Goal: Transaction & Acquisition: Purchase product/service

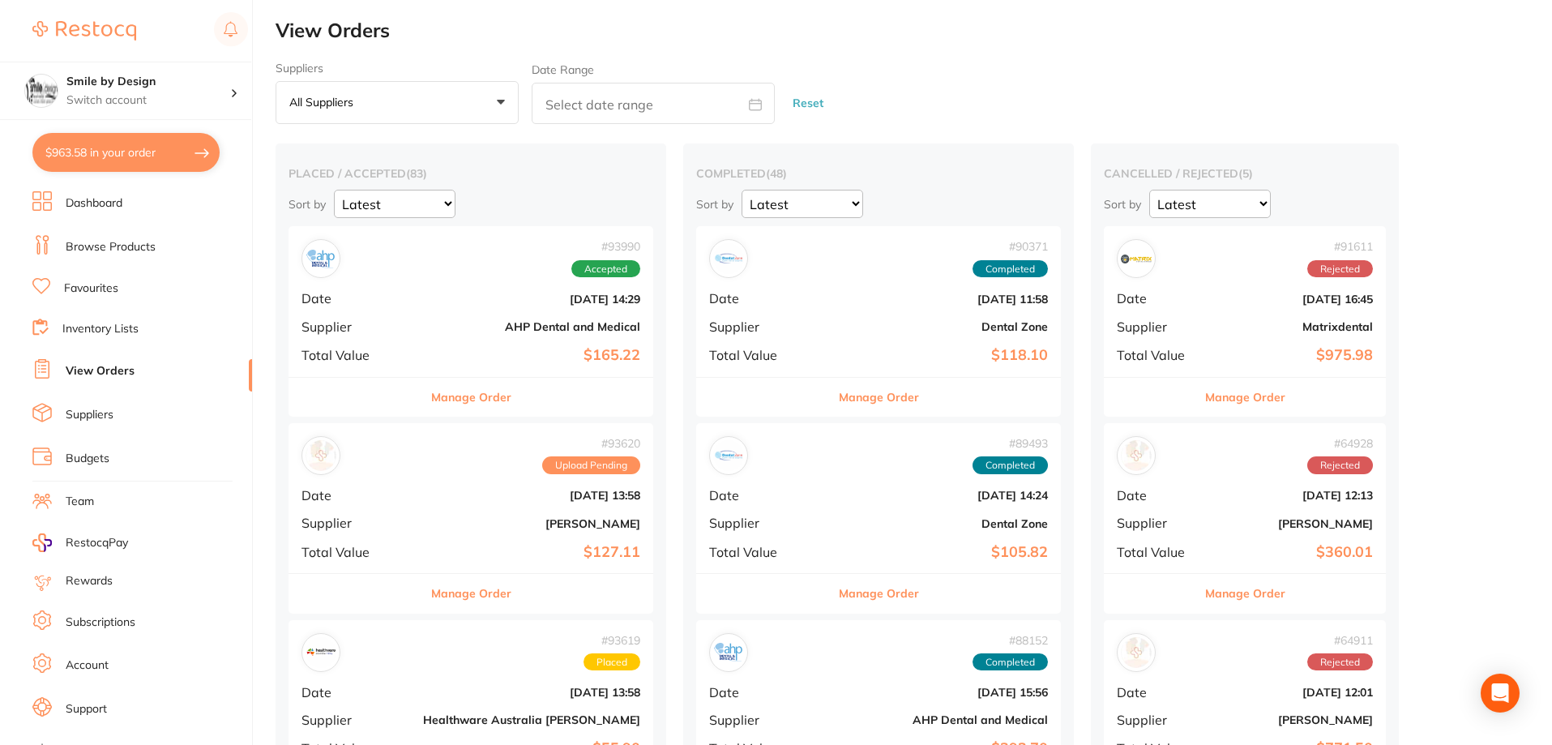
click at [138, 159] on button "$963.58 in your order" at bounding box center [125, 152] width 187 height 39
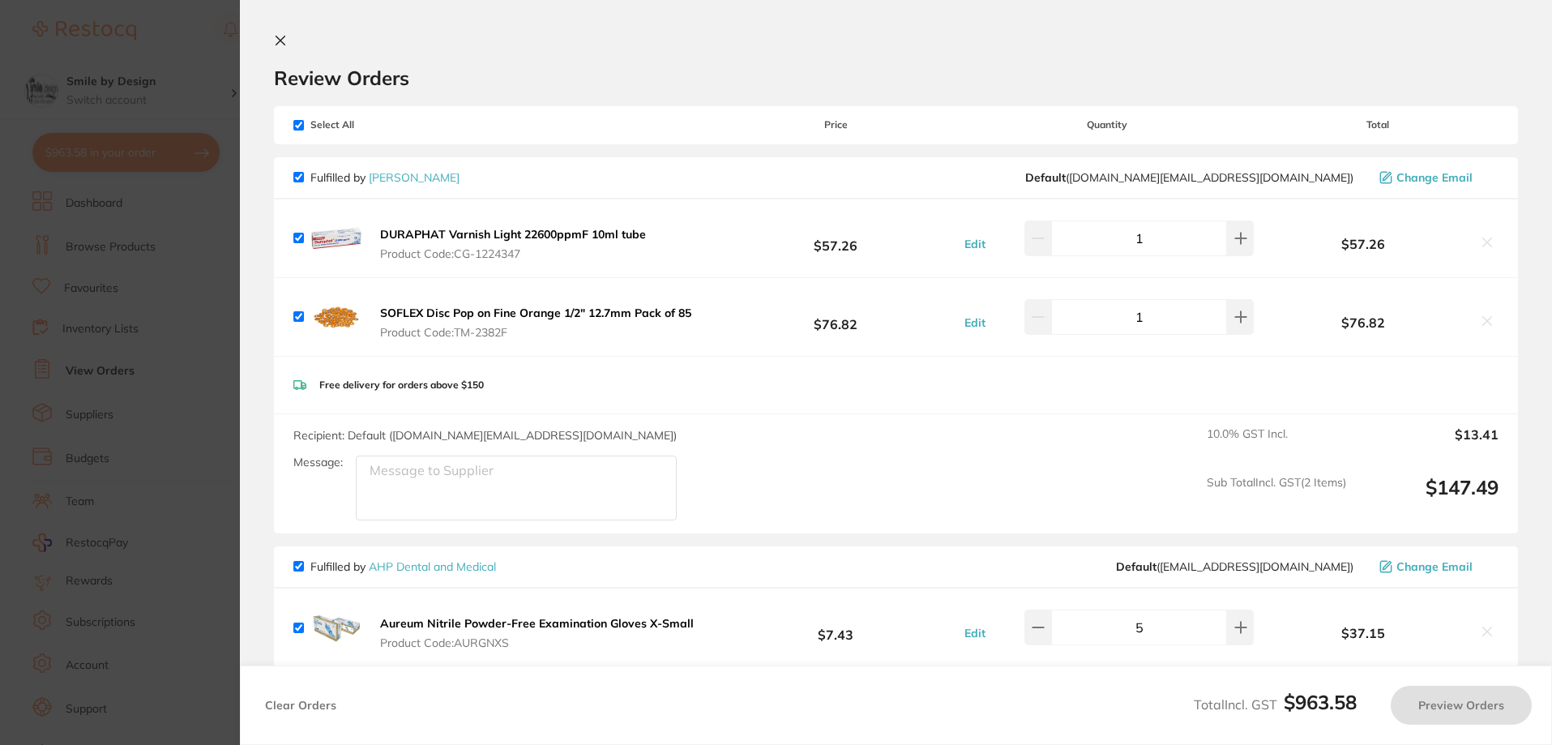
checkbox input "true"
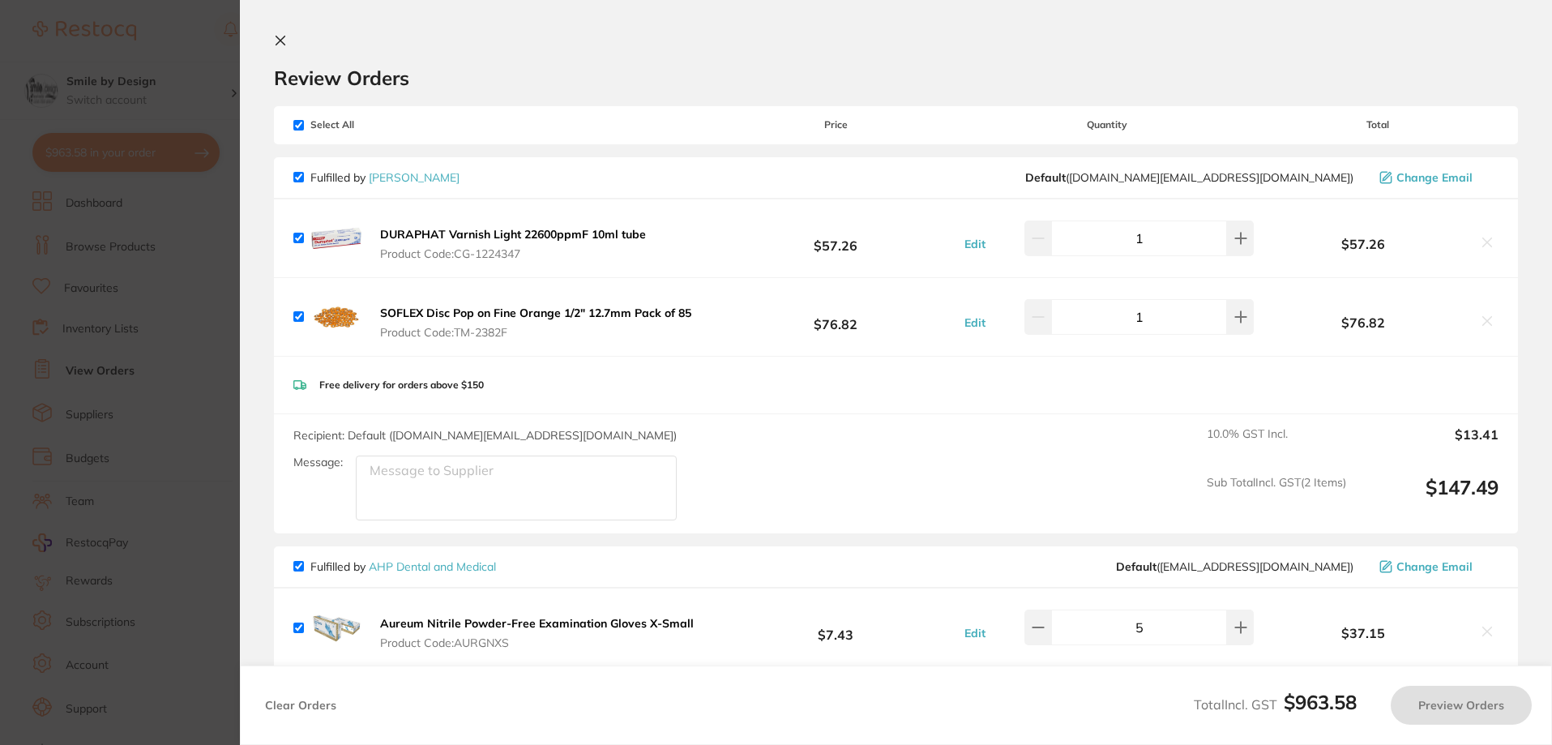
checkbox input "true"
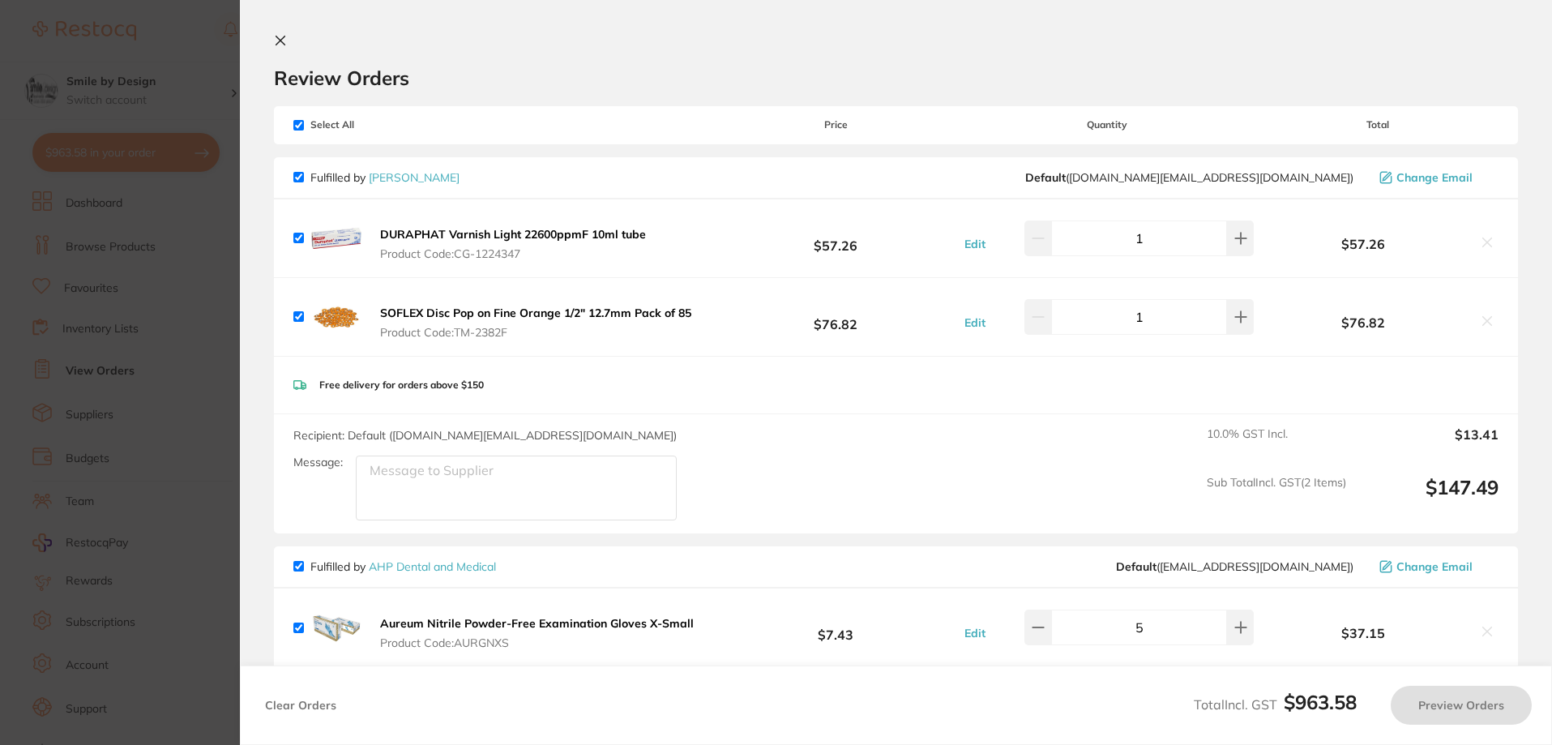
checkbox input "true"
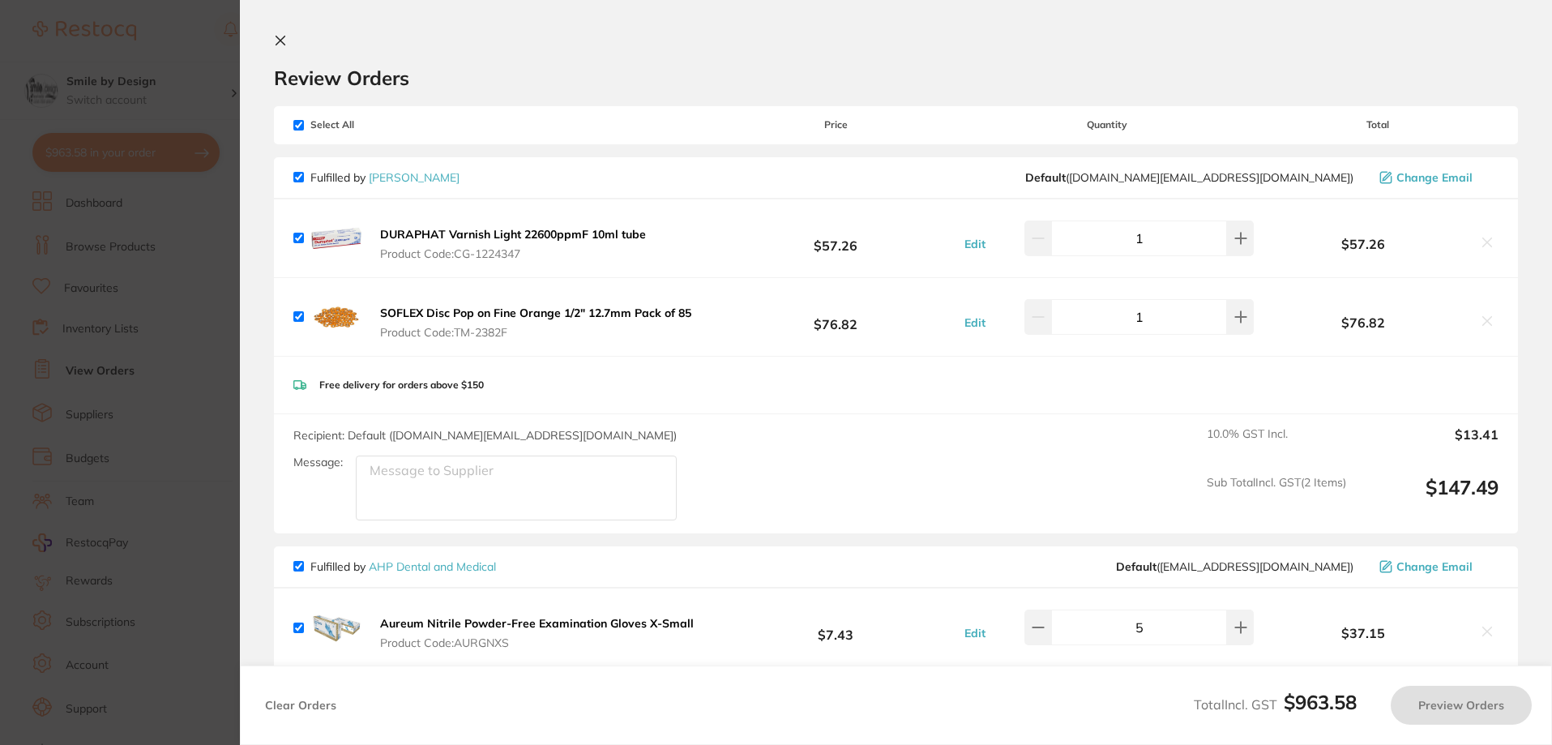
checkbox input "true"
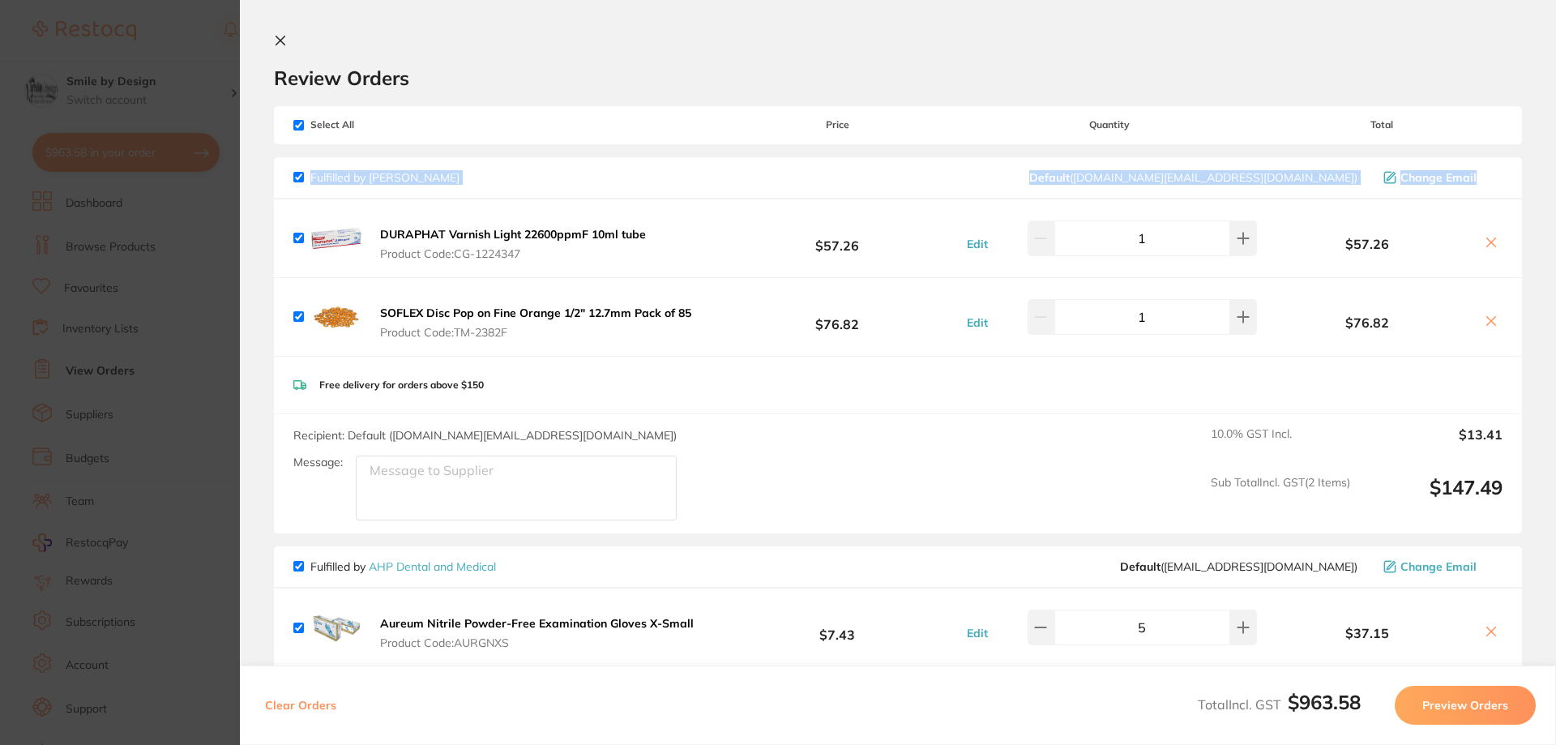
drag, startPoint x: 1551, startPoint y: 171, endPoint x: 1555, endPoint y: 116, distance: 55.3
click at [1551, 116] on section "Review Orders Your orders are being processed and we will notify you once we ha…" at bounding box center [898, 372] width 1316 height 745
click at [656, 47] on div "Review Orders" at bounding box center [898, 62] width 1248 height 56
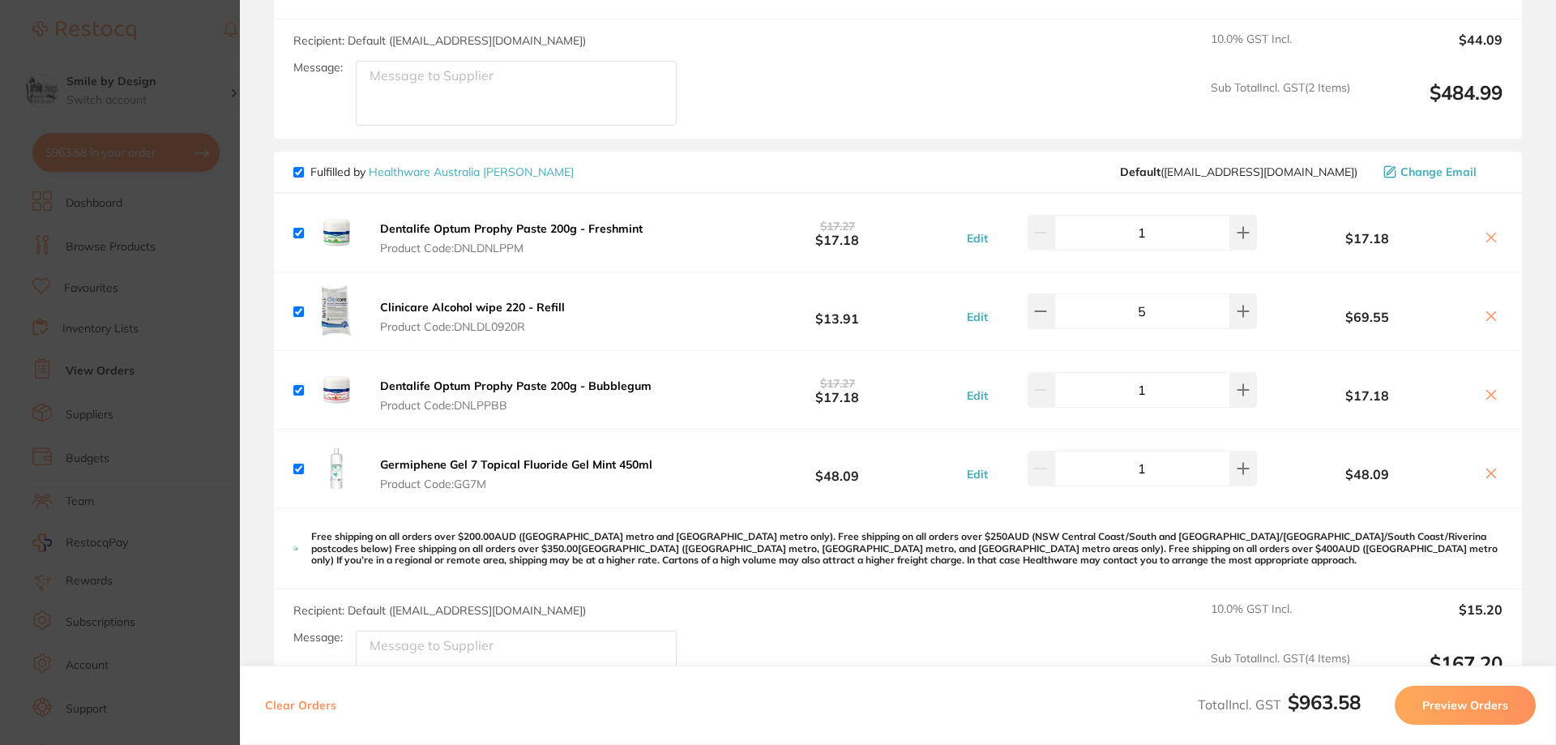
scroll to position [1566, 0]
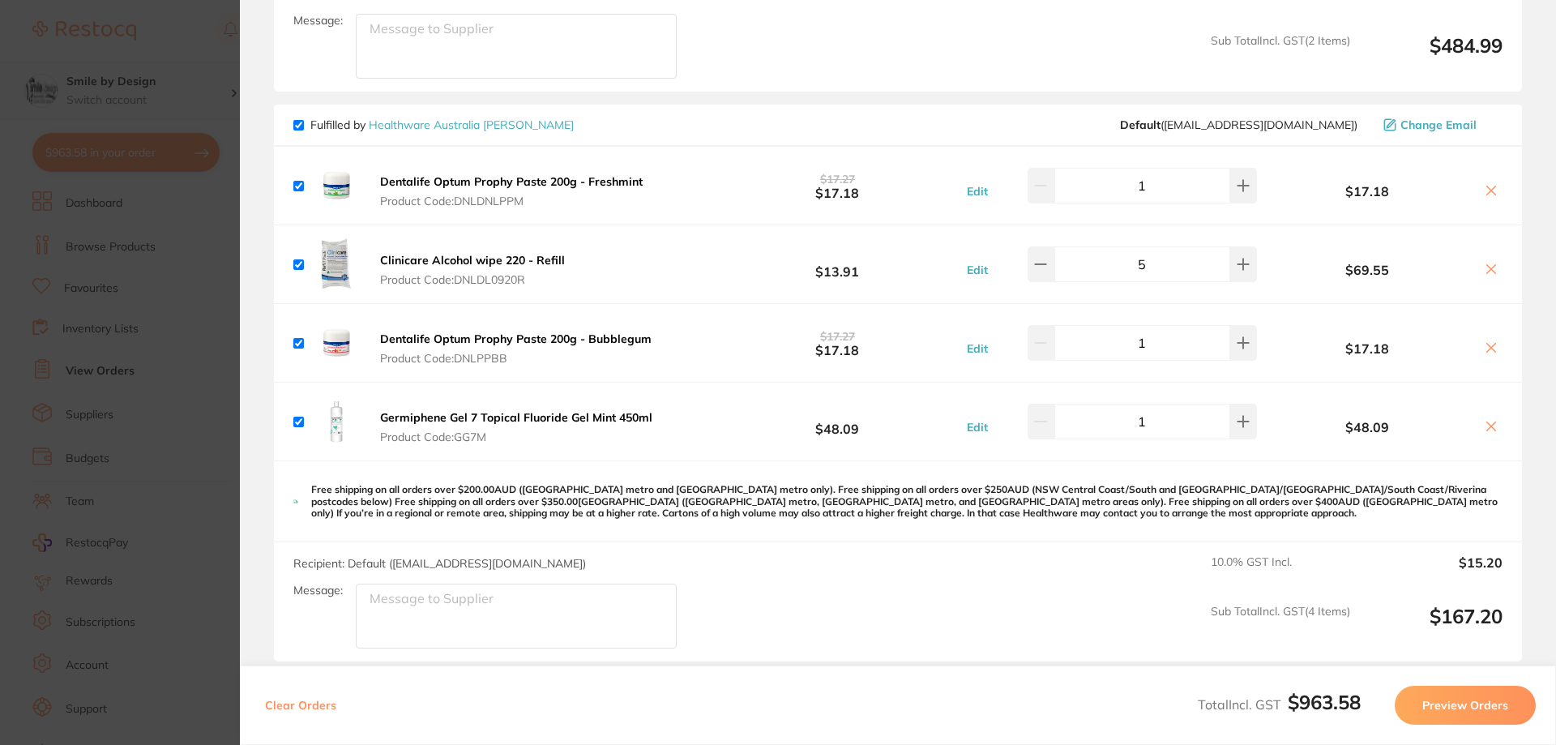
click at [153, 76] on section "Update RRP Set your pre negotiated price for this item. Item Agreed RRP (excl. …" at bounding box center [778, 372] width 1556 height 745
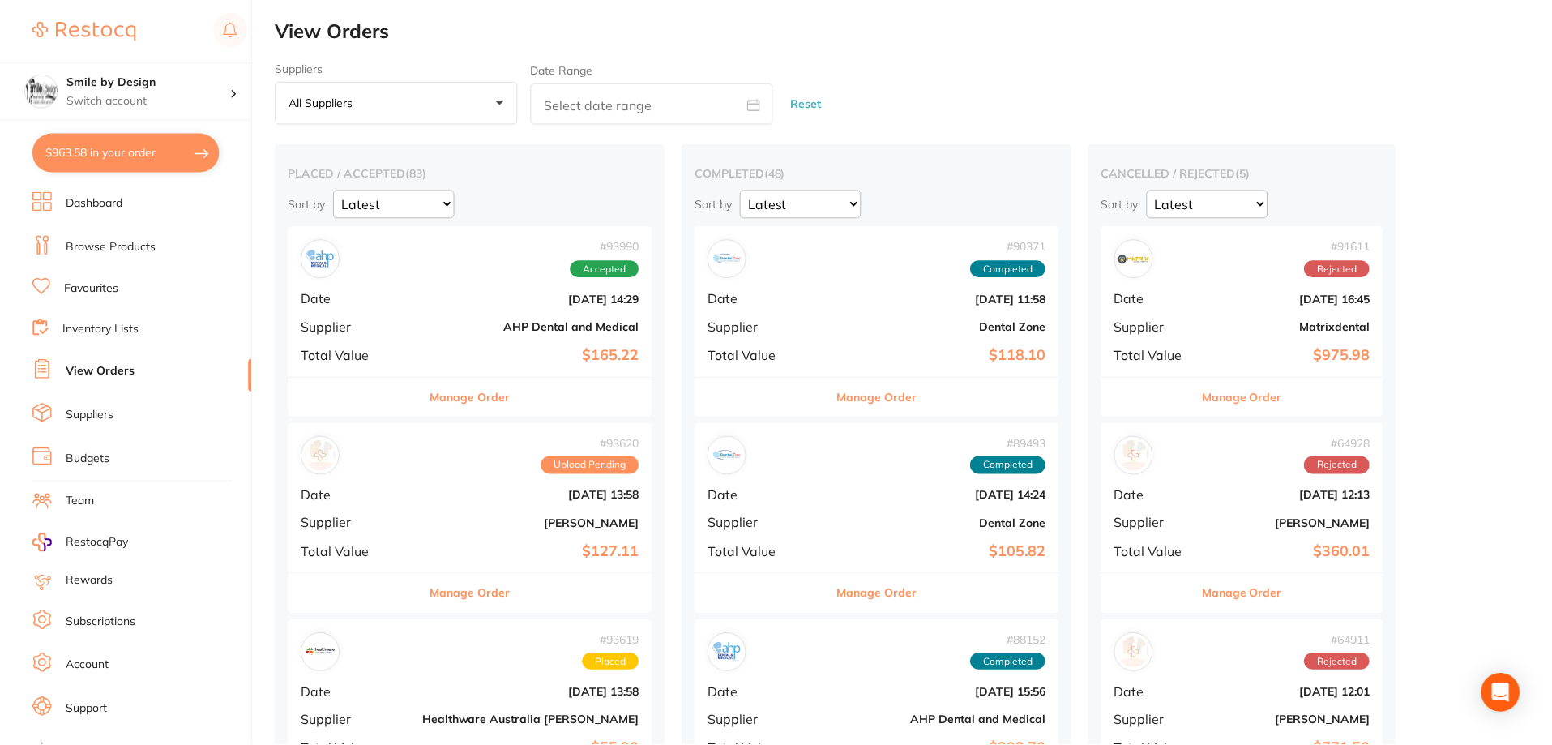
scroll to position [162, 0]
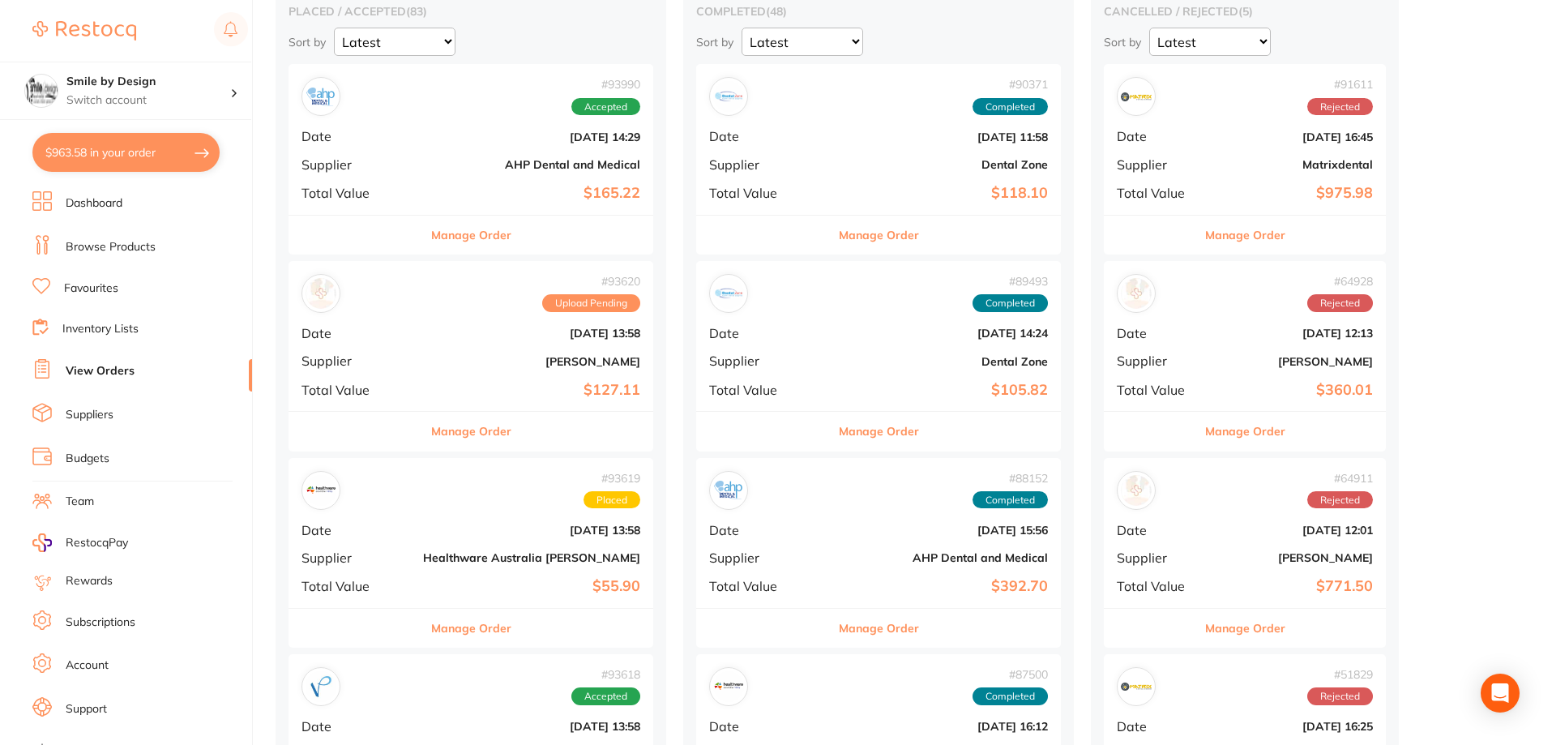
click at [127, 249] on link "Browse Products" at bounding box center [111, 247] width 90 height 16
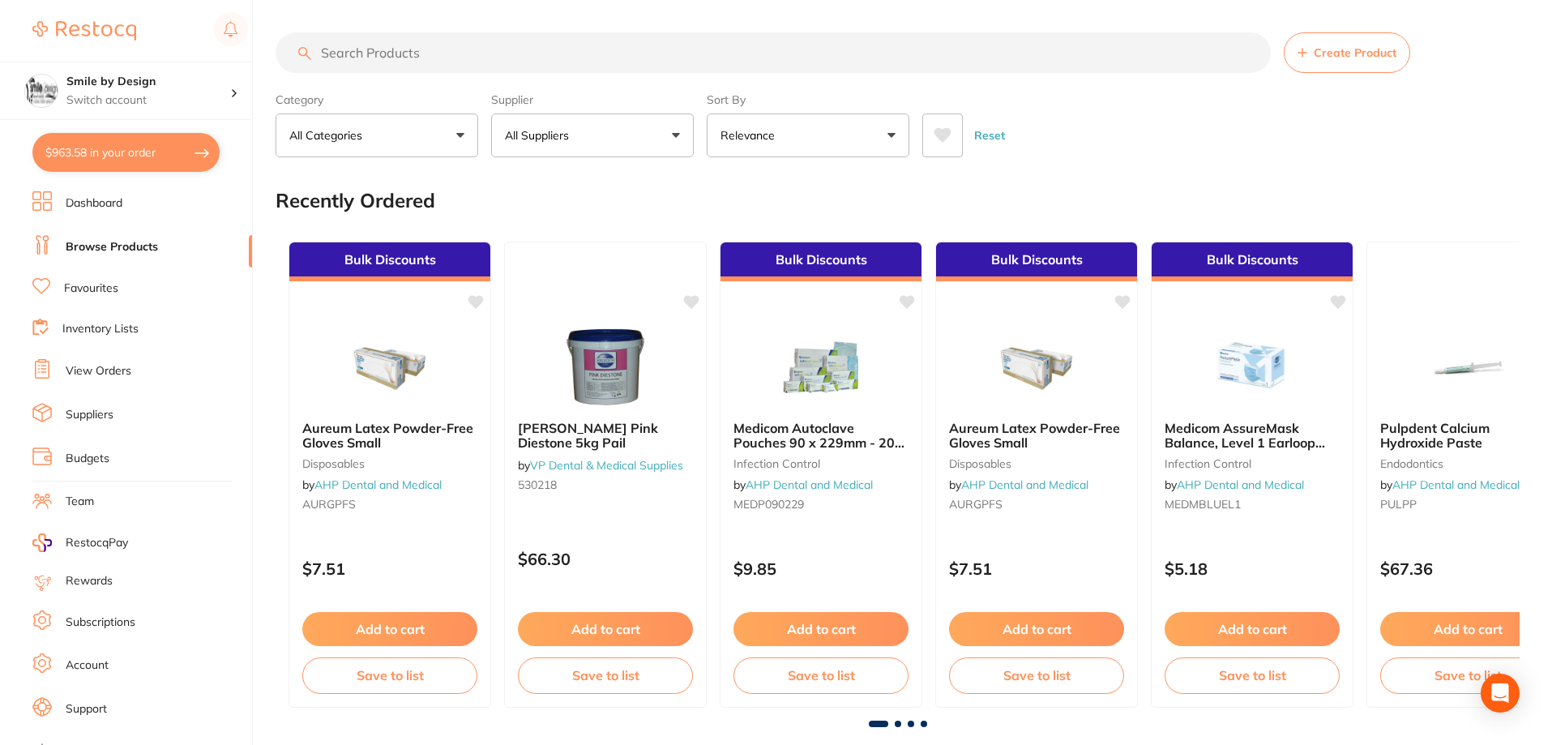
click at [469, 48] on input "search" at bounding box center [773, 52] width 995 height 41
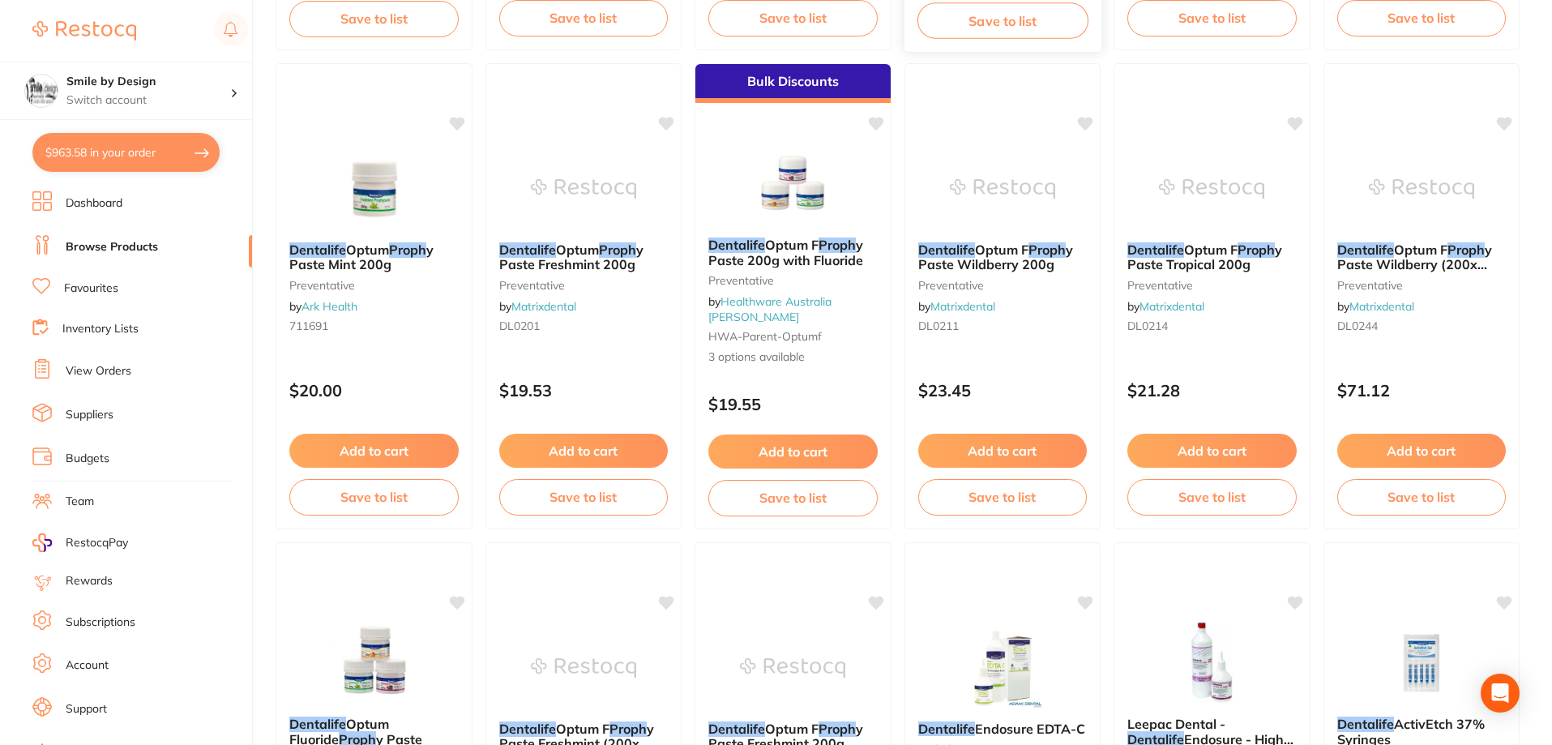
scroll to position [648, 0]
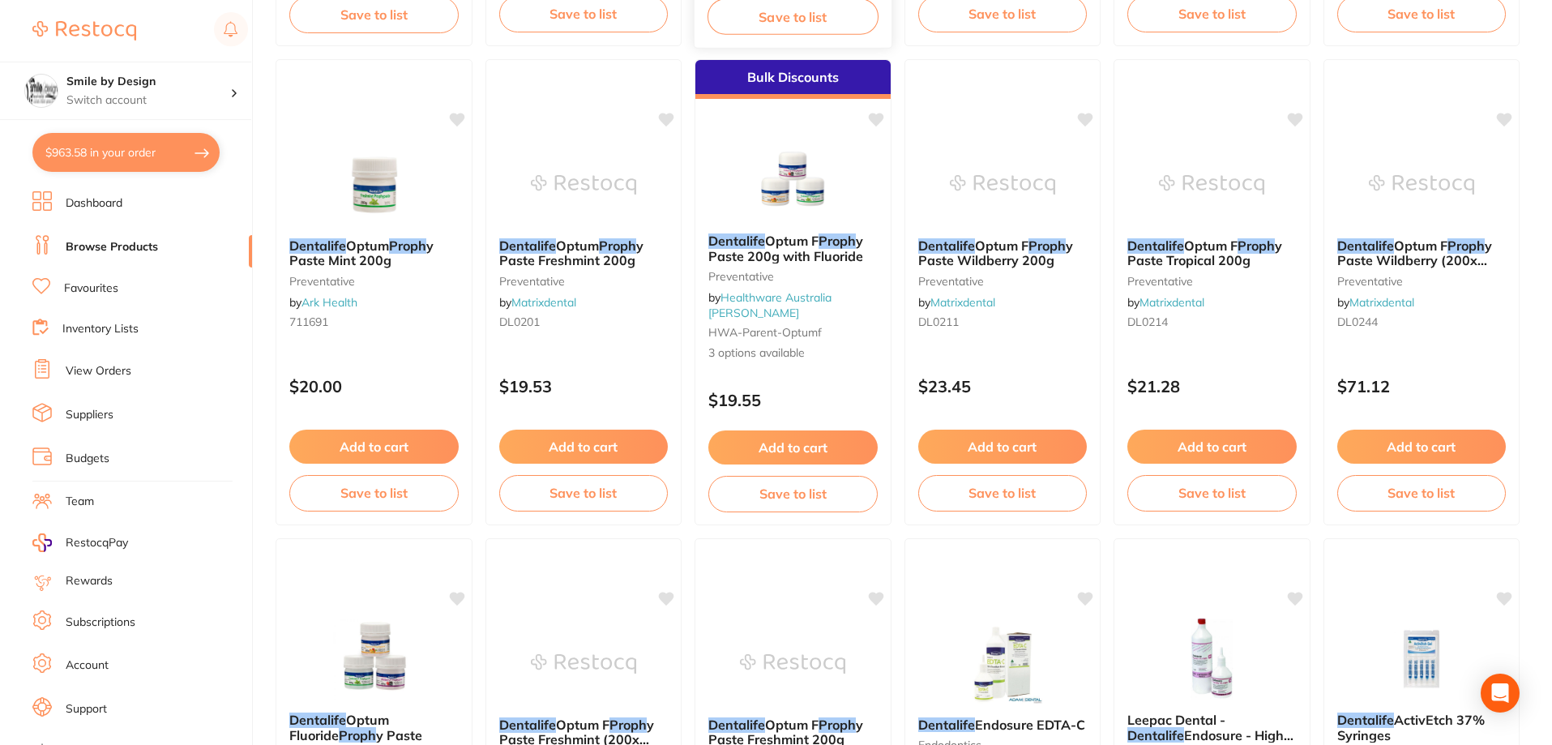
type input "dentalife proph"
click at [619, 446] on button "Add to cart" at bounding box center [583, 448] width 171 height 35
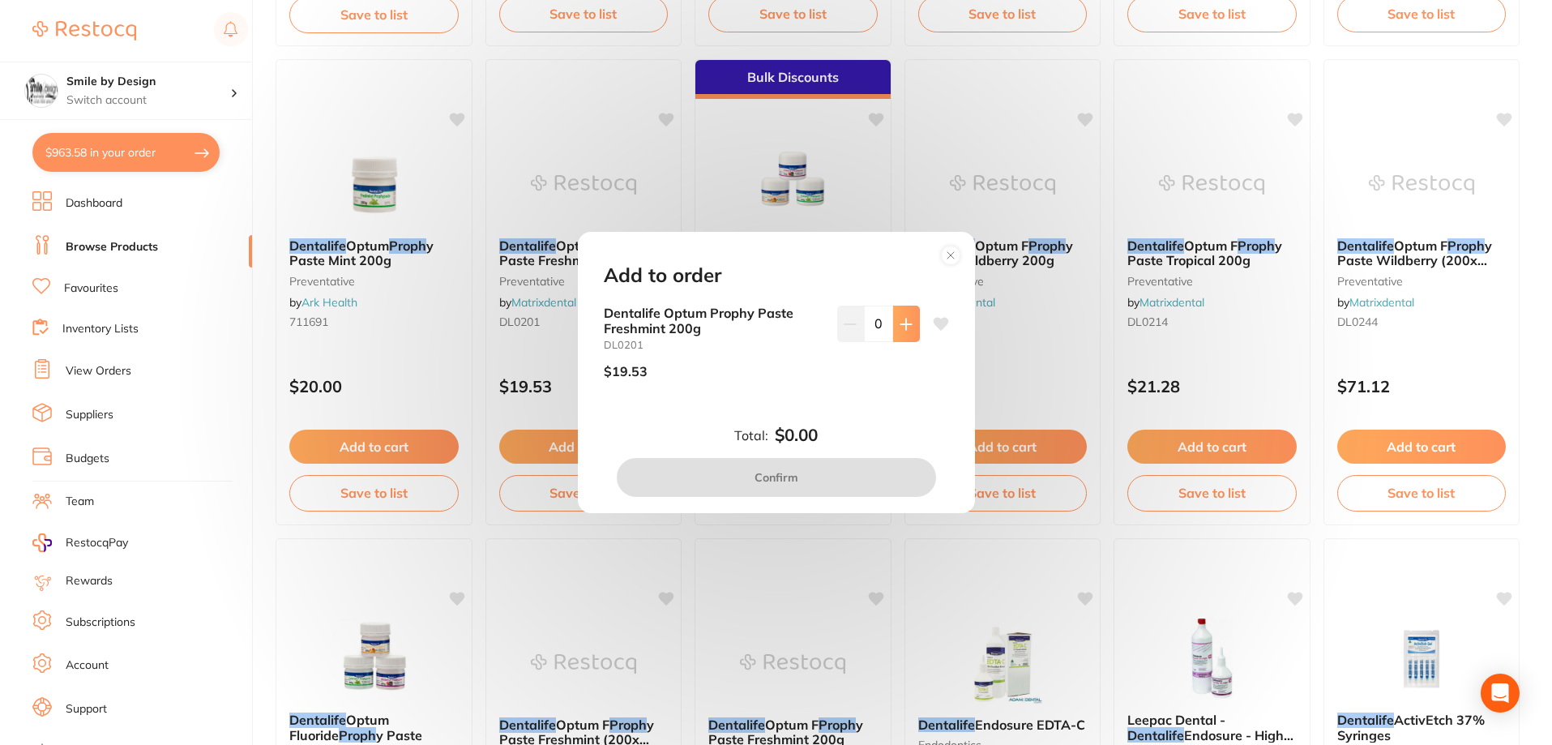
click at [908, 332] on button at bounding box center [906, 323] width 27 height 36
type input "1"
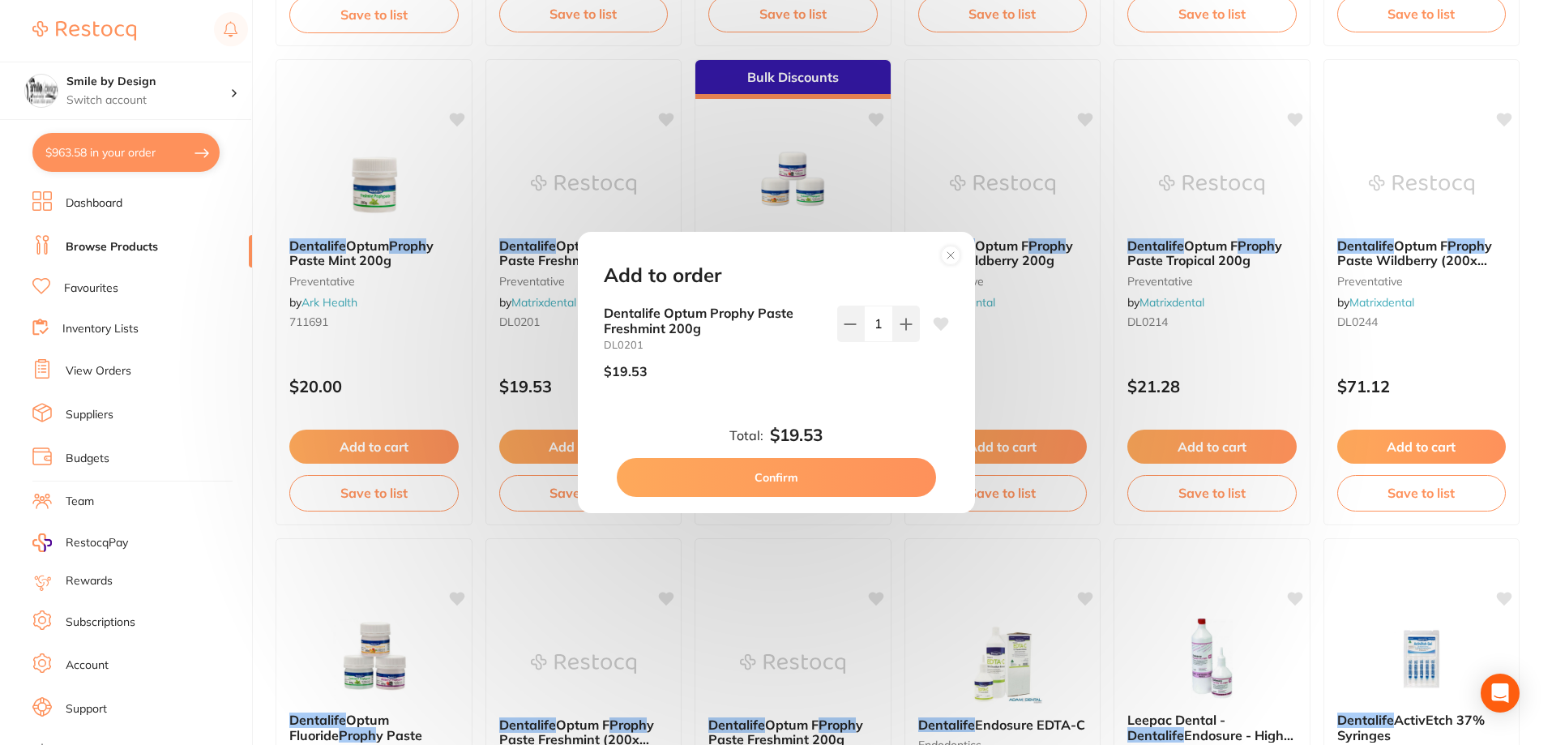
click at [864, 471] on button "Confirm" at bounding box center [776, 477] width 319 height 39
checkbox input "false"
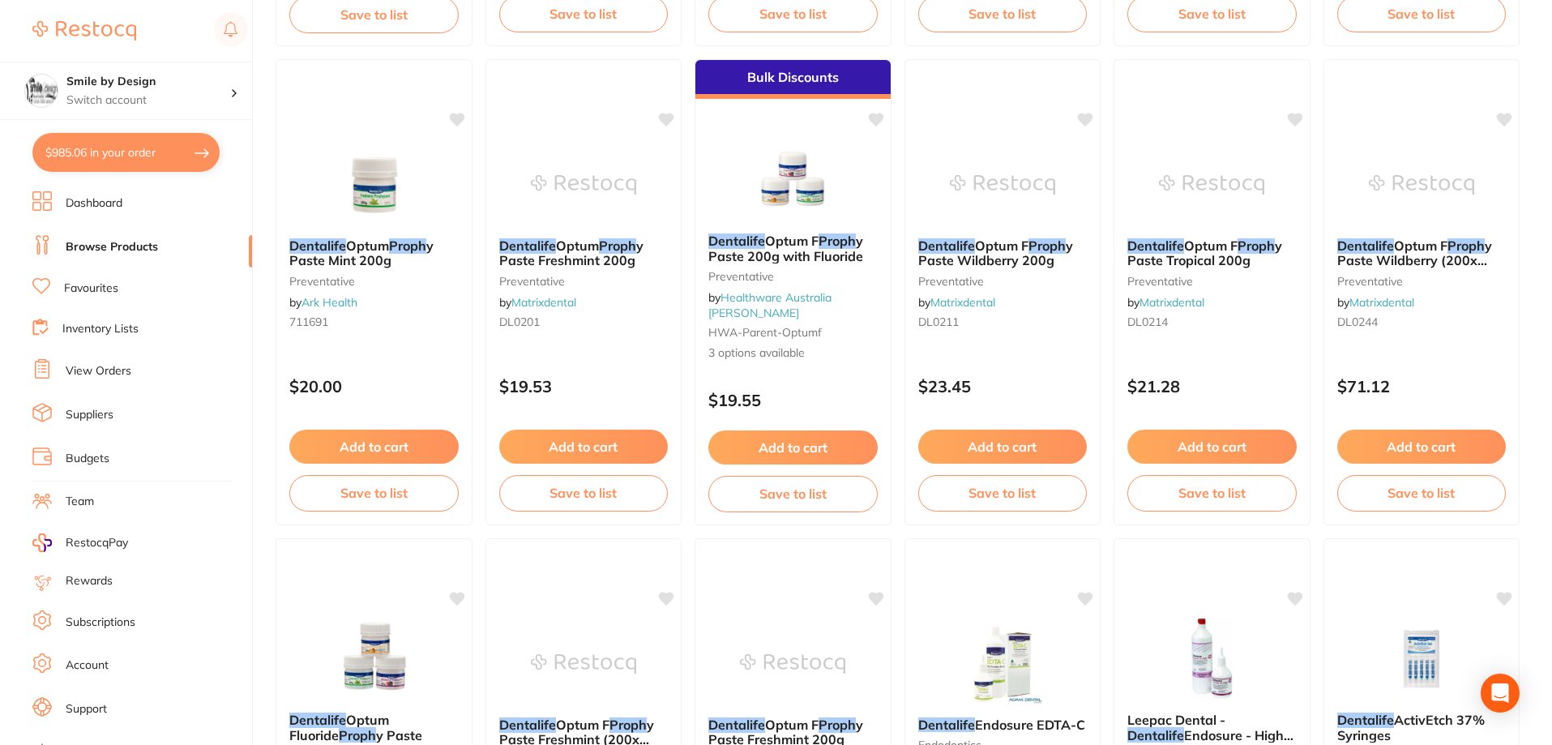
scroll to position [1644, 0]
click at [122, 159] on button "$985.06 in your order" at bounding box center [125, 152] width 187 height 39
checkbox input "true"
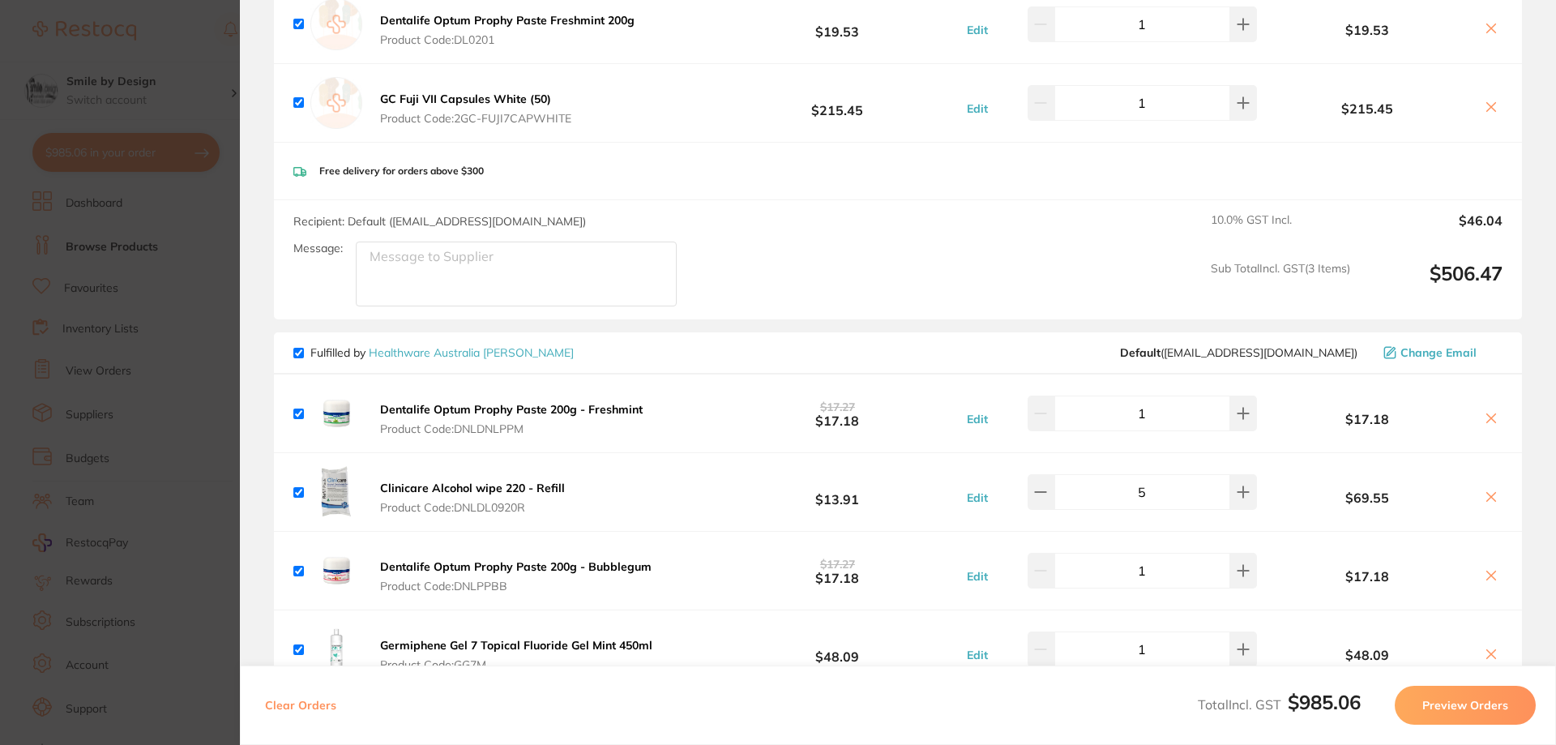
scroll to position [1482, 0]
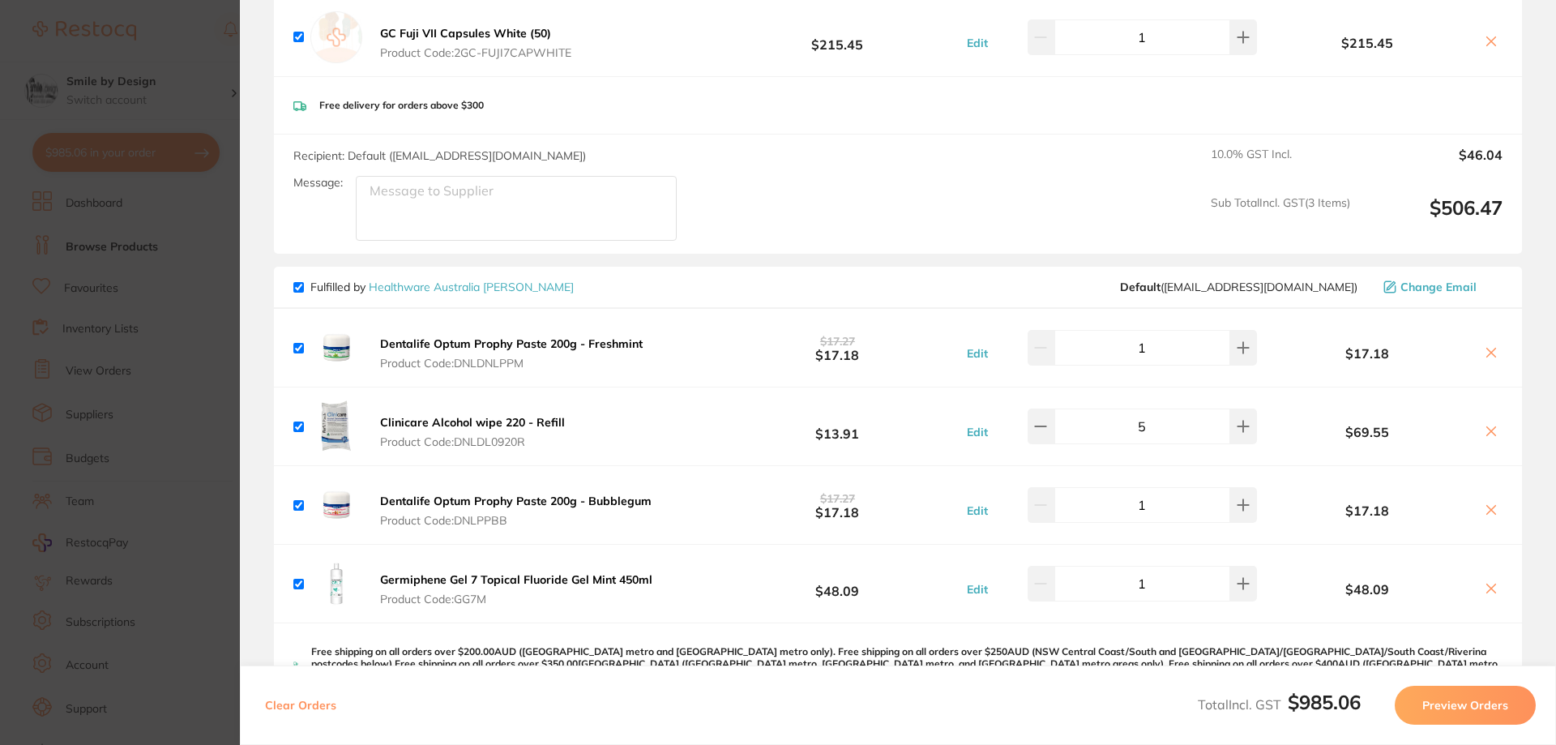
click at [1489, 348] on icon at bounding box center [1491, 352] width 9 height 9
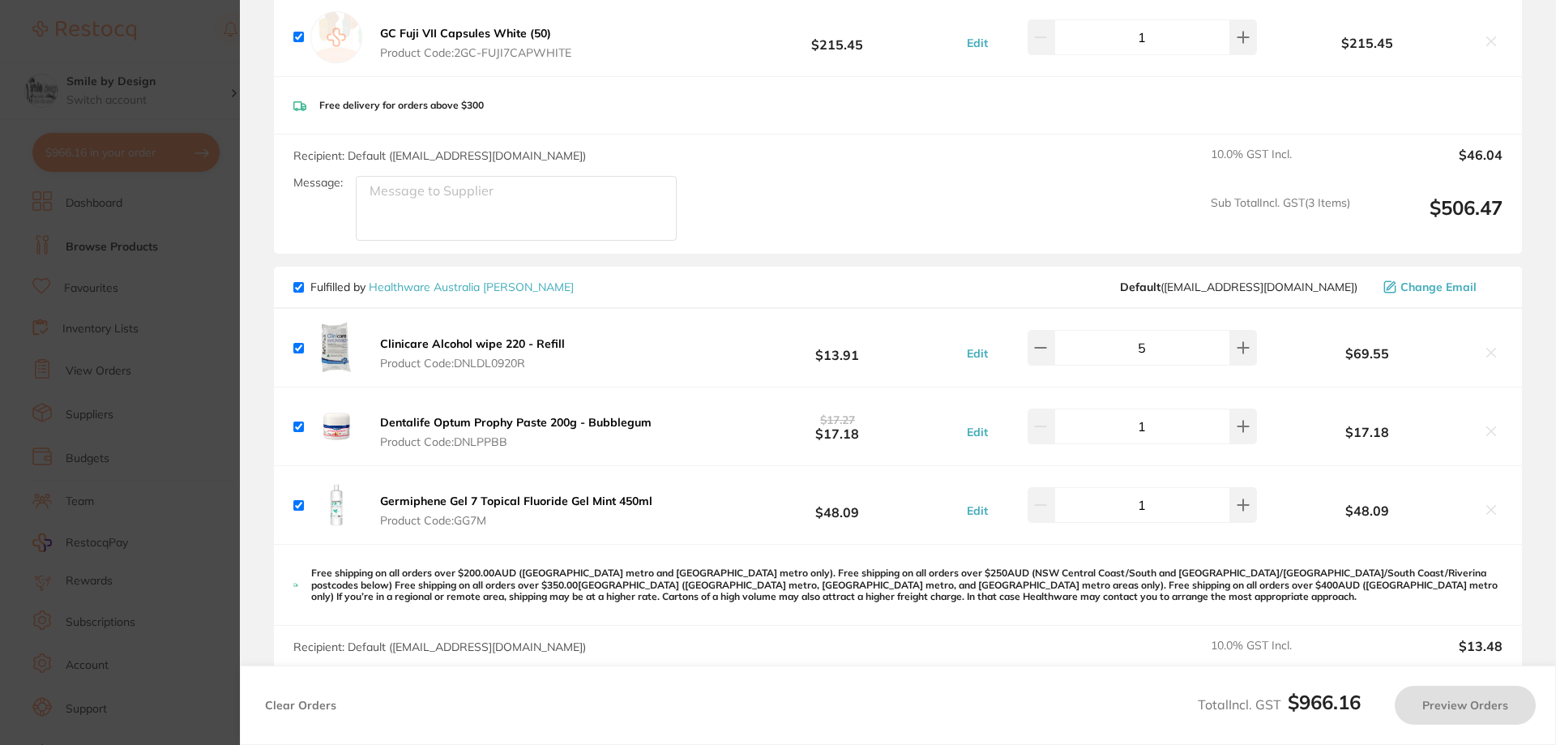
checkbox input "true"
click at [208, 71] on section "Update RRP Set your pre negotiated price for this item. Item Agreed RRP (excl. …" at bounding box center [778, 372] width 1556 height 745
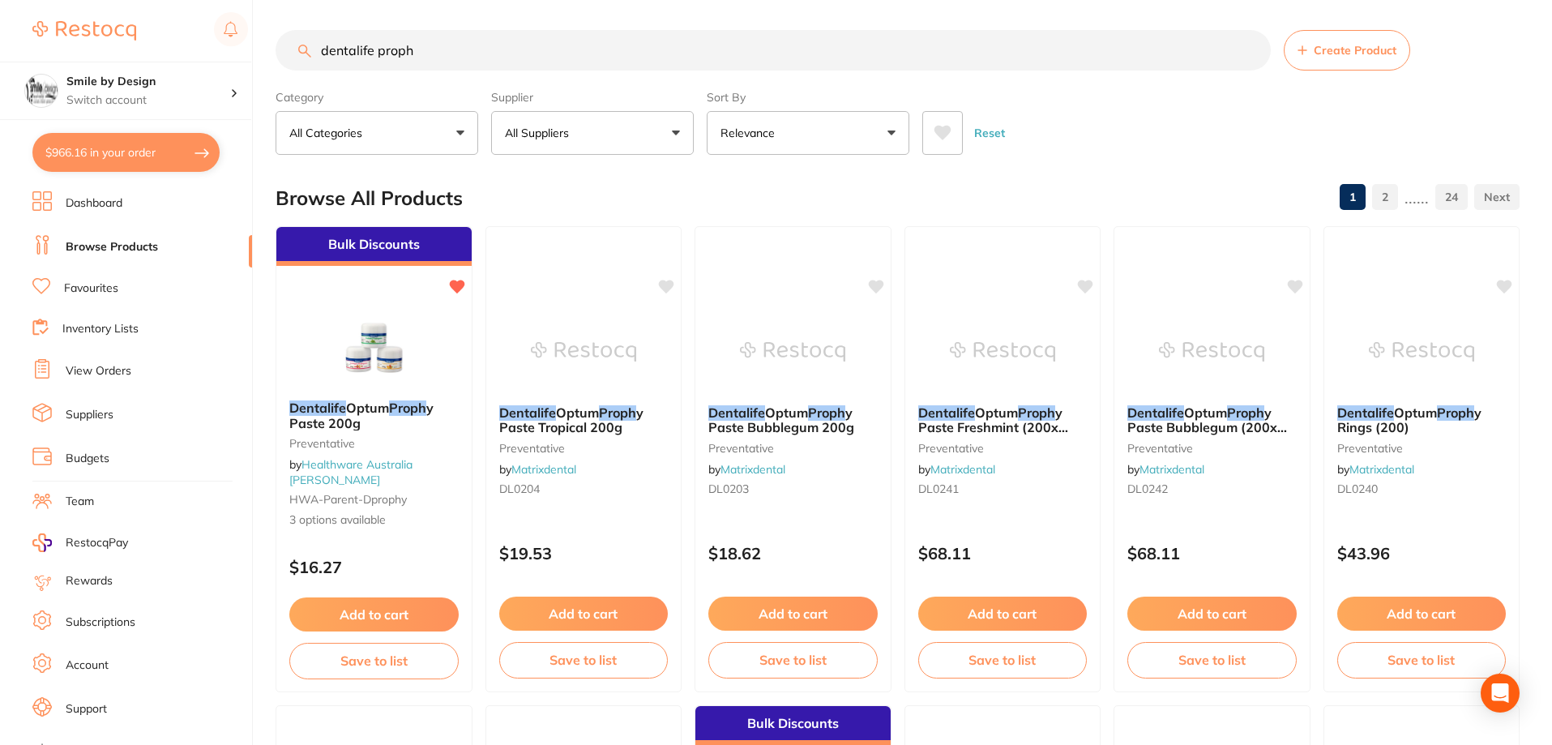
scroll to position [0, 0]
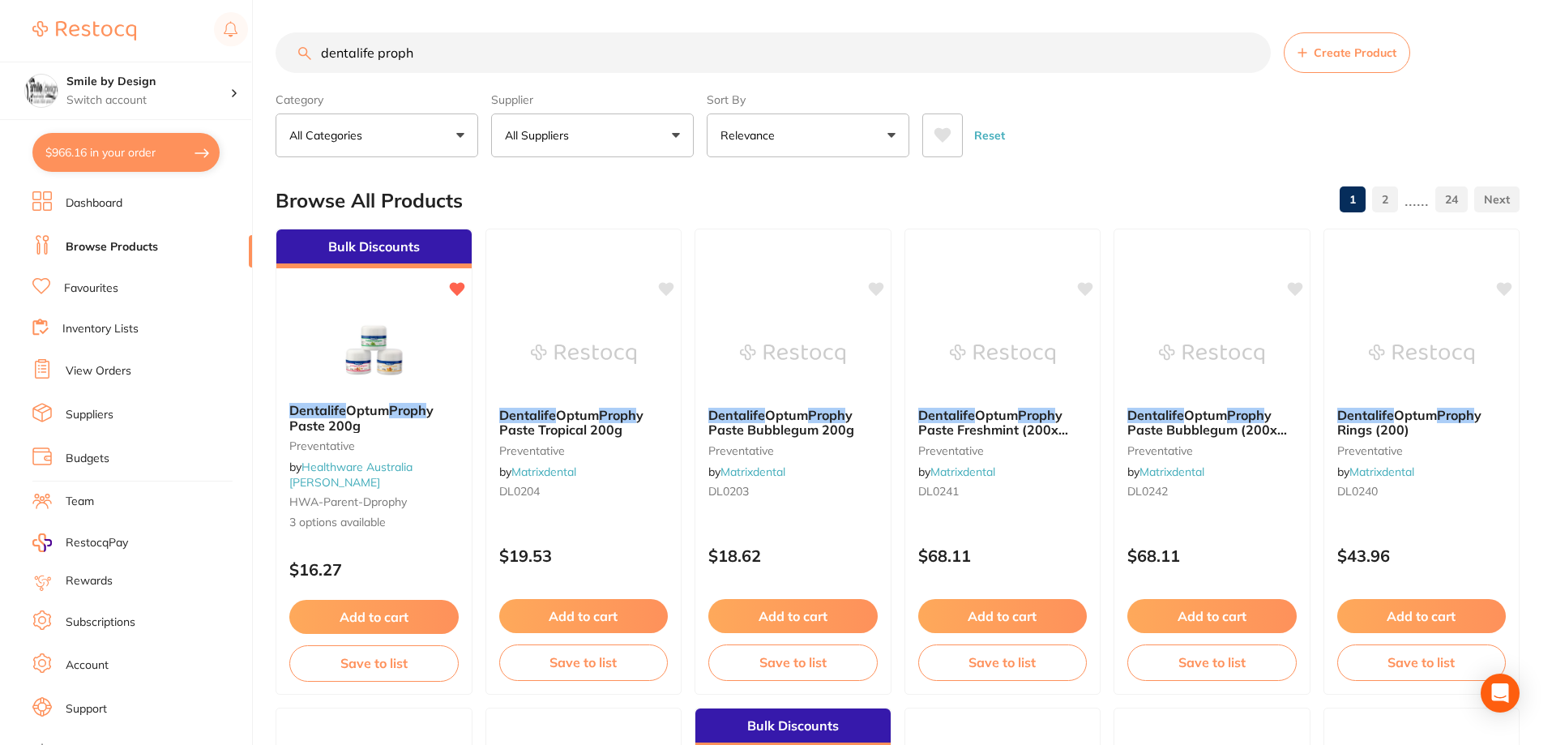
click at [479, 54] on input "dentalife proph" at bounding box center [773, 52] width 995 height 41
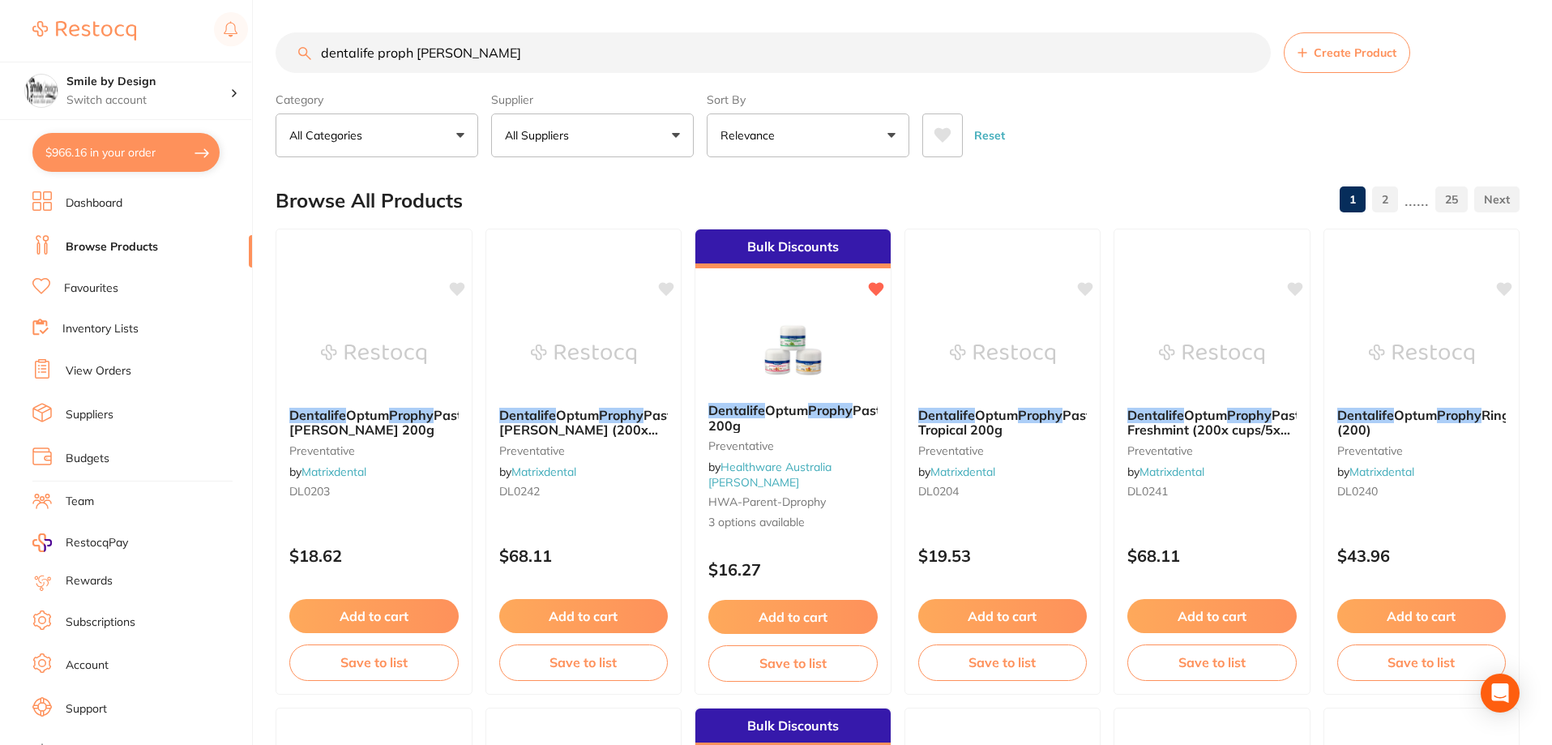
type input "dentalife proph bubb"
click at [399, 622] on button "Add to cart" at bounding box center [373, 617] width 171 height 35
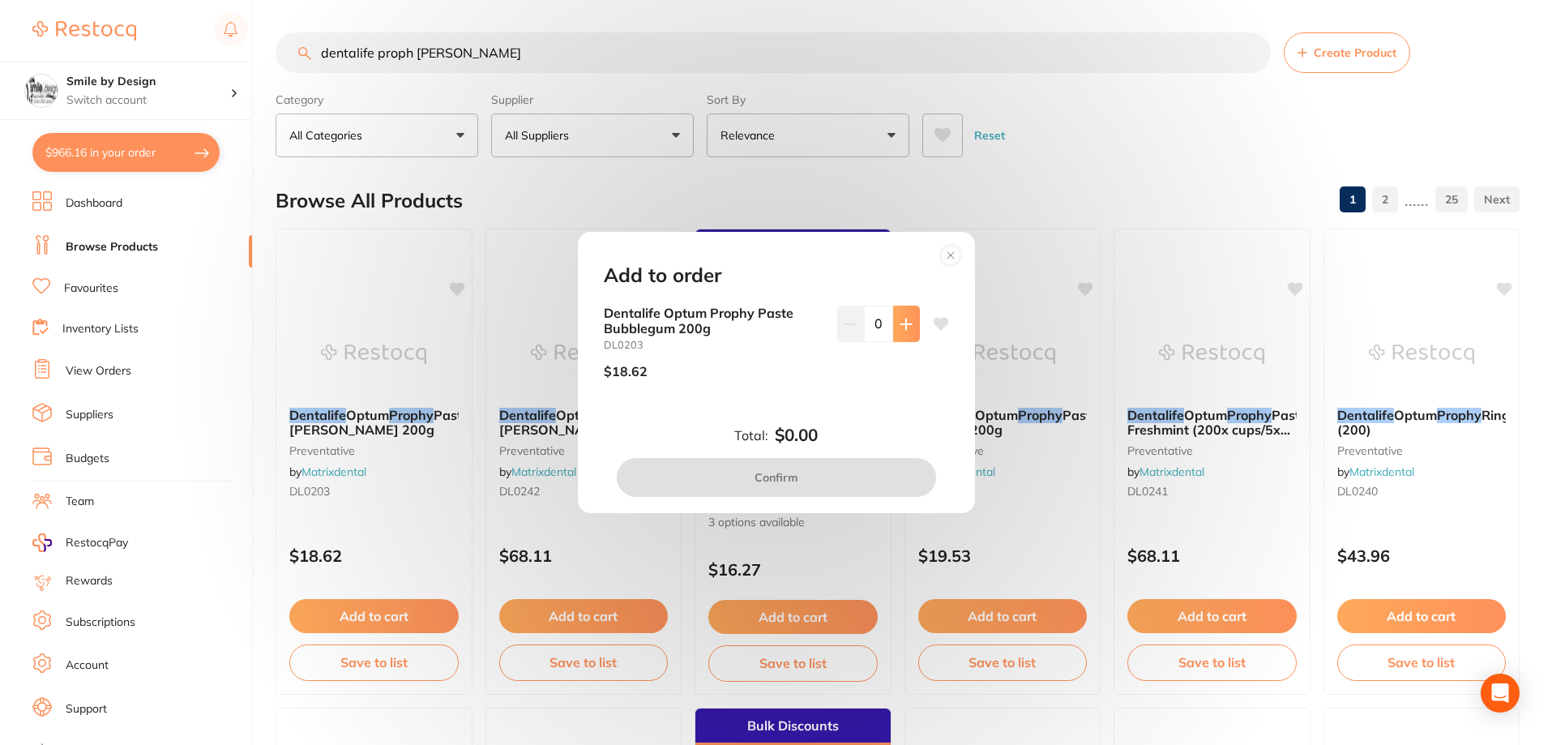
click at [911, 331] on button at bounding box center [906, 323] width 27 height 36
type input "1"
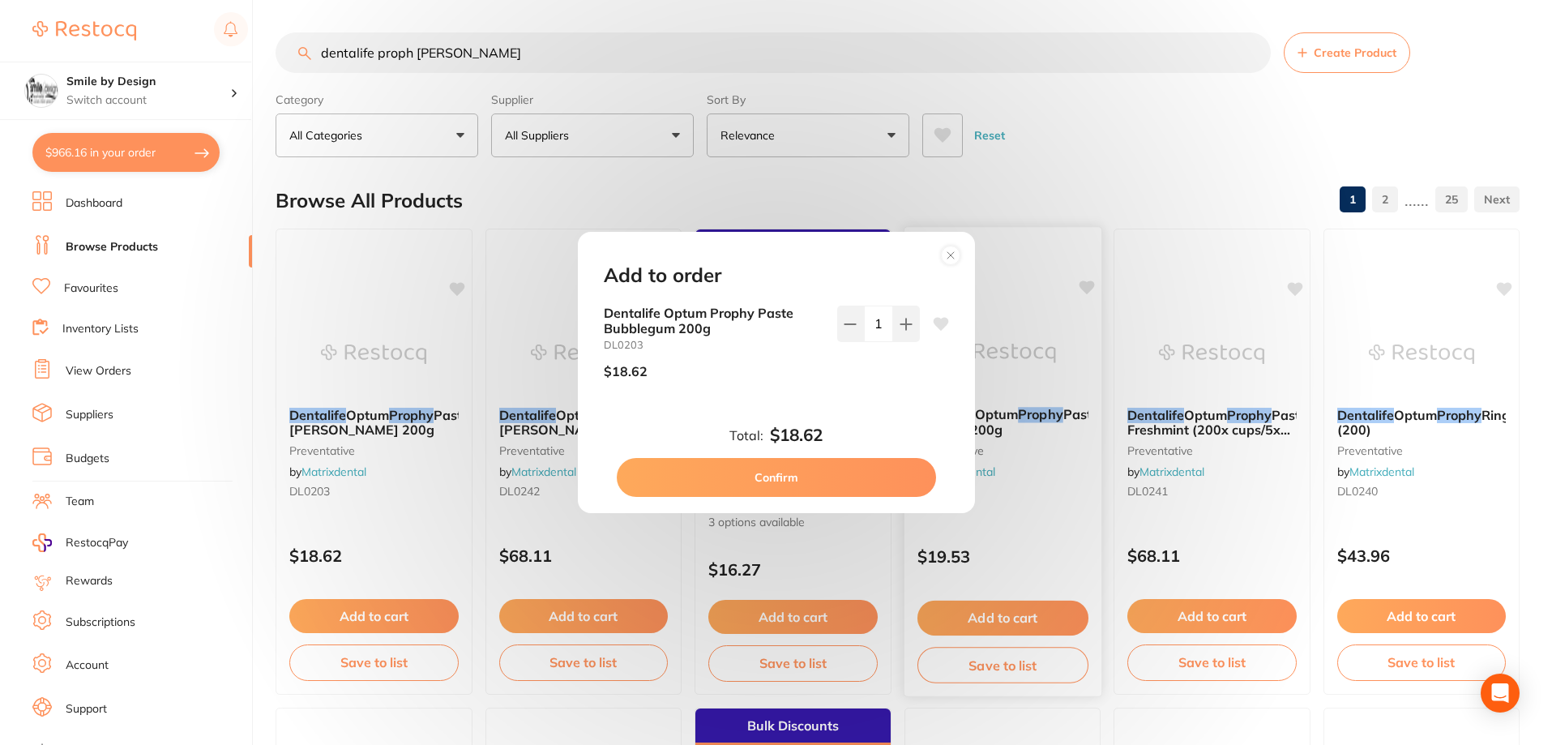
drag, startPoint x: 835, startPoint y: 463, endPoint x: 909, endPoint y: 478, distance: 76.1
click at [834, 463] on button "Confirm" at bounding box center [776, 477] width 319 height 39
checkbox input "false"
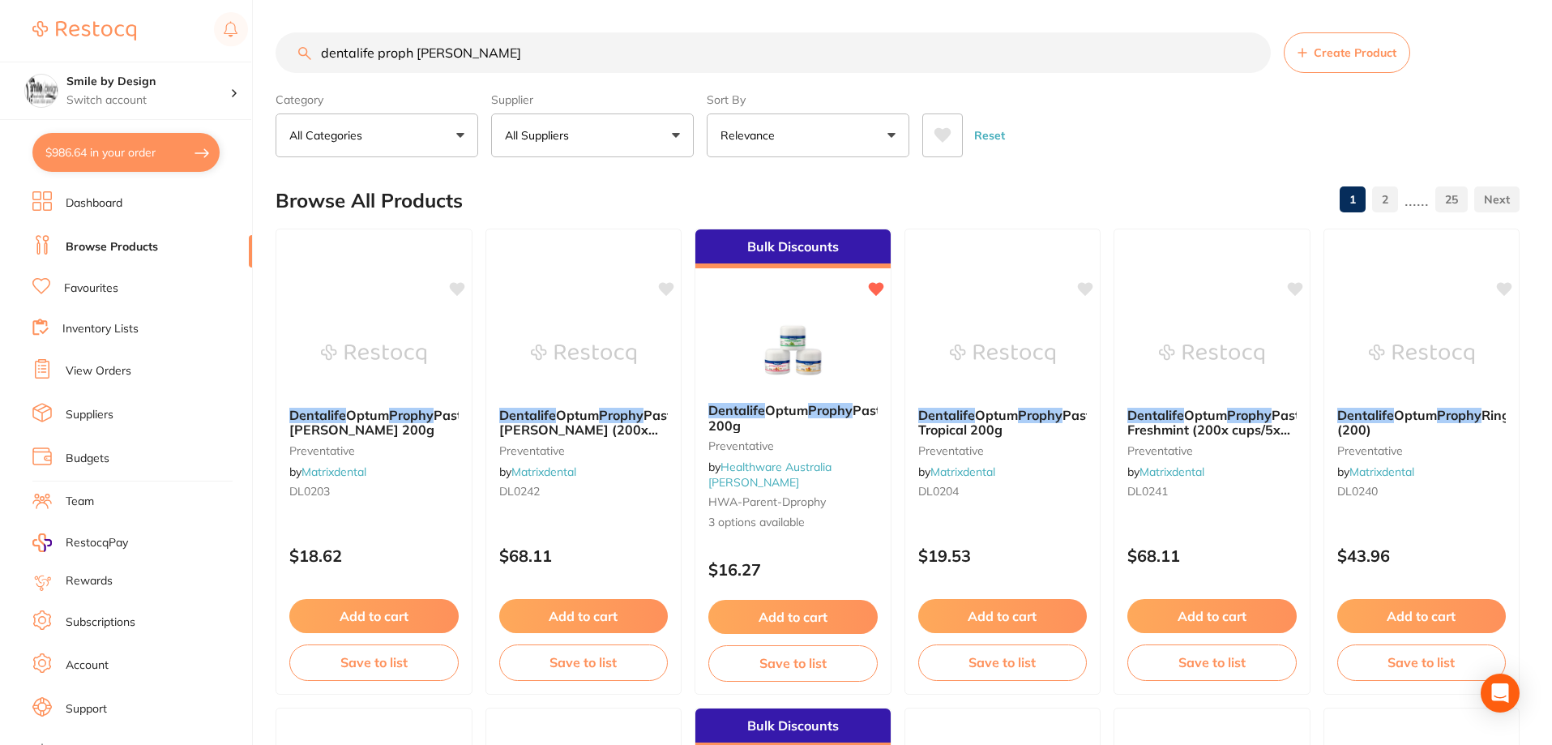
drag, startPoint x: 536, startPoint y: 58, endPoint x: 248, endPoint y: 57, distance: 288.5
click at [248, 57] on div "$986.64 Smile by Design Switch account Smile by Design Smile by Design - North …" at bounding box center [776, 372] width 1552 height 745
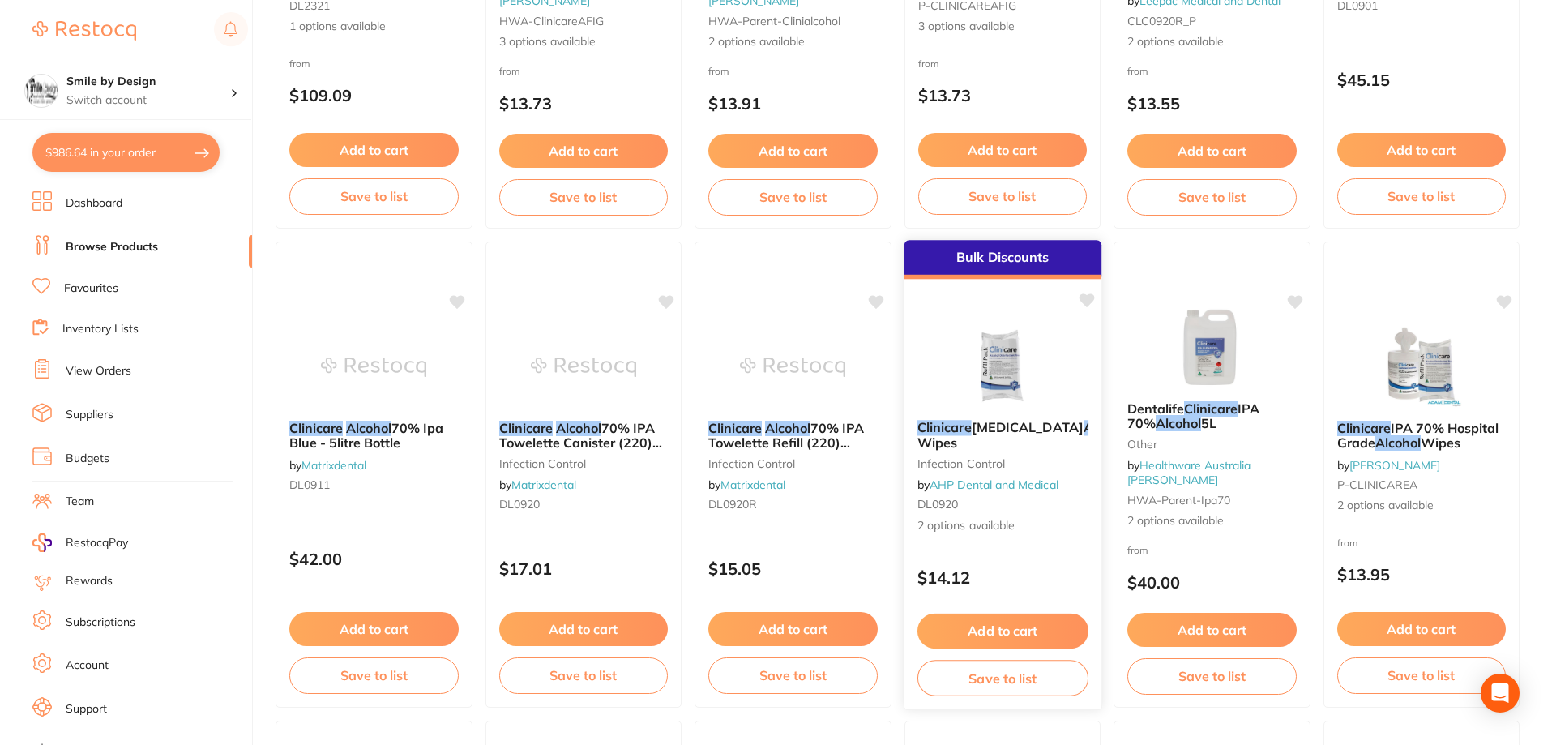
scroll to position [486, 0]
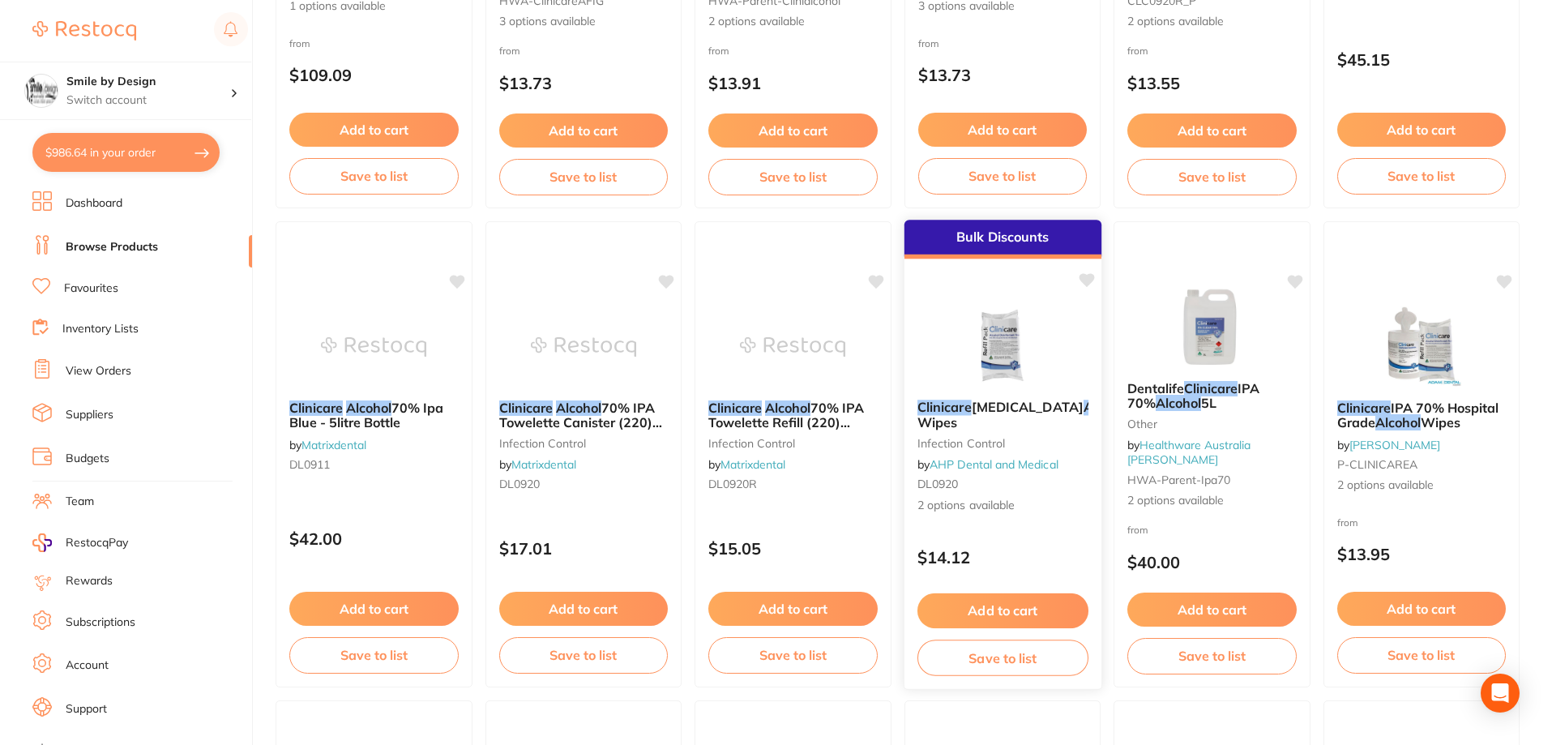
type input "clincicare alcohol"
click at [996, 615] on button "Add to cart" at bounding box center [1001, 610] width 171 height 35
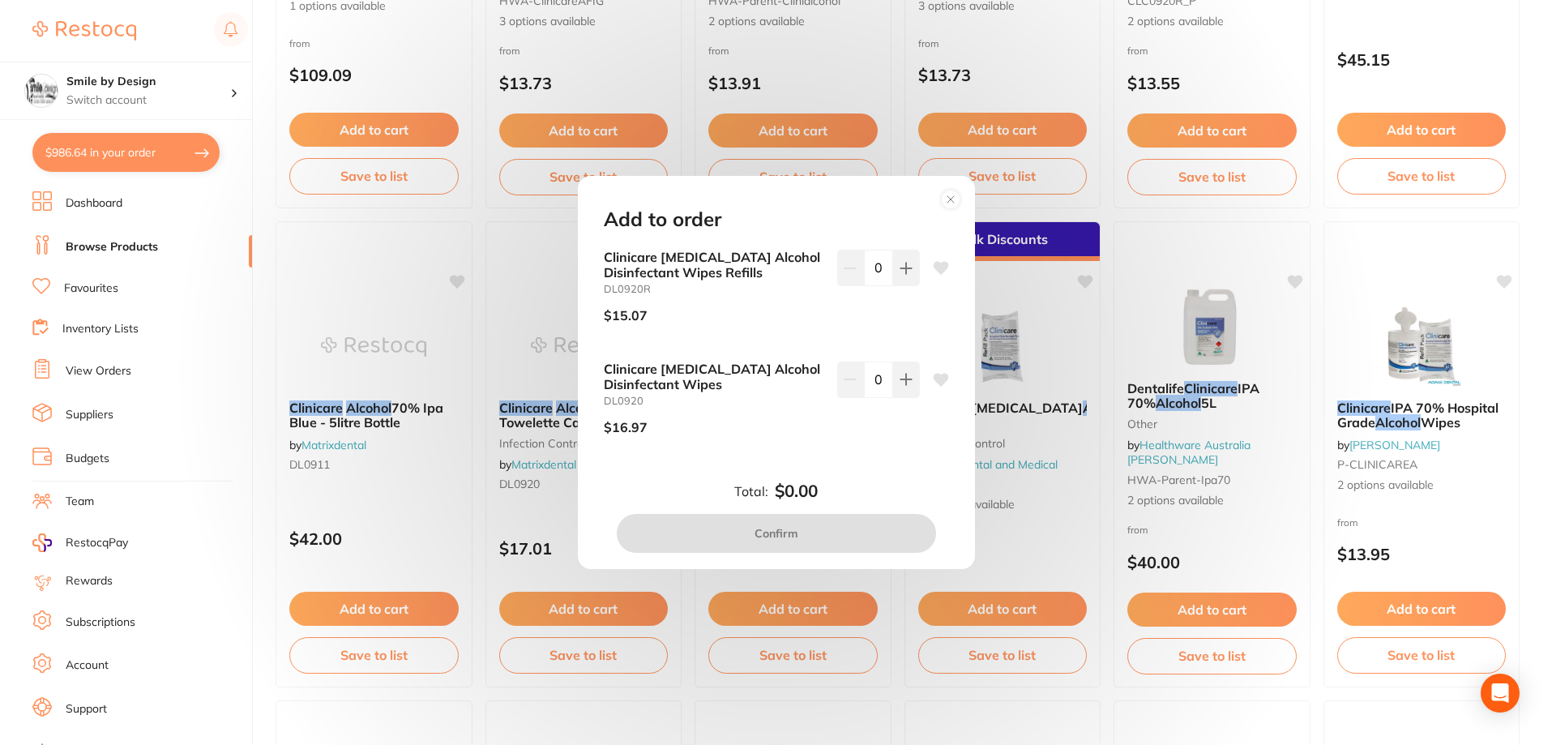
click at [950, 194] on circle at bounding box center [950, 199] width 19 height 19
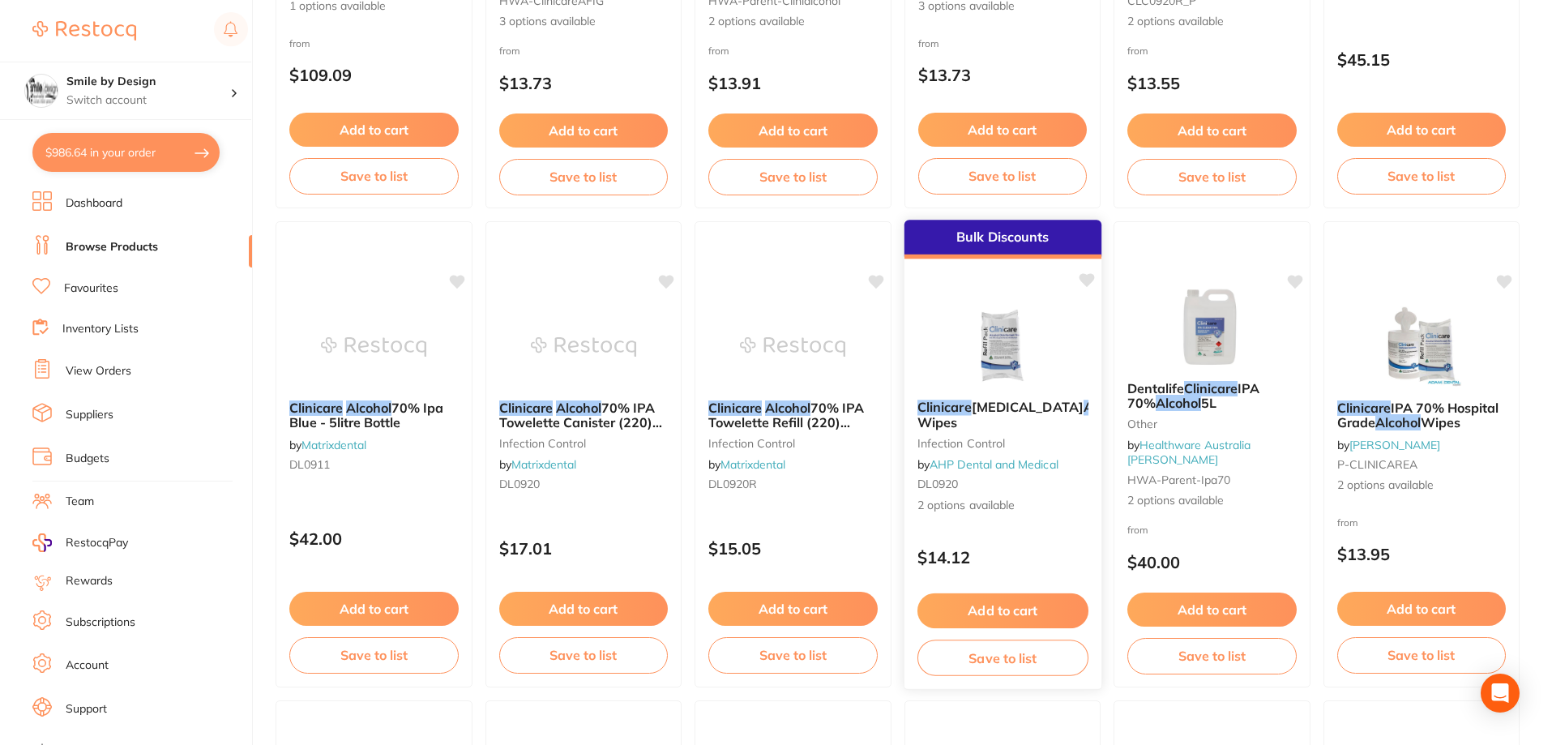
click at [1001, 426] on span "Disinfectant Wipes" at bounding box center [1060, 415] width 288 height 32
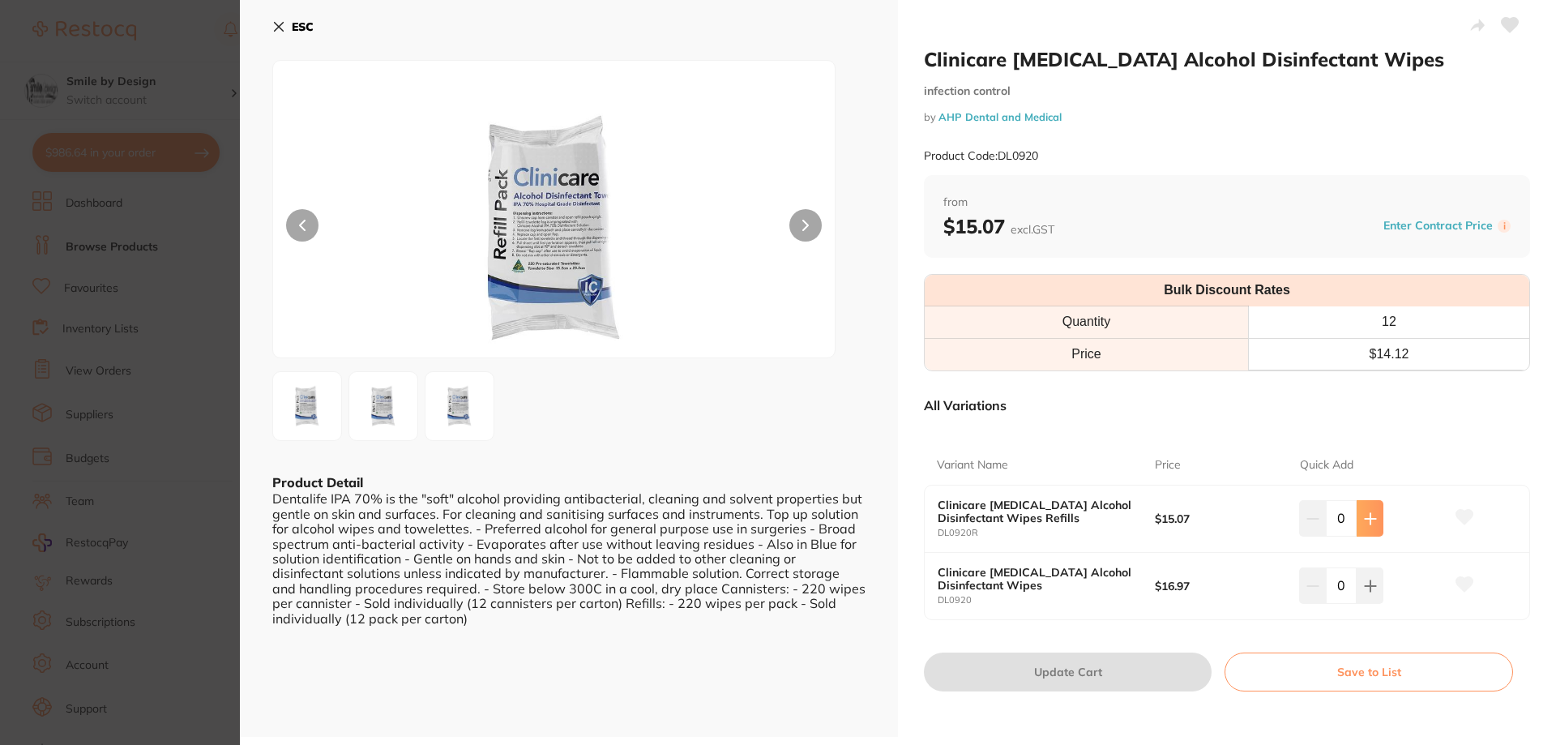
click at [1367, 525] on button at bounding box center [1369, 518] width 27 height 36
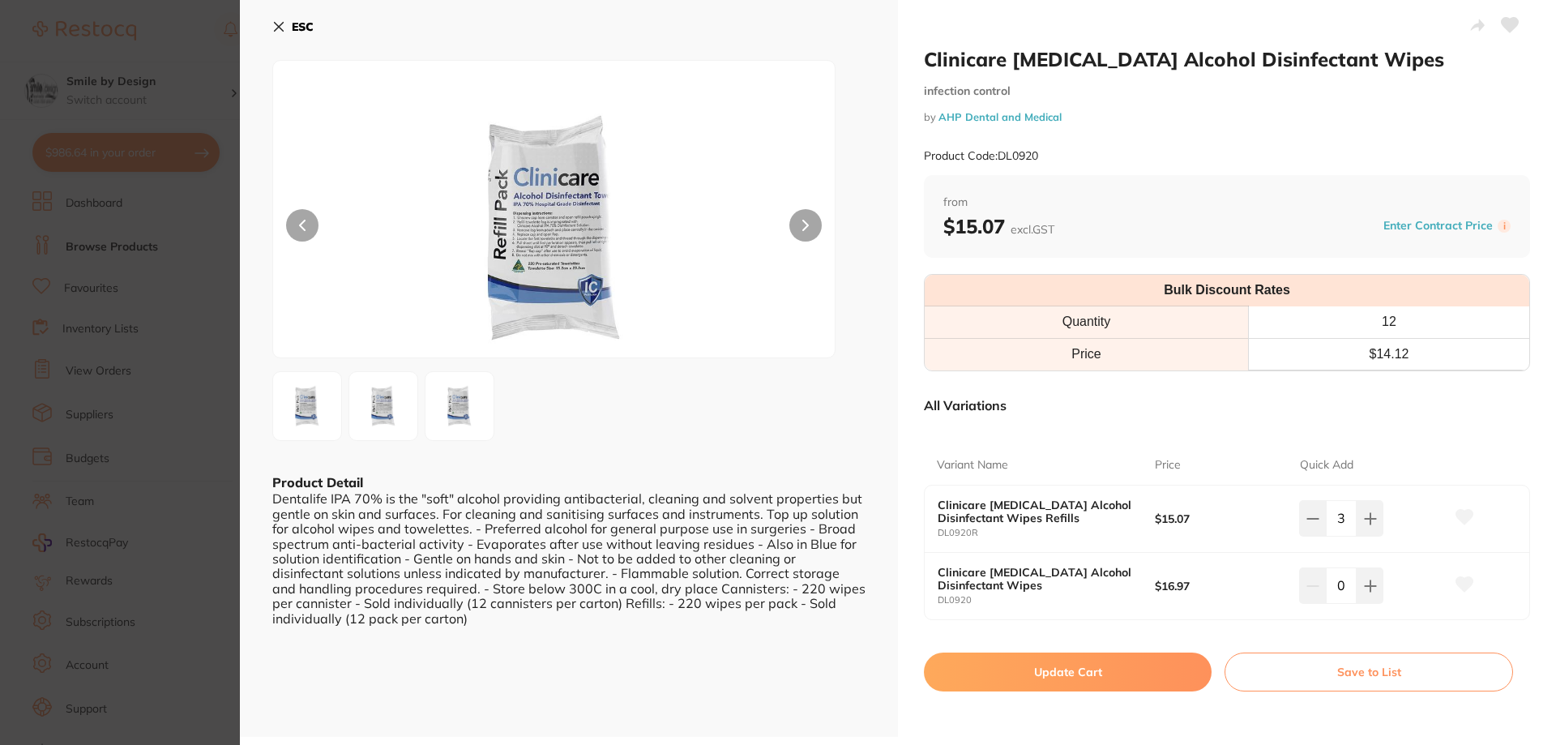
type input "5"
click at [1122, 676] on button "Update Cart" at bounding box center [1068, 671] width 288 height 39
checkbox input "false"
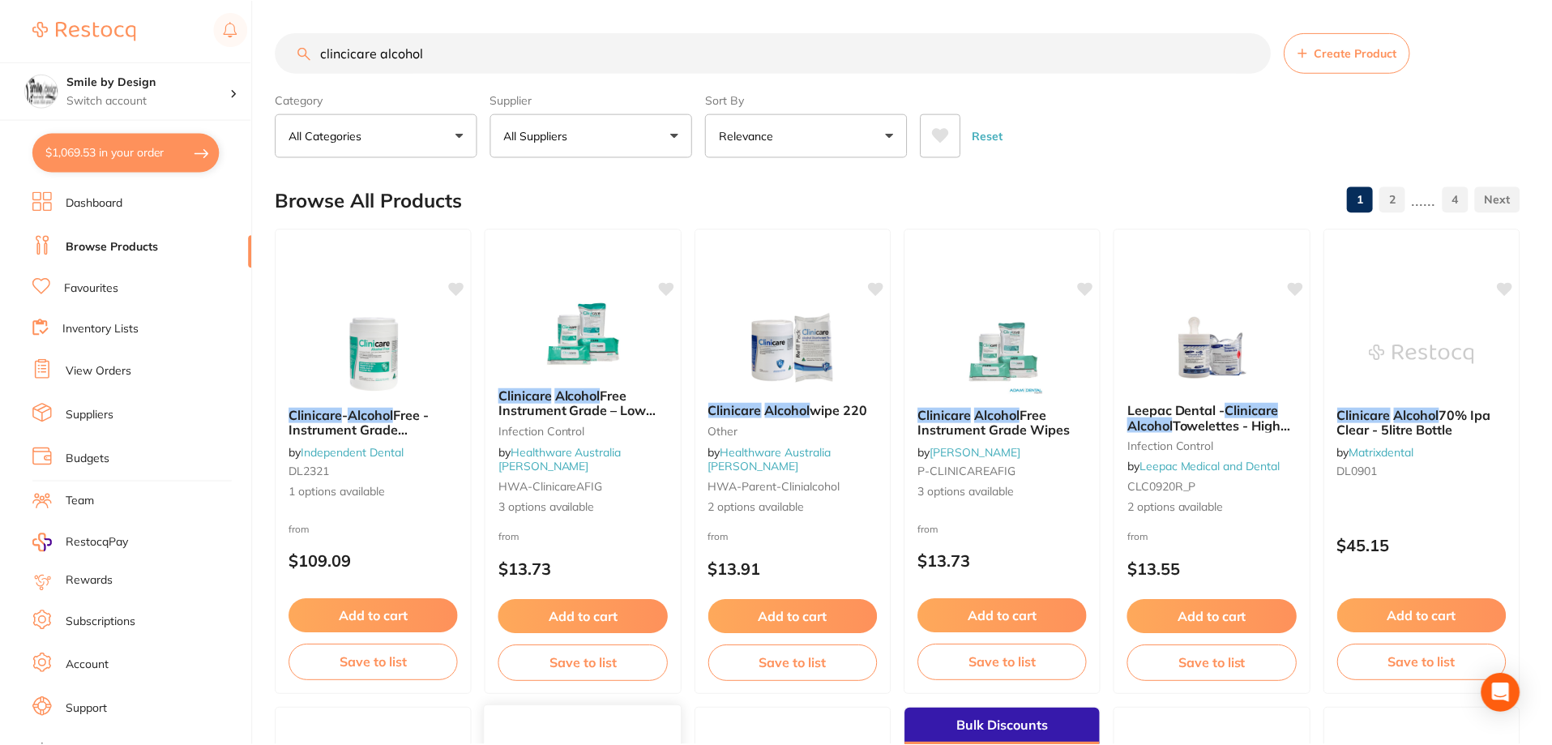
scroll to position [1561, 0]
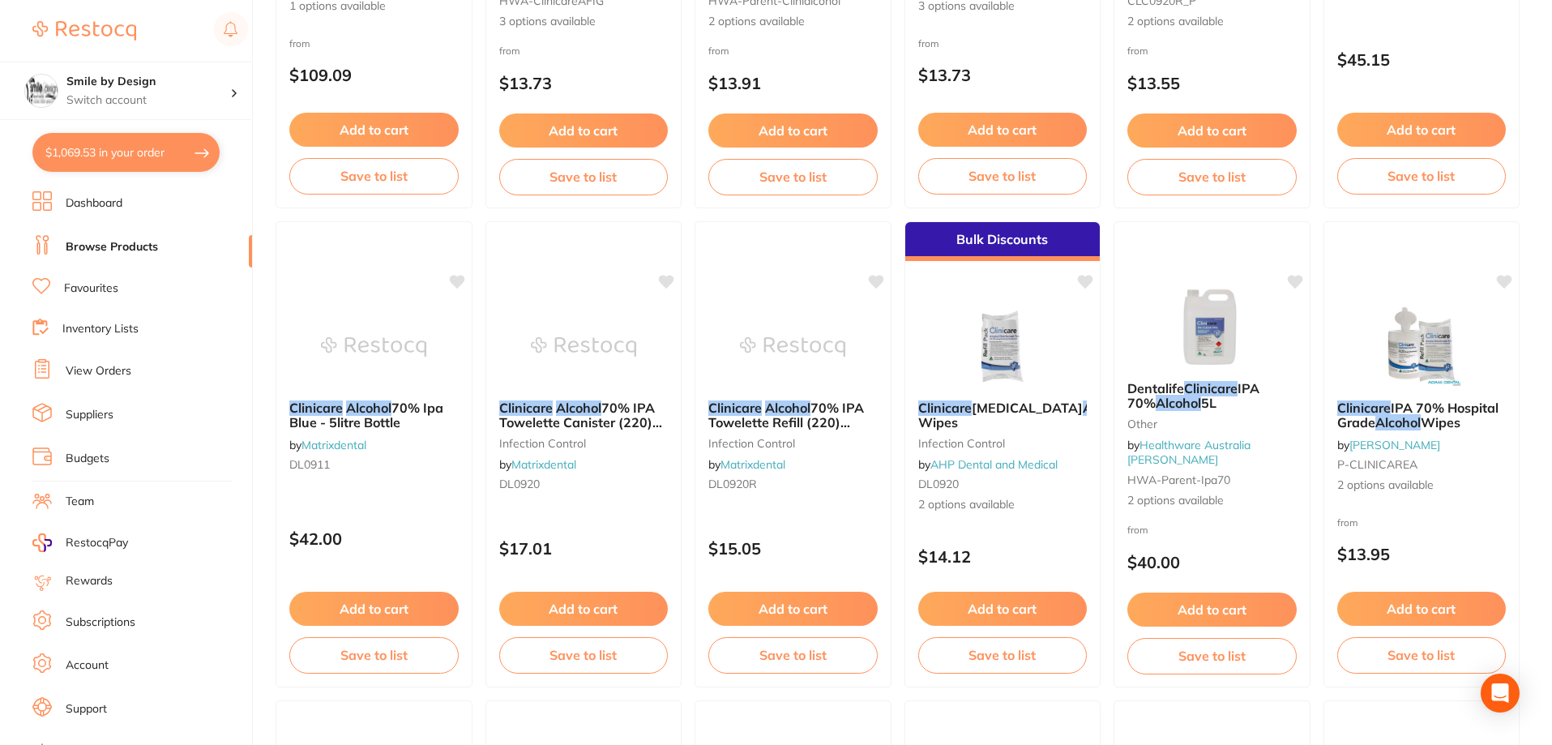
click at [131, 152] on button "$1,069.53 in your order" at bounding box center [125, 152] width 187 height 39
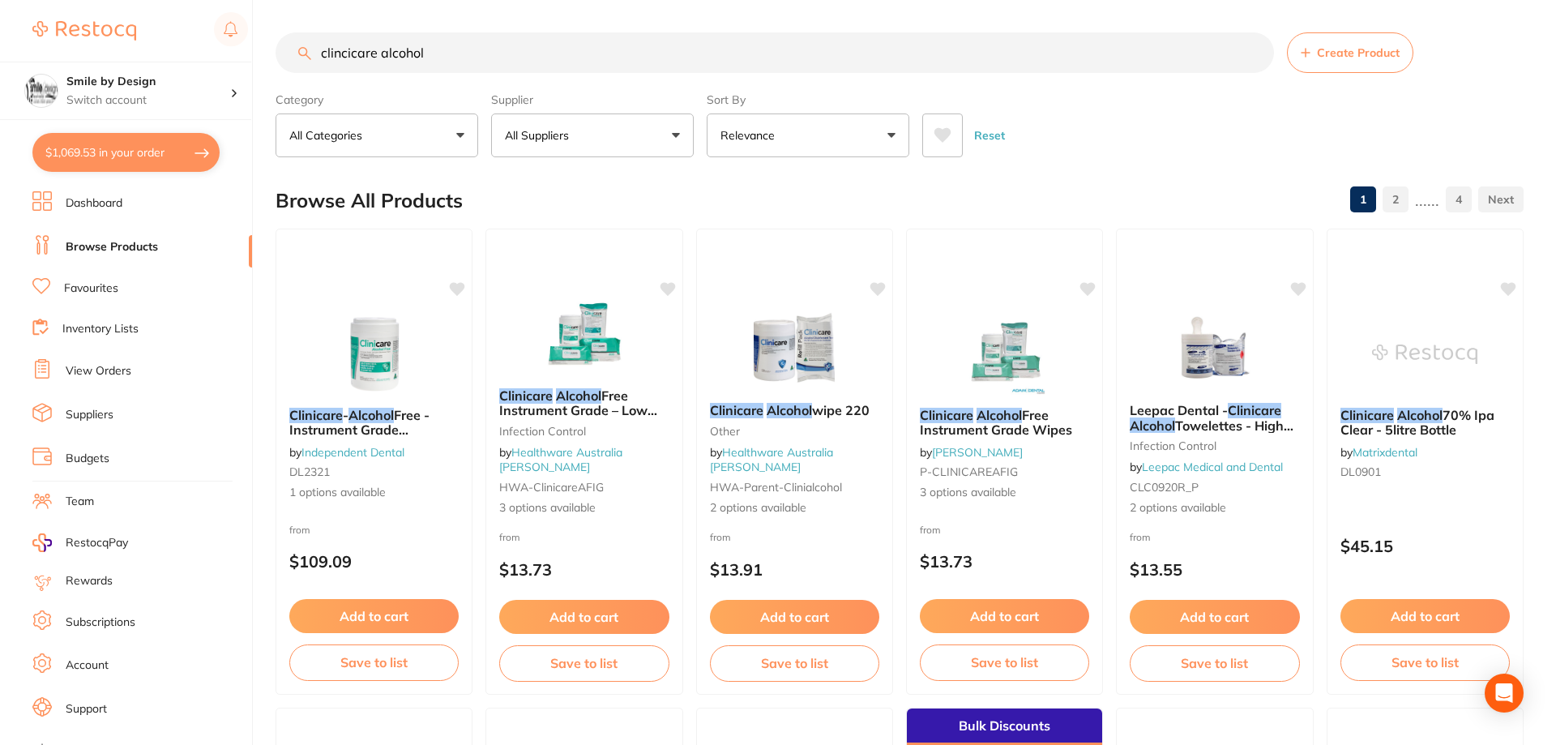
checkbox input "true"
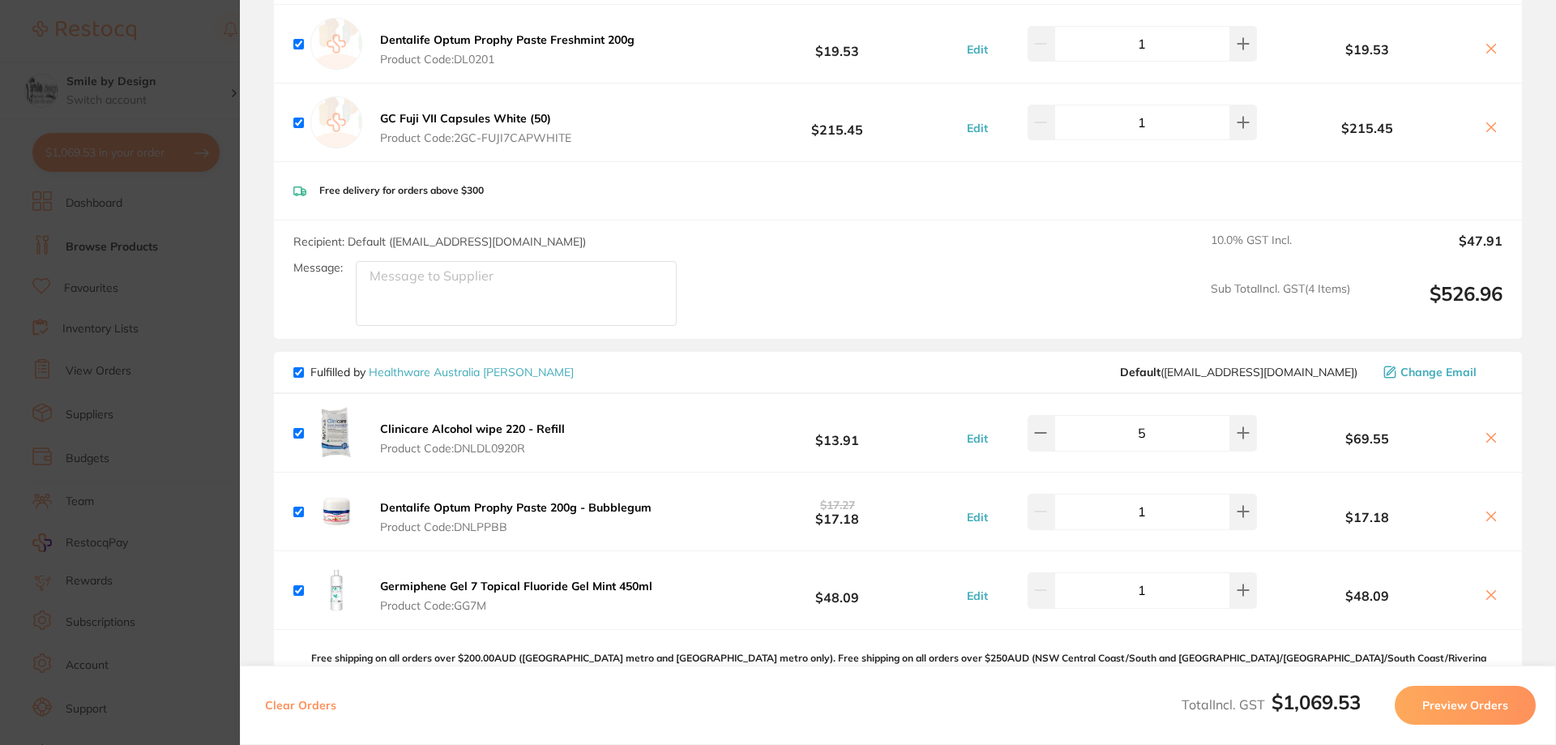
click at [1487, 512] on icon at bounding box center [1491, 516] width 9 height 9
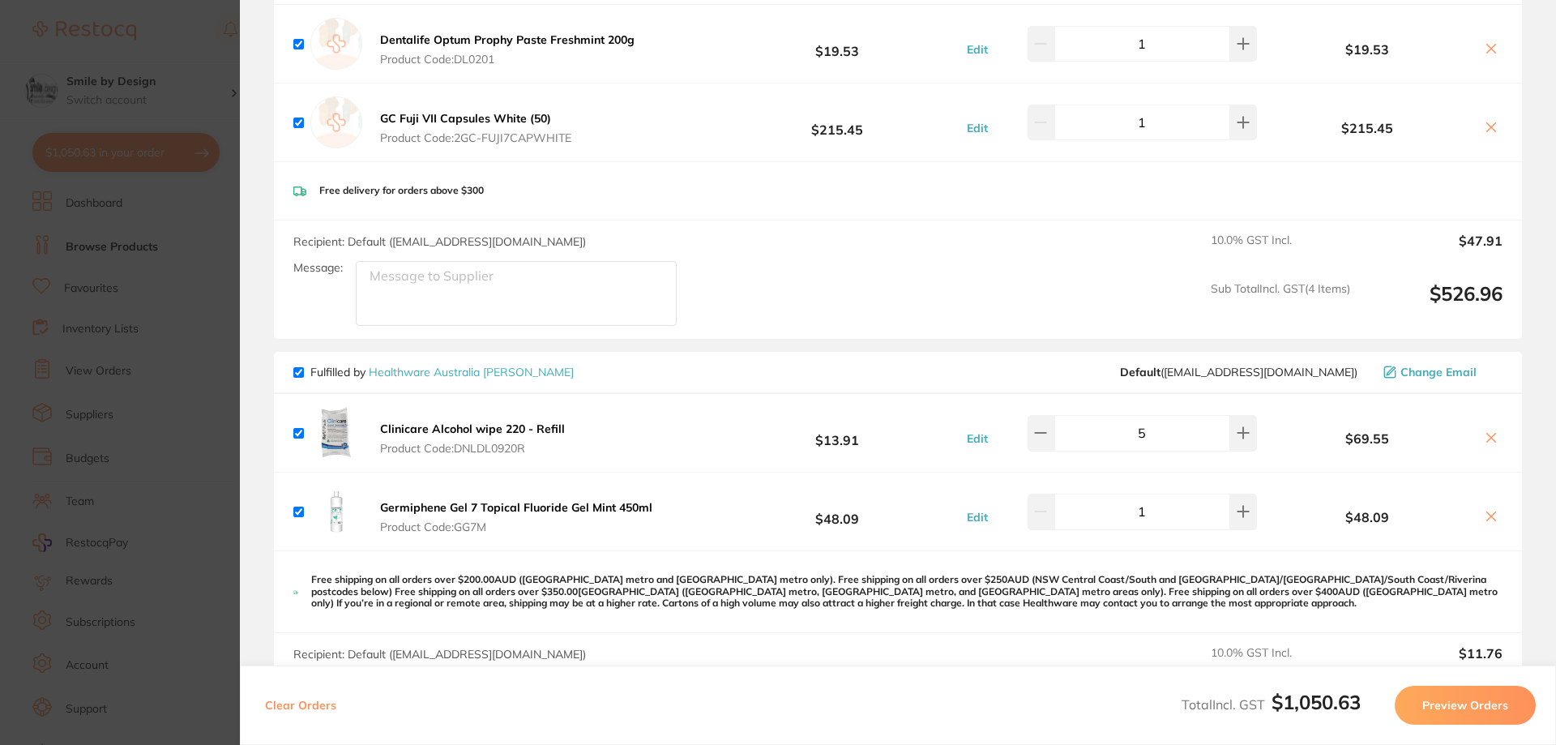
click at [1487, 434] on icon at bounding box center [1491, 438] width 9 height 9
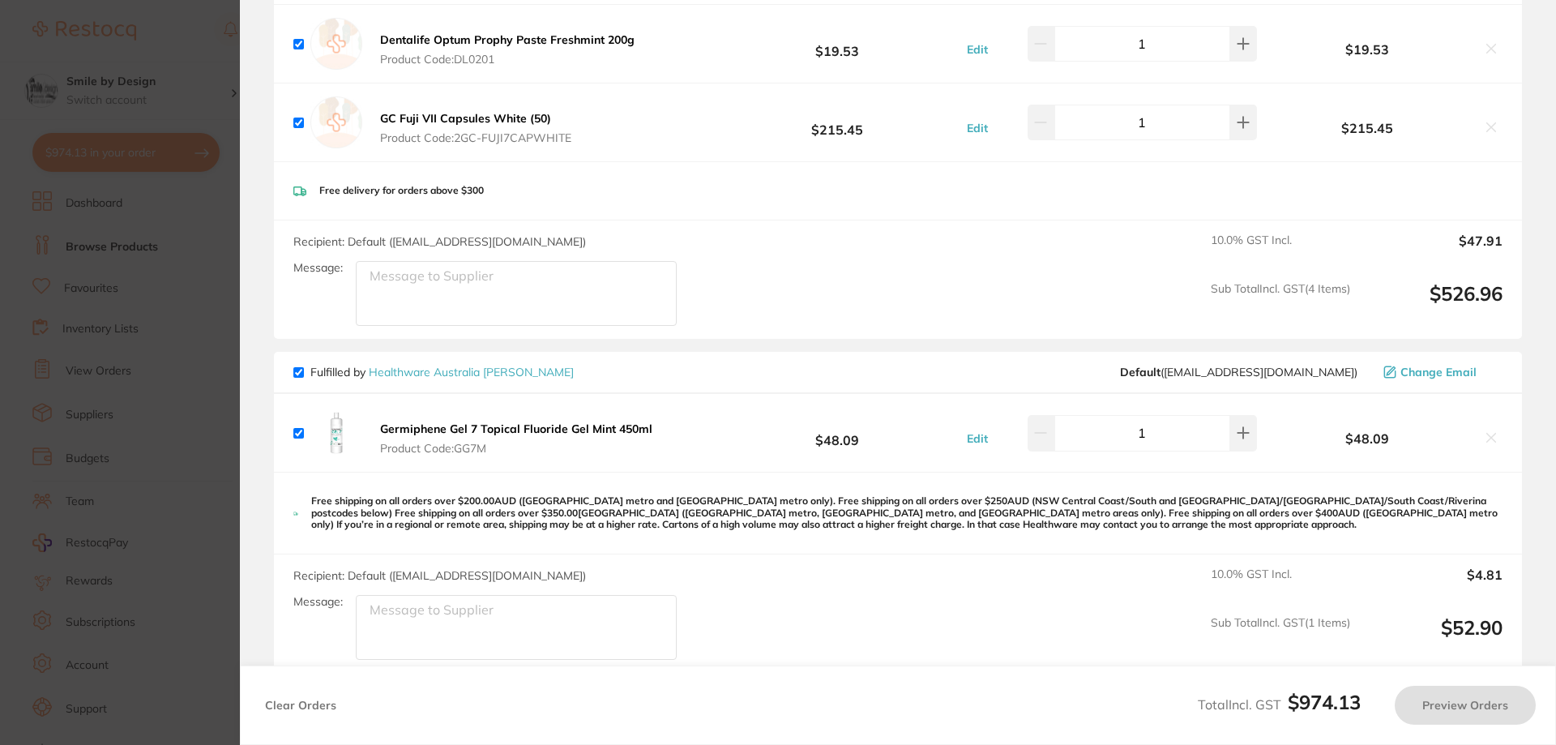
checkbox input "true"
drag, startPoint x: 566, startPoint y: 414, endPoint x: 922, endPoint y: 220, distance: 405.0
click at [567, 421] on b "Germiphene Gel 7 Topical Fluoride Gel Mint 450ml" at bounding box center [516, 428] width 272 height 15
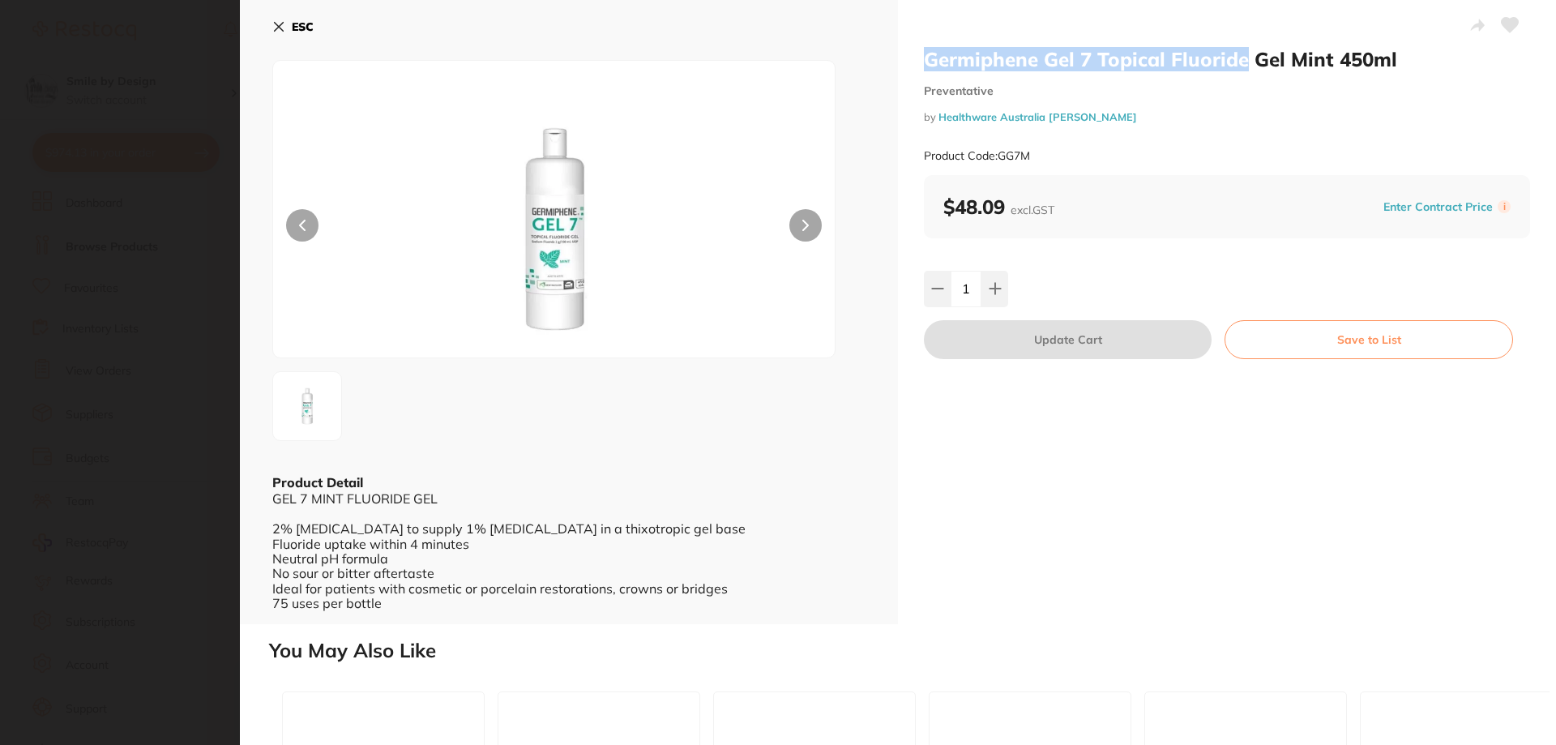
drag, startPoint x: 918, startPoint y: 60, endPoint x: 1241, endPoint y: 53, distance: 322.6
click at [1241, 53] on div "Germiphene Gel 7 Topical Fluoride Gel Mint 450ml Preventative by Healthware Aus…" at bounding box center [1227, 312] width 658 height 624
copy h2 "Germiphene Gel 7 Topical Fluoride"
click at [280, 31] on icon at bounding box center [278, 26] width 13 height 13
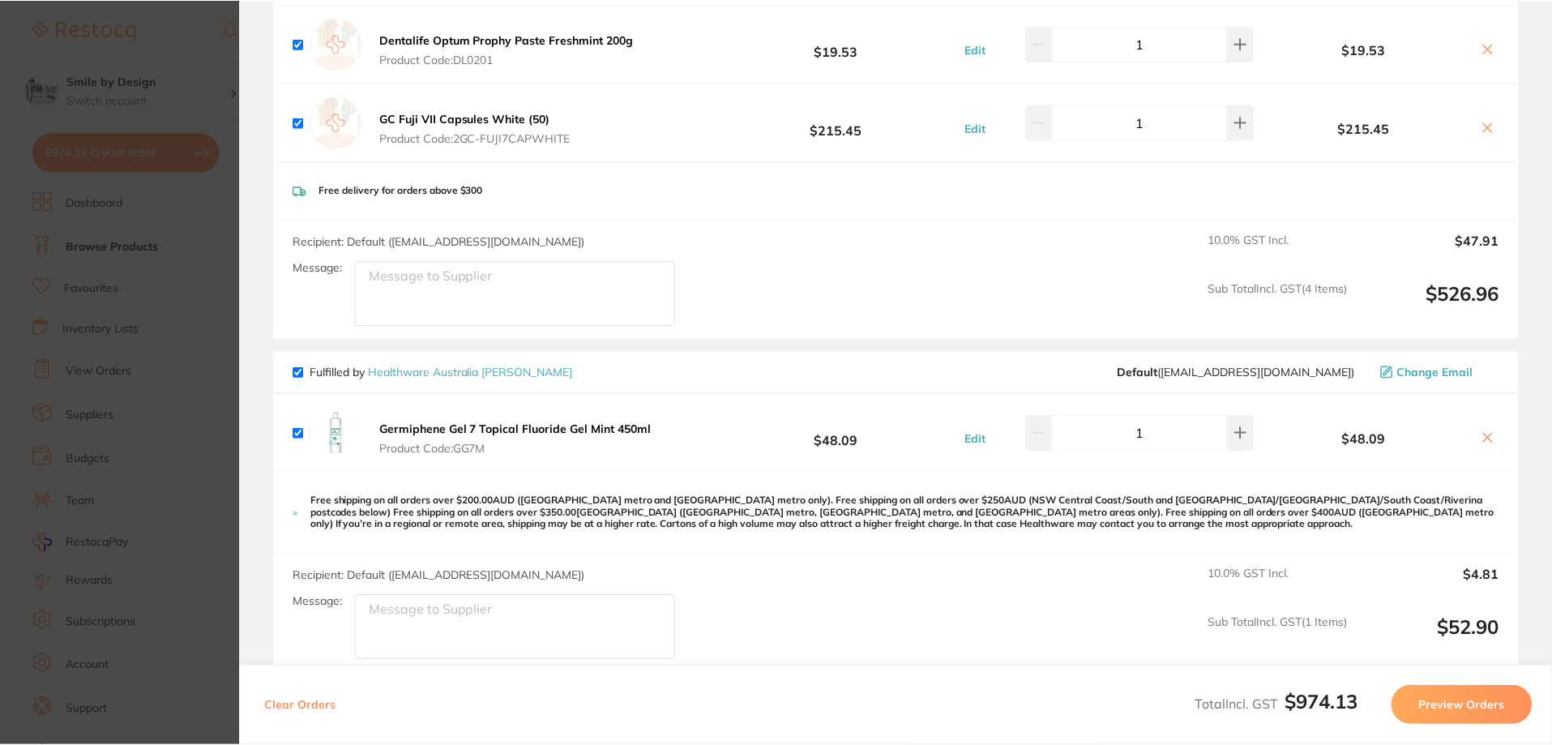
scroll to position [486, 0]
click at [169, 99] on section "Update RRP Set your pre negotiated price for this item. Item Agreed RRP (excl. …" at bounding box center [776, 372] width 1552 height 745
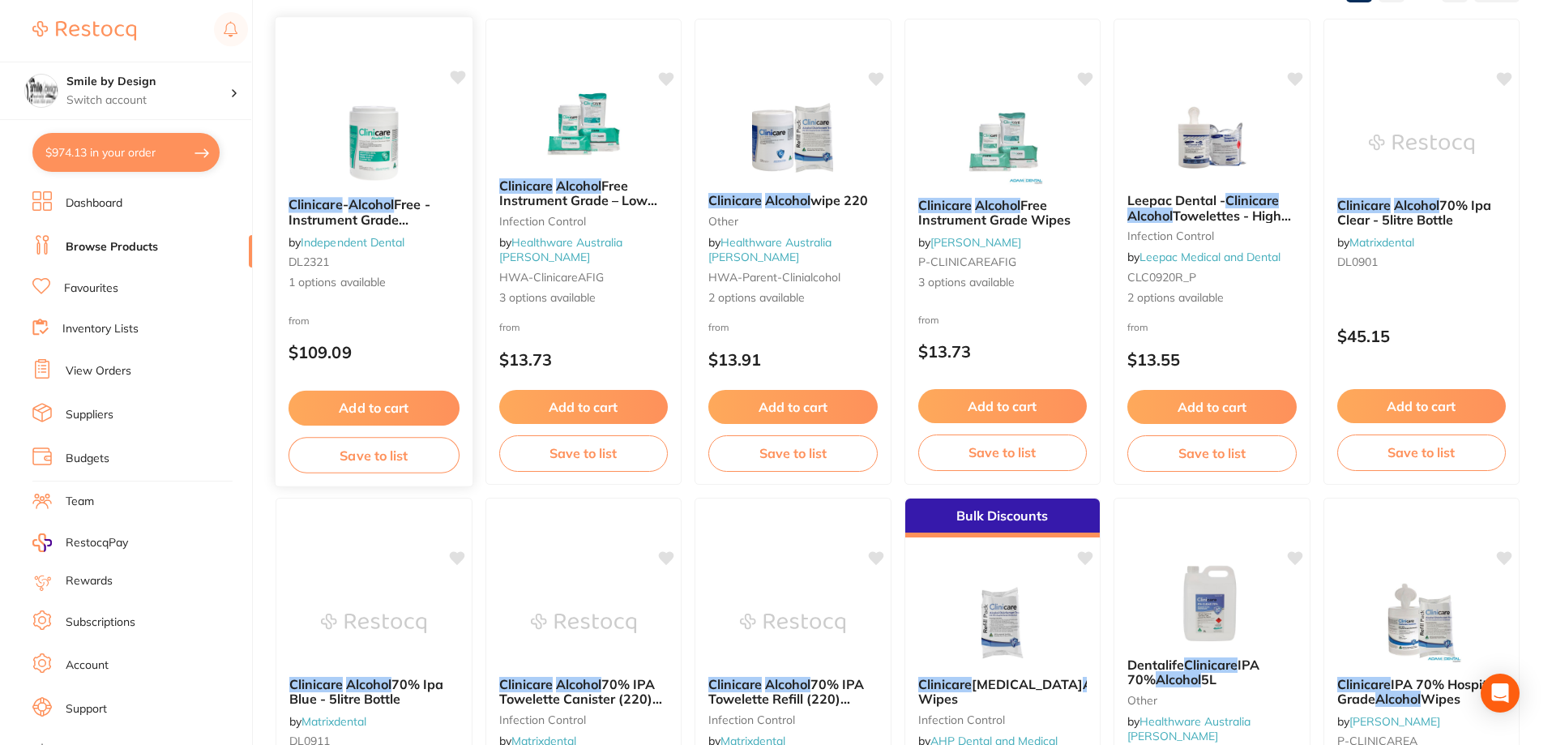
scroll to position [0, 0]
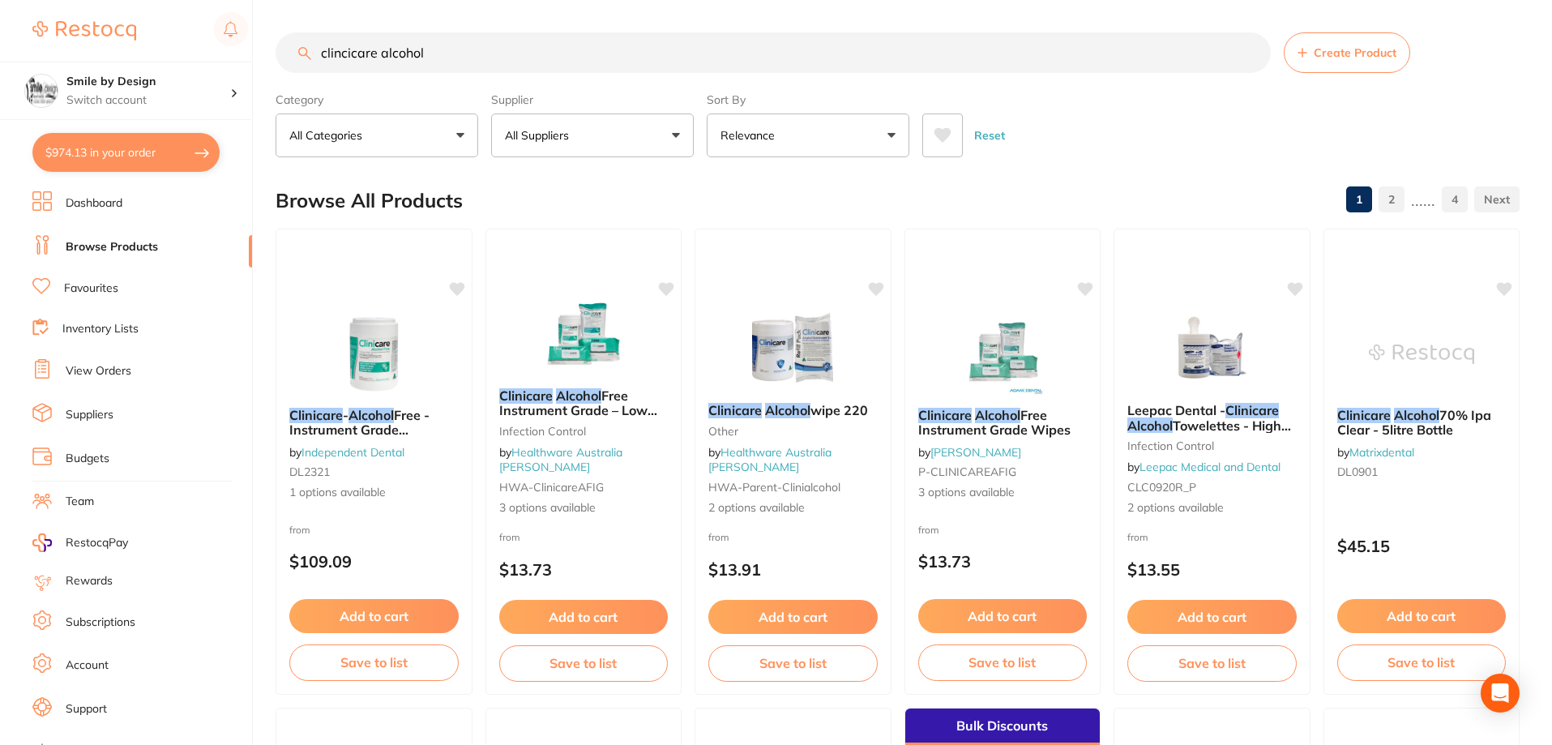
drag, startPoint x: 456, startPoint y: 49, endPoint x: 257, endPoint y: 58, distance: 199.5
click at [257, 58] on div "$974.13 Smile by Design Switch account Smile by Design Smile by Design - North …" at bounding box center [776, 372] width 1552 height 745
paste input "Germiphene Gel 7 Topical Fluoride"
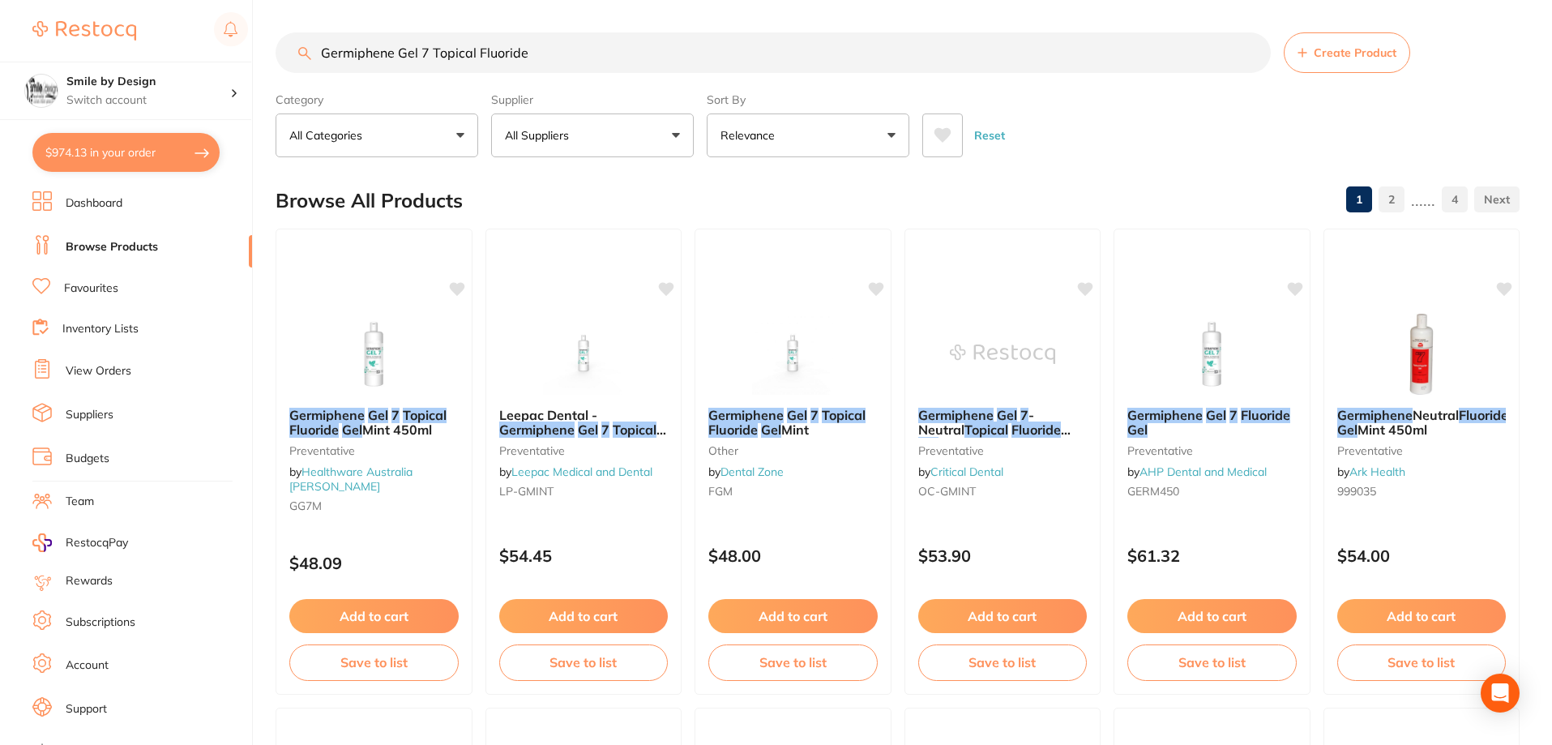
type input "Germiphene Gel 7 Topical Fluoride"
click at [776, 618] on button "Add to cart" at bounding box center [792, 617] width 171 height 35
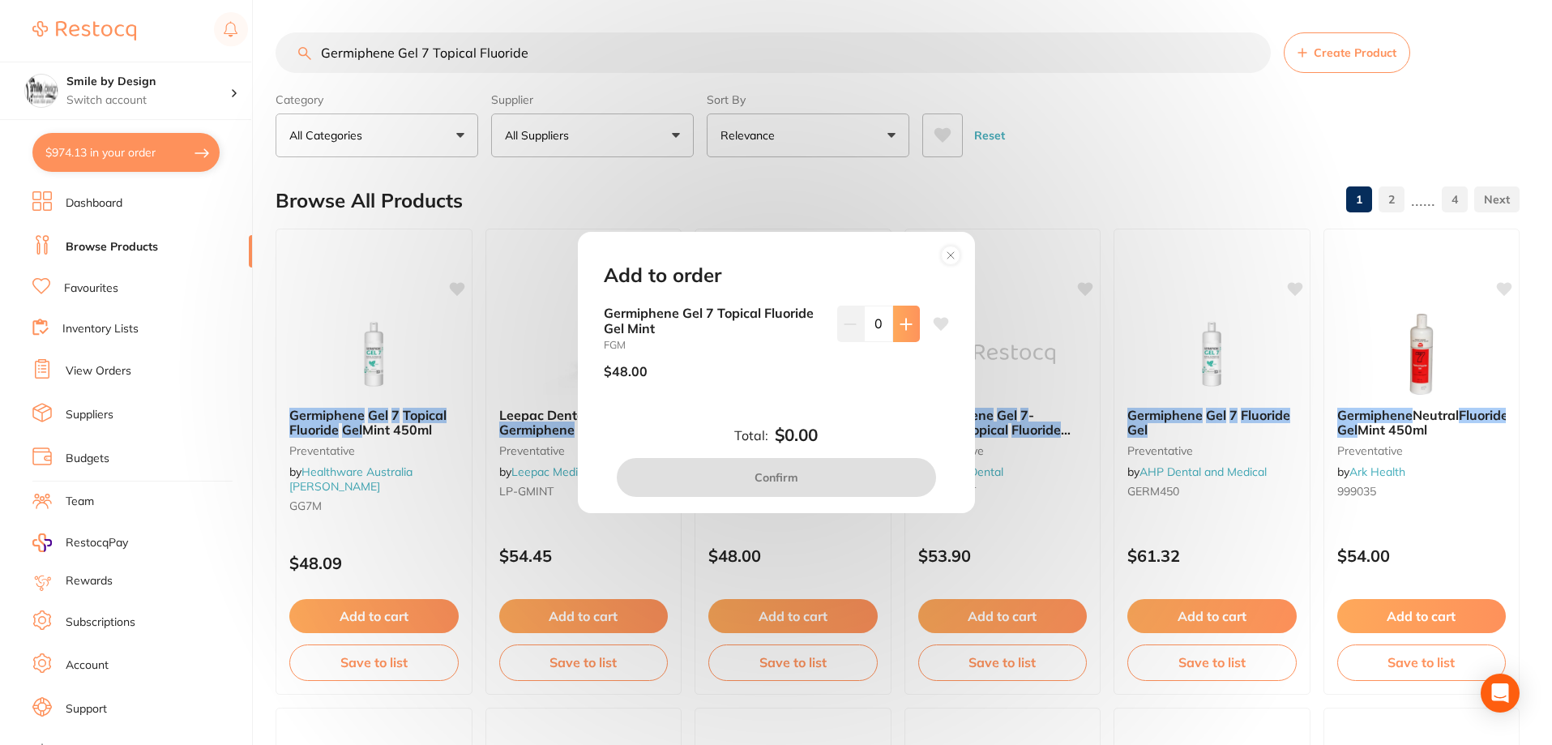
click at [912, 335] on button at bounding box center [906, 323] width 27 height 36
type input "1"
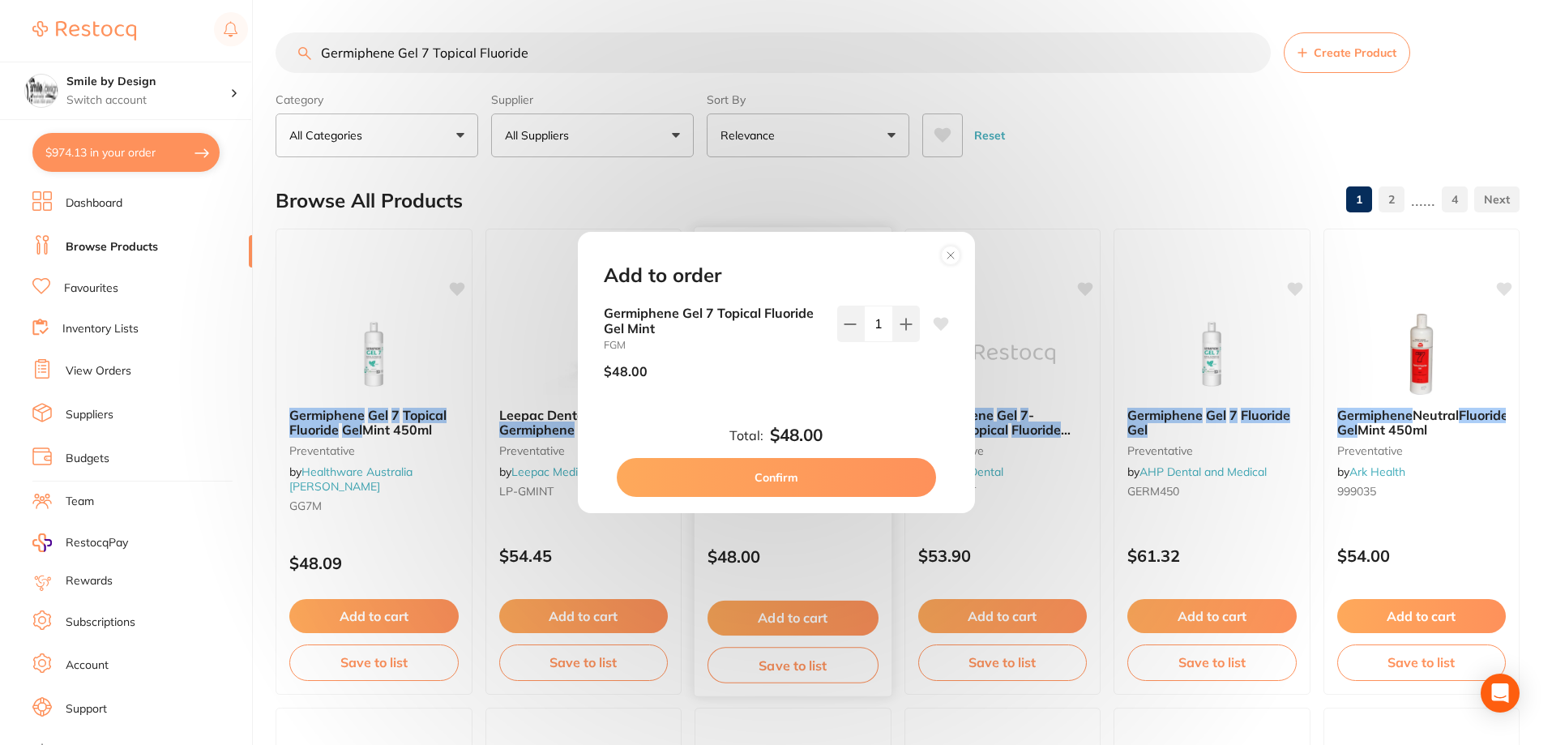
drag, startPoint x: 786, startPoint y: 479, endPoint x: 764, endPoint y: 491, distance: 25.0
click at [786, 481] on button "Confirm" at bounding box center [776, 477] width 319 height 39
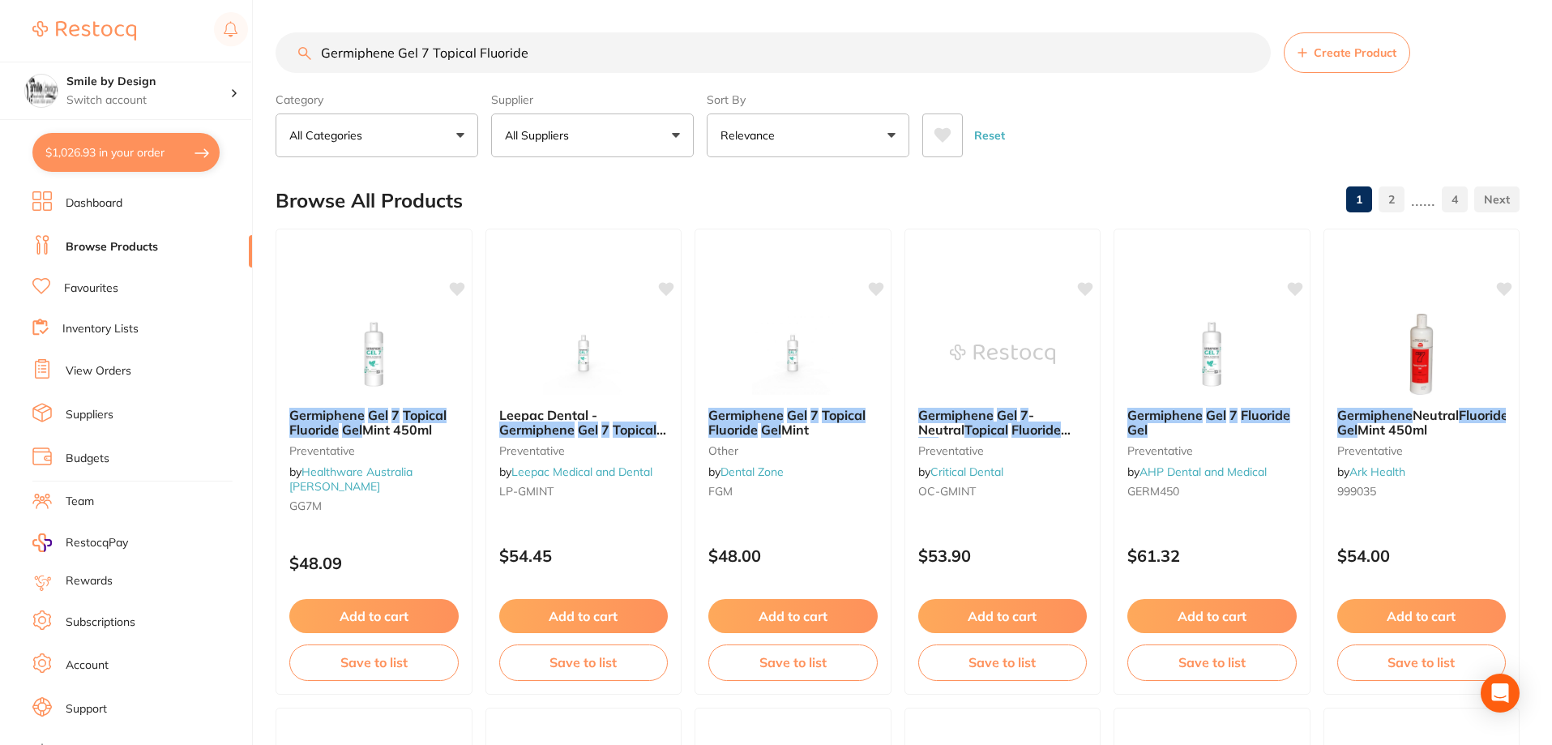
click at [159, 151] on button "$1,026.93 in your order" at bounding box center [125, 152] width 187 height 39
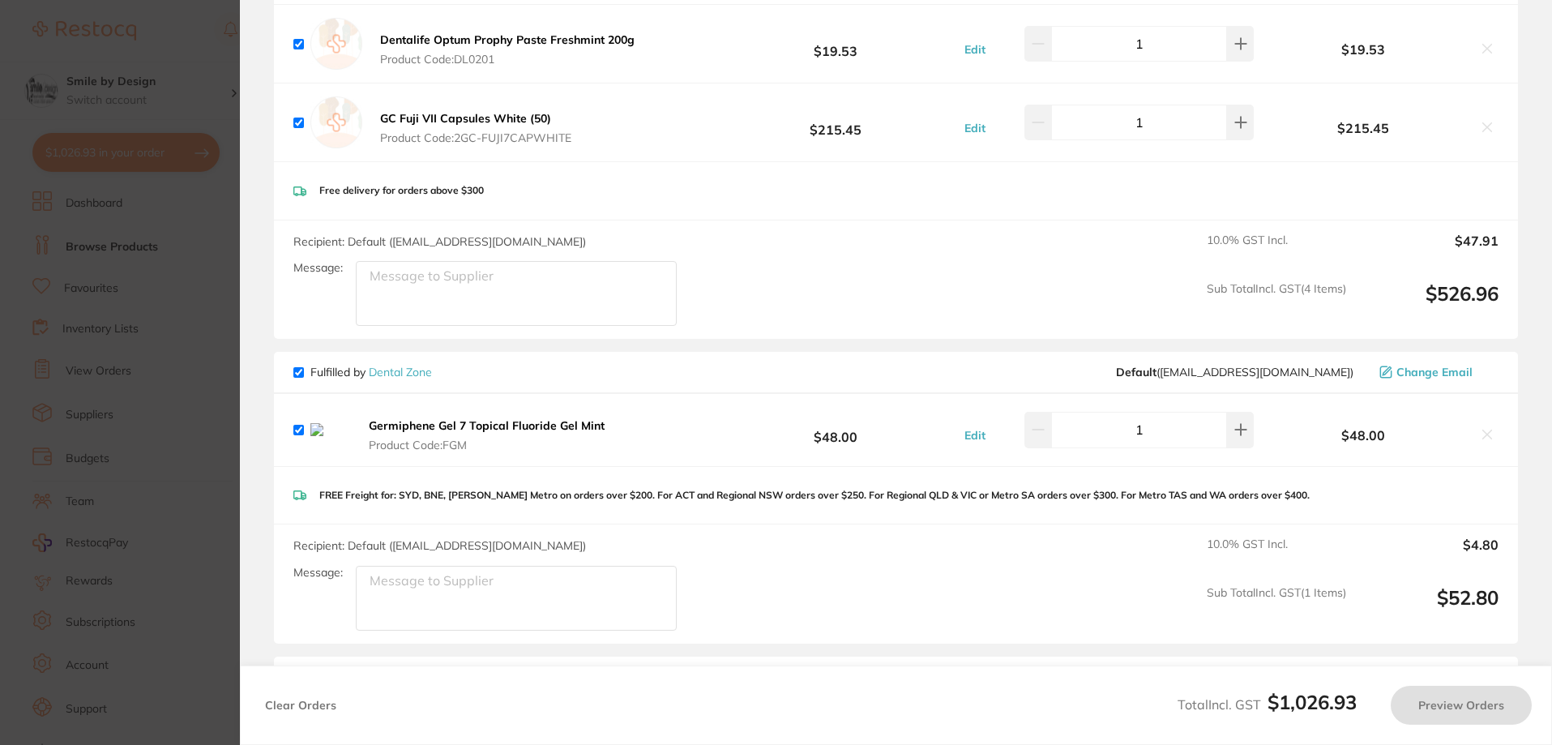
checkbox input "true"
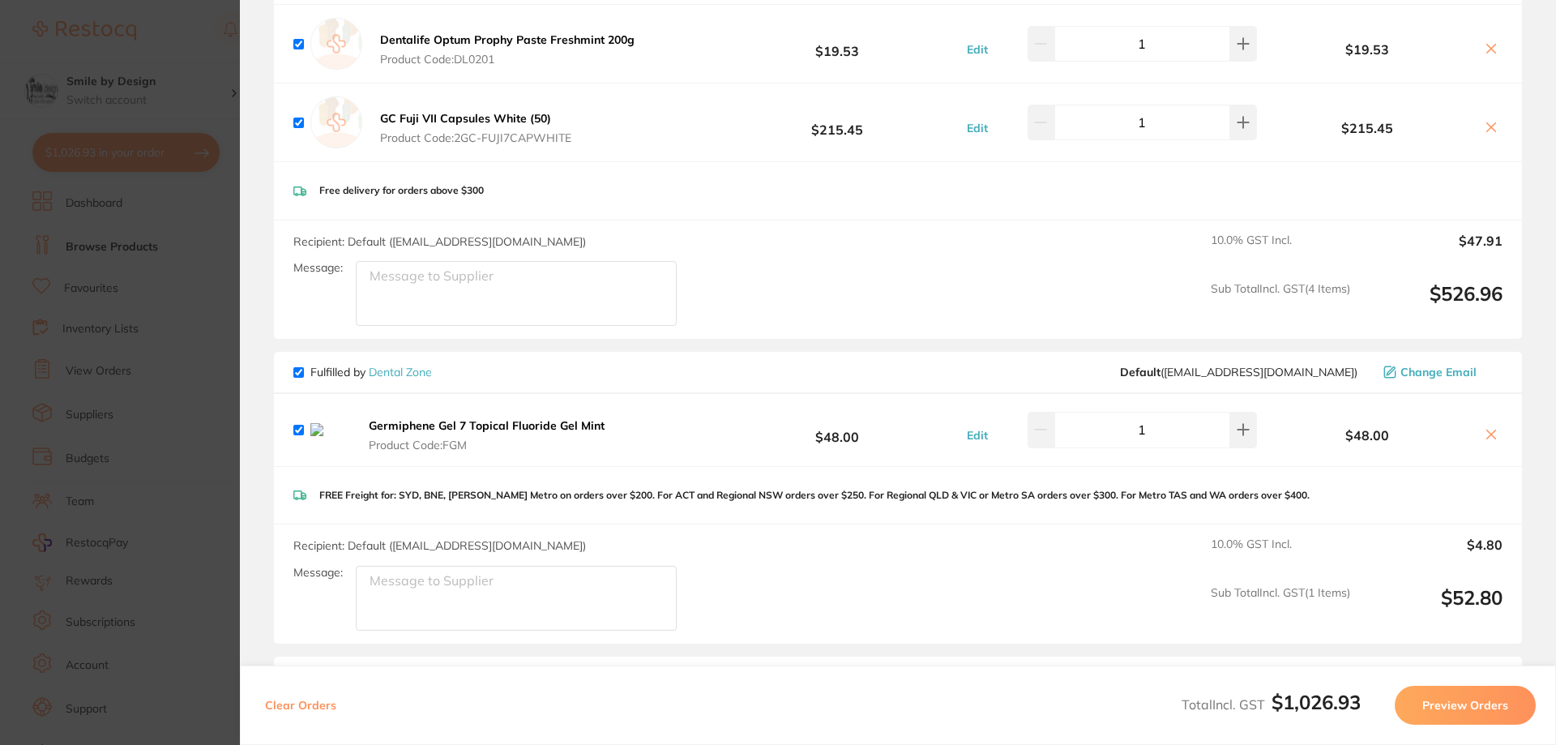
click at [1486, 428] on icon at bounding box center [1490, 434] width 13 height 13
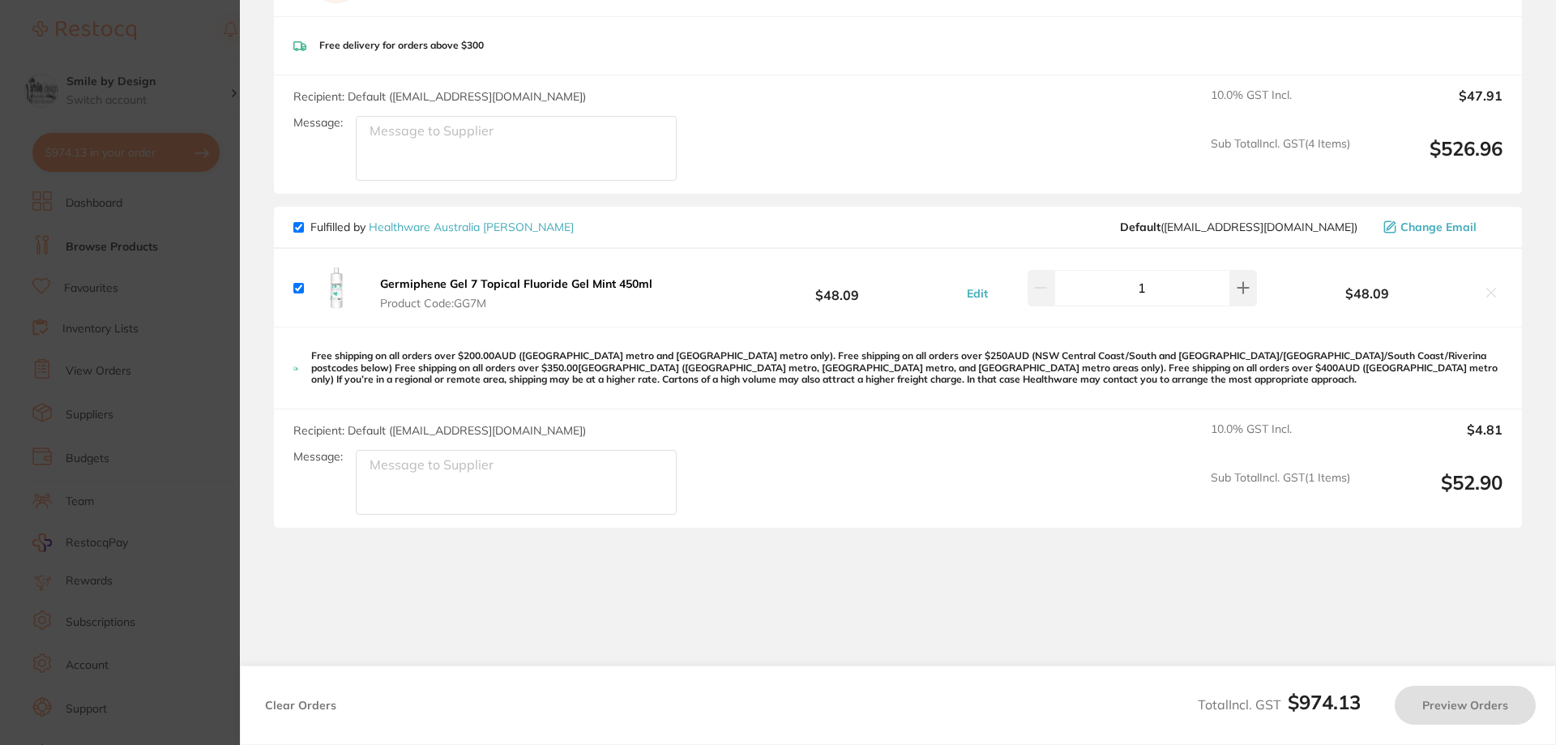
scroll to position [1728, 0]
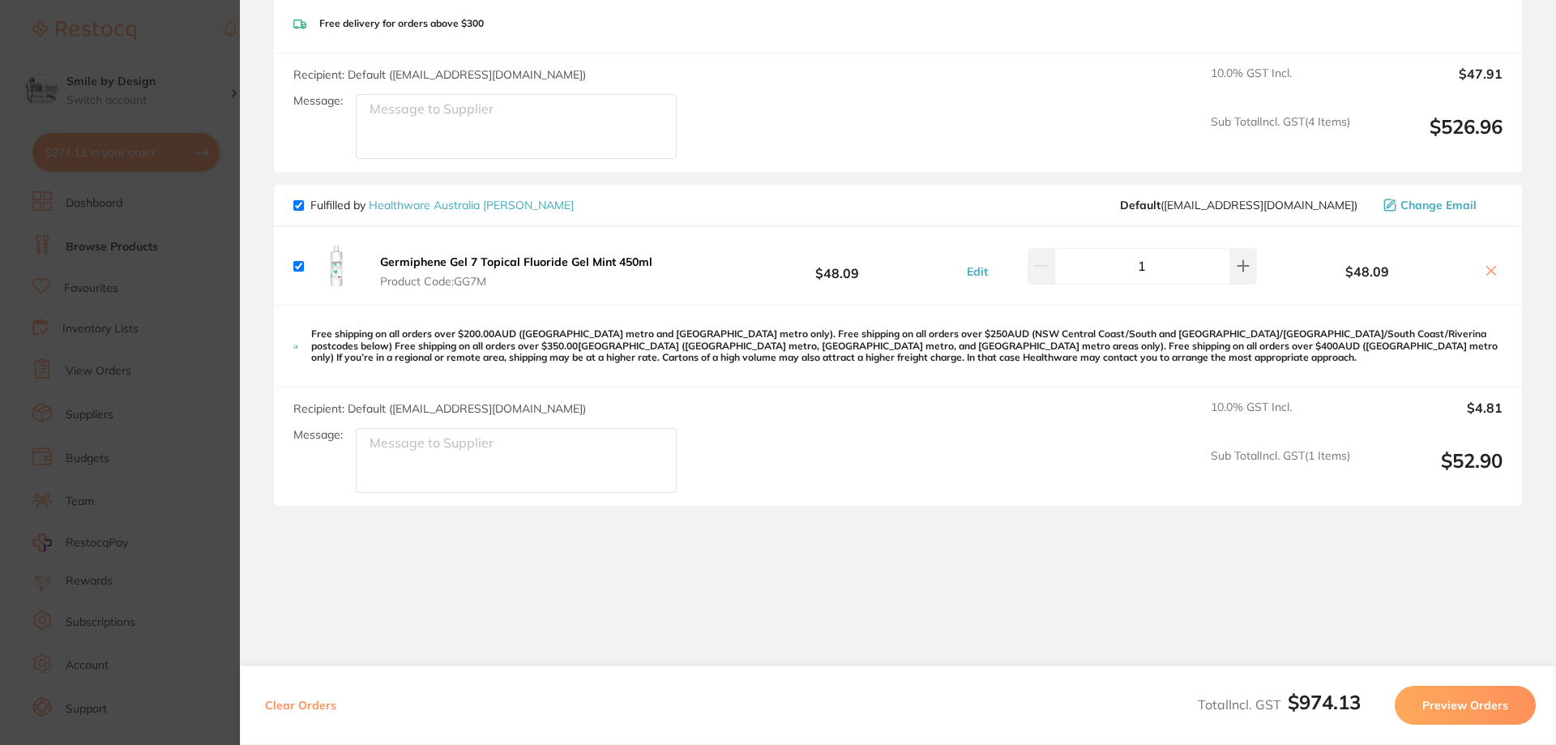
click at [1484, 264] on icon at bounding box center [1490, 270] width 13 height 13
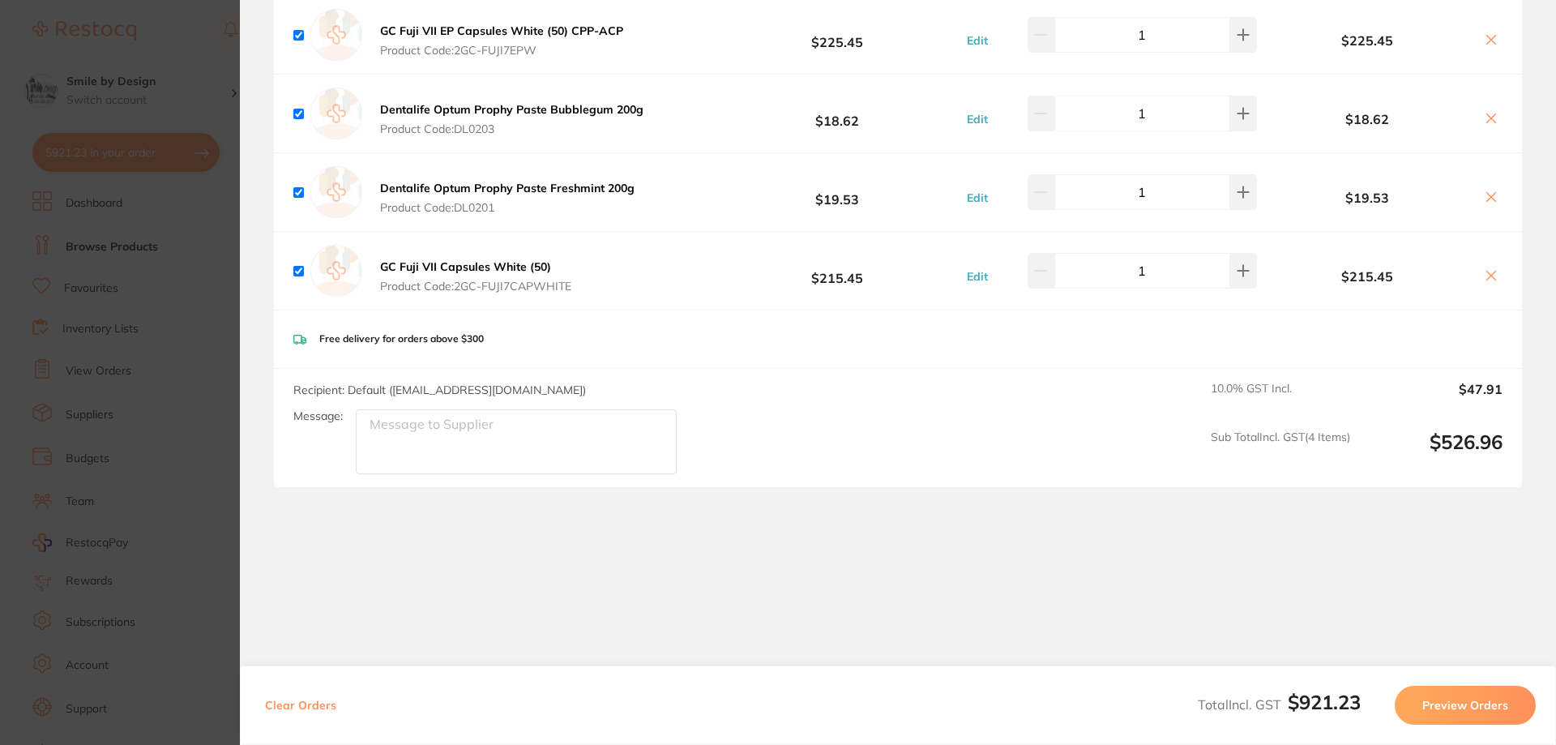
scroll to position [1394, 0]
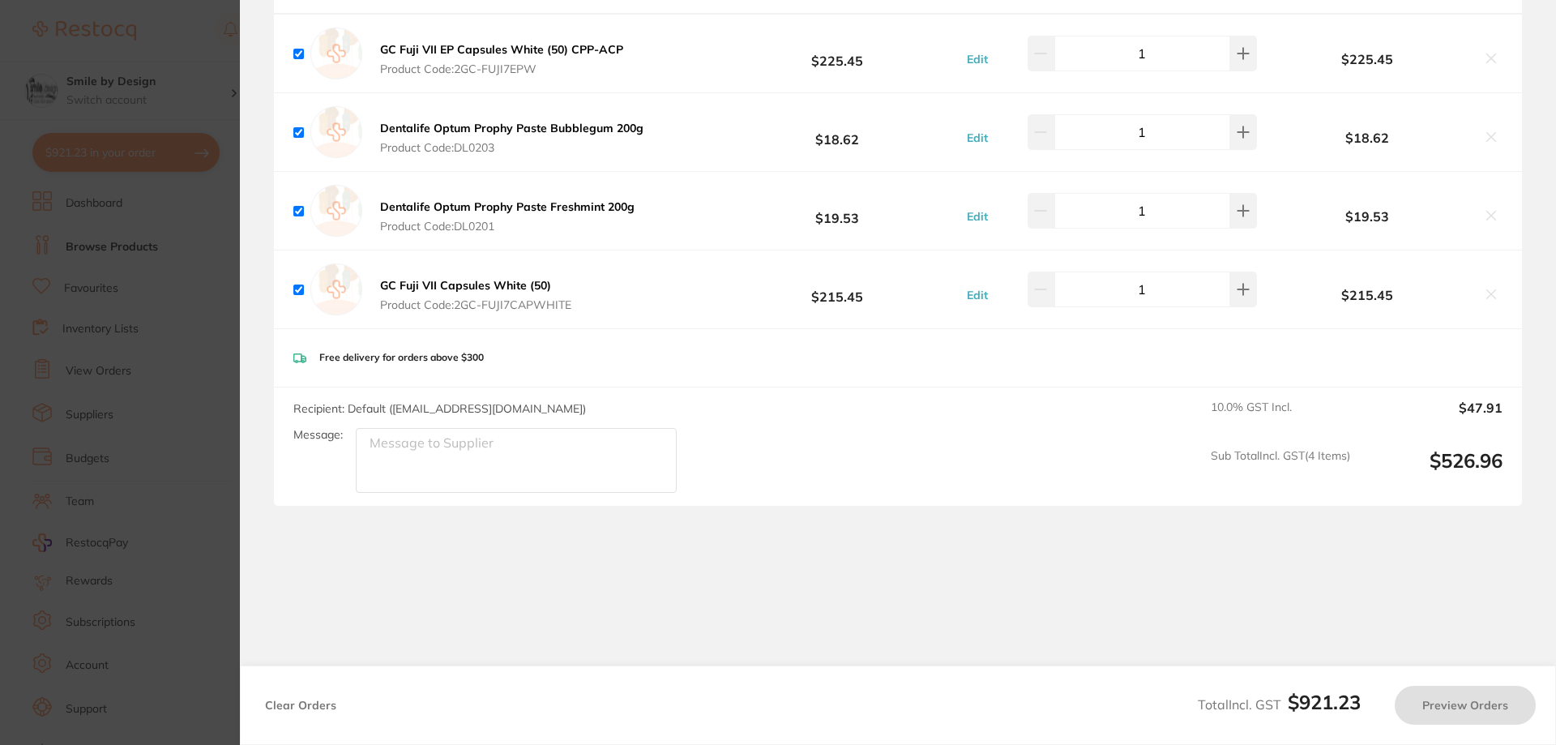
click at [200, 91] on section "Update RRP Set your pre negotiated price for this item. Item Agreed RRP (excl. …" at bounding box center [778, 372] width 1556 height 745
checkbox input "true"
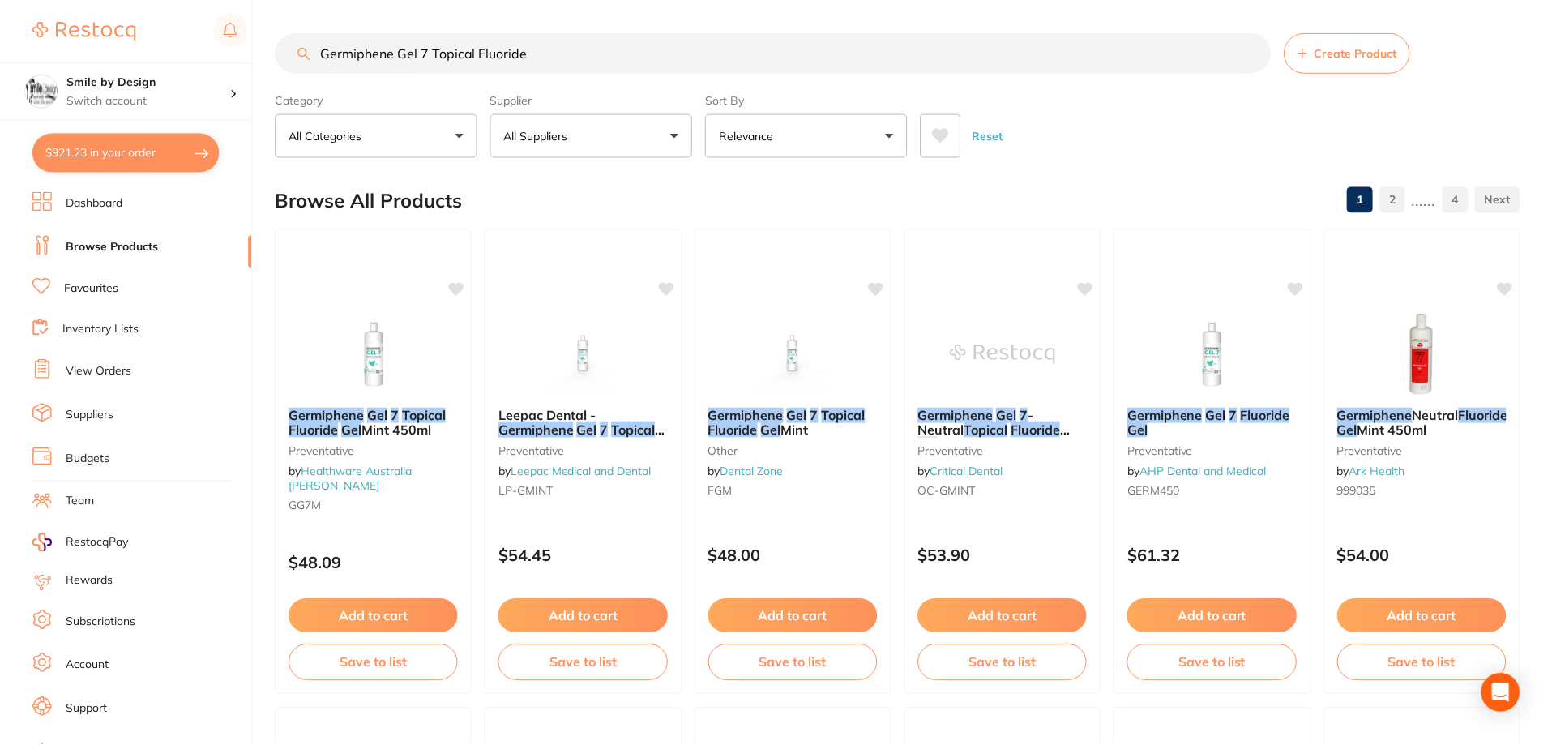
scroll to position [0, 0]
click at [581, 46] on input "Germiphene Gel 7 Topical Fluoride" at bounding box center [773, 52] width 995 height 41
click at [791, 614] on button "Add to cart" at bounding box center [792, 617] width 171 height 35
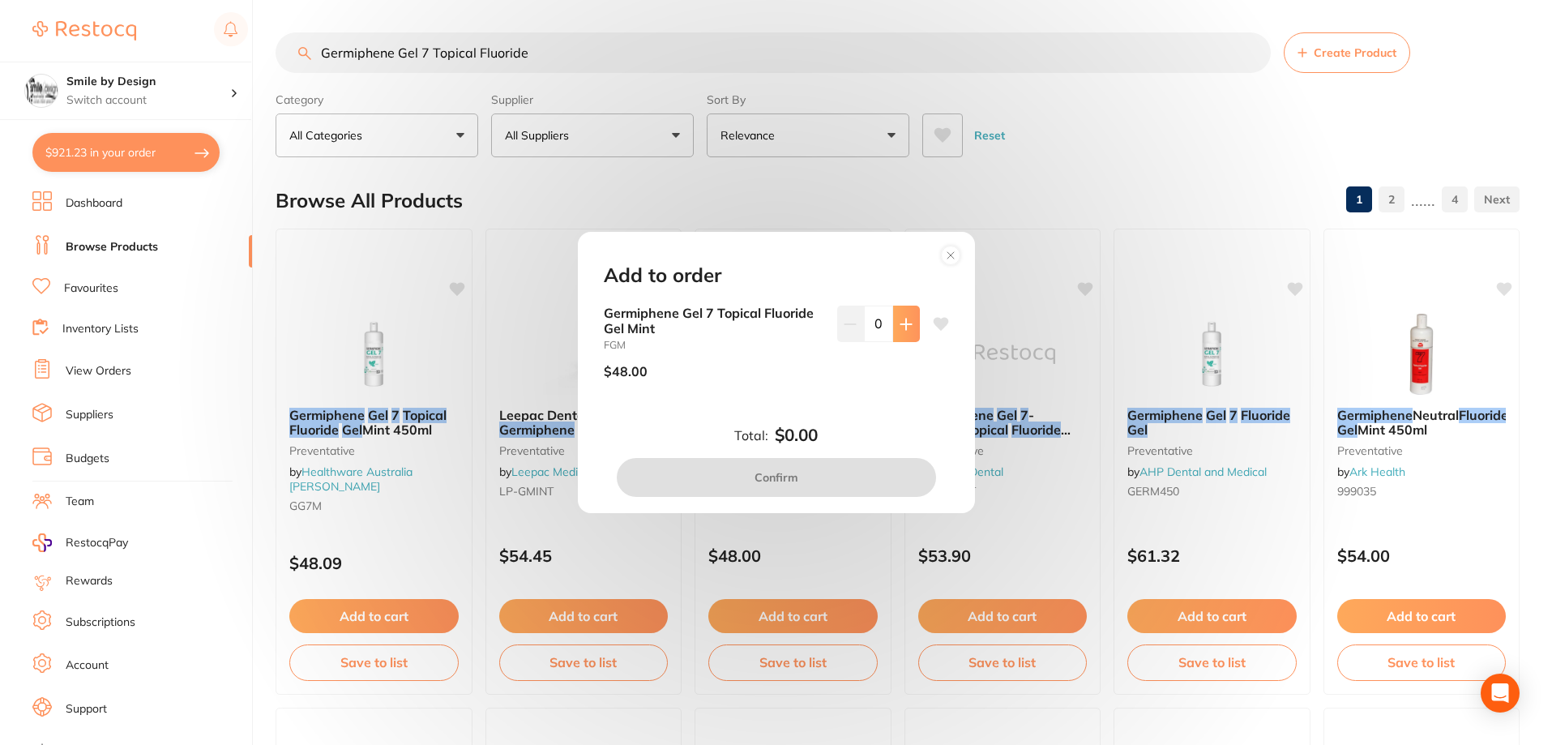
click at [909, 321] on button at bounding box center [906, 323] width 27 height 36
type input "1"
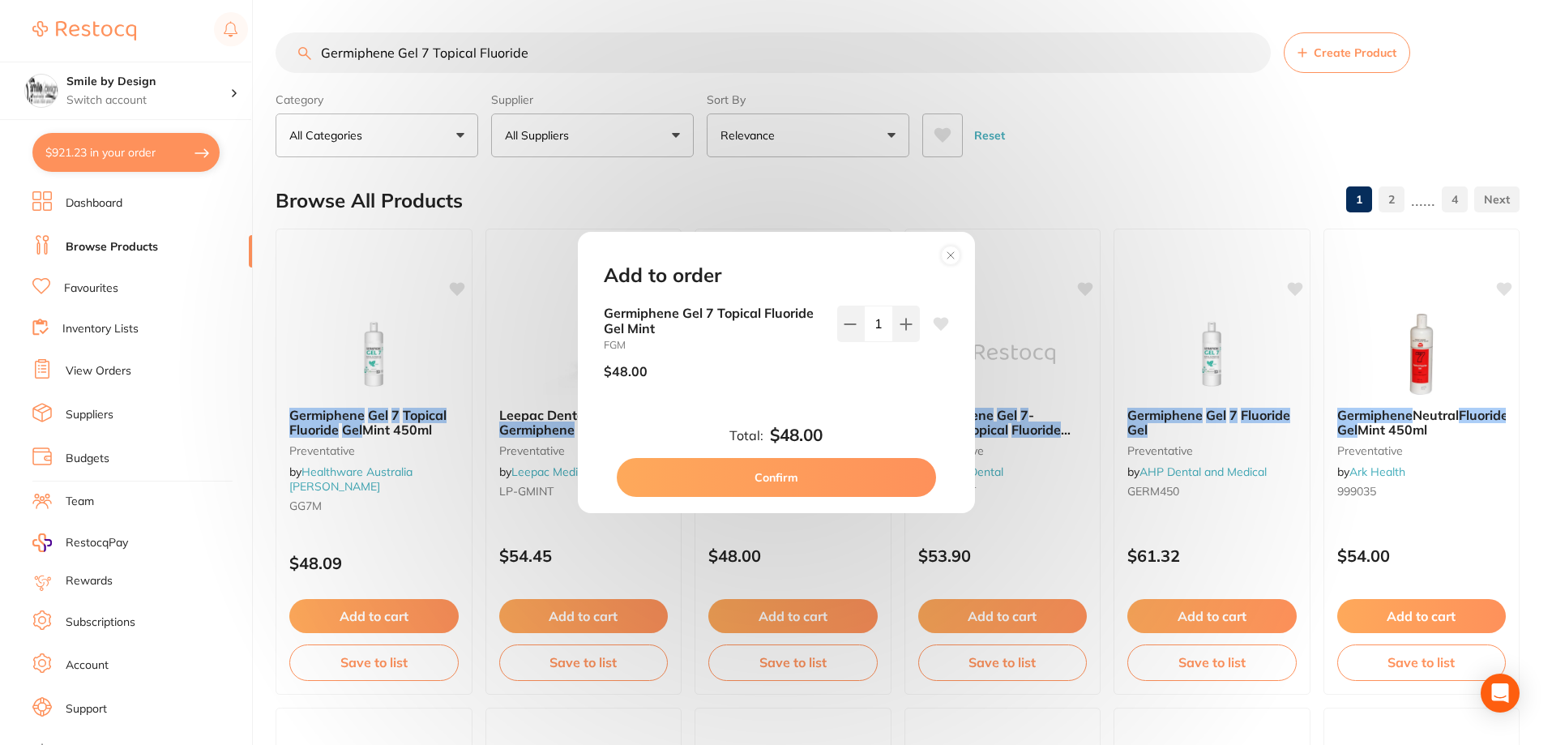
click at [854, 476] on button "Confirm" at bounding box center [776, 477] width 319 height 39
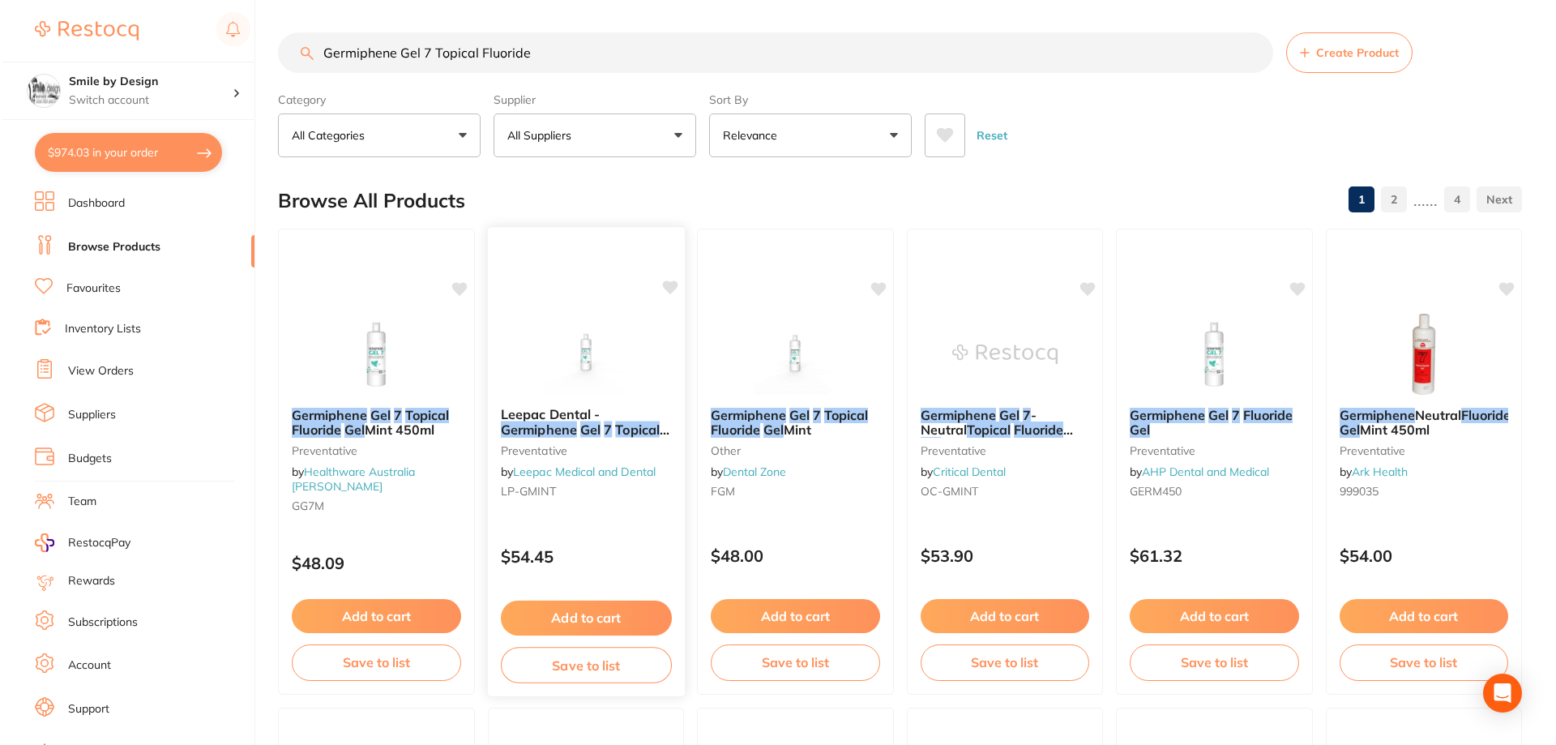
scroll to position [1705, 0]
click at [141, 153] on button "$974.03 in your order" at bounding box center [125, 152] width 187 height 39
checkbox input "true"
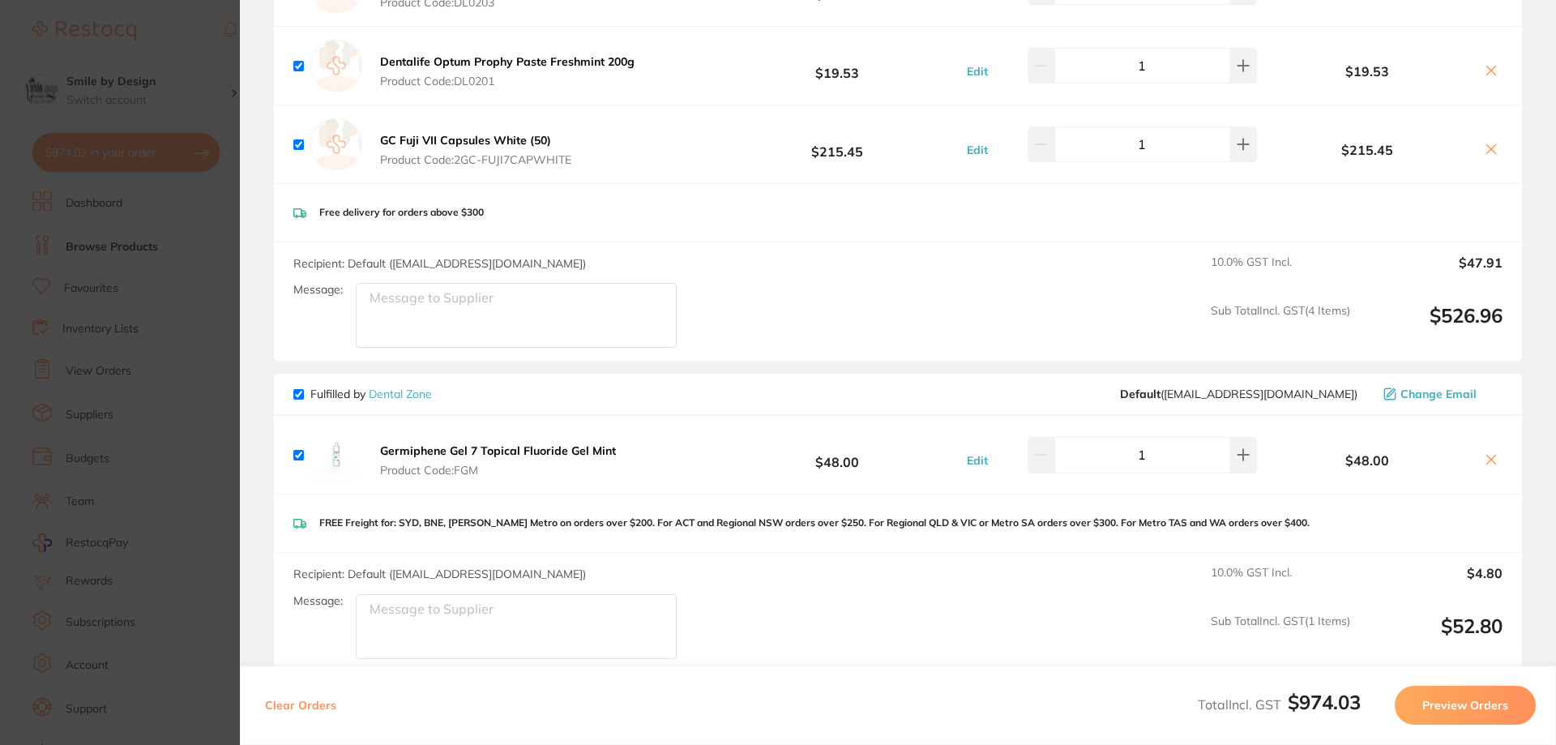
scroll to position [1300, 0]
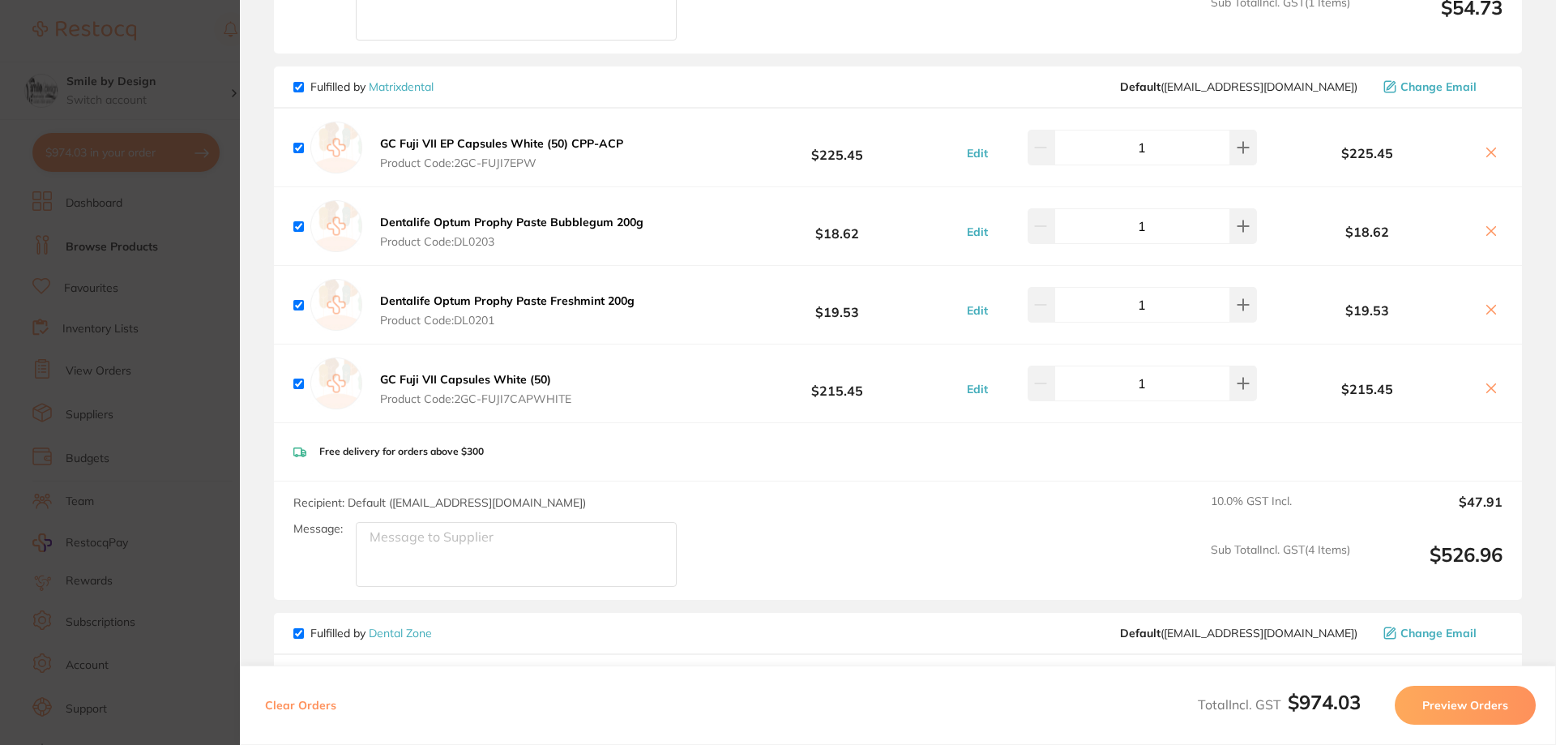
click at [141, 246] on section "Update RRP Set your pre negotiated price for this item. Item Agreed RRP (excl. …" at bounding box center [778, 372] width 1556 height 745
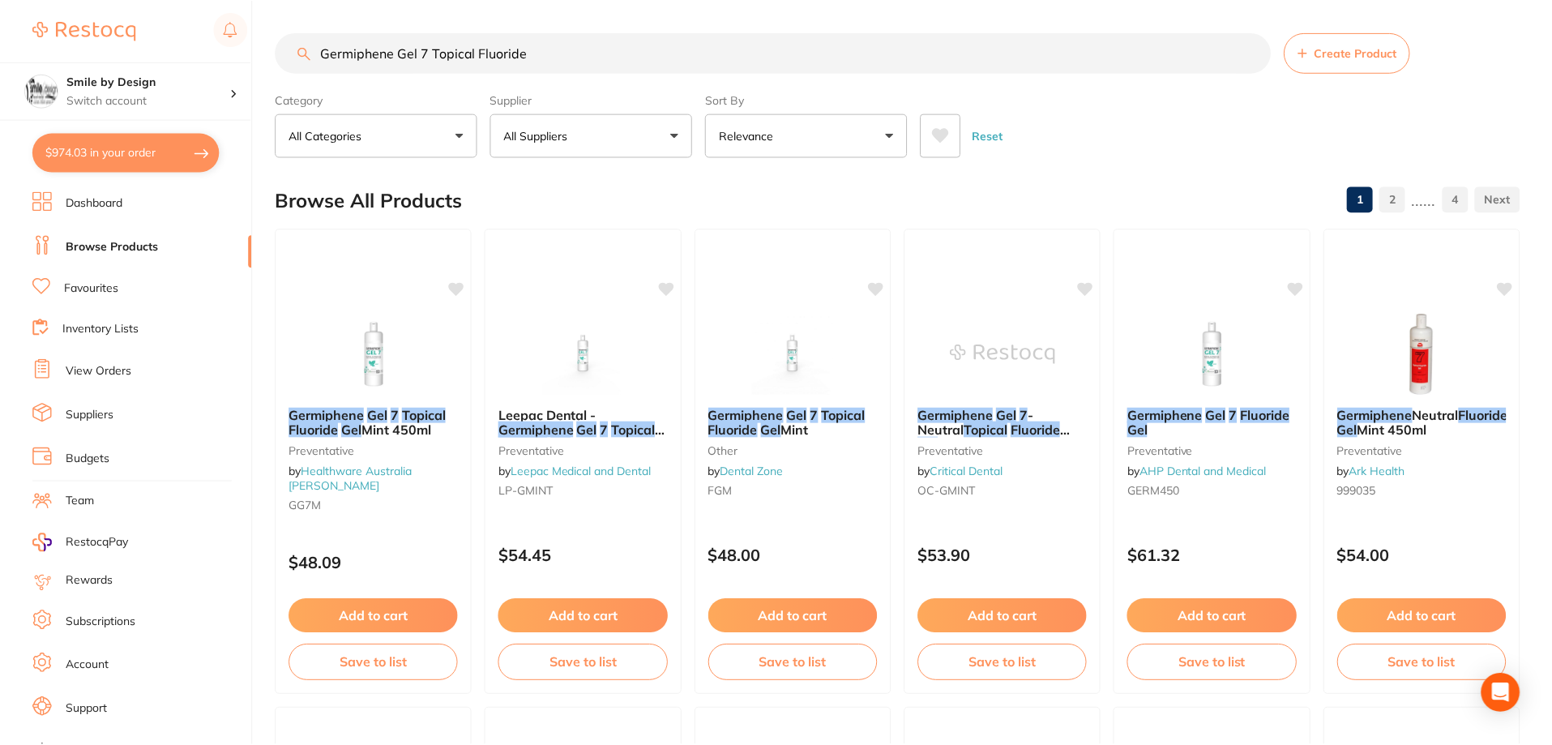
scroll to position [1, 0]
drag, startPoint x: 575, startPoint y: 57, endPoint x: 237, endPoint y: 54, distance: 337.9
click at [237, 54] on div "$974.03 Smile by Design Switch account Smile by Design Smile by Design - North …" at bounding box center [776, 371] width 1552 height 745
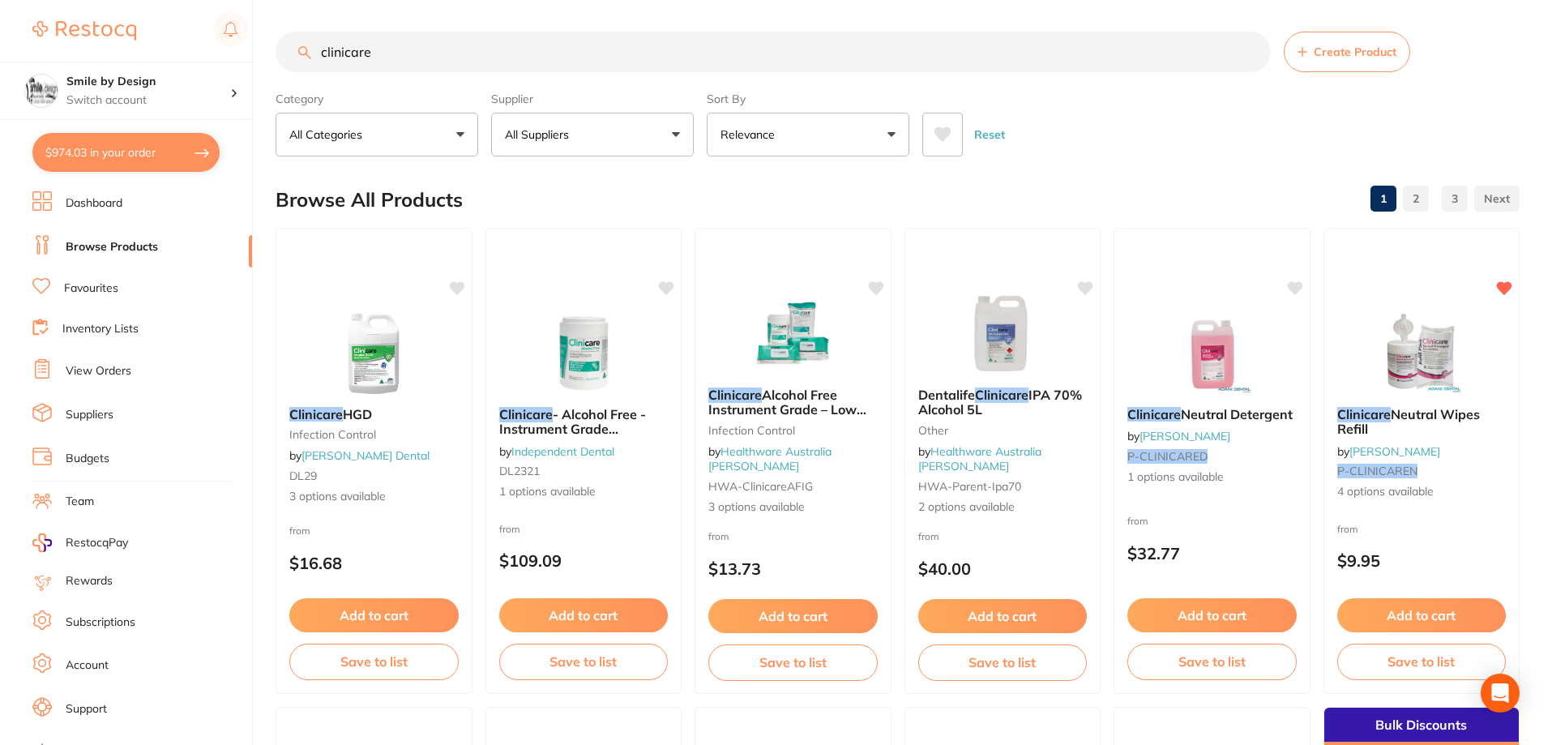
scroll to position [0, 0]
type input "clinicare"
click at [1462, 625] on button "Add to cart" at bounding box center [1420, 617] width 171 height 35
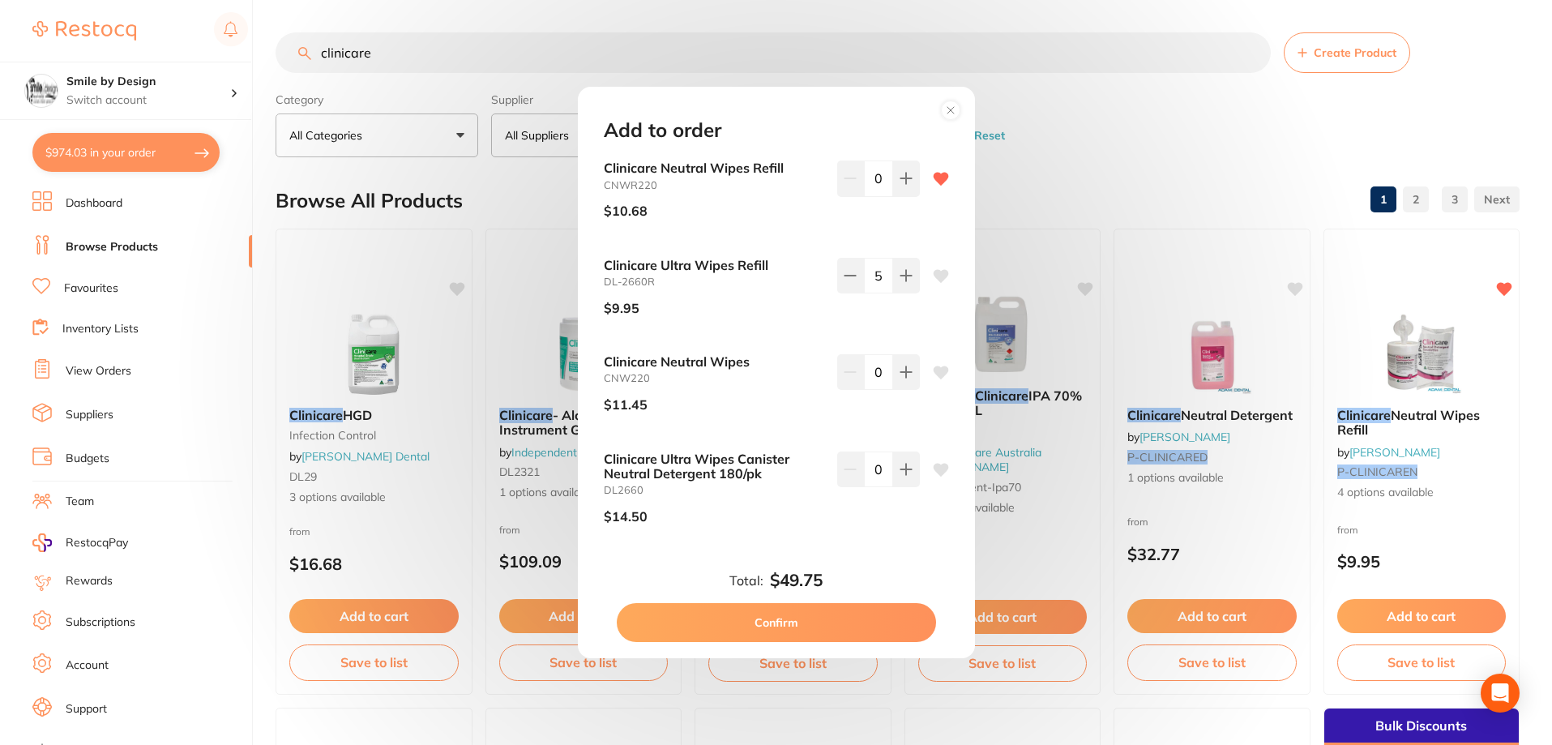
click at [953, 113] on circle at bounding box center [950, 109] width 19 height 19
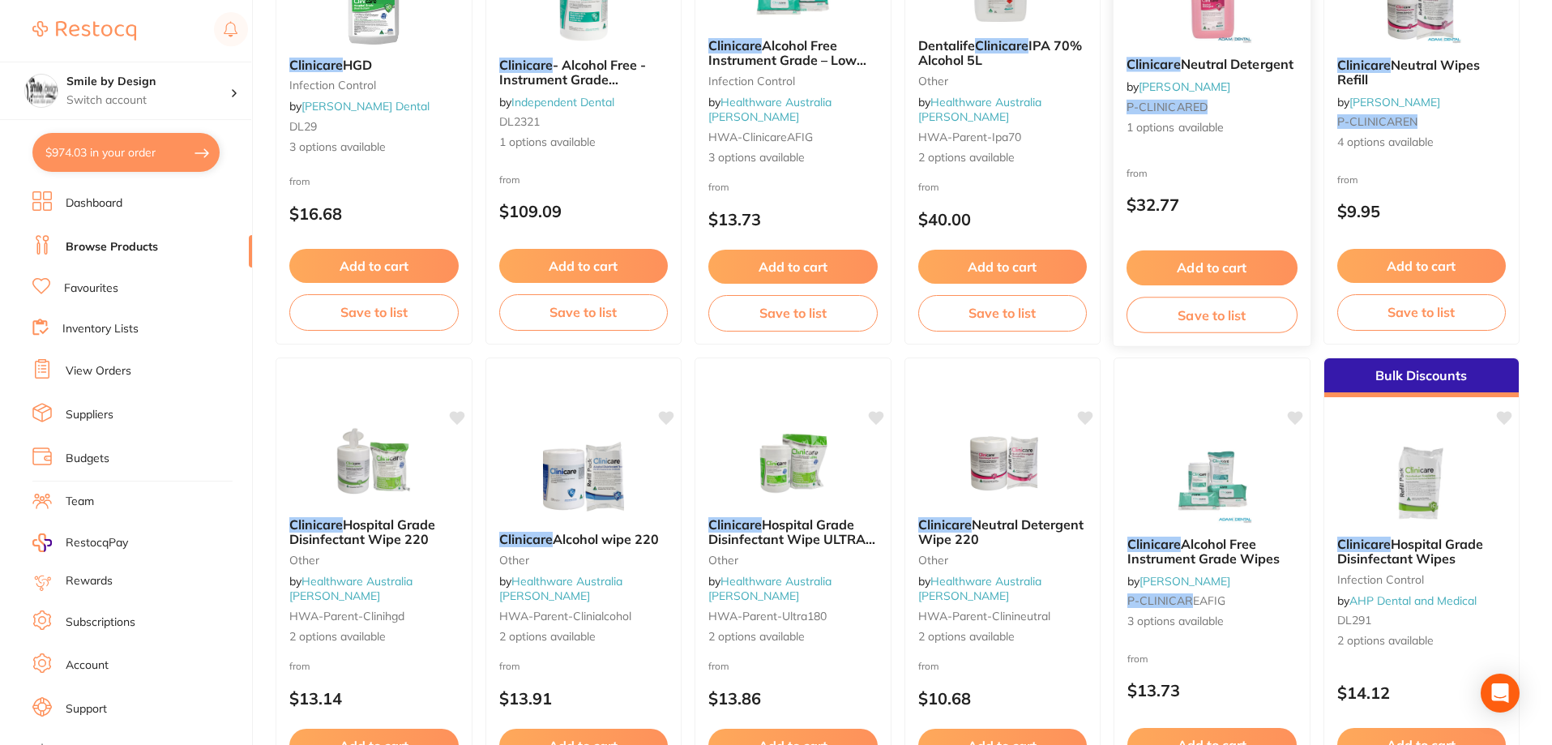
scroll to position [162, 0]
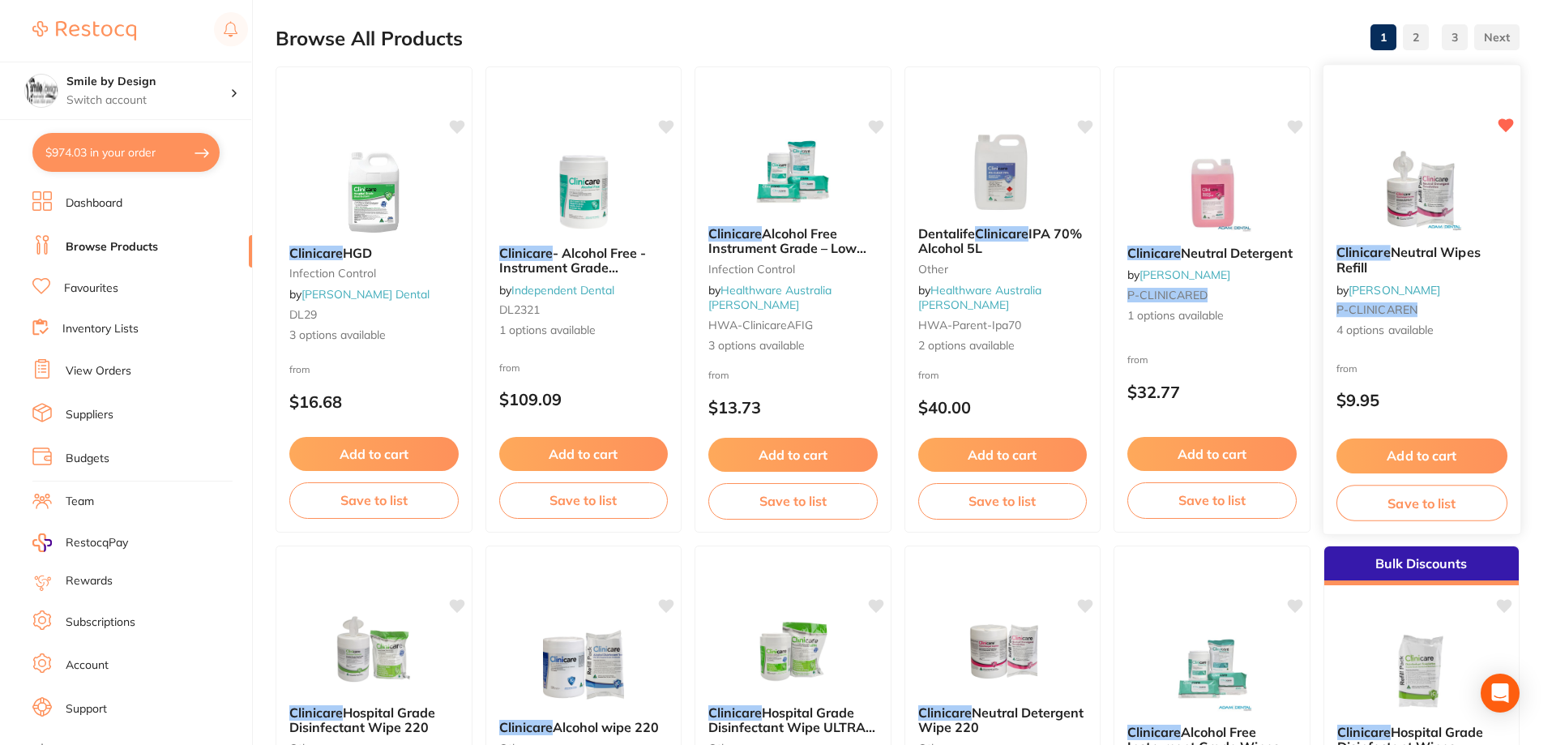
click at [1408, 456] on button "Add to cart" at bounding box center [1420, 455] width 171 height 35
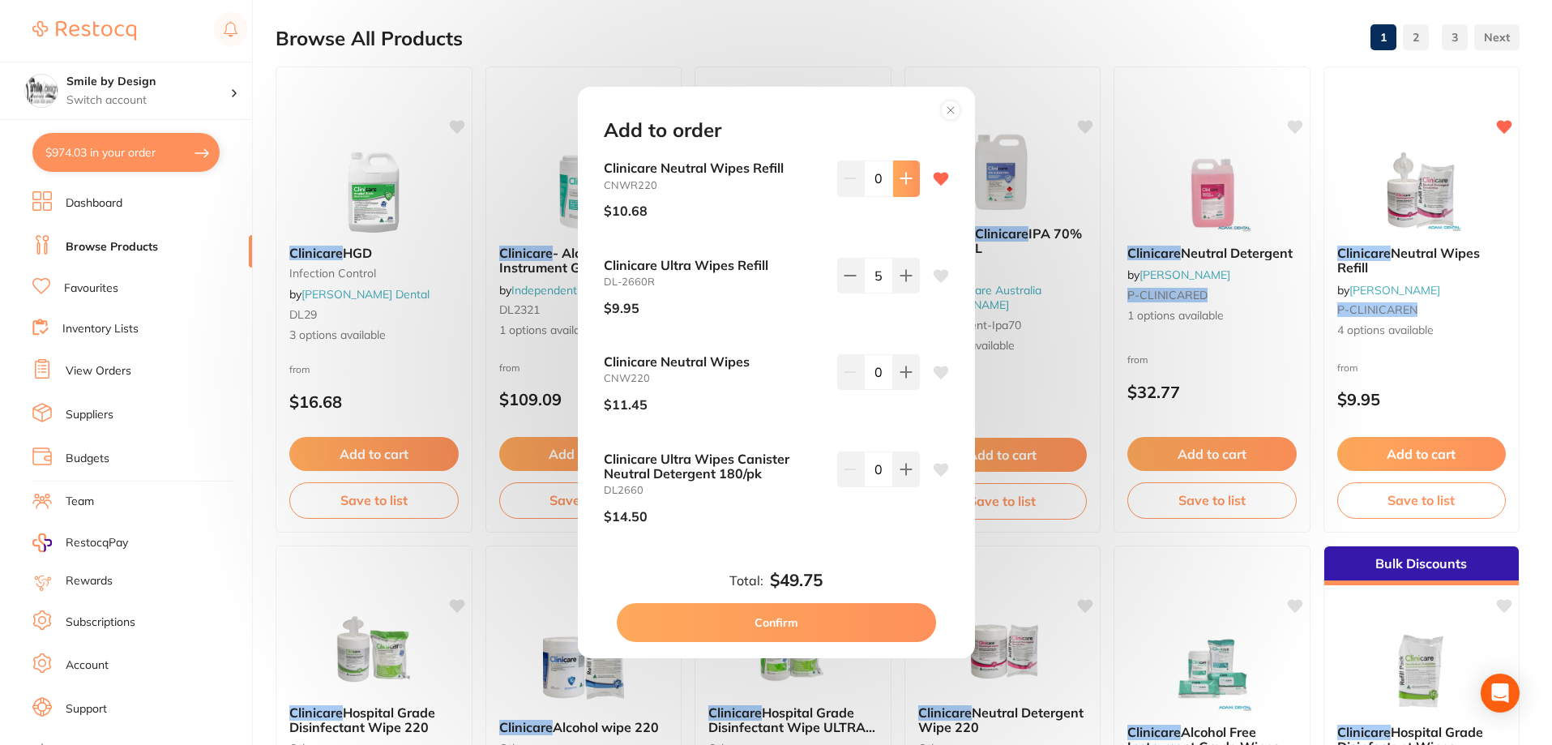
click at [899, 185] on icon at bounding box center [905, 178] width 13 height 13
click at [857, 187] on button at bounding box center [850, 178] width 27 height 36
type input "0"
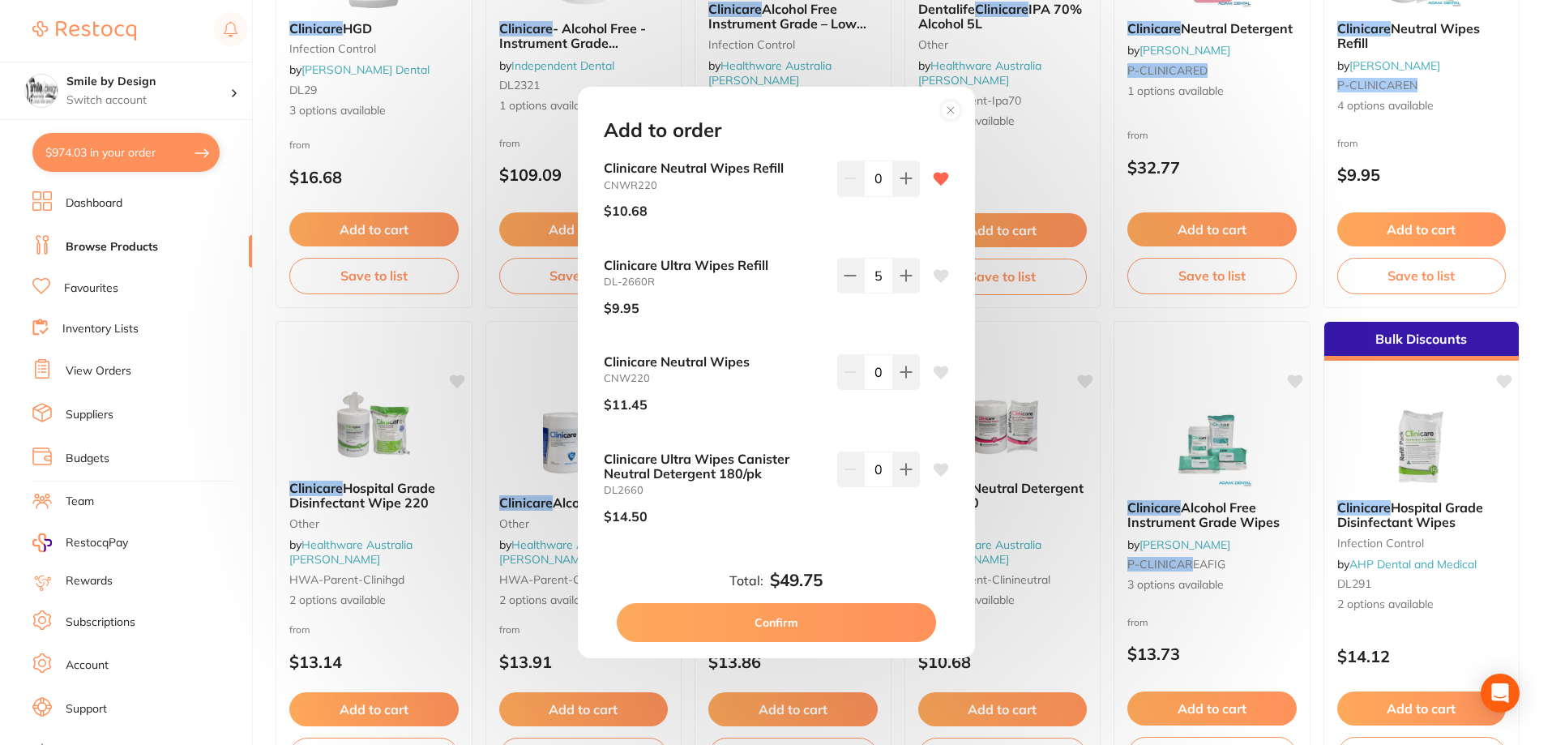
scroll to position [405, 0]
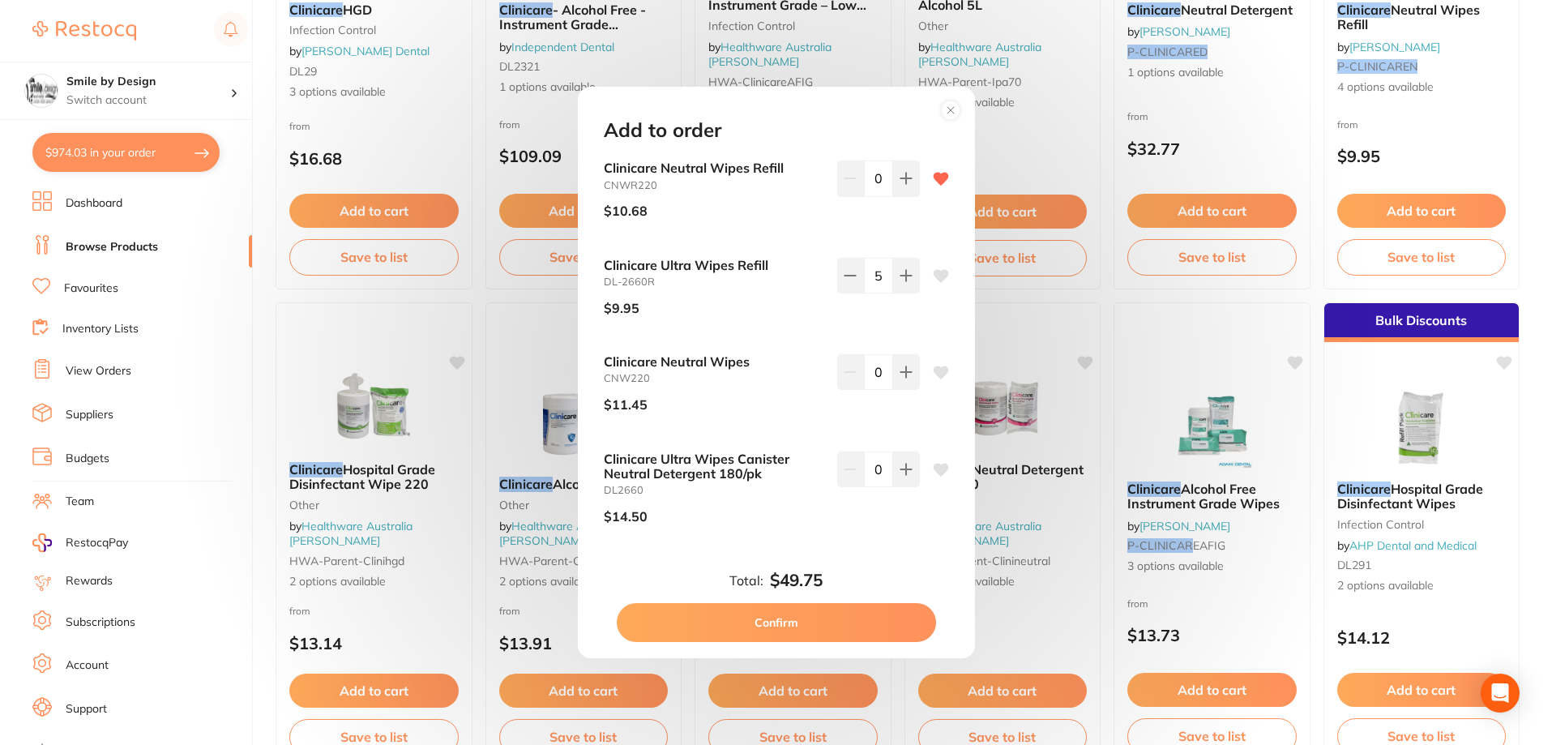
click at [950, 112] on circle at bounding box center [950, 109] width 19 height 19
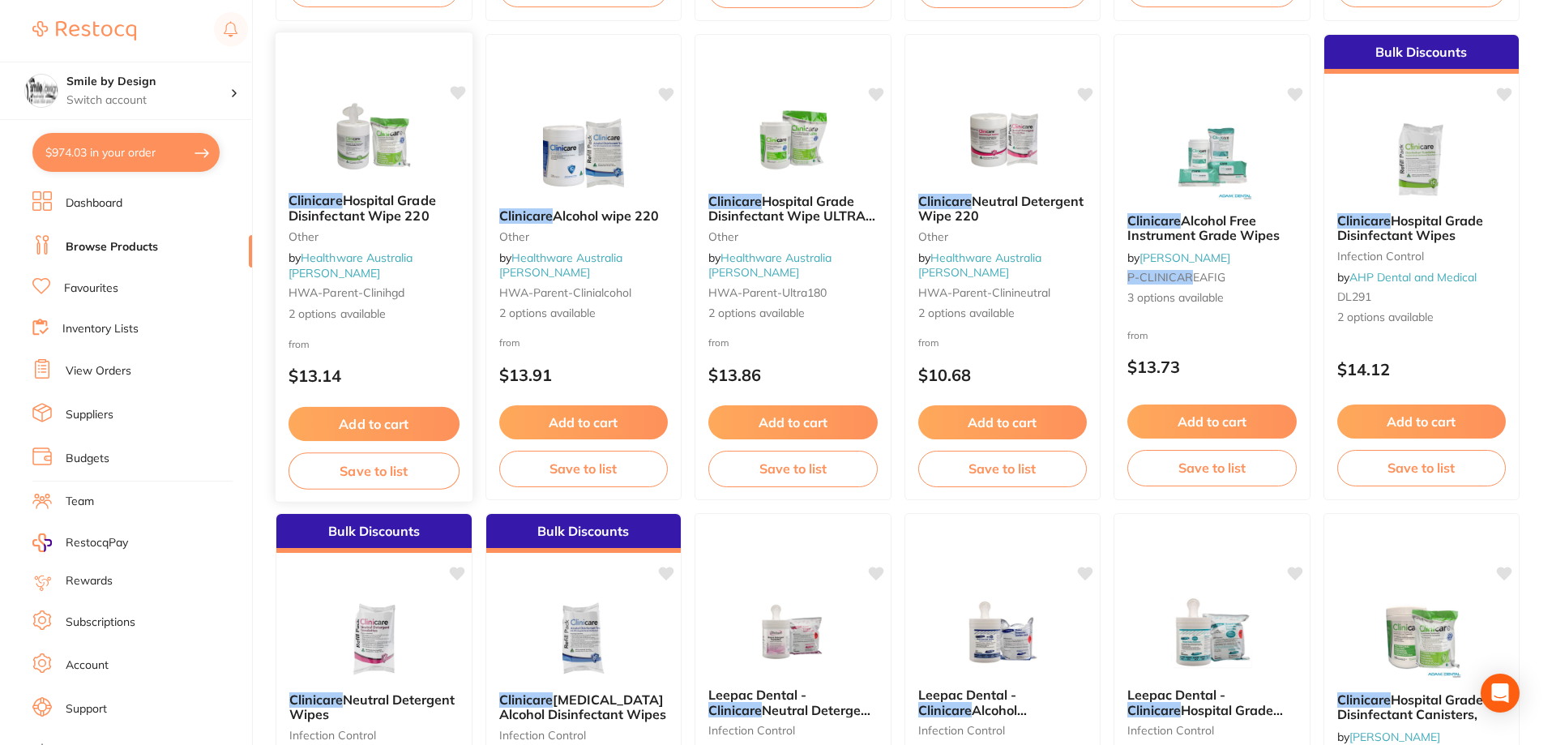
scroll to position [729, 0]
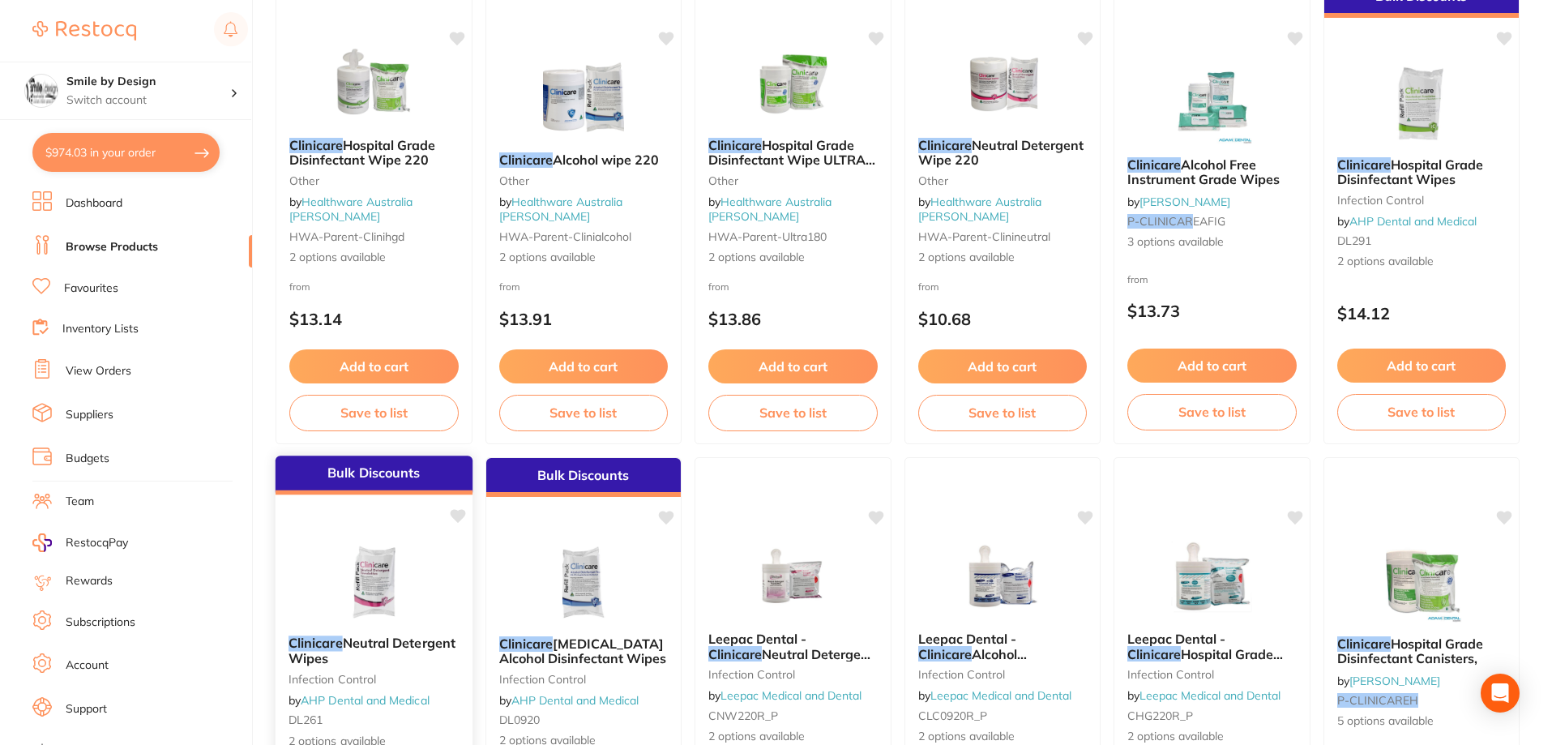
click at [377, 604] on img at bounding box center [374, 581] width 106 height 82
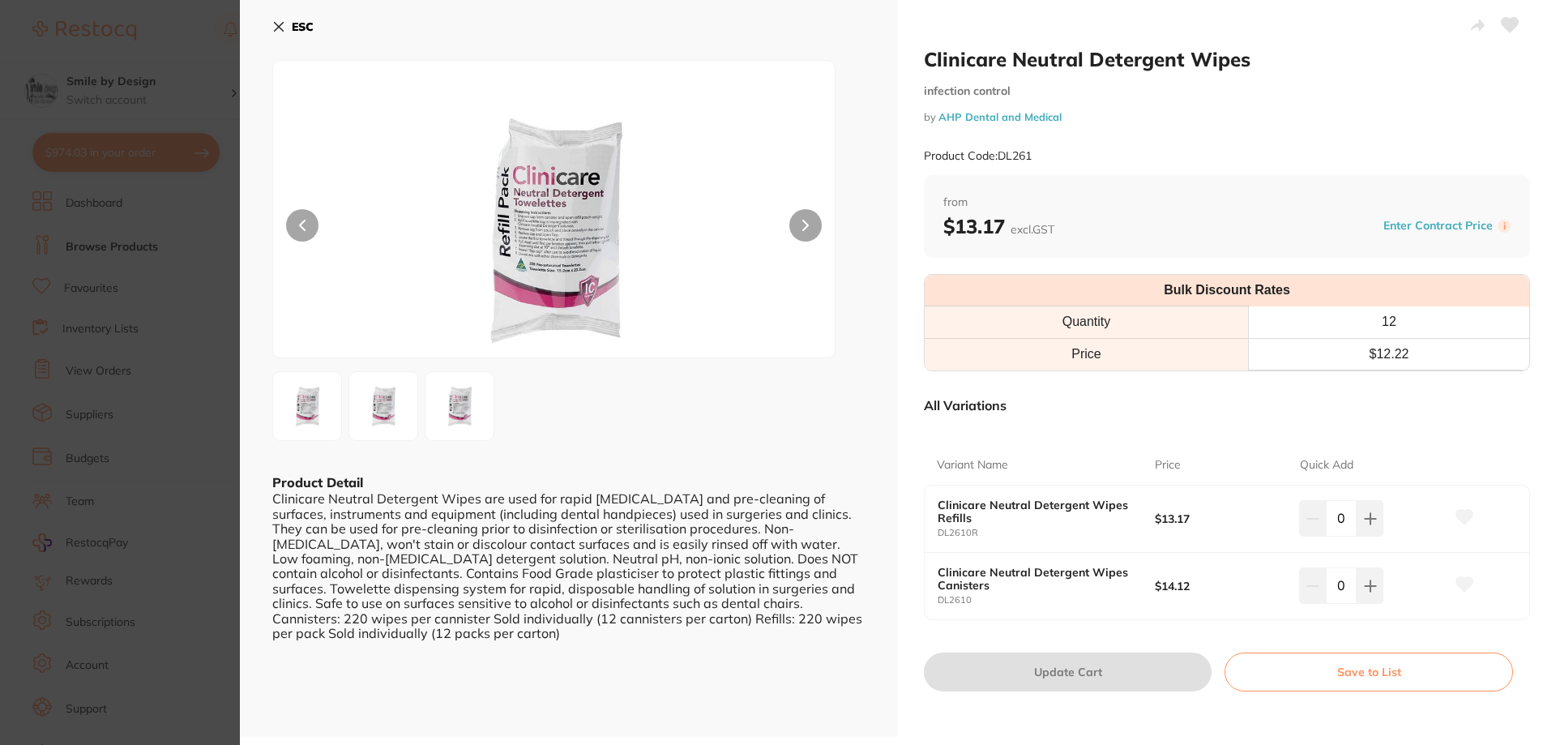
click at [274, 30] on icon at bounding box center [278, 26] width 13 height 13
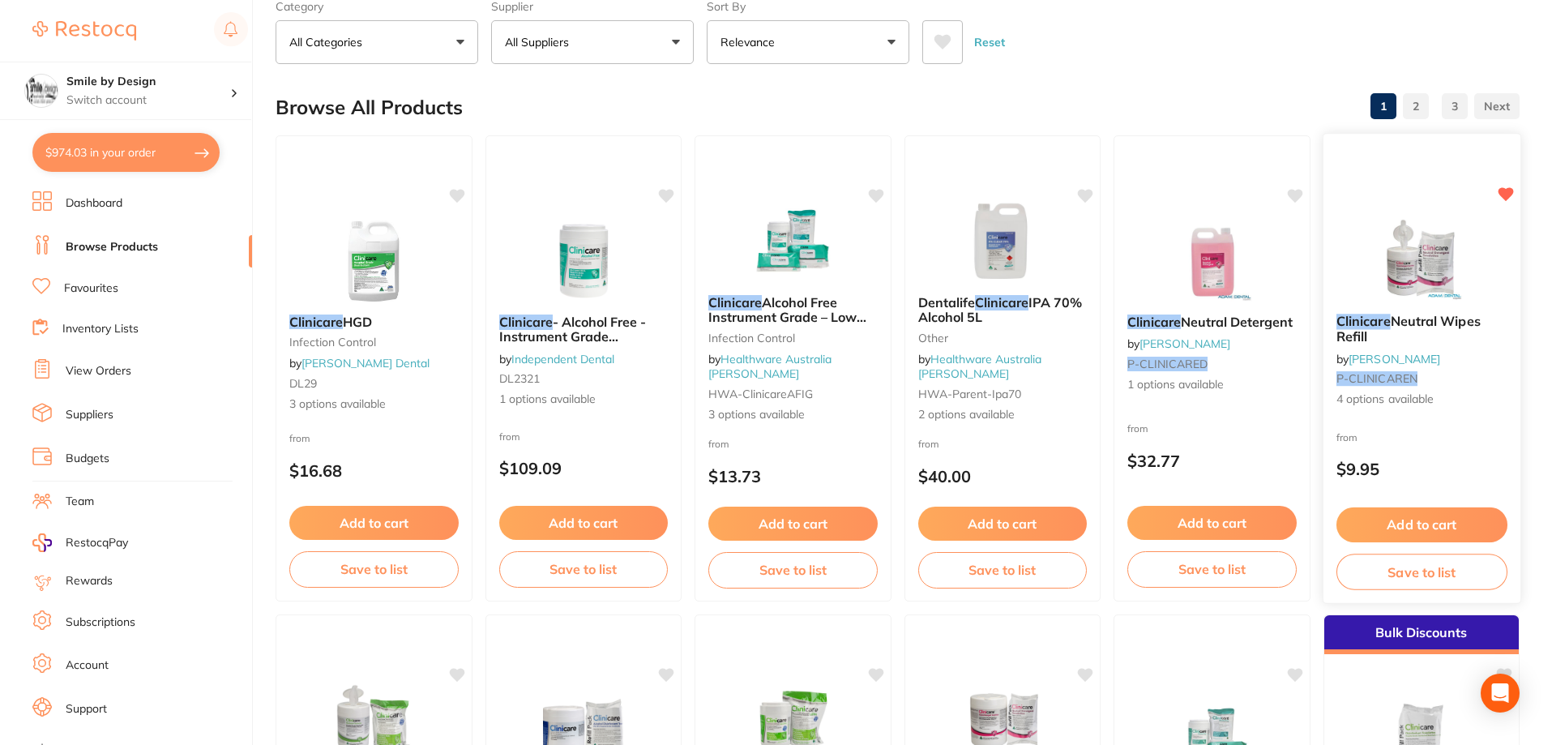
scroll to position [81, 0]
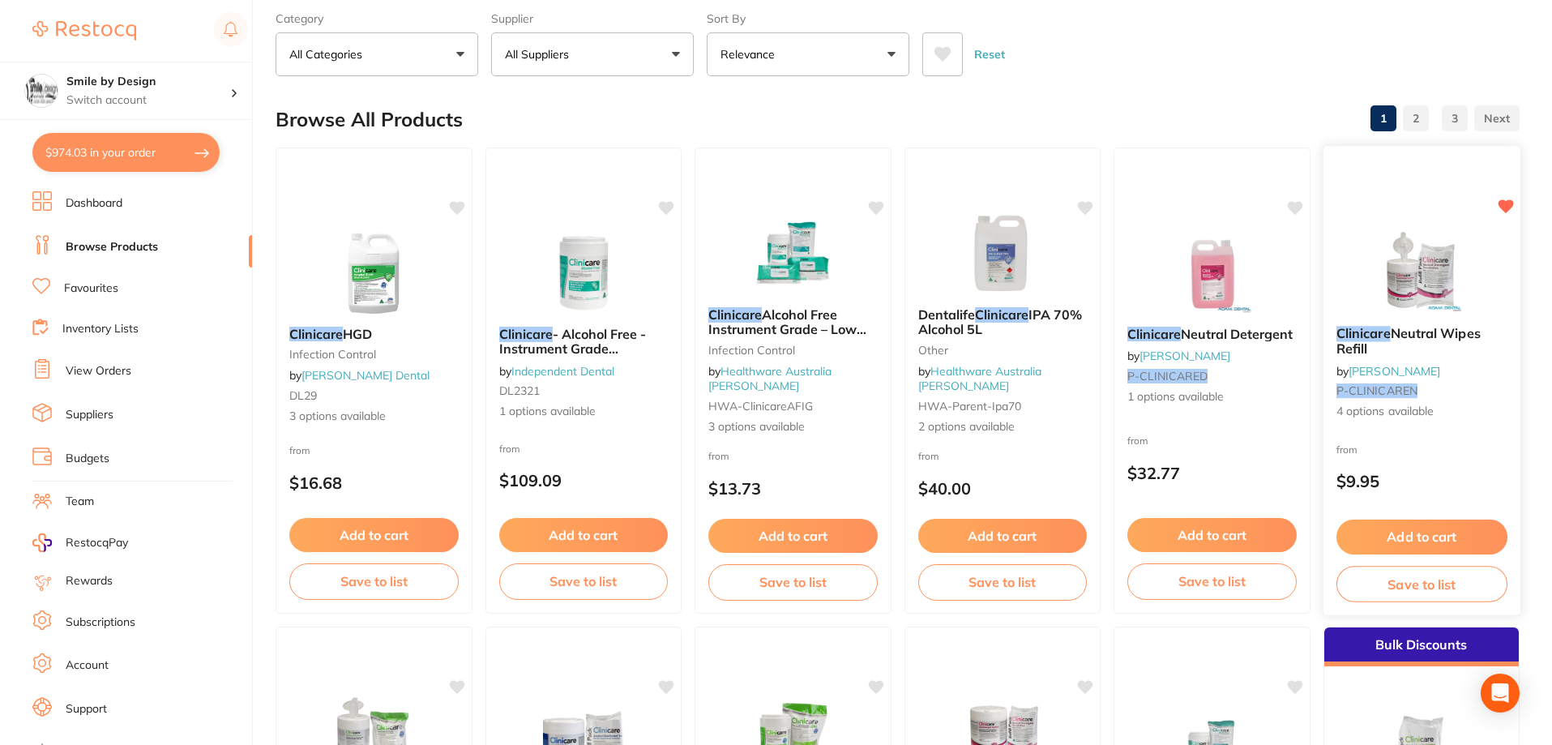
click at [1437, 539] on button "Add to cart" at bounding box center [1420, 536] width 171 height 35
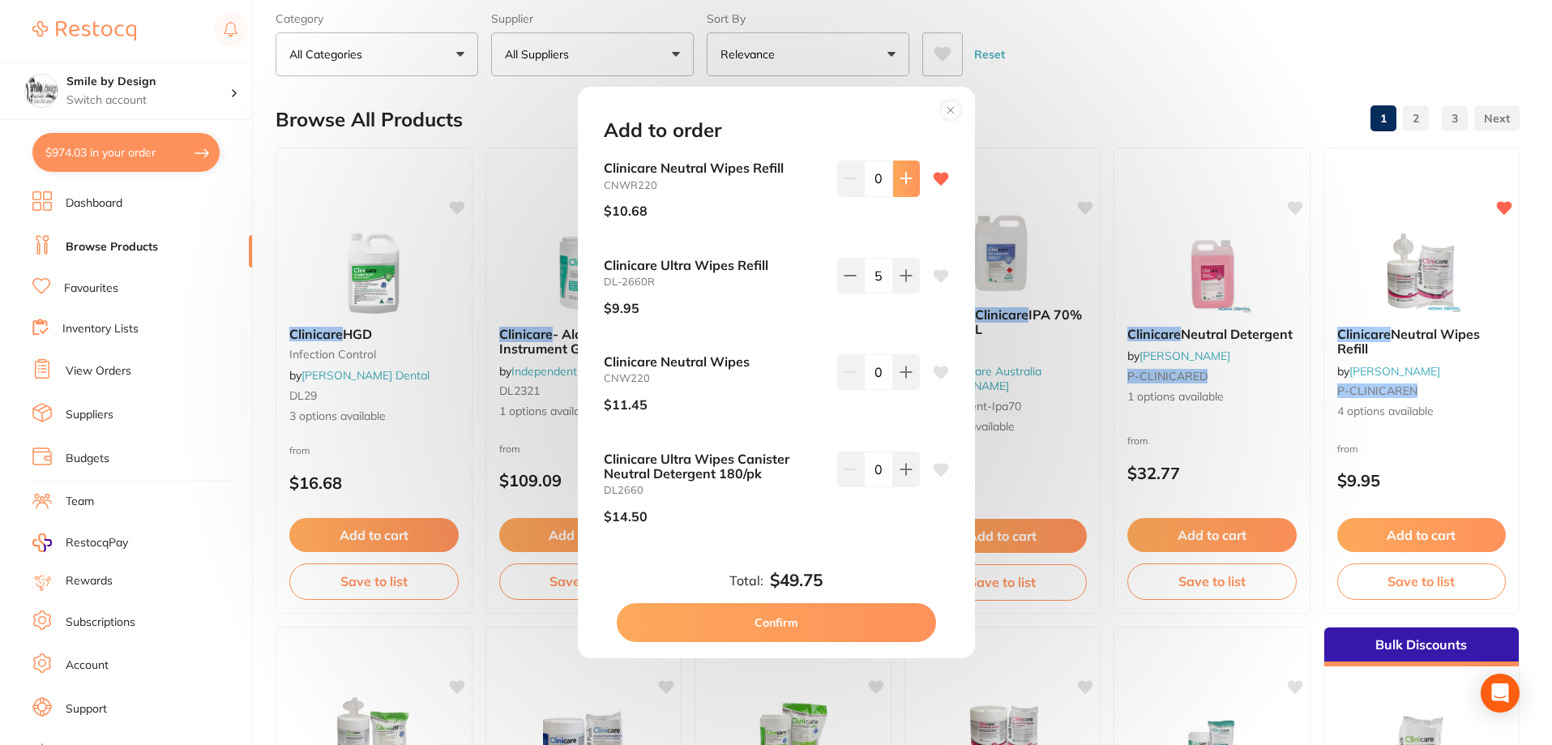
click at [902, 184] on icon at bounding box center [905, 178] width 11 height 11
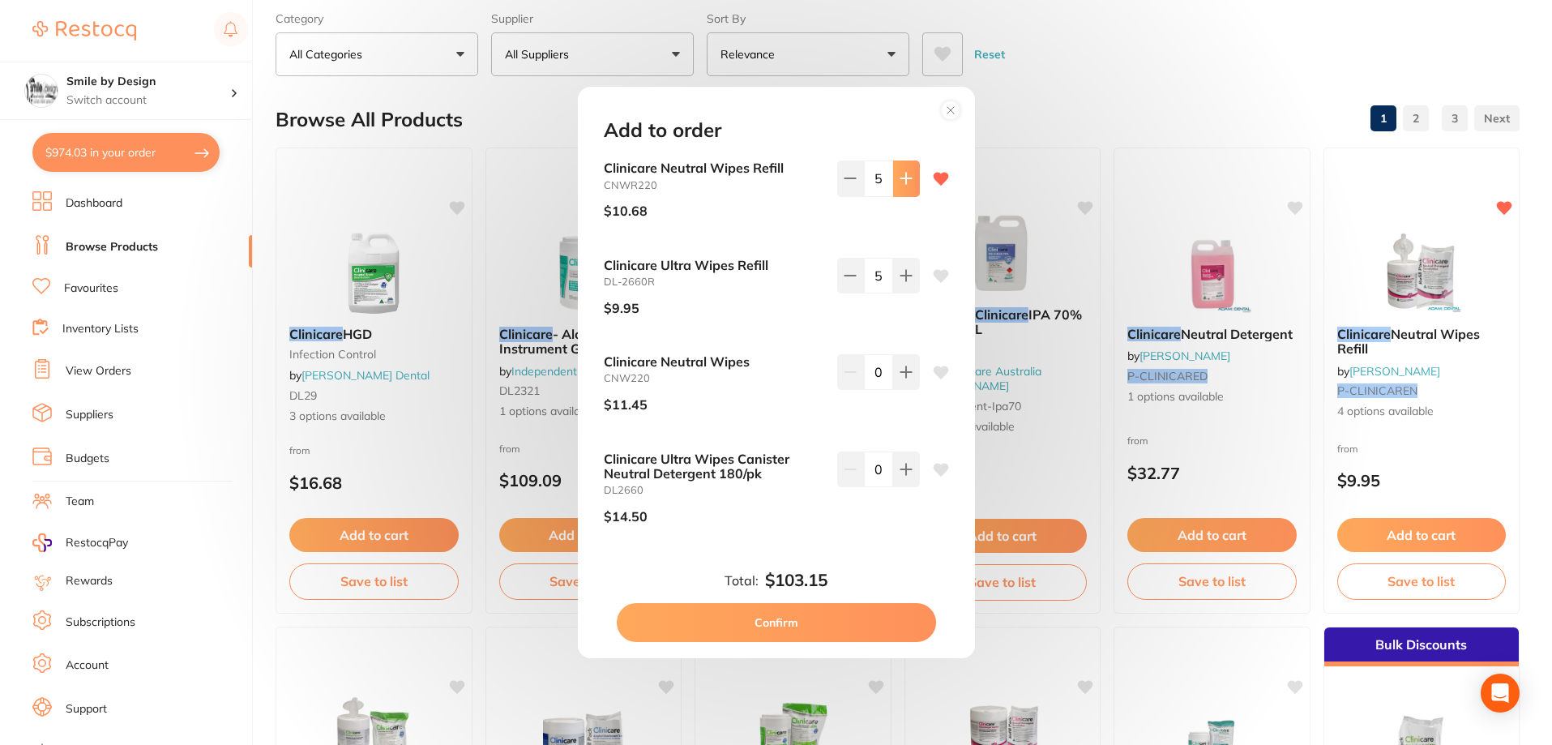
click at [902, 184] on icon at bounding box center [905, 178] width 11 height 11
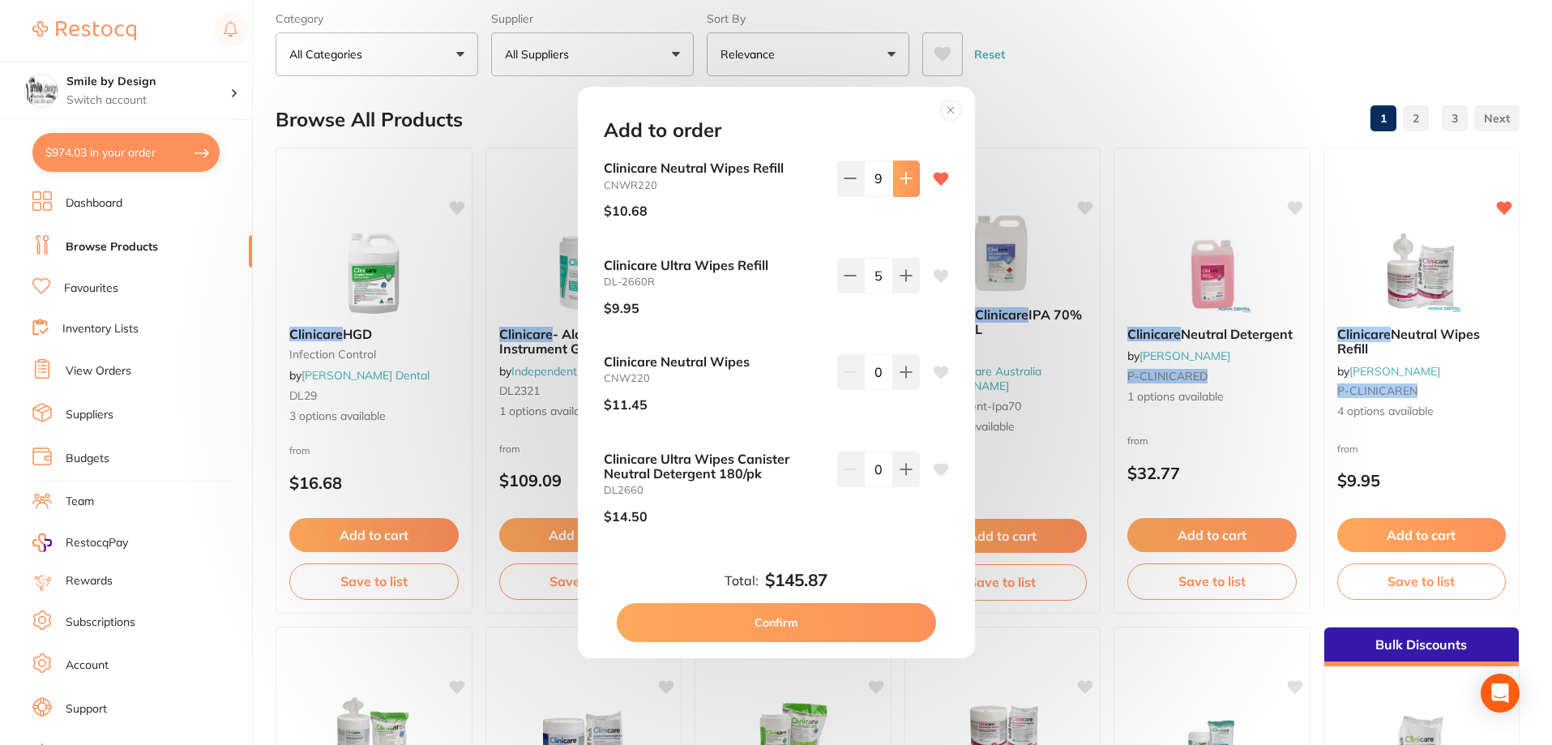
type input "10"
click at [775, 630] on button "Confirm" at bounding box center [776, 622] width 319 height 39
checkbox input "false"
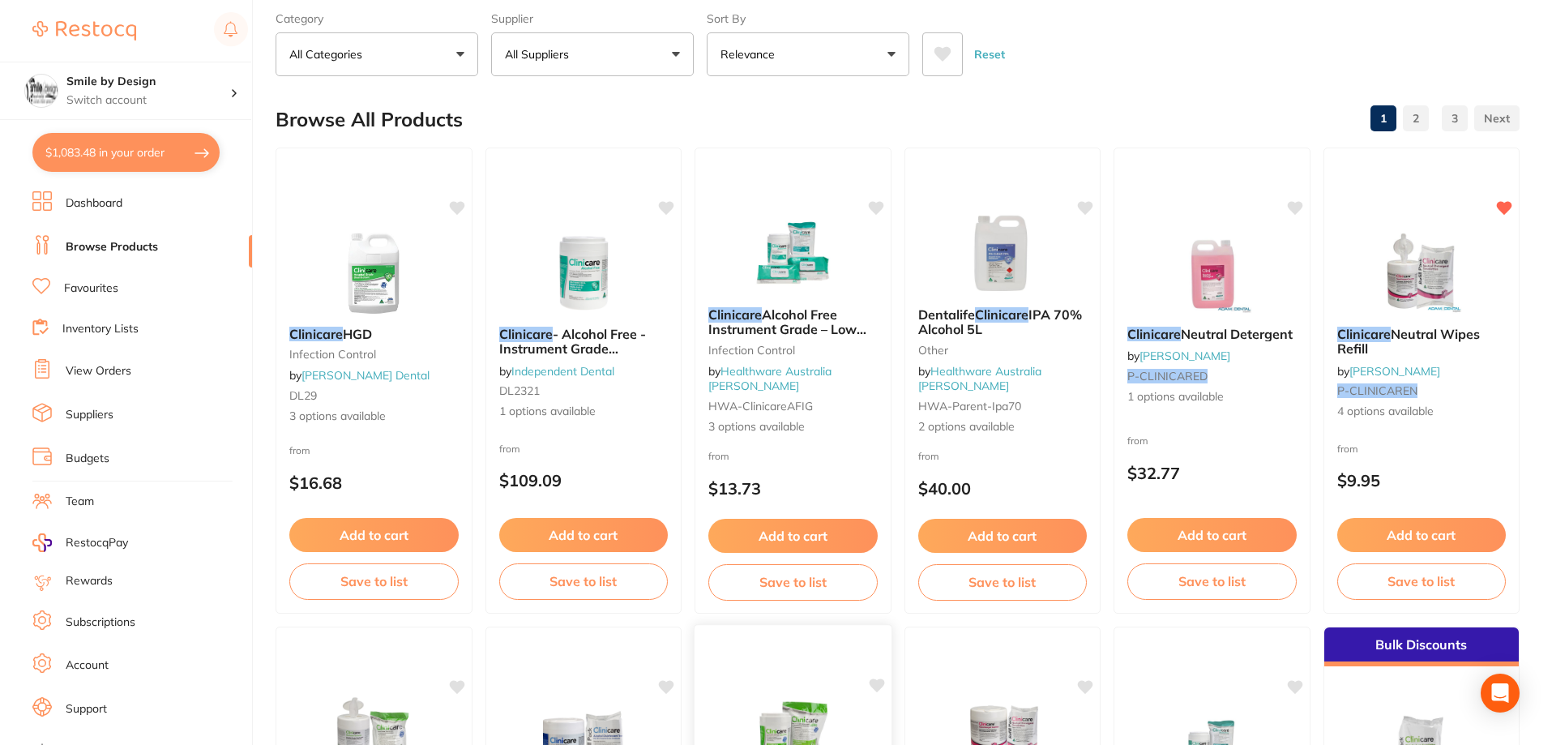
scroll to position [1378, 0]
click at [101, 151] on button "$1,091.51 in your order" at bounding box center [125, 152] width 187 height 39
checkbox input "true"
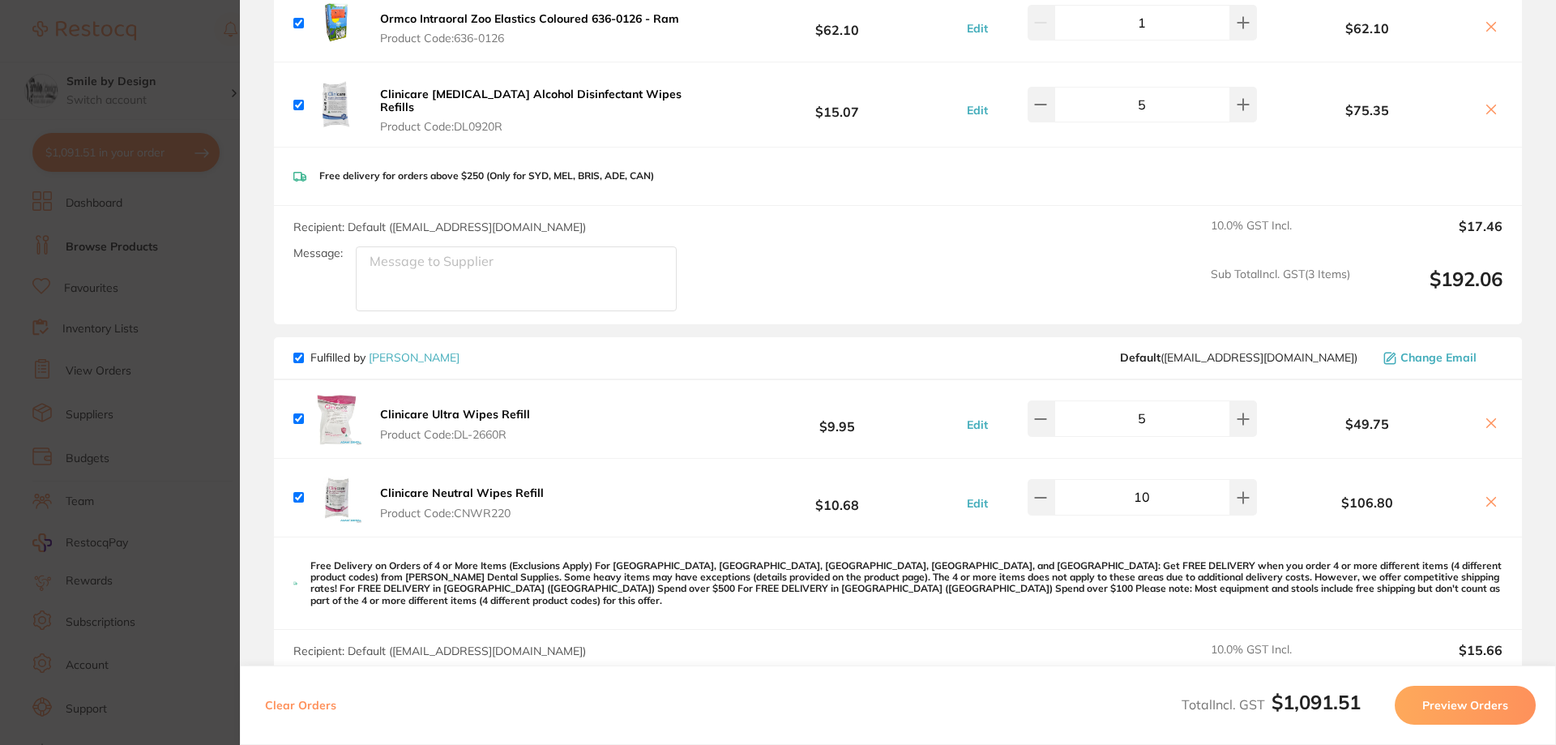
scroll to position [730, 0]
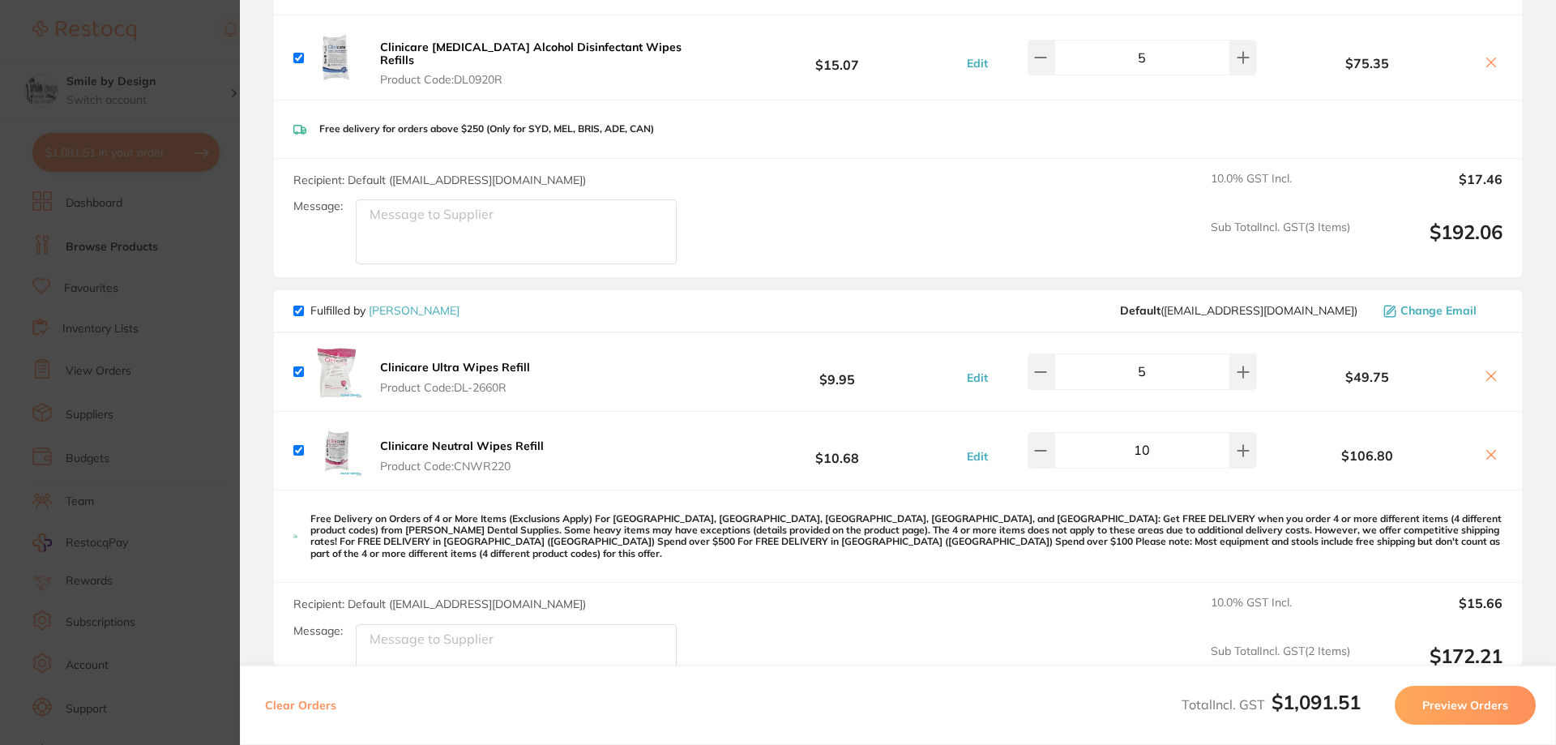
click at [1168, 359] on input "5" at bounding box center [1142, 371] width 176 height 36
click at [1230, 365] on button at bounding box center [1243, 371] width 27 height 36
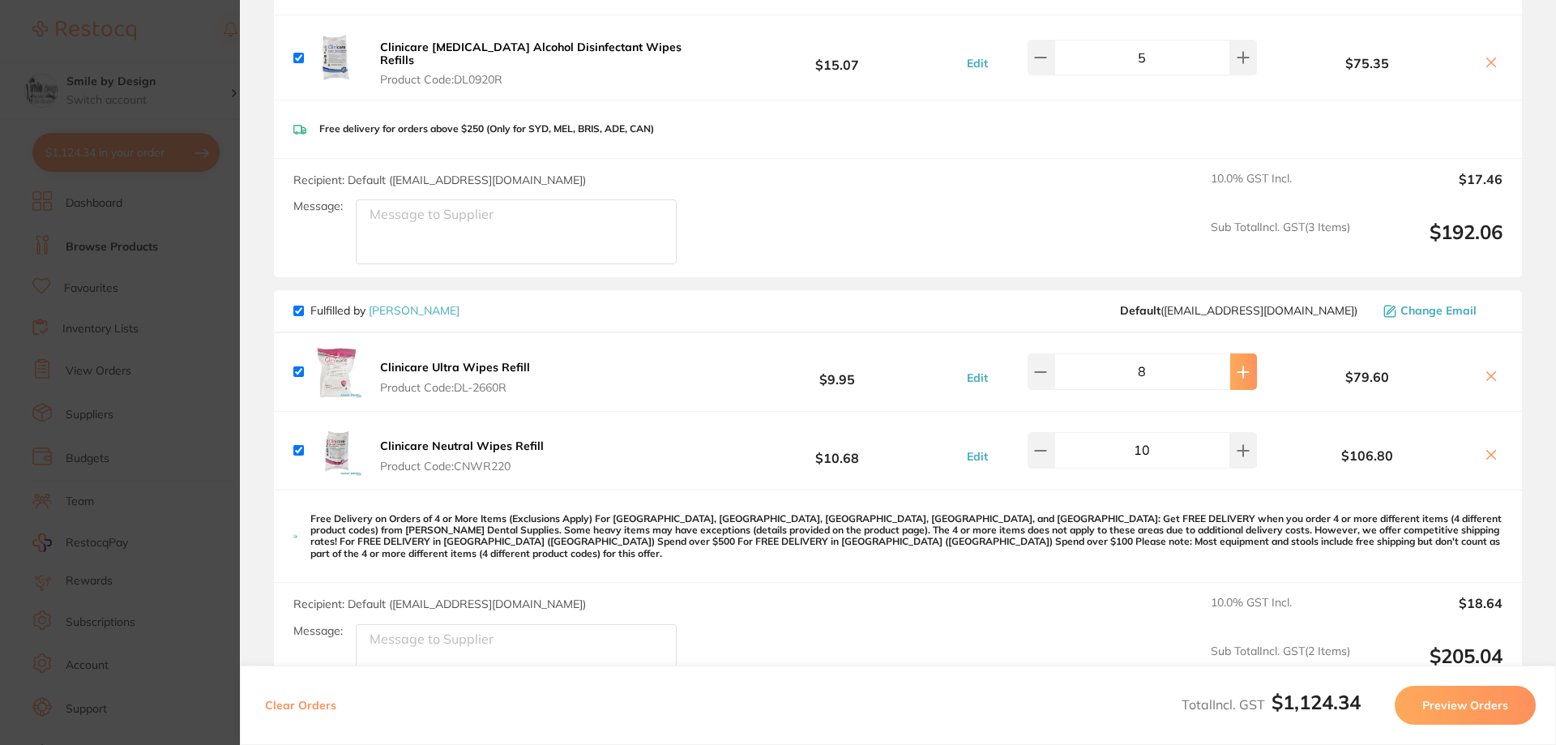
click at [1230, 365] on button at bounding box center [1243, 371] width 27 height 36
type input "10"
click at [1488, 370] on icon at bounding box center [1490, 376] width 13 height 13
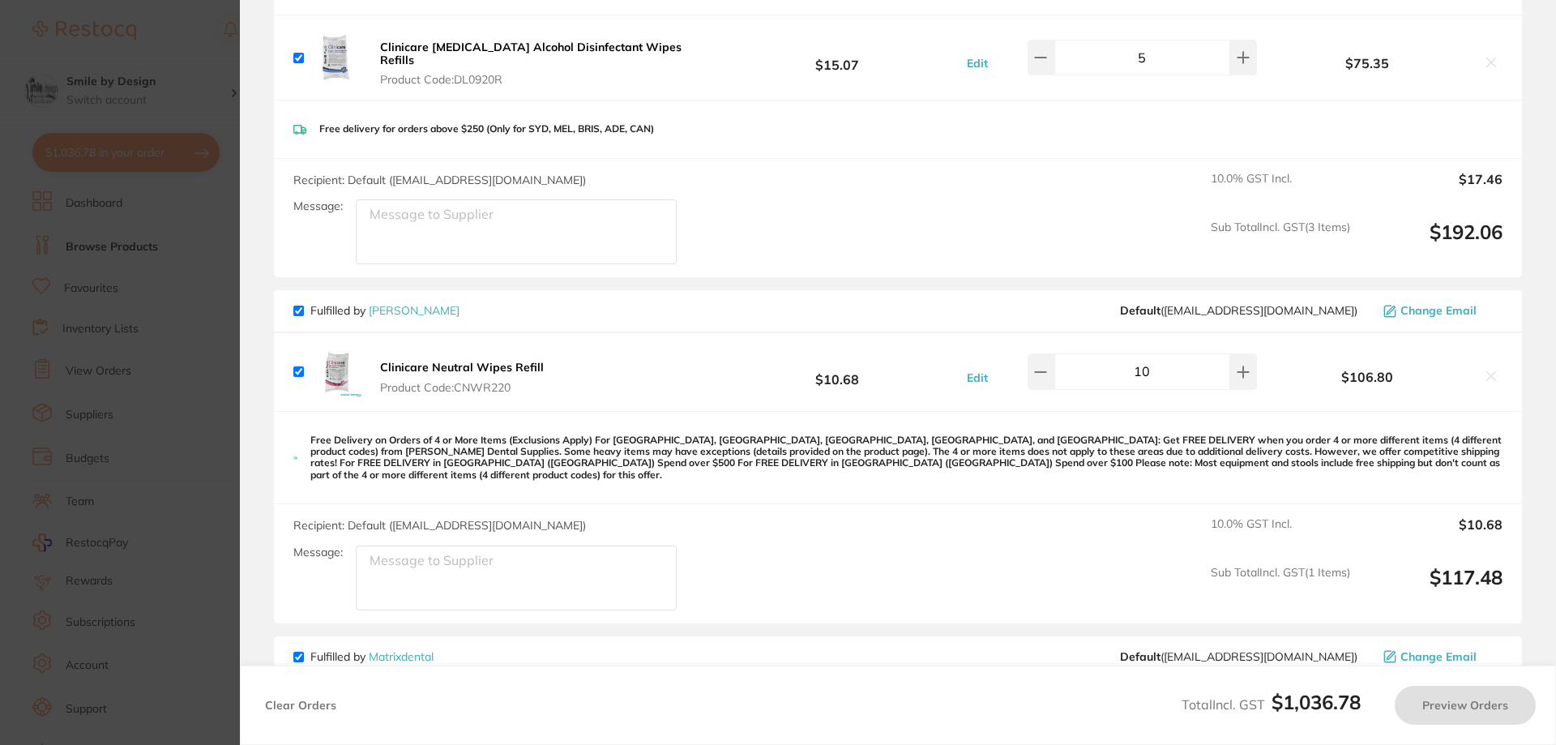
checkbox input "true"
click at [152, 234] on section "Update RRP Set your pre negotiated price for this item. Item Agreed RRP (excl. …" at bounding box center [778, 372] width 1556 height 745
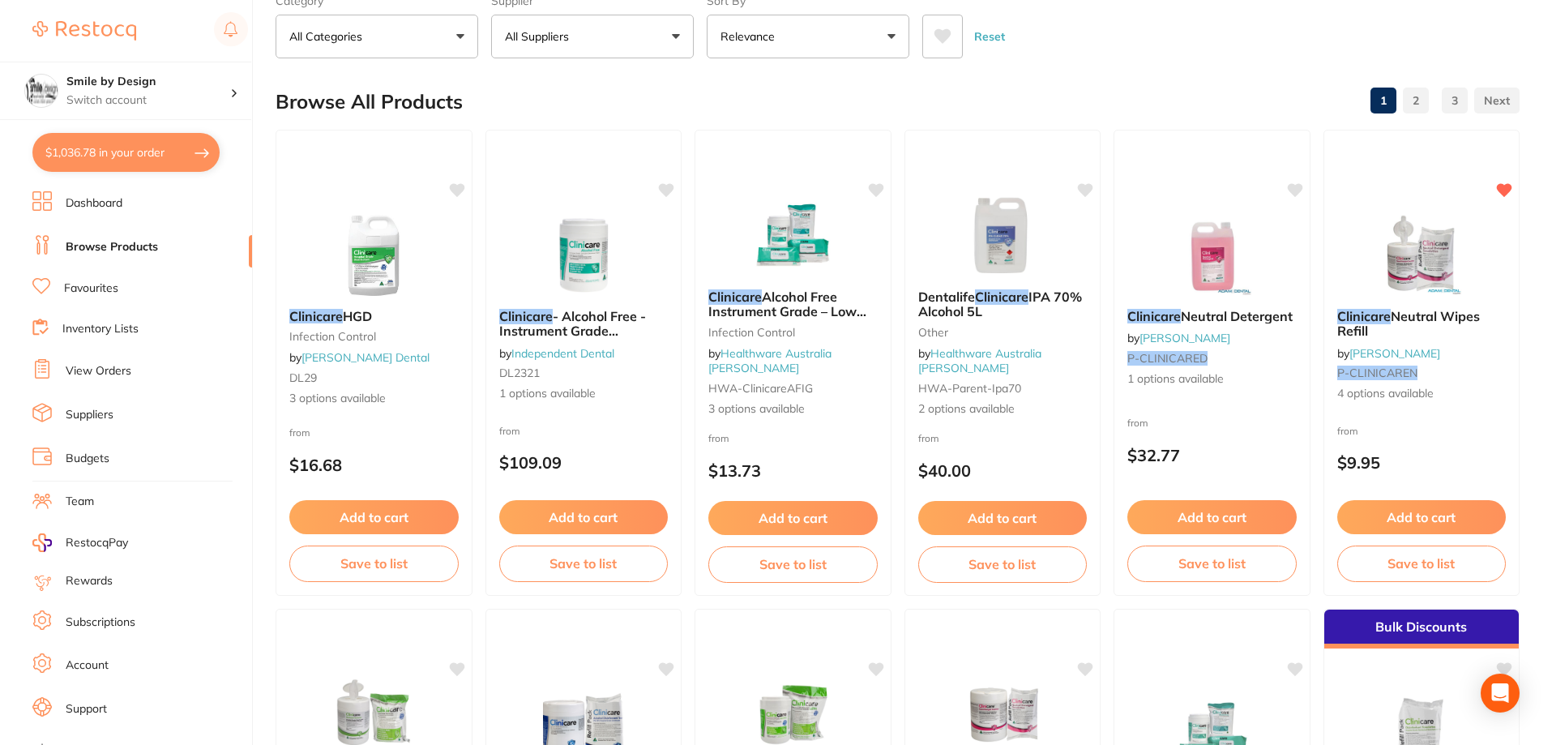
scroll to position [0, 0]
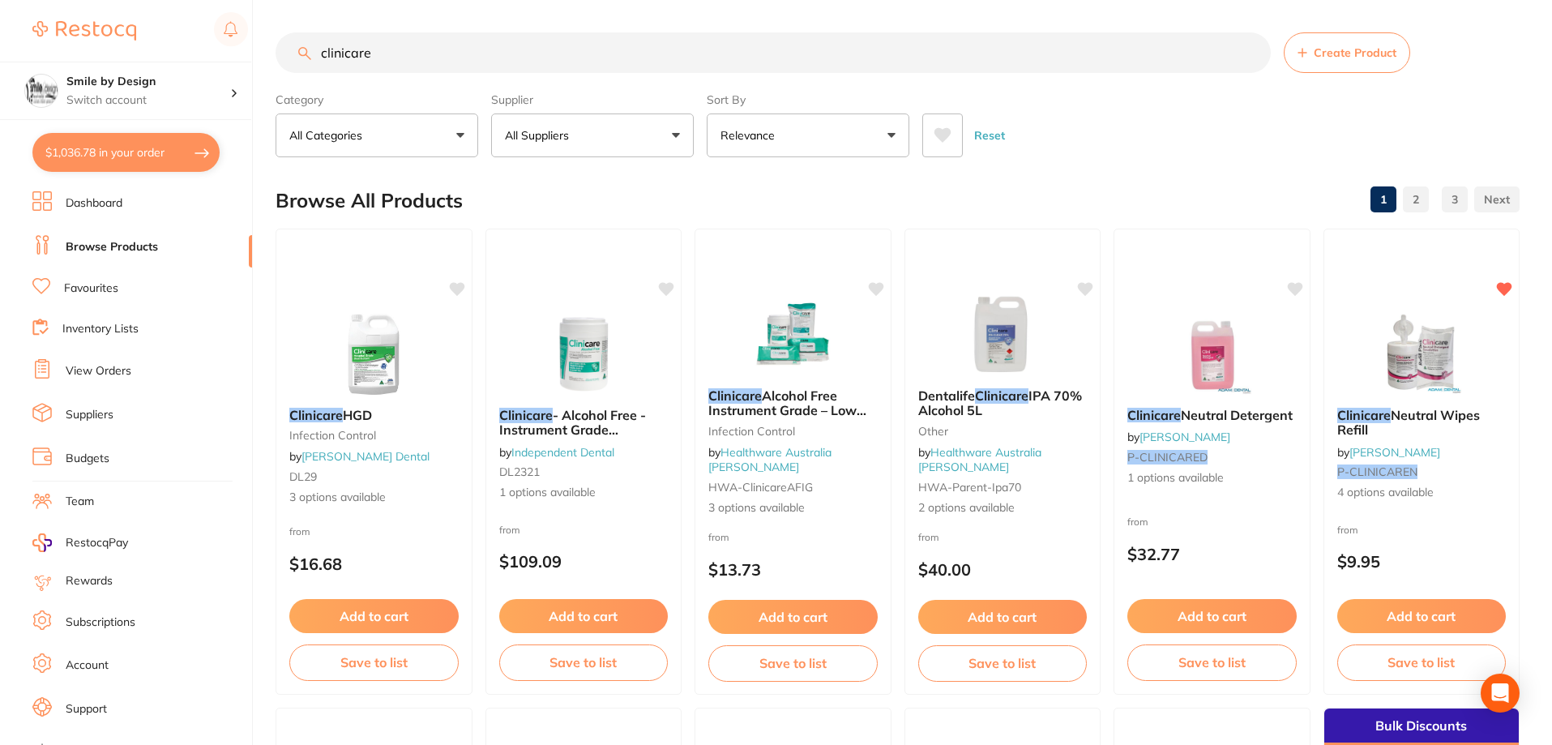
click at [552, 145] on button "All Suppliers" at bounding box center [592, 135] width 203 height 44
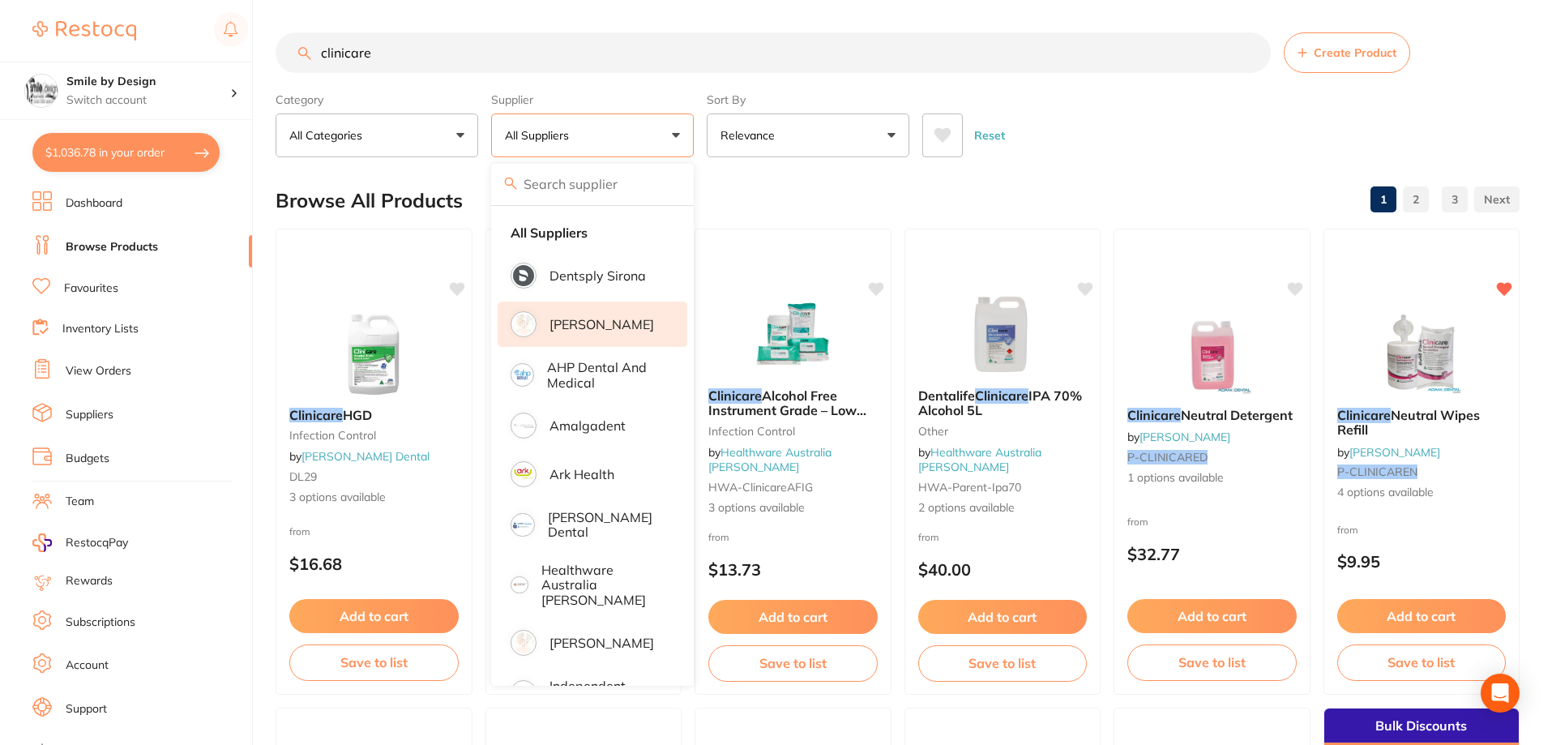
click at [604, 318] on p "[PERSON_NAME]" at bounding box center [601, 324] width 105 height 15
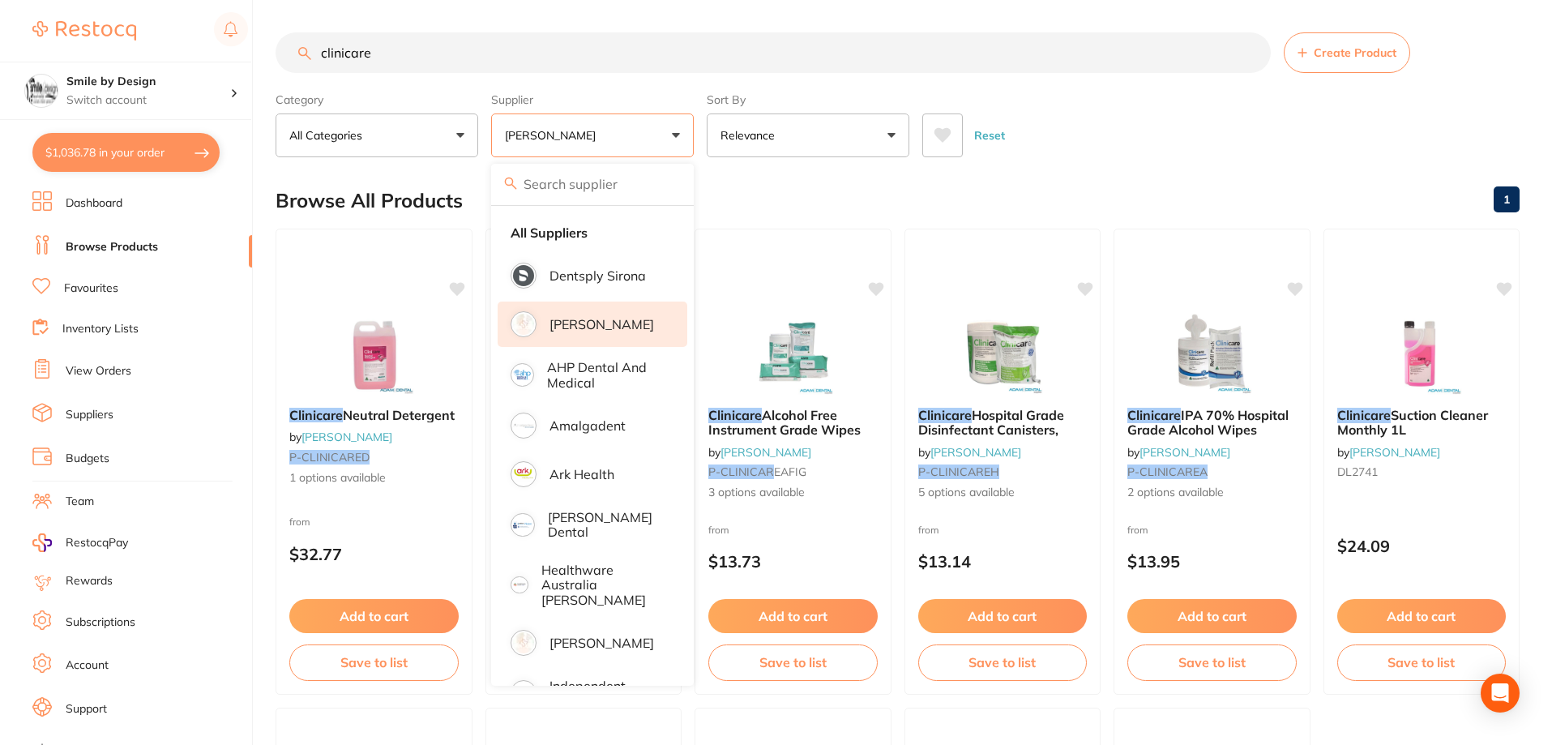
click at [1149, 144] on div "Reset" at bounding box center [1214, 128] width 584 height 57
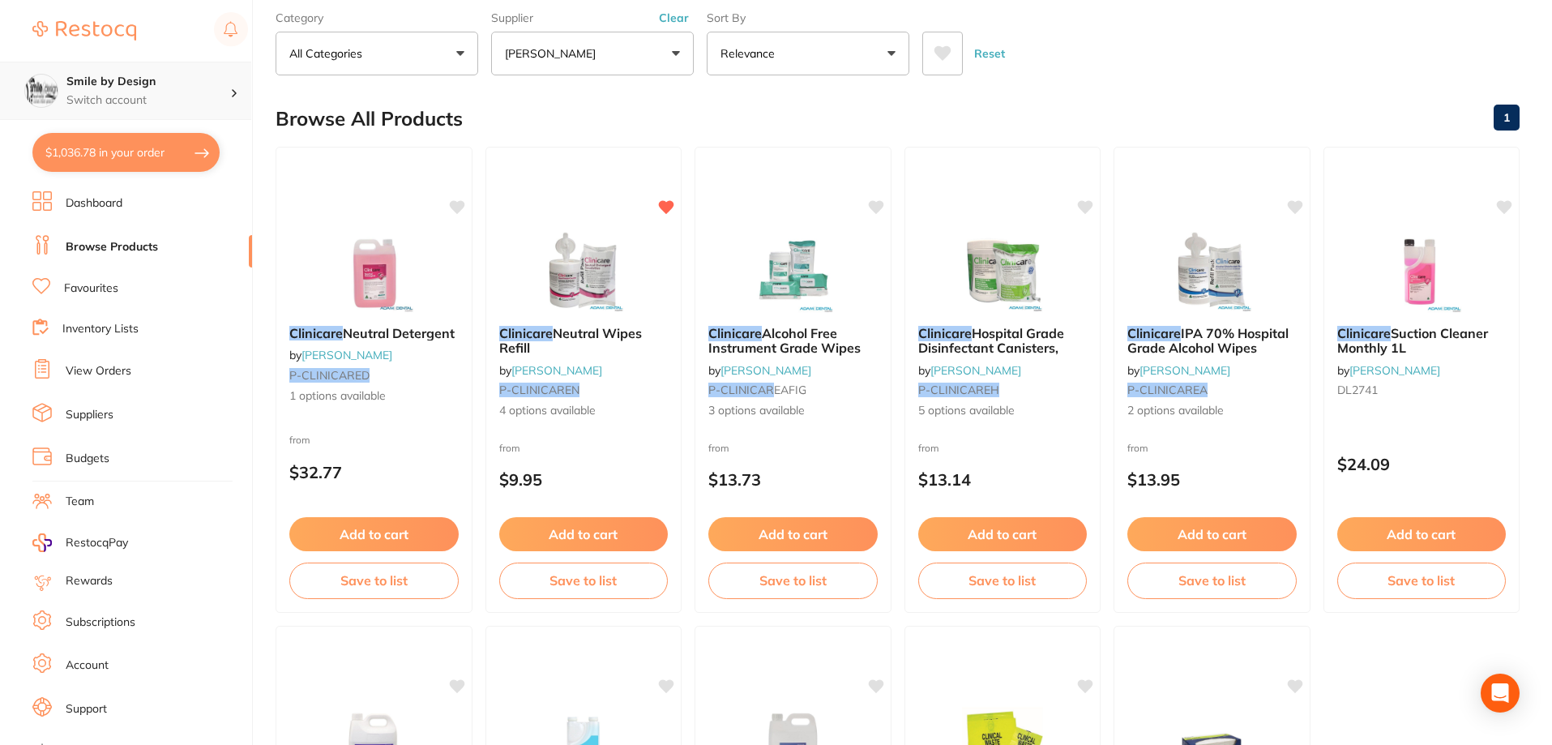
scroll to position [81, 0]
click at [147, 159] on button "$1,036.78 in your order" at bounding box center [125, 152] width 187 height 39
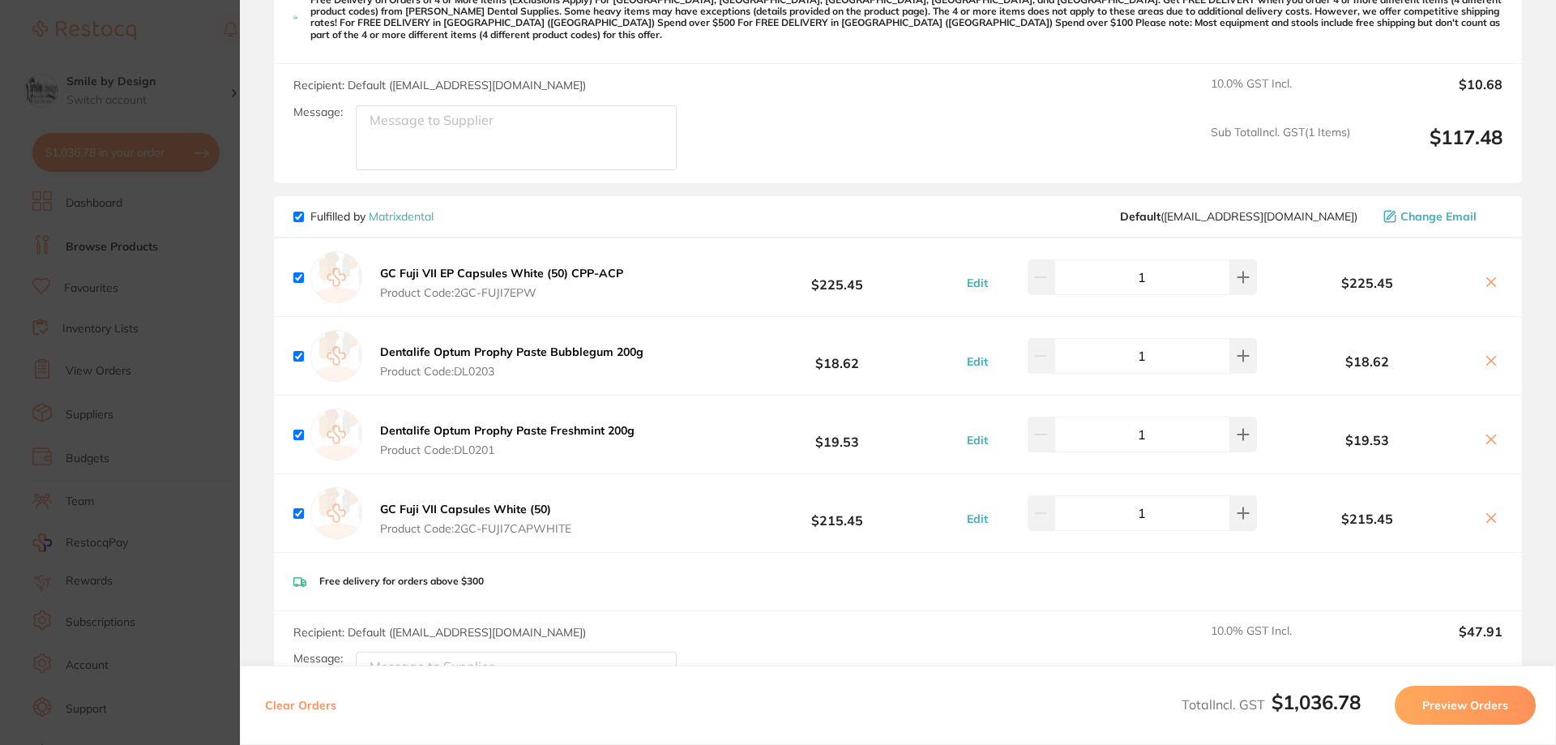
scroll to position [1216, 0]
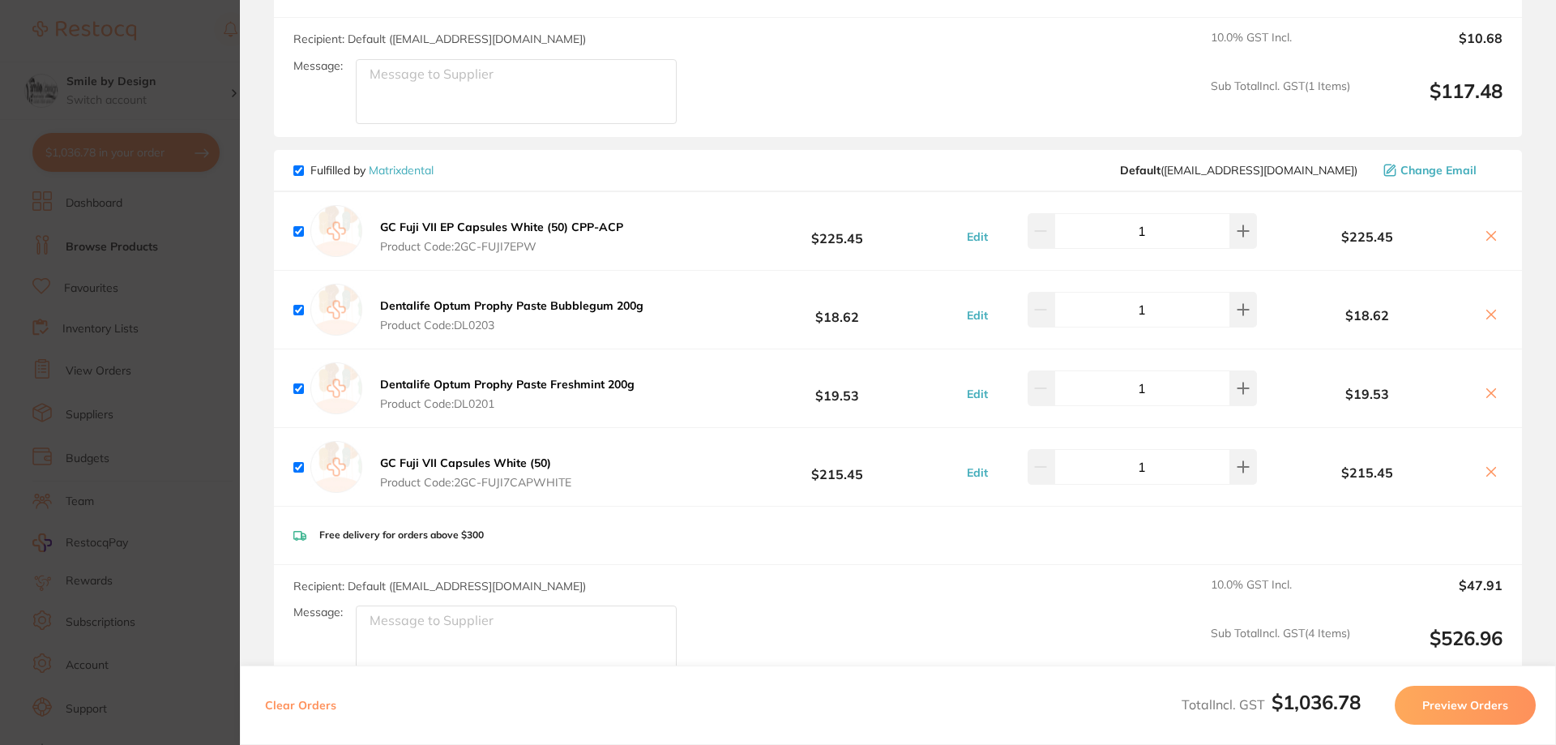
click at [597, 220] on b "GC Fuji VII EP Capsules White (50) CPP-ACP" at bounding box center [501, 227] width 243 height 15
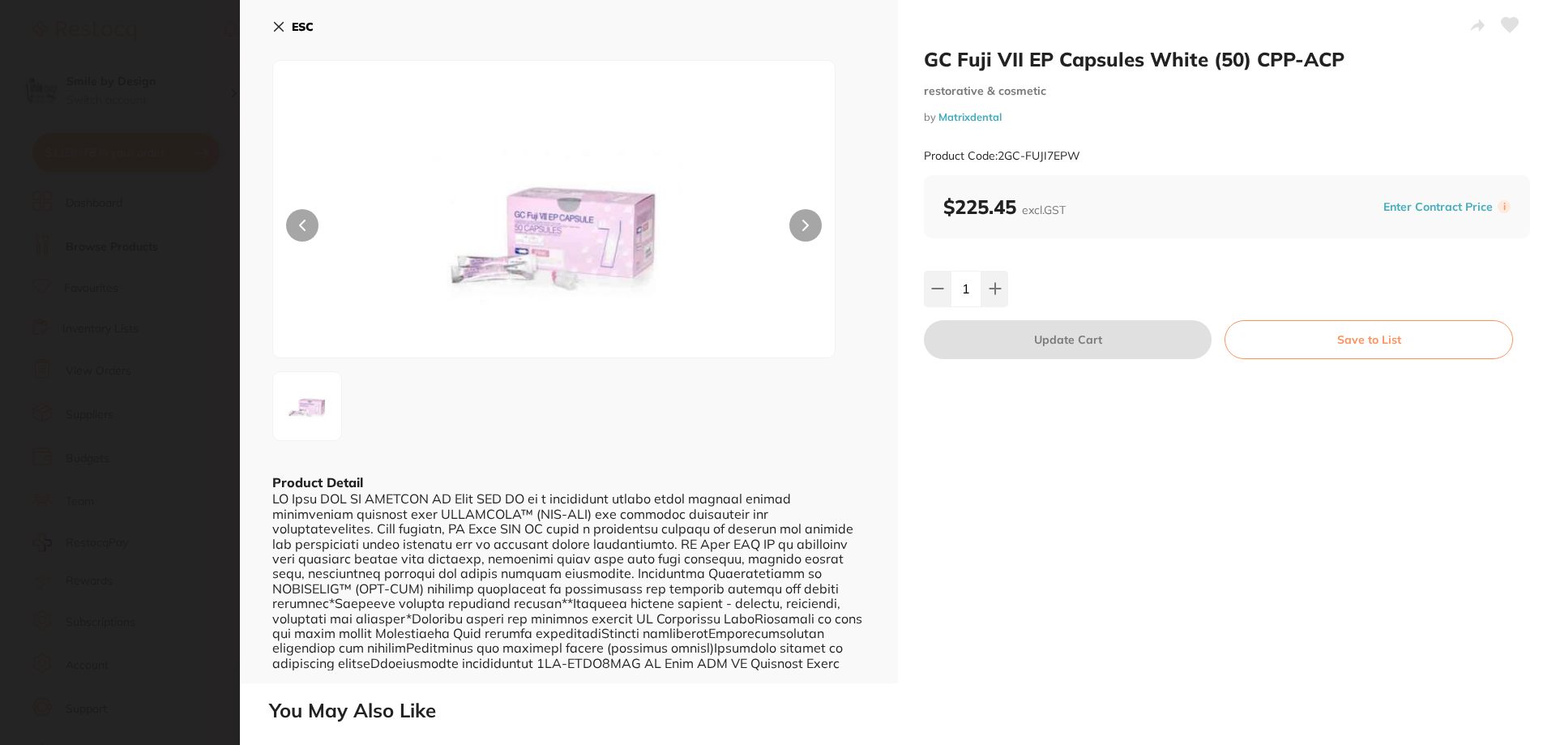
click at [289, 31] on button "ESC" at bounding box center [292, 27] width 41 height 28
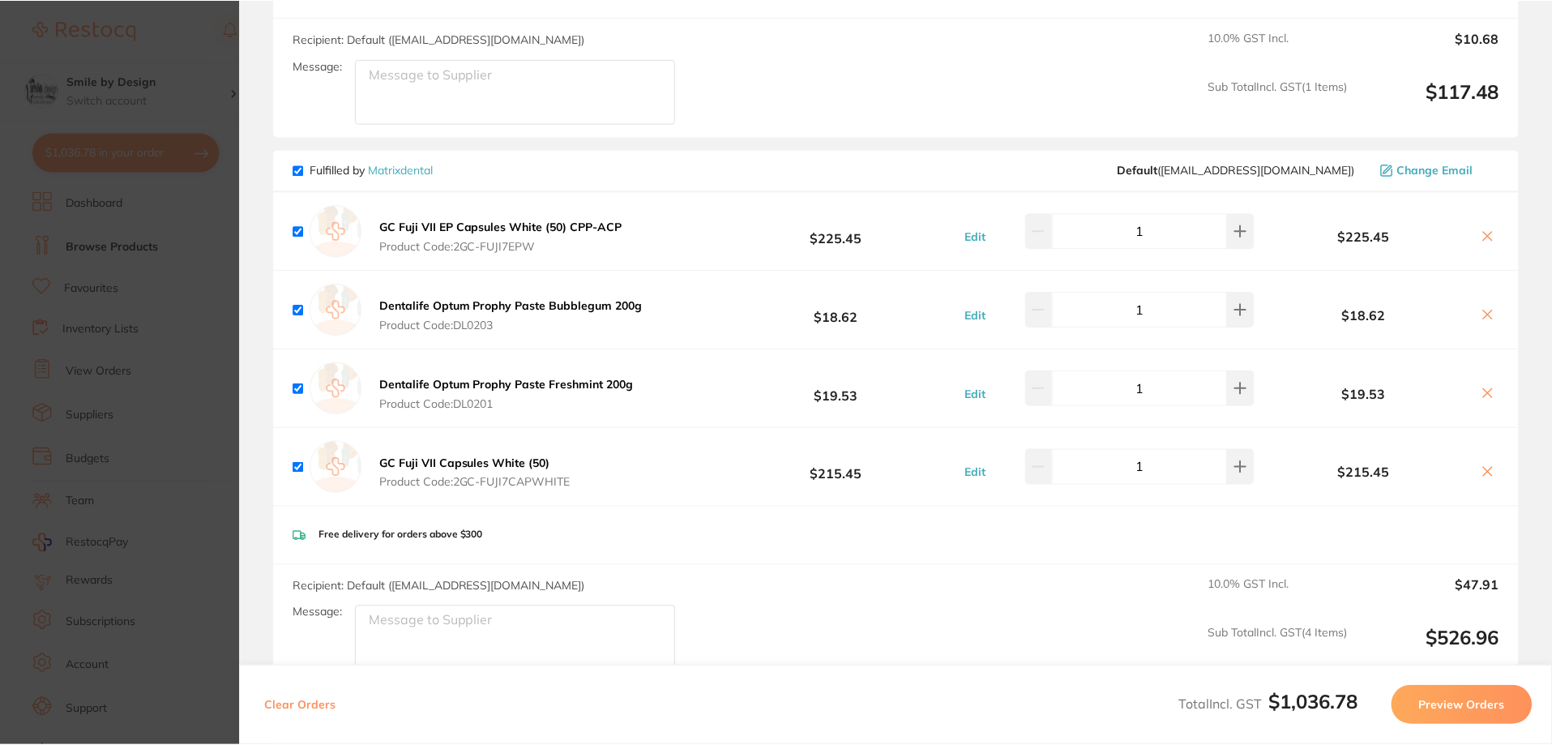
scroll to position [81, 0]
click at [438, 455] on b "GC Fuji VII Capsules White (50)" at bounding box center [465, 462] width 171 height 15
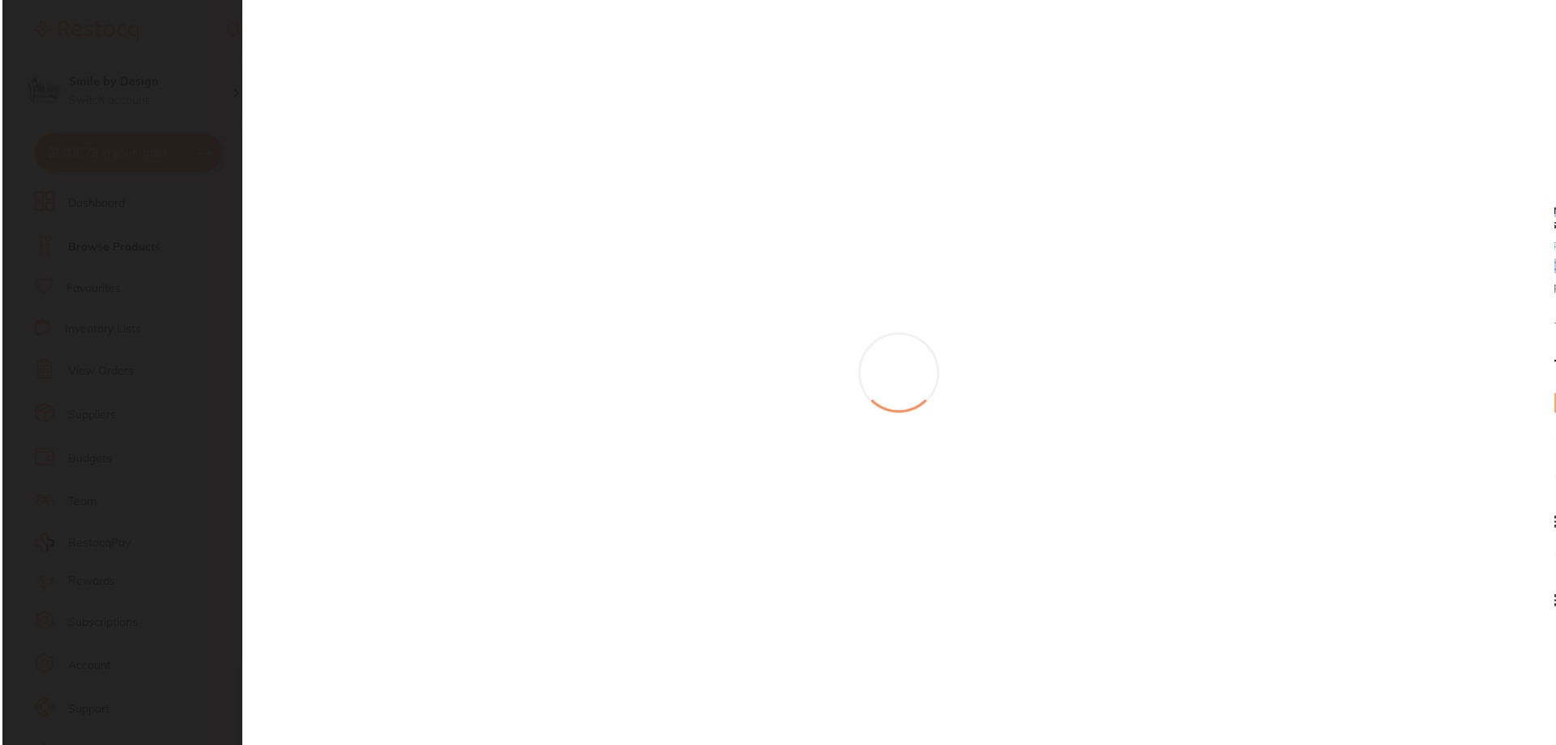
scroll to position [0, 0]
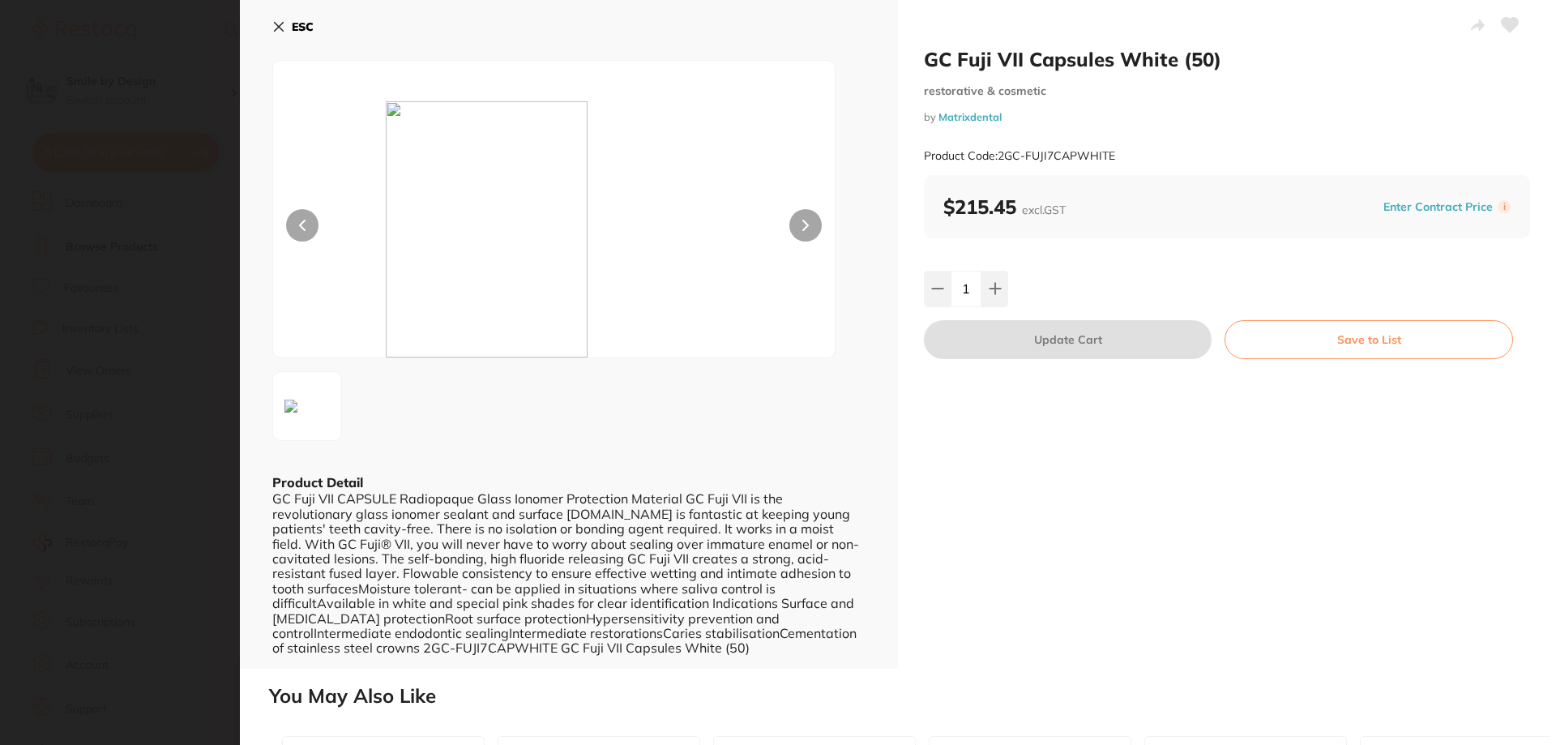
click at [272, 23] on icon at bounding box center [278, 26] width 13 height 13
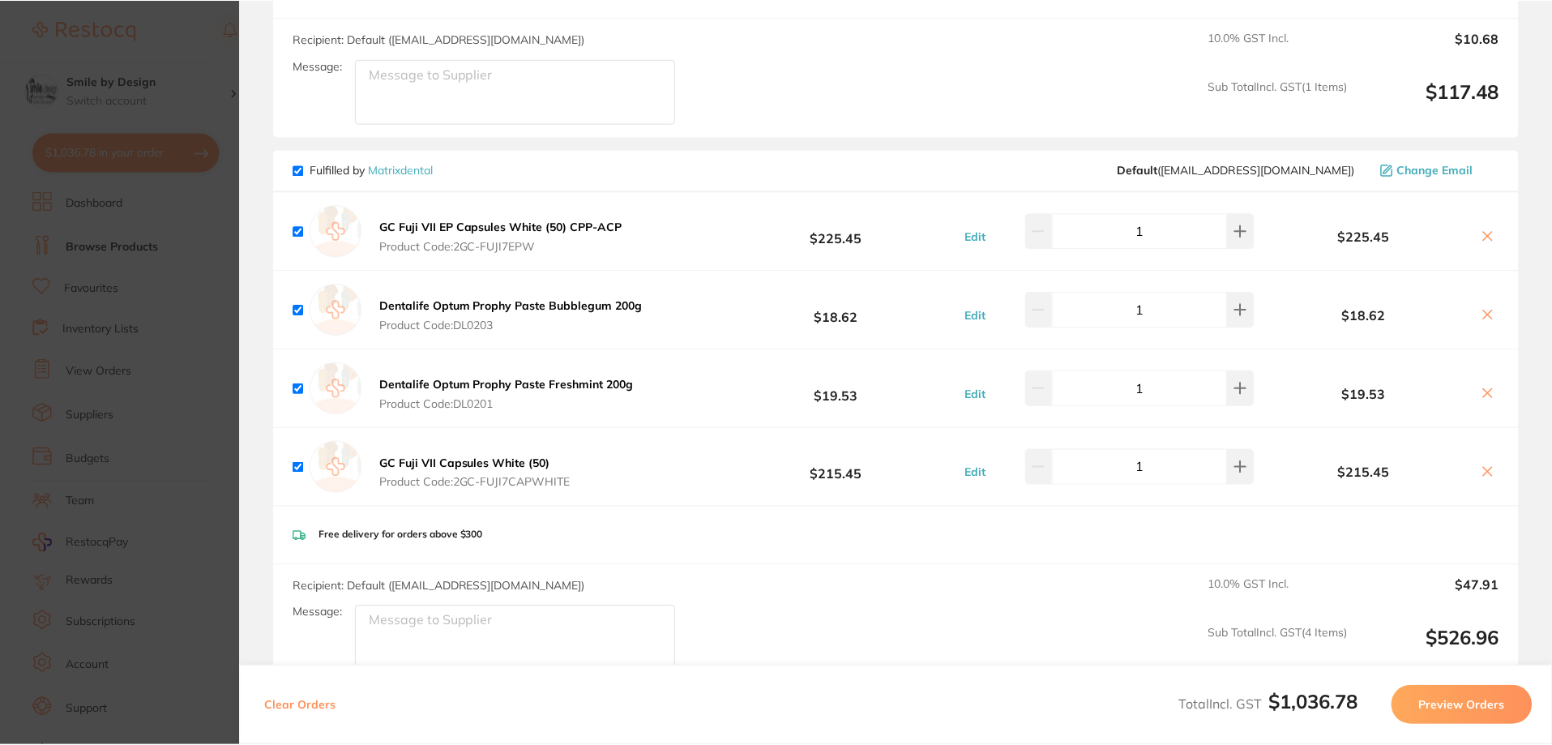
scroll to position [81, 0]
click at [136, 45] on section "Update RRP Set your pre negotiated price for this item. Item Agreed RRP (excl. …" at bounding box center [776, 372] width 1552 height 745
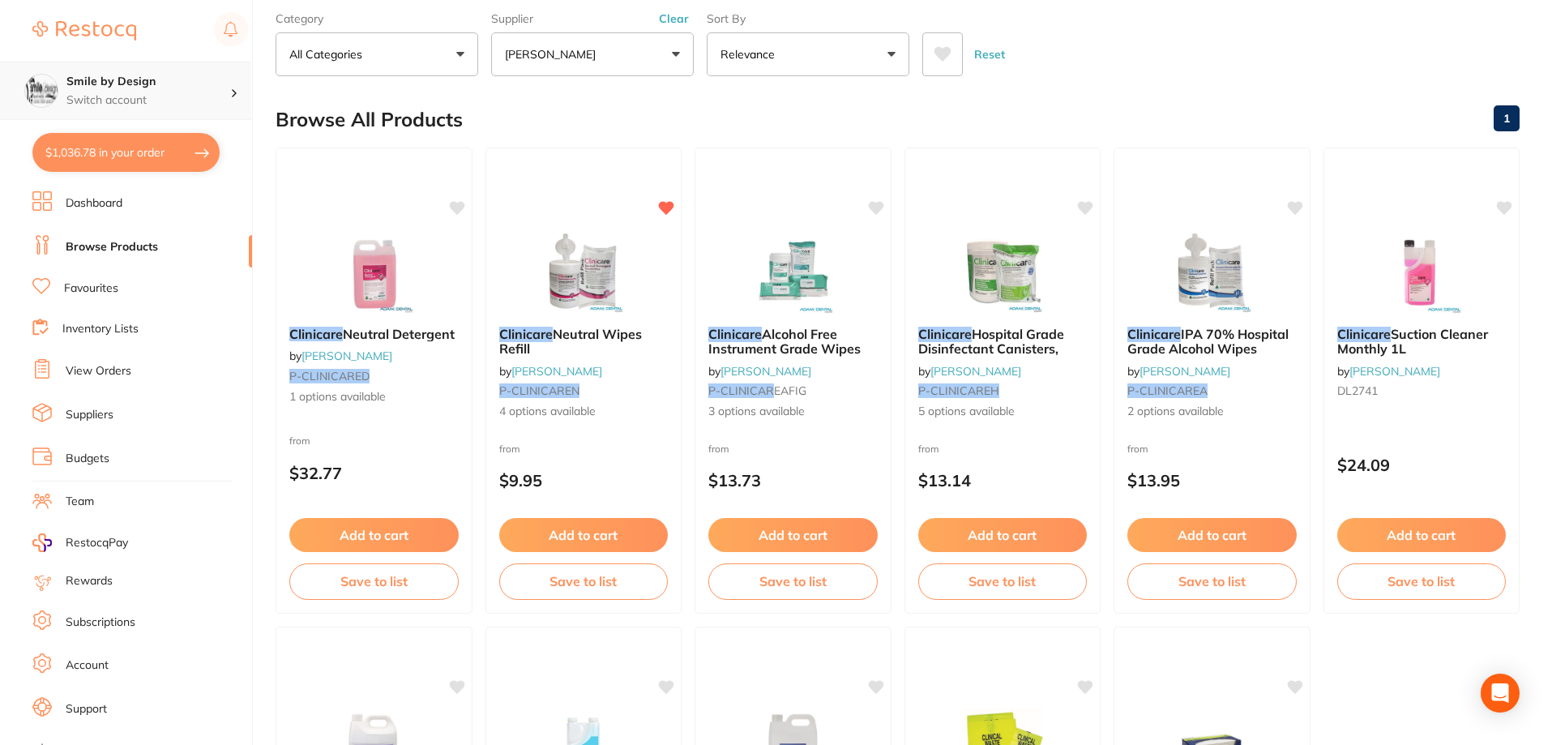
click at [147, 82] on h4 "Smile by Design" at bounding box center [148, 82] width 164 height 16
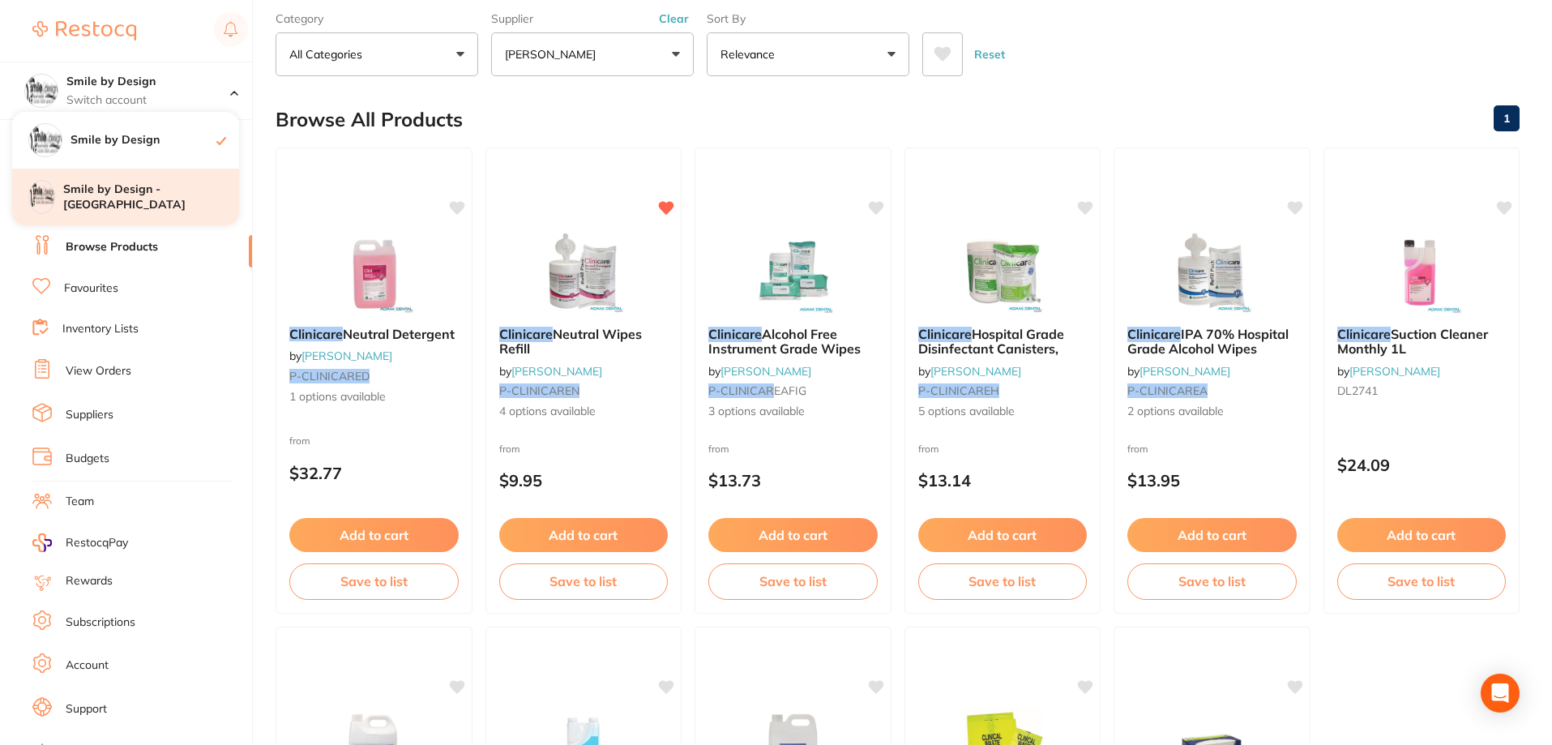
click at [146, 203] on h4 "Smile by Design - [GEOGRAPHIC_DATA]" at bounding box center [151, 198] width 176 height 32
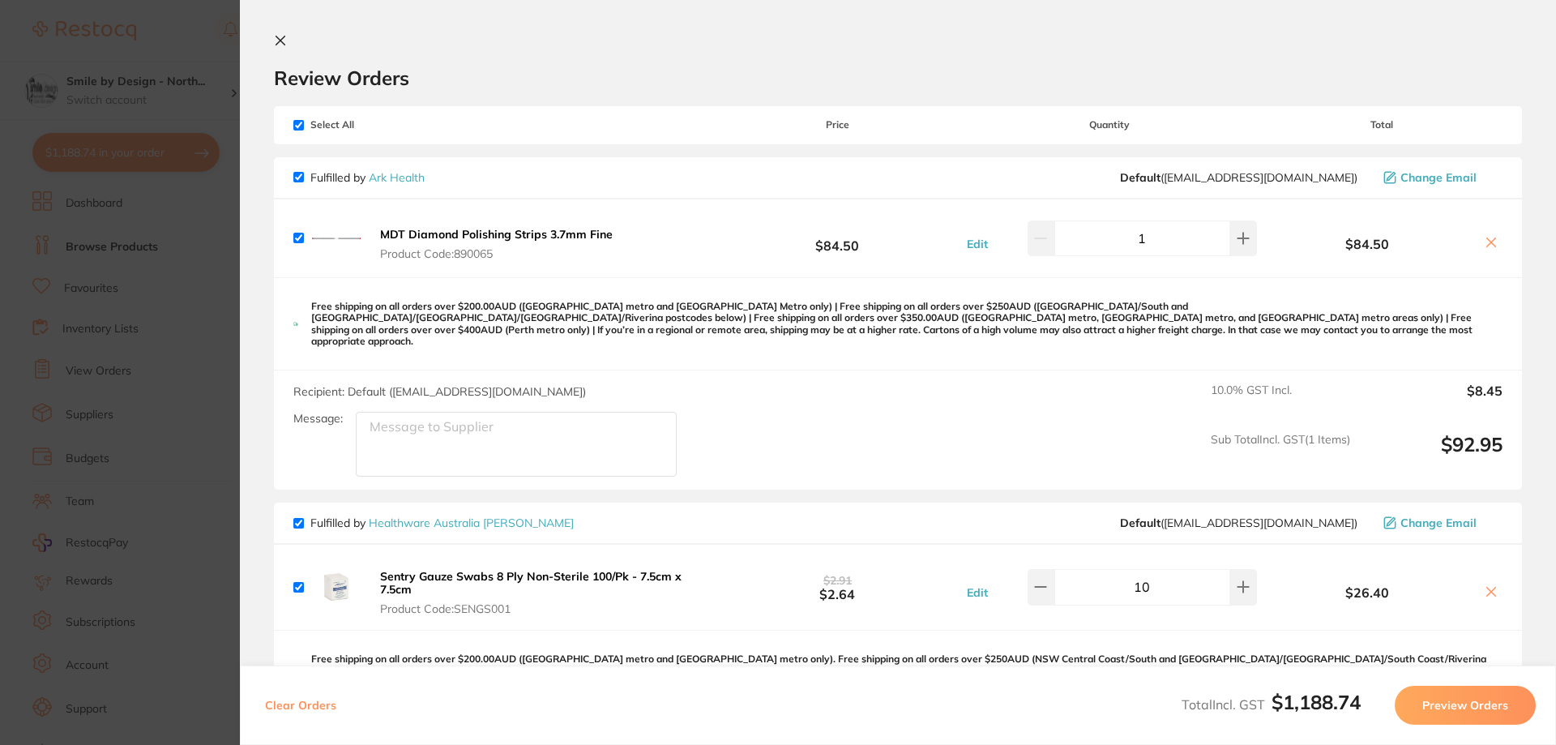
checkbox input "true"
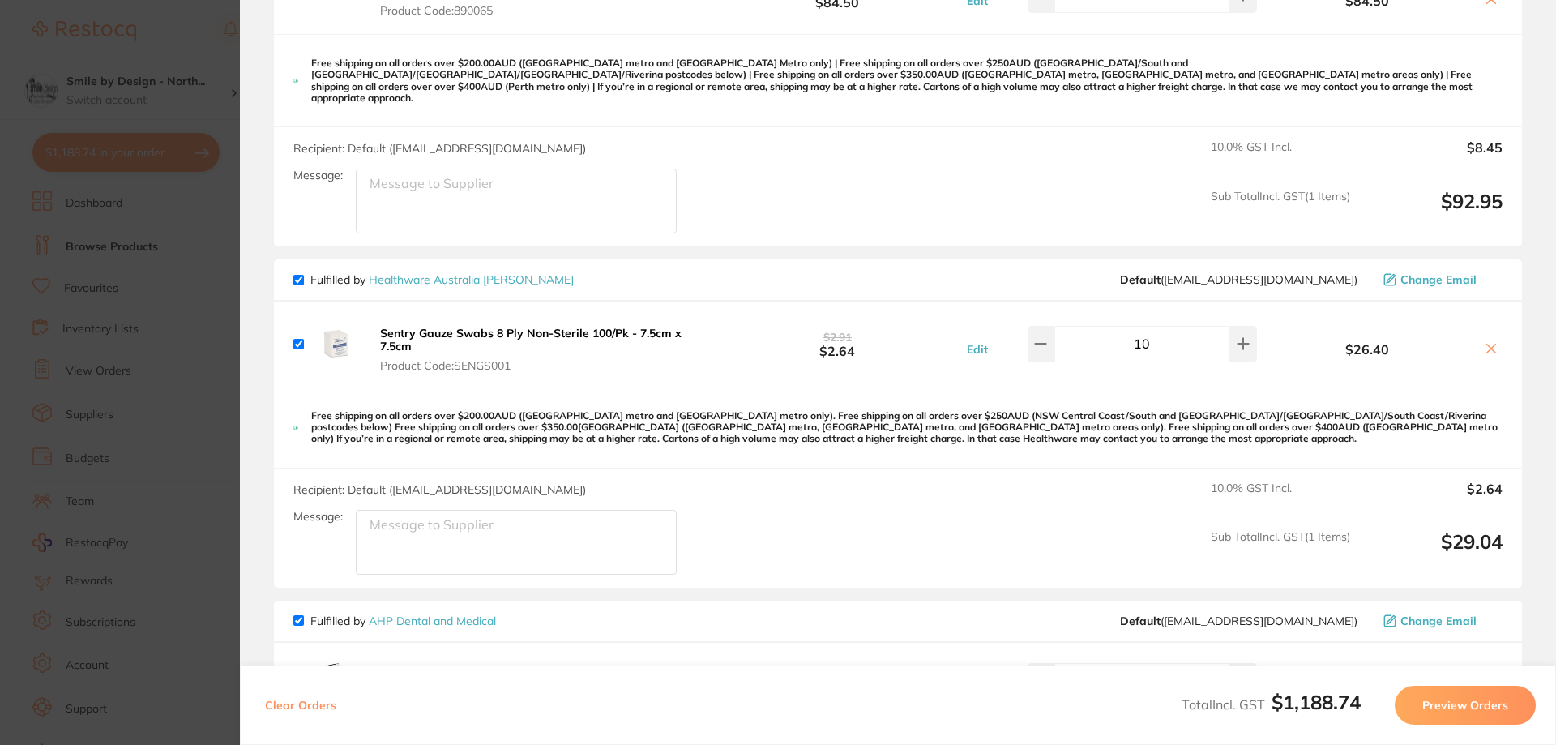
click at [505, 326] on b "Sentry Gauze Swabs 8 Ply Non-Sterile 100/Pk - 7.5cm x 7.5cm" at bounding box center [530, 340] width 301 height 28
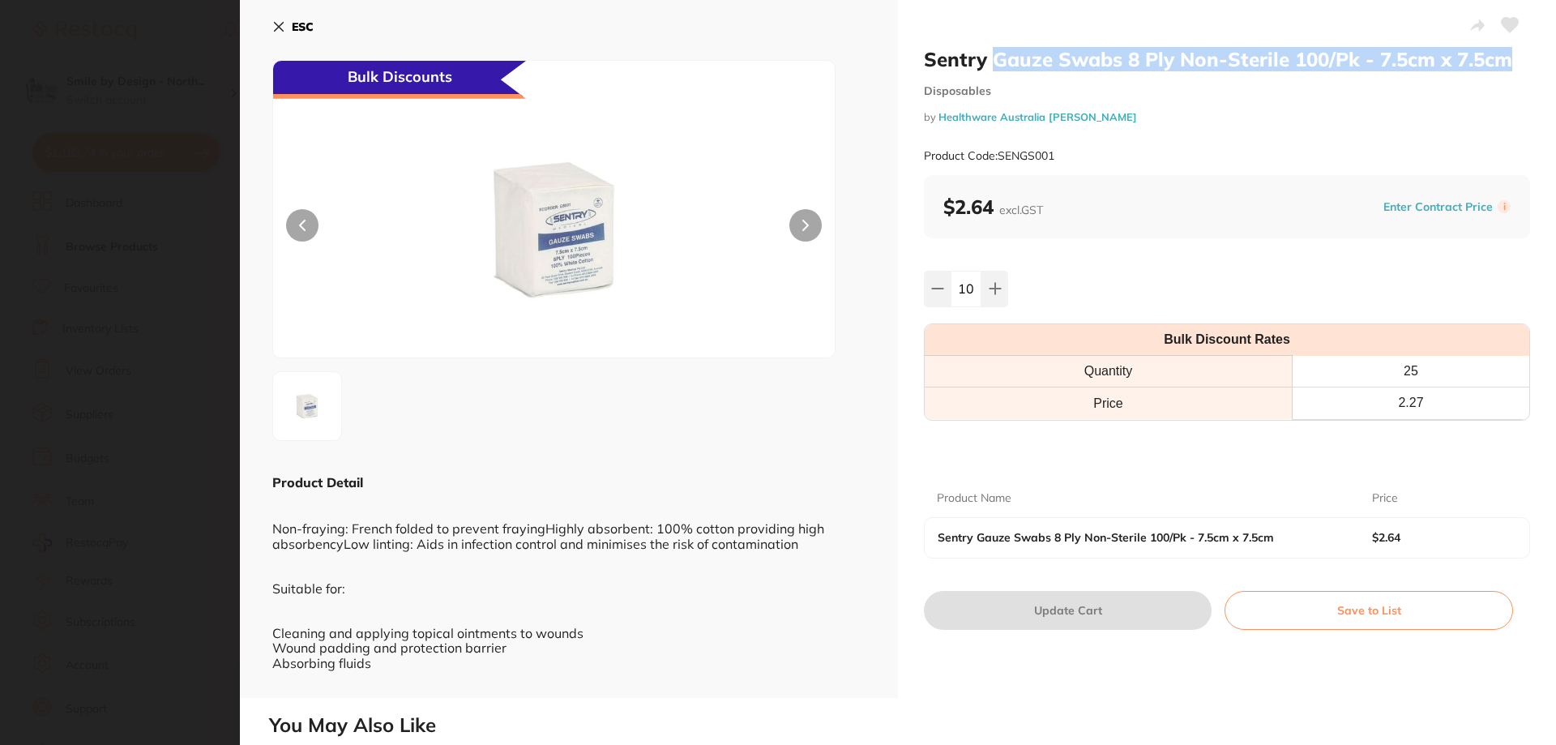
drag, startPoint x: 1169, startPoint y: 61, endPoint x: 988, endPoint y: 52, distance: 181.7
click at [988, 52] on h2 "Sentry Gauze Swabs 8 Ply Non-Sterile 100/Pk - 7.5cm x 7.5cm" at bounding box center [1227, 59] width 606 height 24
click at [284, 28] on icon at bounding box center [278, 26] width 13 height 13
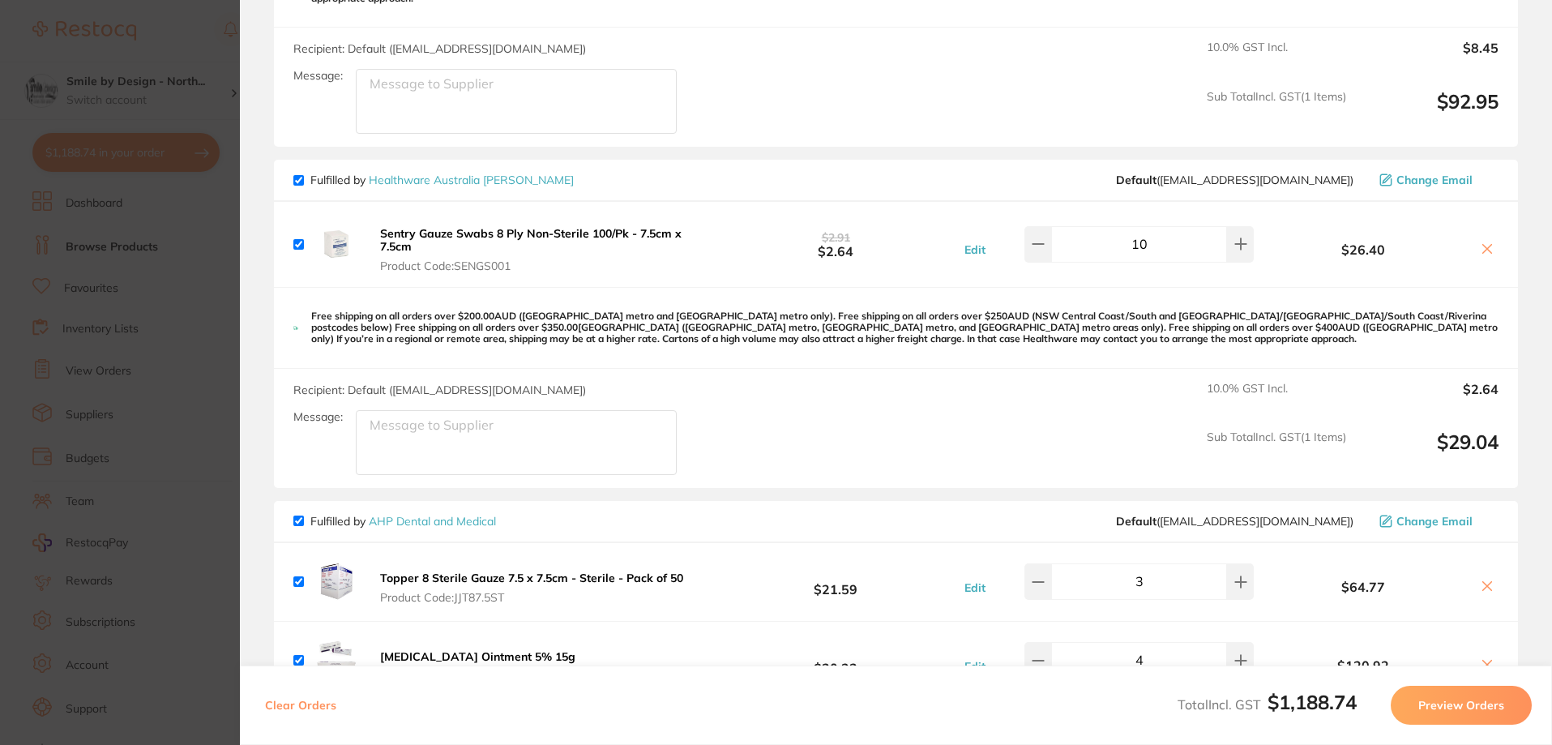
scroll to position [324, 0]
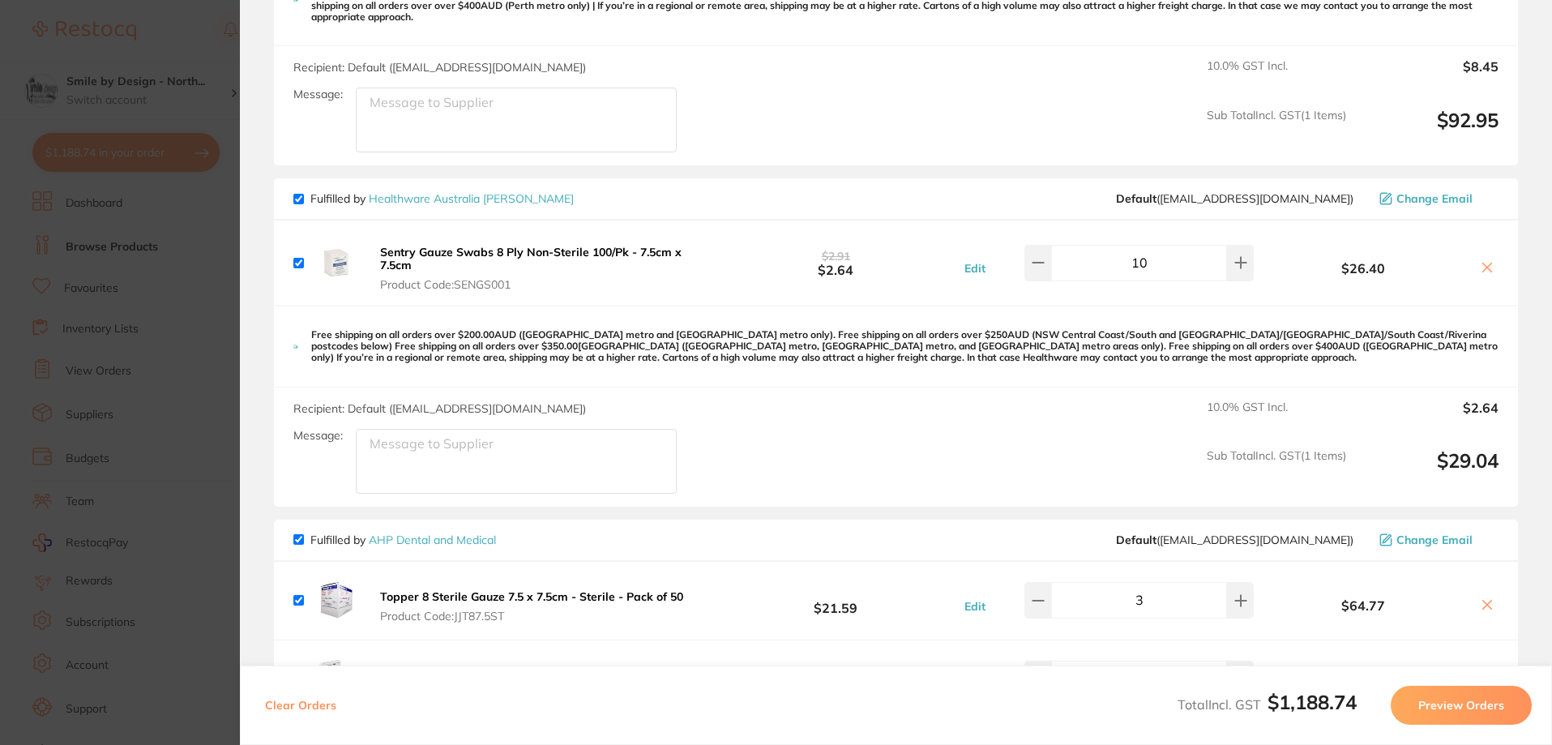
click at [560, 245] on b "Sentry Gauze Swabs 8 Ply Non-Sterile 100/Pk - 7.5cm x 7.5cm" at bounding box center [530, 259] width 301 height 28
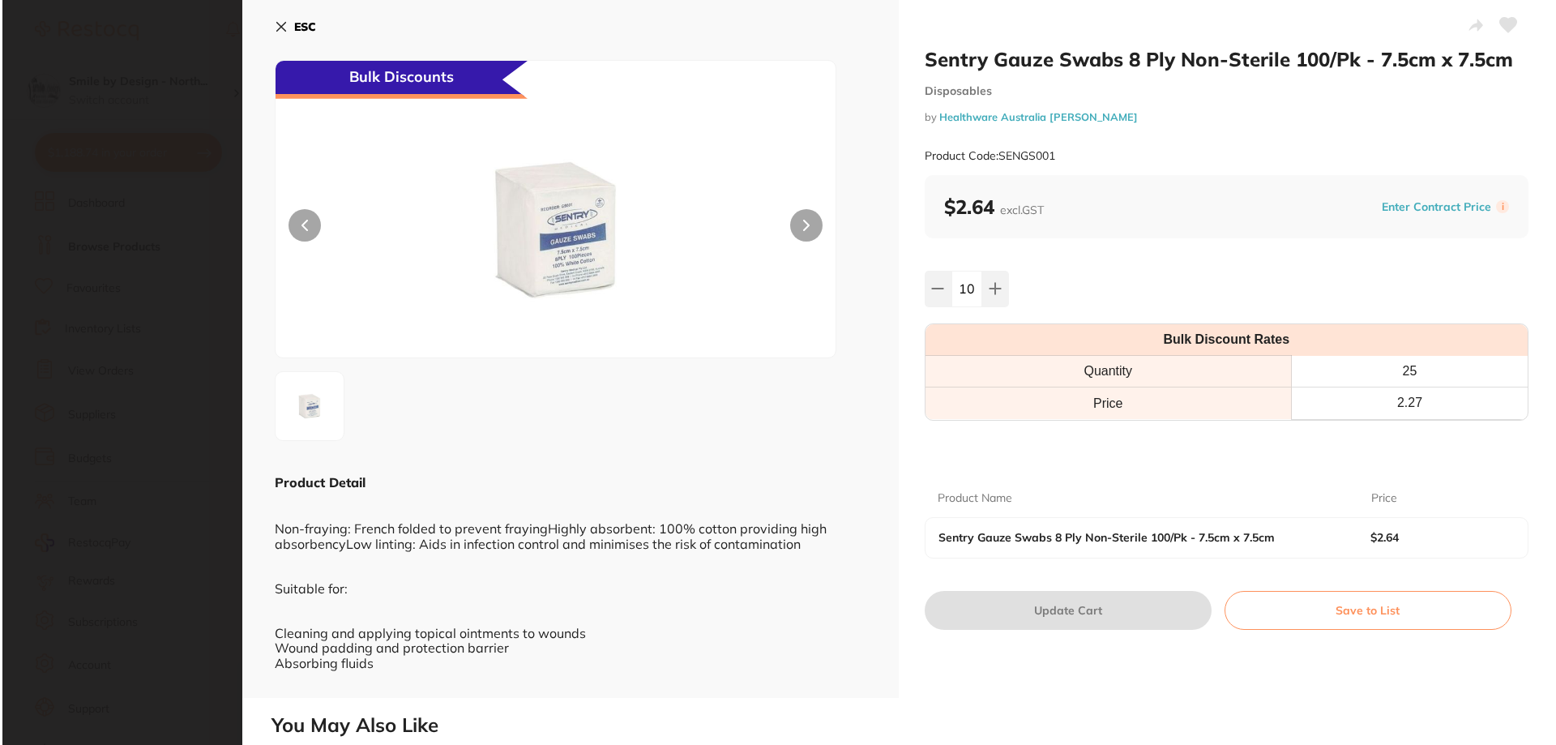
scroll to position [0, 0]
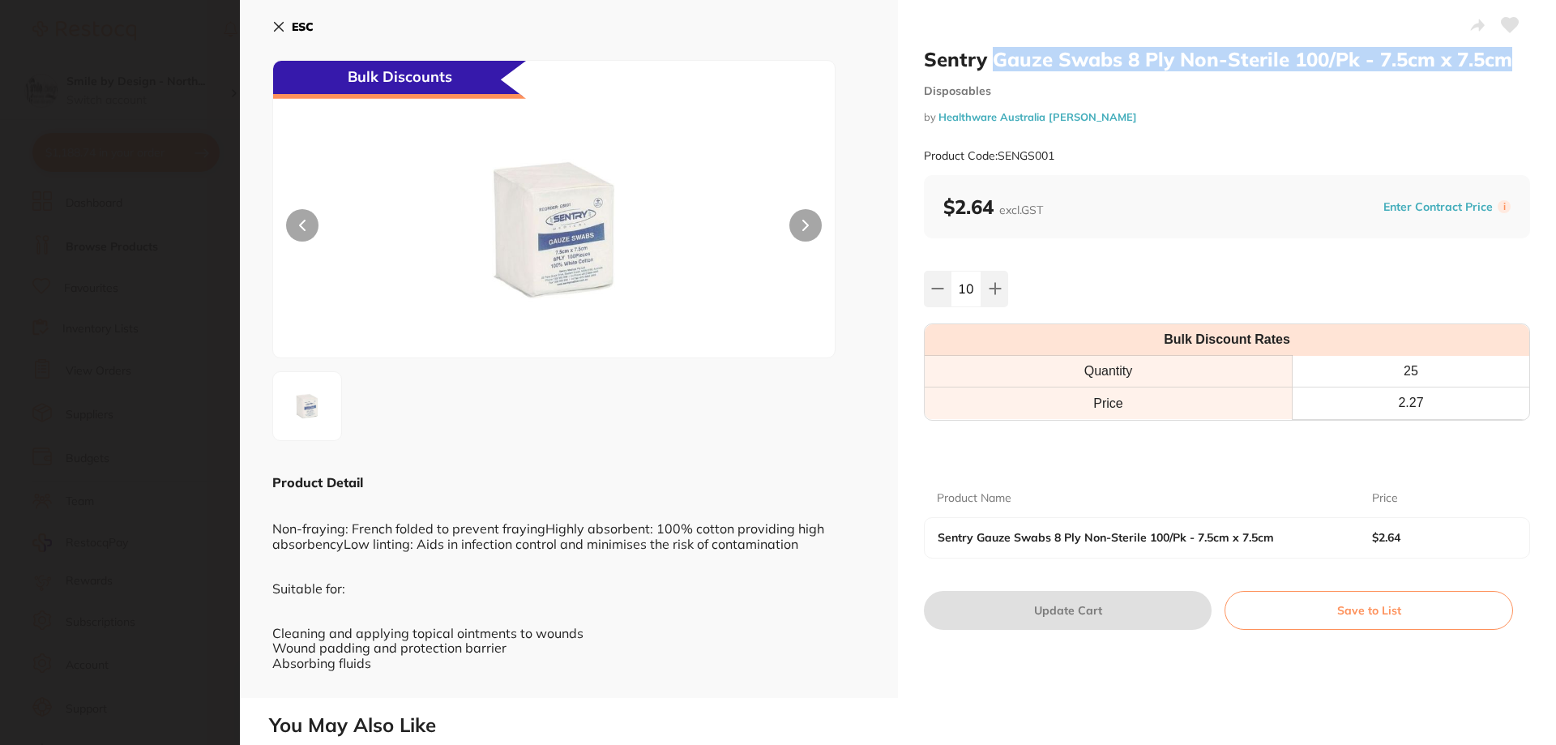
drag, startPoint x: 994, startPoint y: 63, endPoint x: 1510, endPoint y: 56, distance: 515.4
click at [1510, 56] on h2 "Sentry Gauze Swabs 8 Ply Non-Sterile 100/Pk - 7.5cm x 7.5cm" at bounding box center [1227, 59] width 606 height 24
copy h2 "Gauze Swabs 8 Ply Non-Sterile 100/Pk - 7.5cm x 7.5cm"
click at [284, 29] on icon at bounding box center [278, 26] width 13 height 13
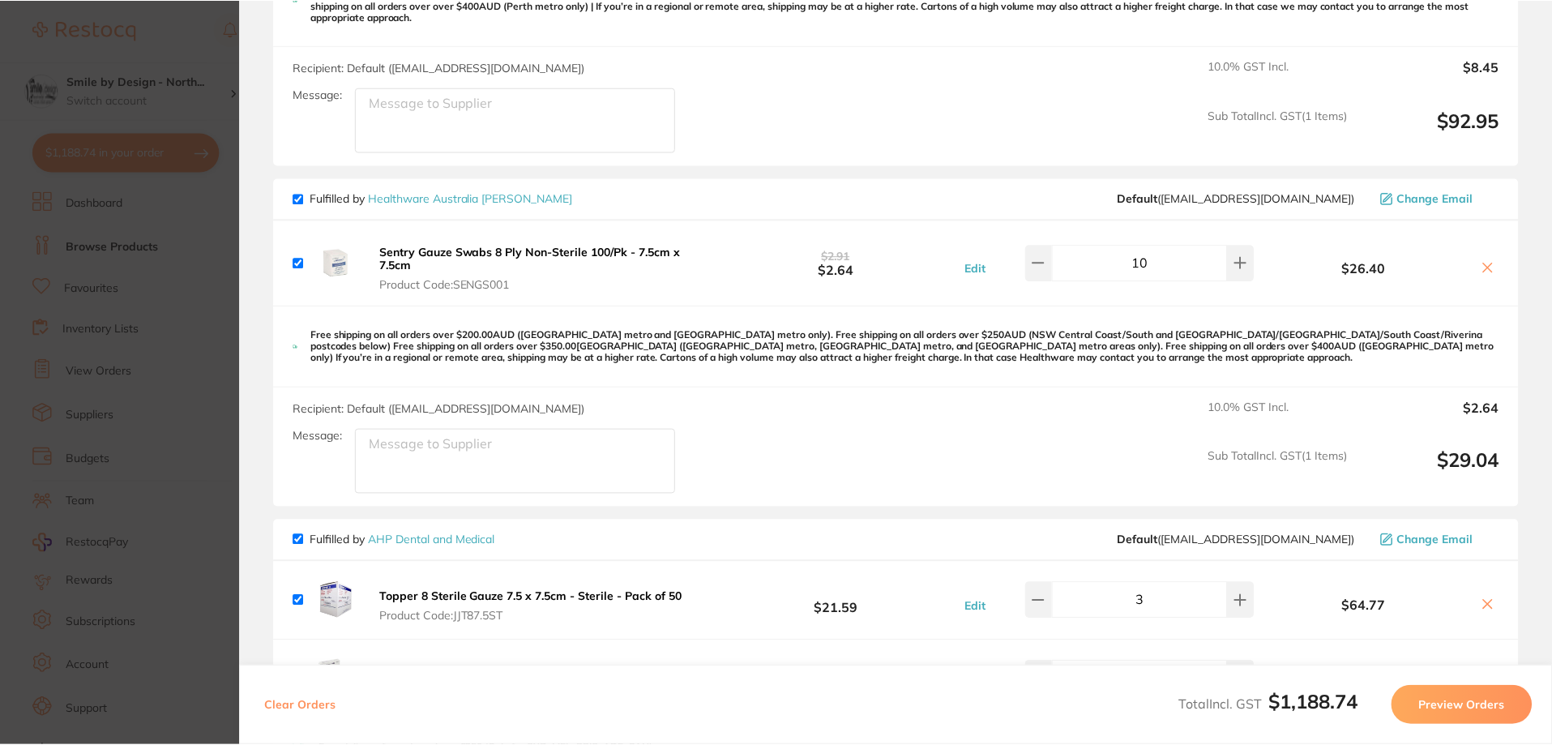
scroll to position [81, 0]
click at [107, 76] on section "Update RRP Set your pre negotiated price for this item. Item Agreed RRP (excl. …" at bounding box center [776, 372] width 1552 height 745
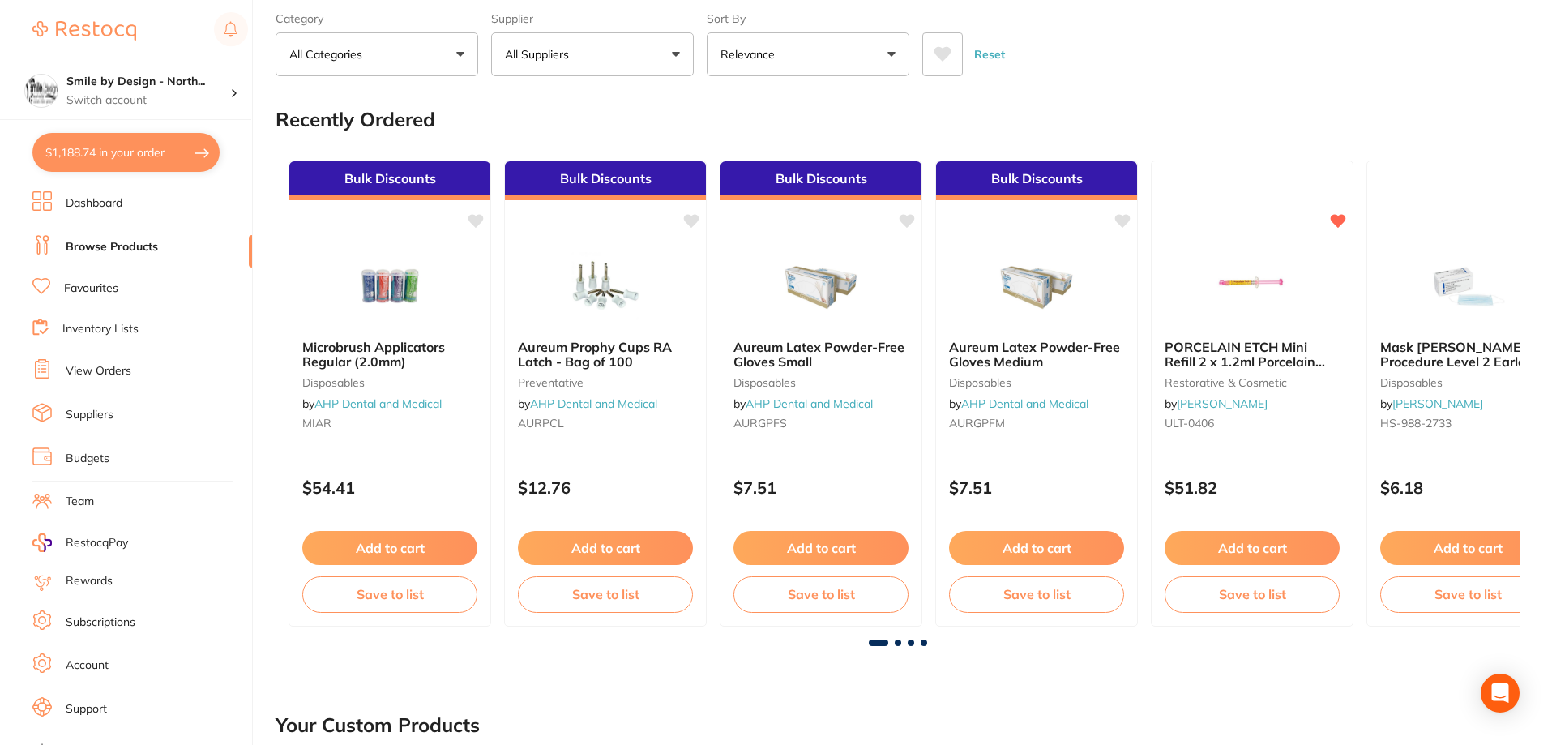
click at [108, 243] on link "Browse Products" at bounding box center [112, 247] width 92 height 16
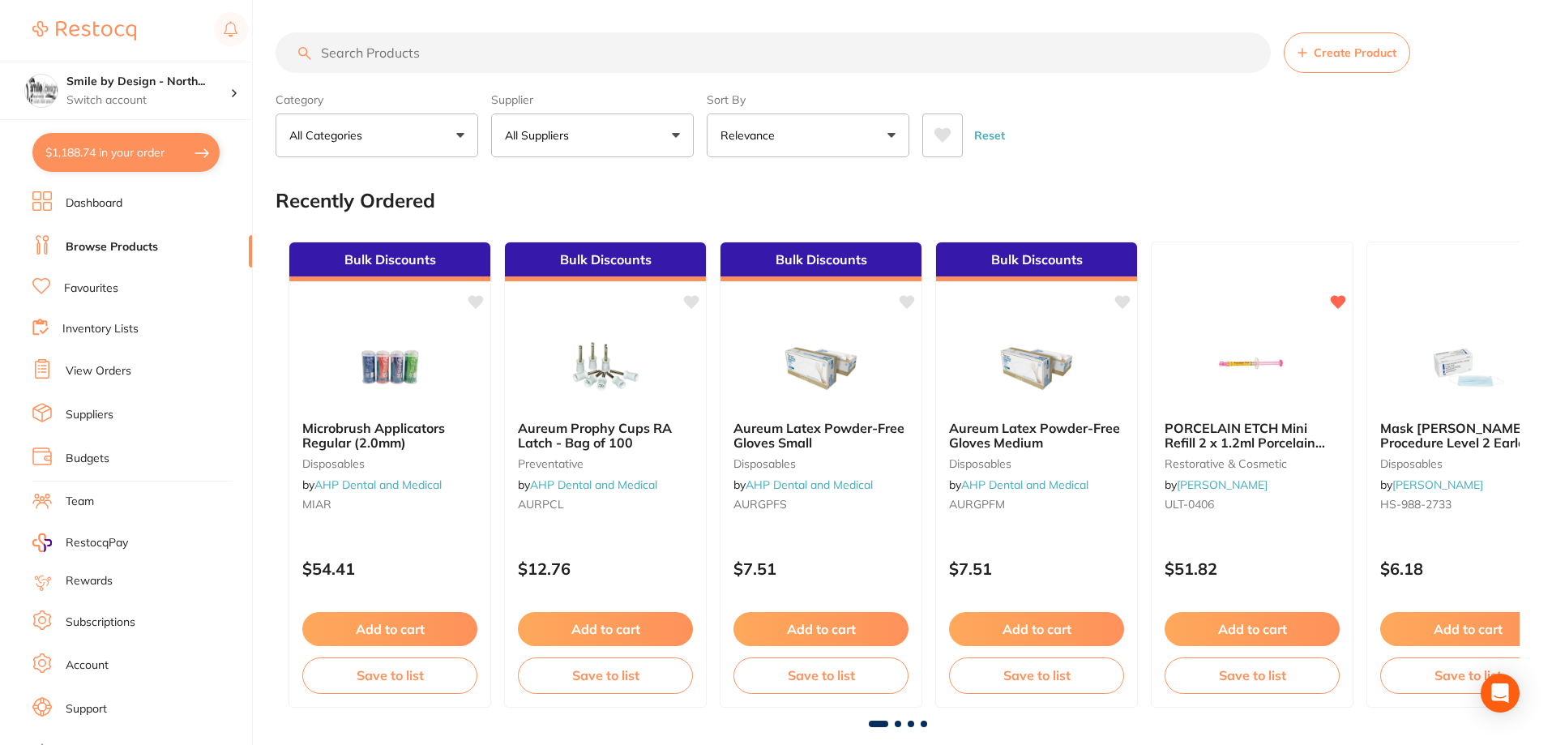
click at [514, 57] on input "search" at bounding box center [773, 52] width 995 height 41
paste input "Gauze Swabs 8 Ply Non-Sterile 100/Pk - 7.5cm x 7.5cm"
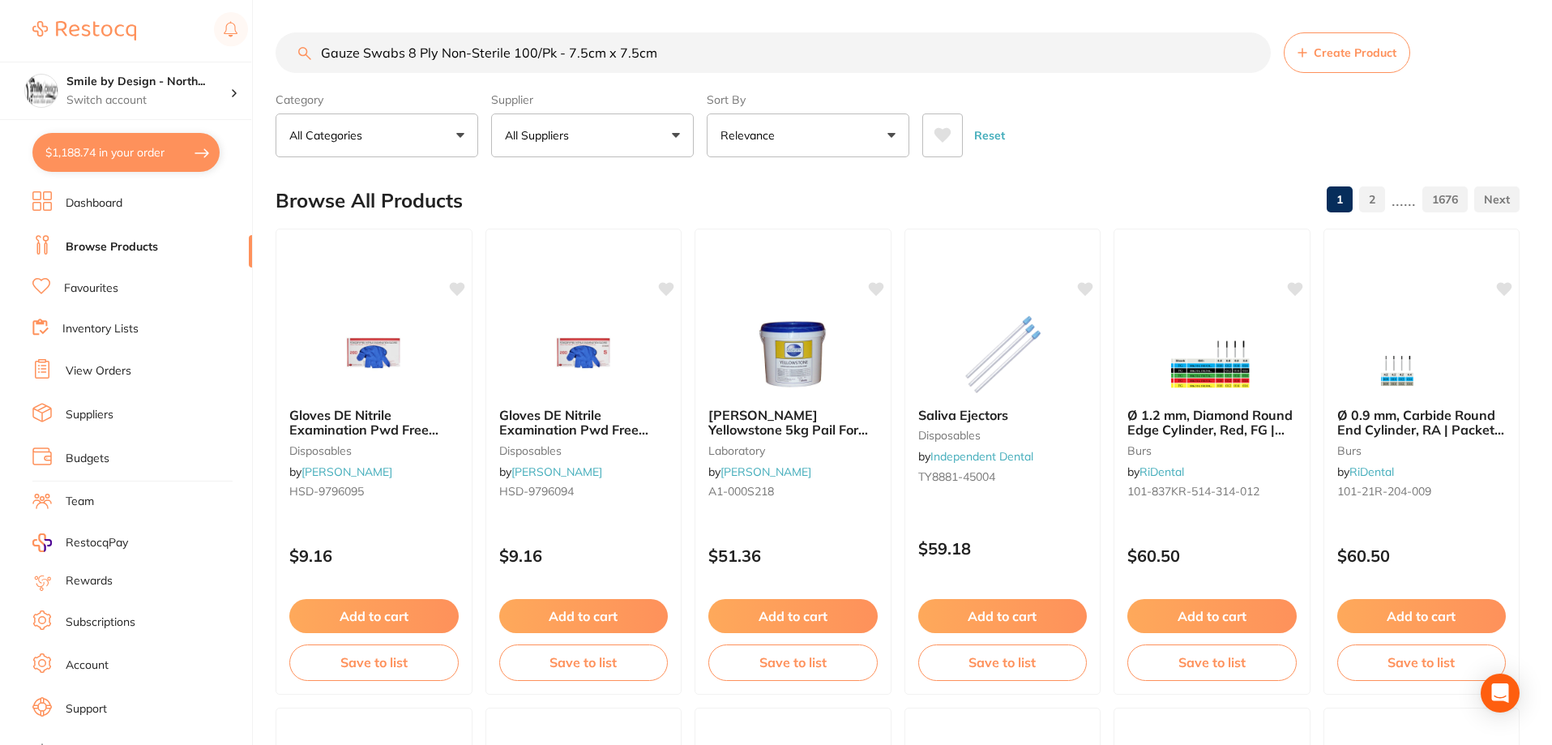
drag, startPoint x: 564, startPoint y: 50, endPoint x: 365, endPoint y: 56, distance: 198.6
click at [365, 56] on input "Gauze Swabs 8 Ply Non-Sterile 100/Pk - 7.5cm x 7.5cm" at bounding box center [773, 52] width 995 height 41
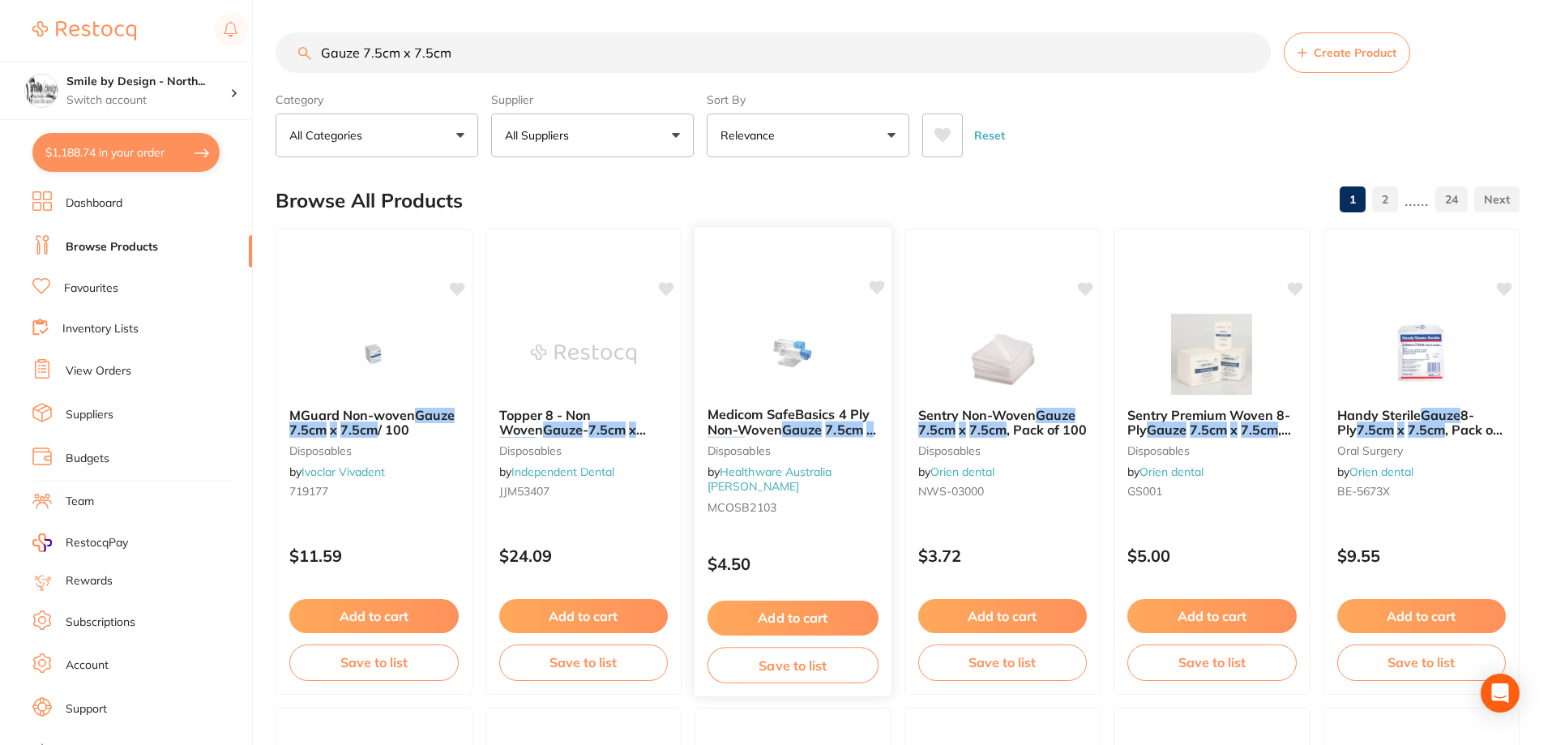
scroll to position [405, 0]
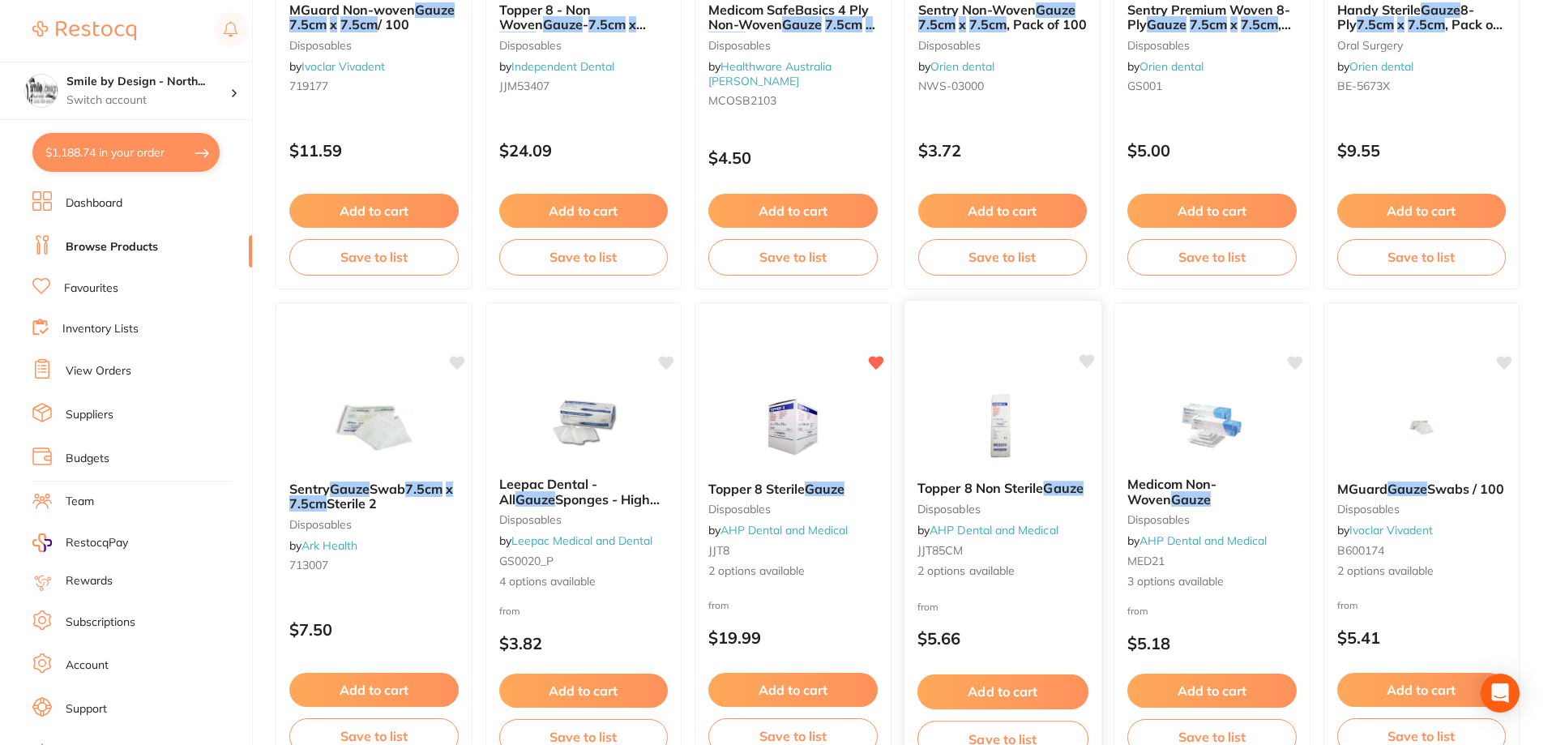
type input "Gauze 7.5cm x 7.5cm"
click at [1019, 493] on span "Topper 8 Non Sterile" at bounding box center [979, 488] width 126 height 16
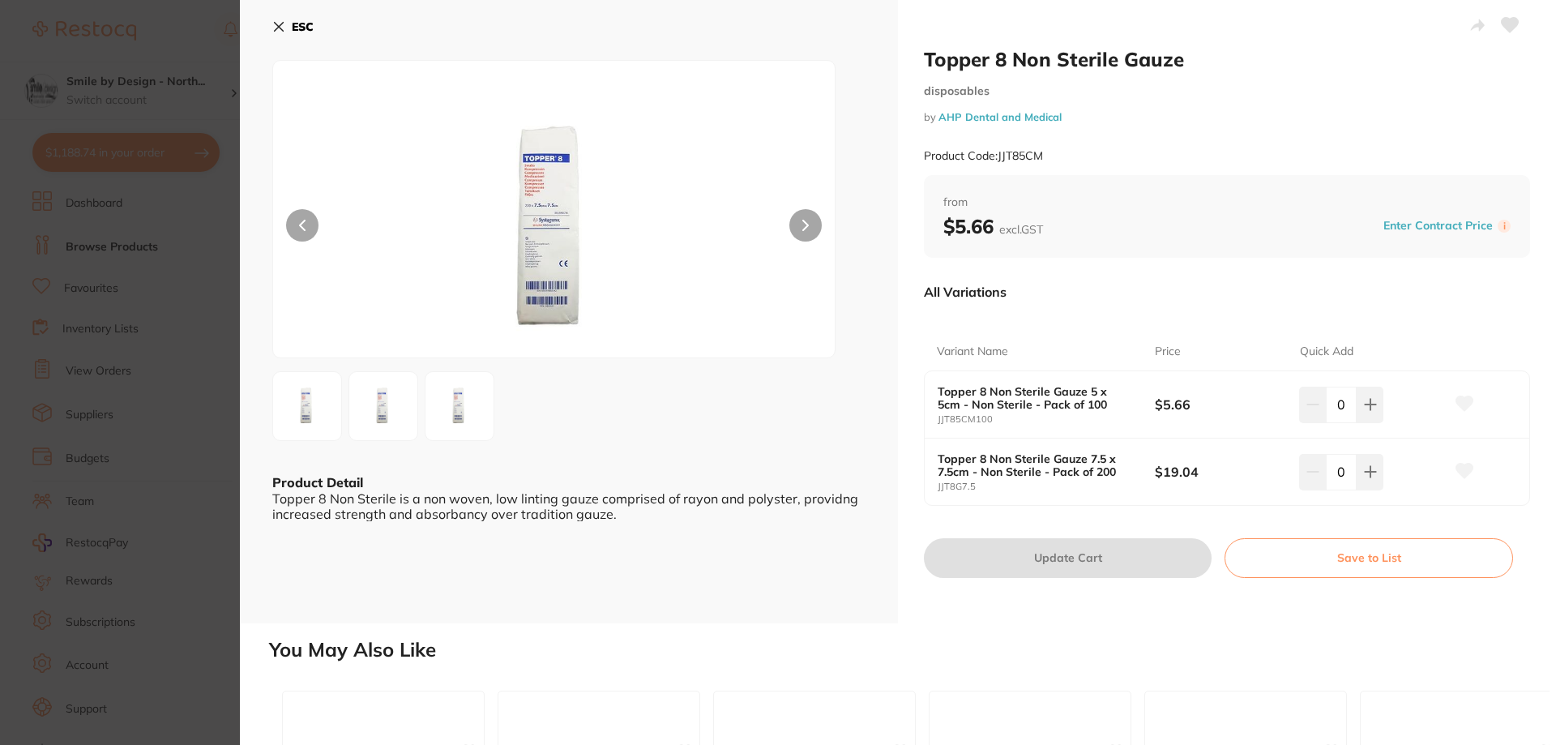
click at [276, 23] on icon at bounding box center [279, 27] width 9 height 9
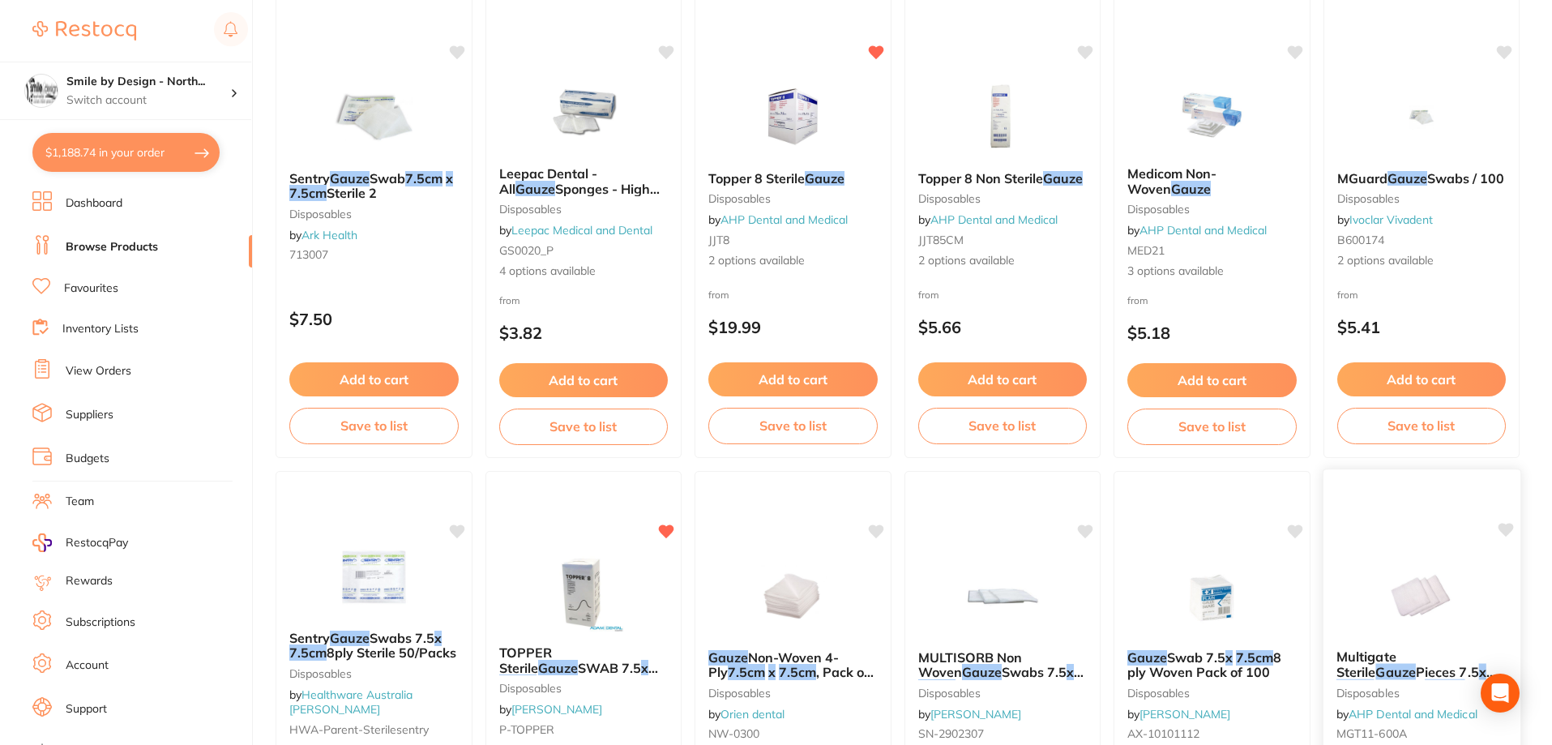
scroll to position [891, 0]
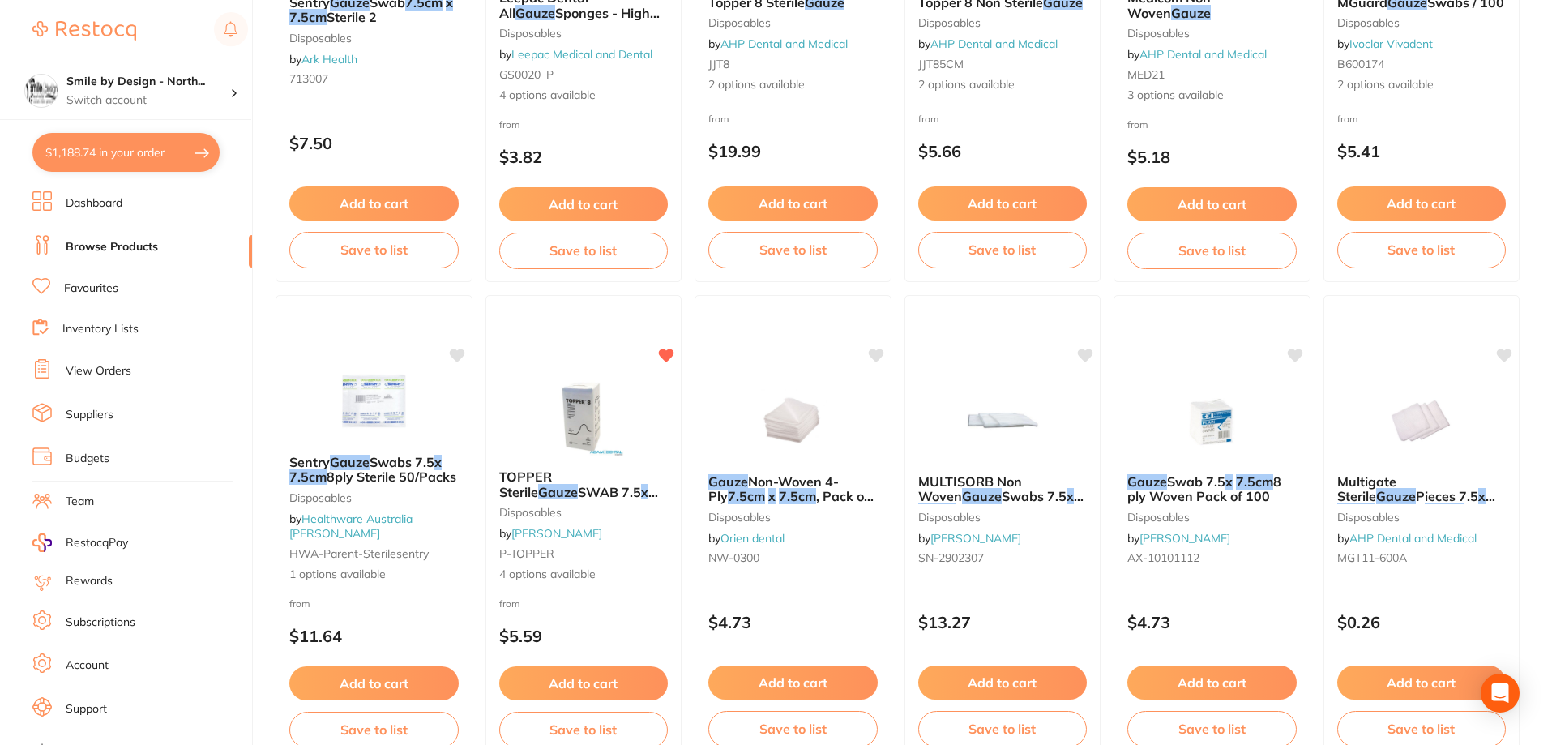
drag, startPoint x: 1463, startPoint y: 492, endPoint x: 1429, endPoint y: 487, distance: 34.4
click at [1425, 503] on span "3 Sterile" at bounding box center [1399, 511] width 50 height 16
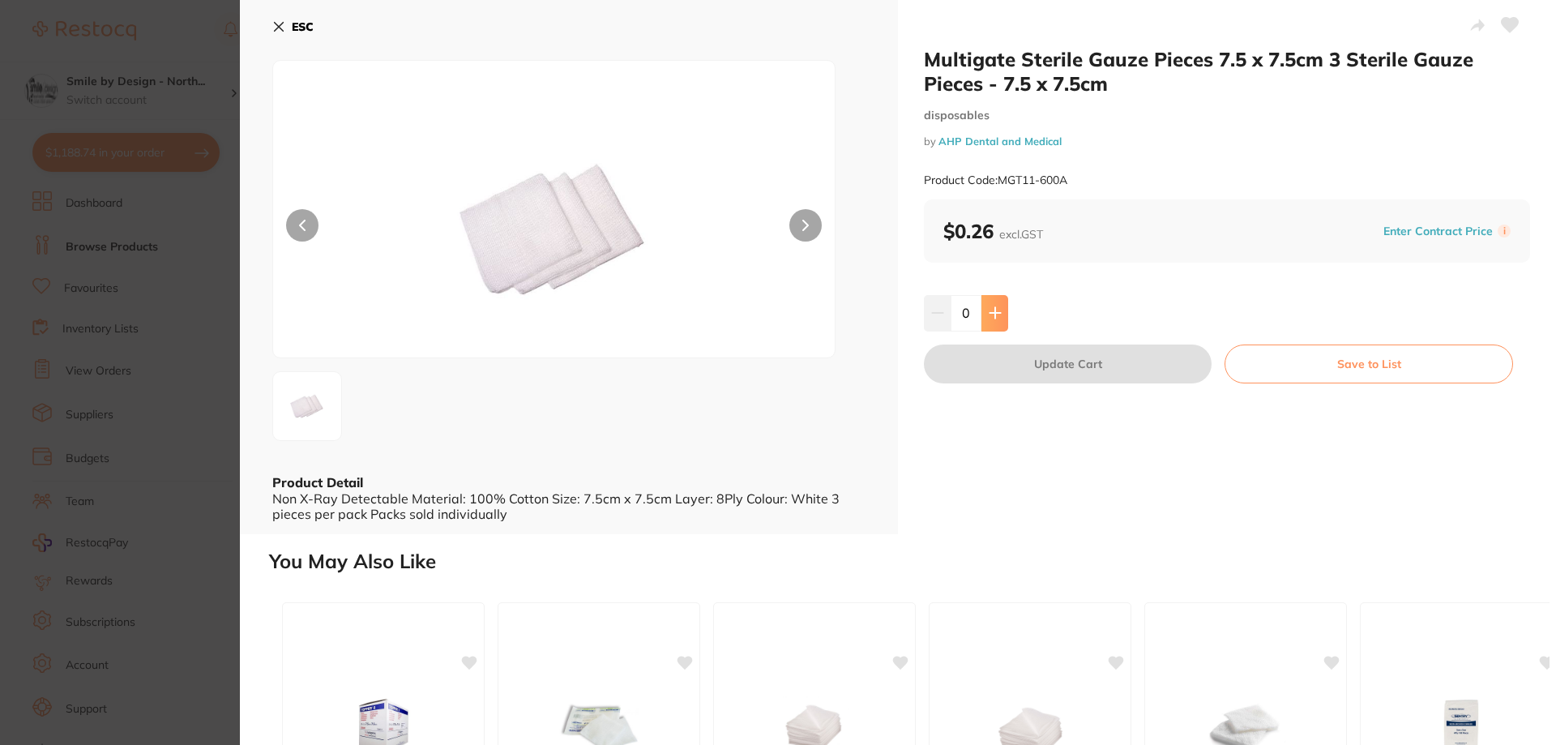
click at [993, 310] on icon at bounding box center [994, 313] width 11 height 11
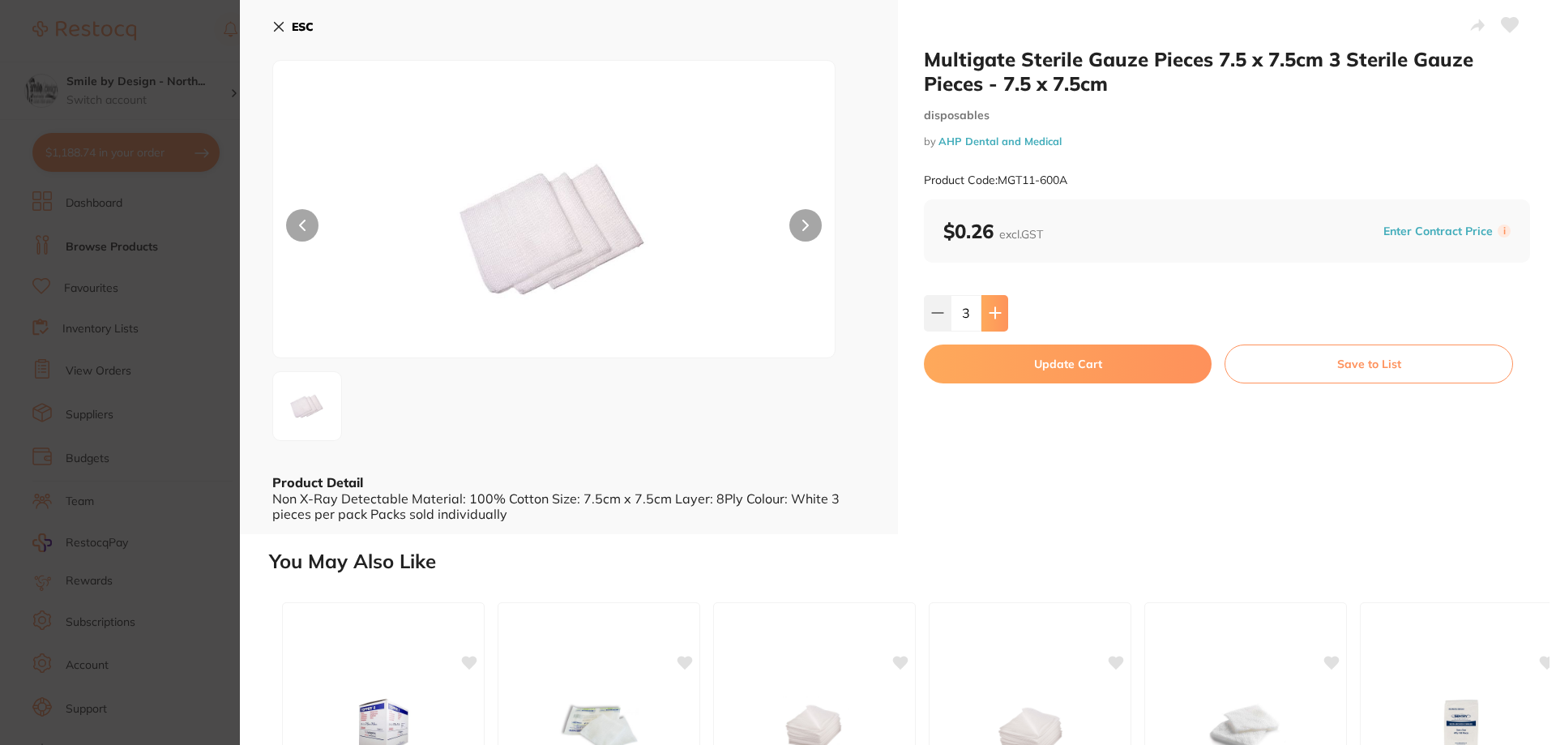
type input "5"
click at [280, 28] on icon at bounding box center [279, 27] width 9 height 9
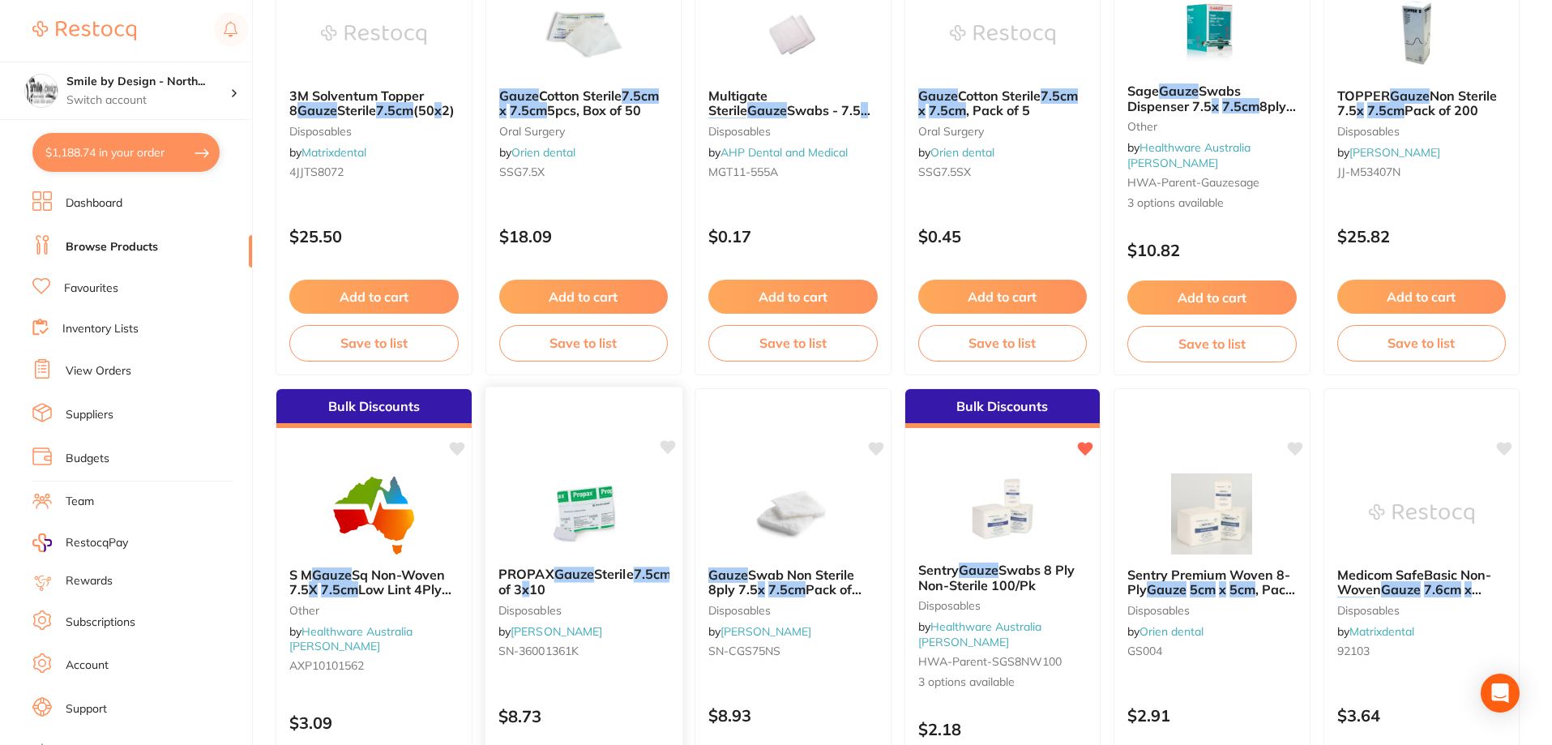
scroll to position [1783, 0]
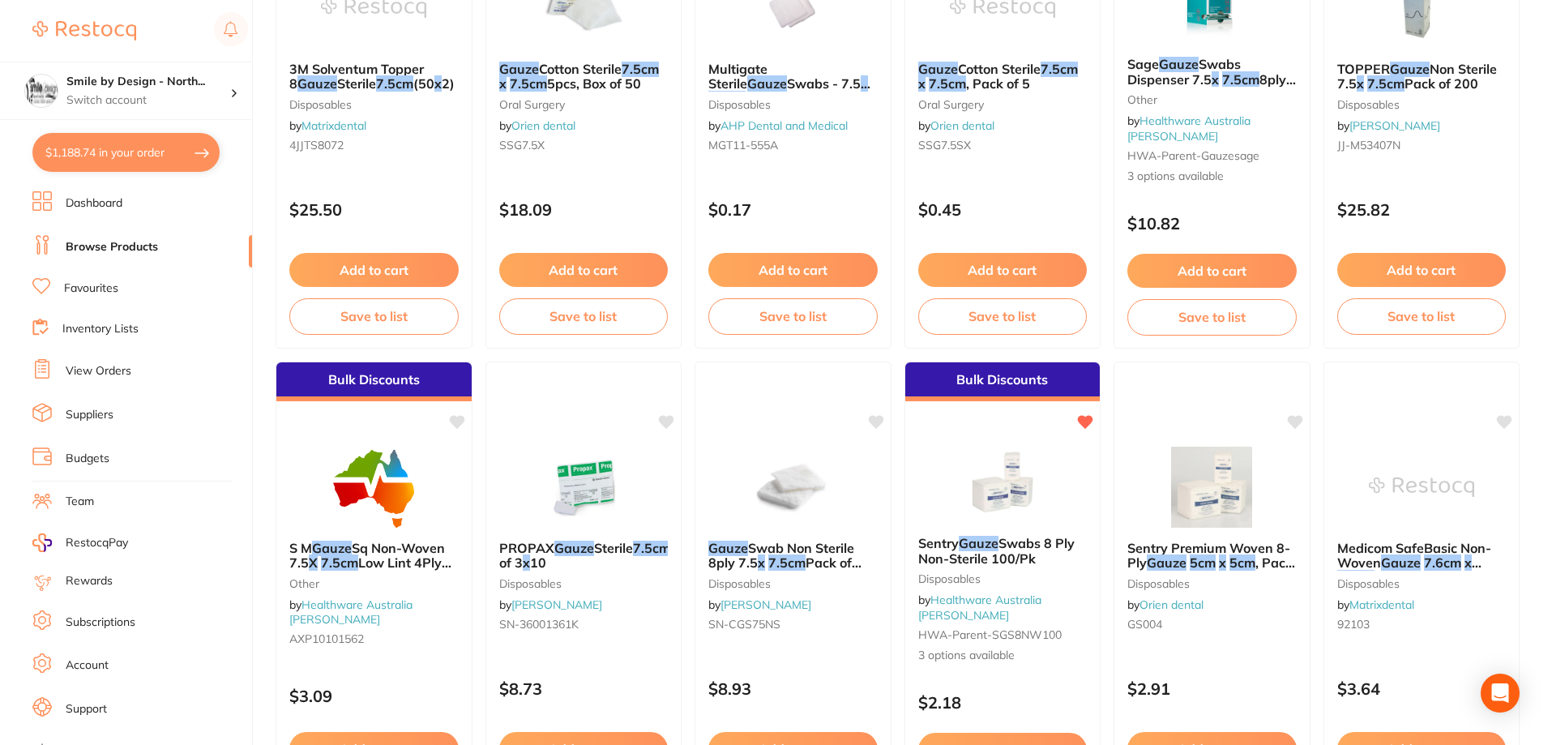
click at [123, 149] on button "$1,188.74 in your order" at bounding box center [125, 152] width 187 height 39
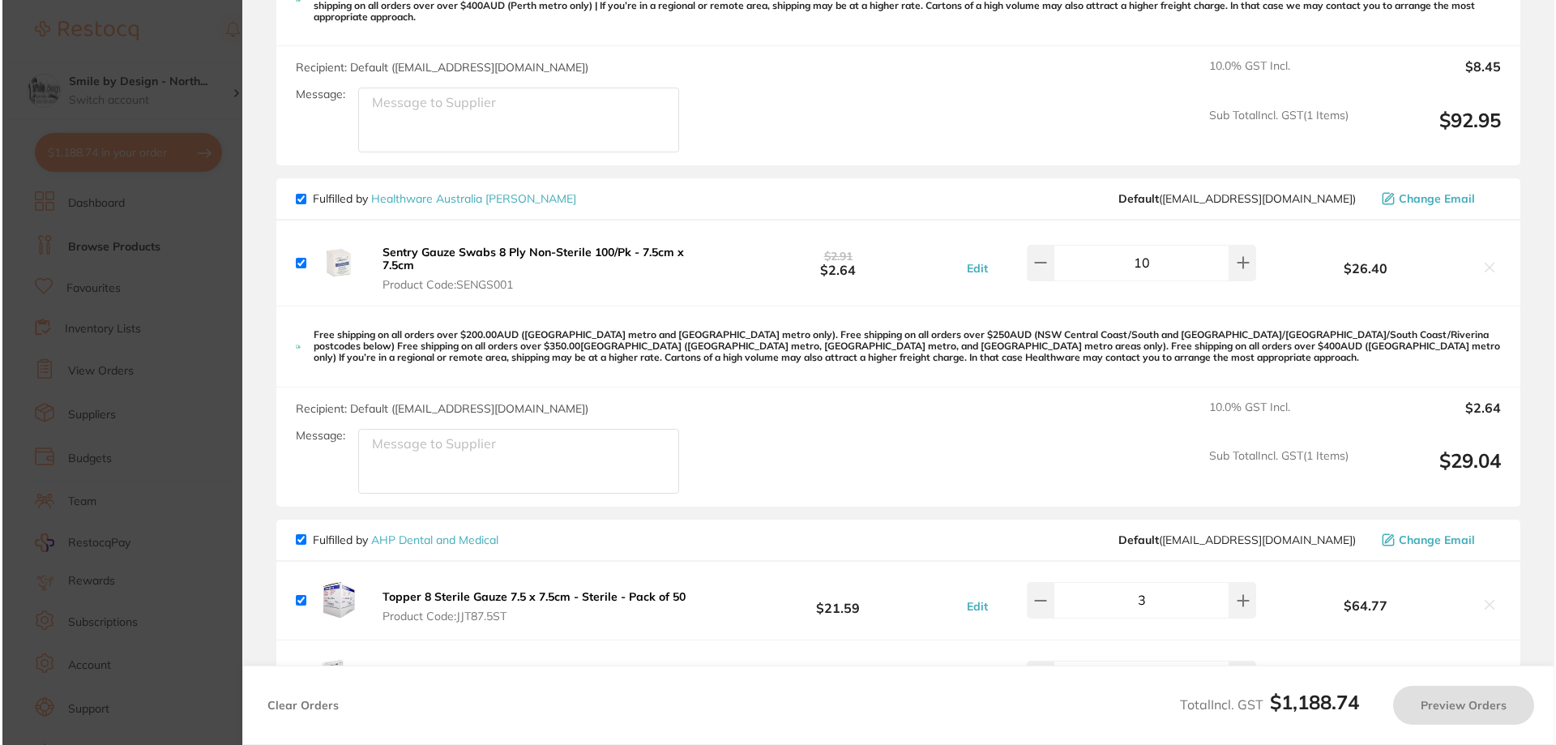
scroll to position [0, 0]
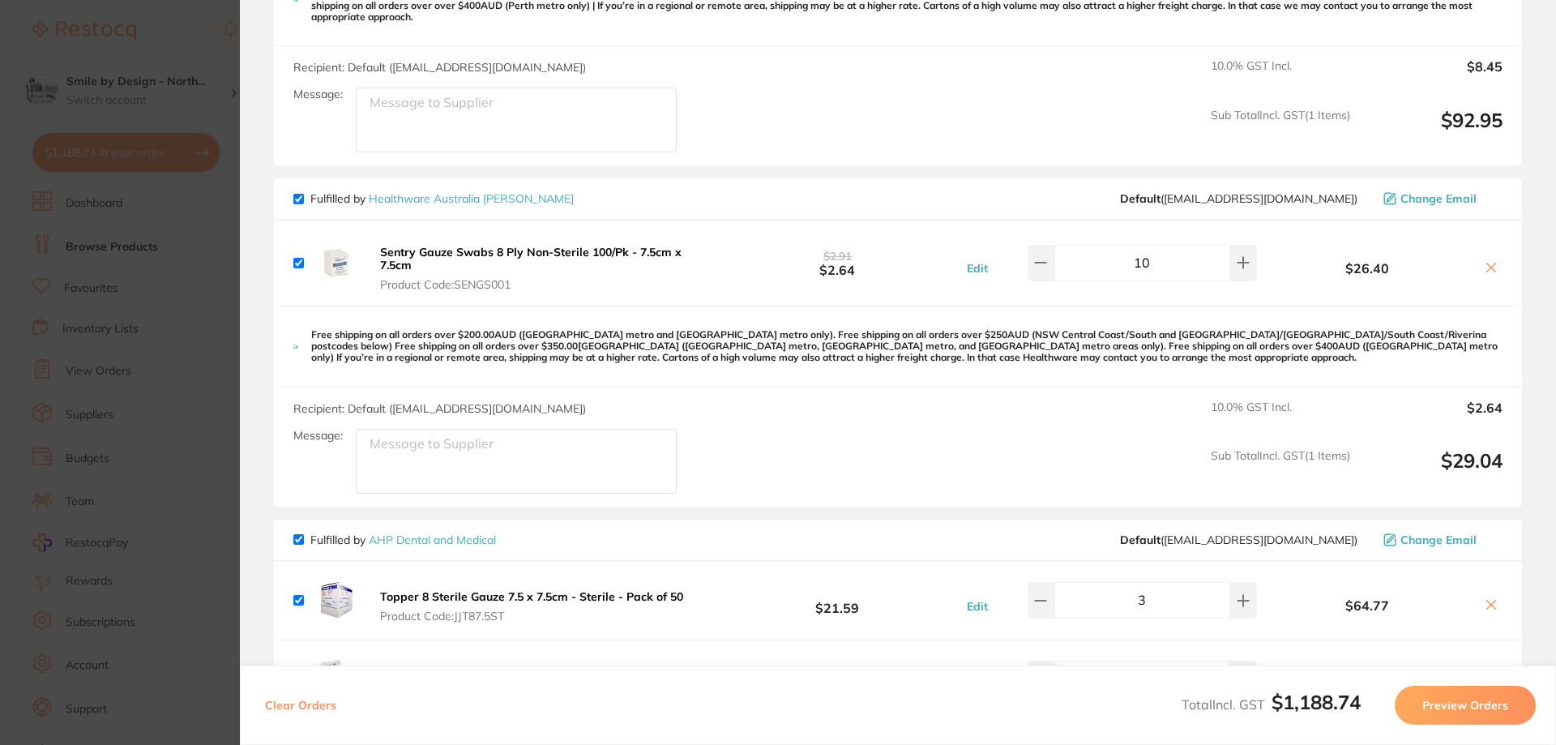
click at [142, 90] on section "Update RRP Set your pre negotiated price for this item. Item Agreed RRP (excl. …" at bounding box center [778, 372] width 1556 height 745
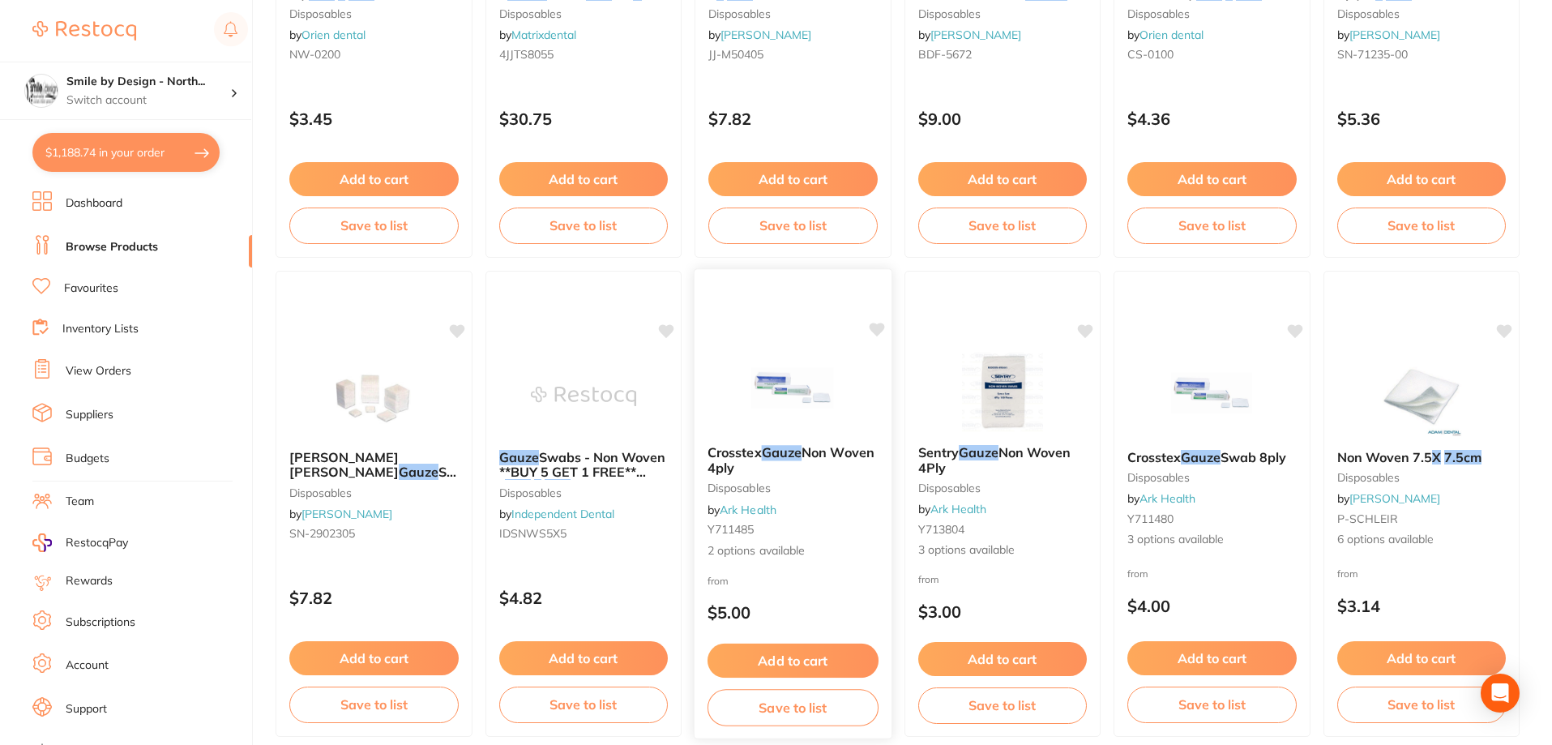
scroll to position [3322, 0]
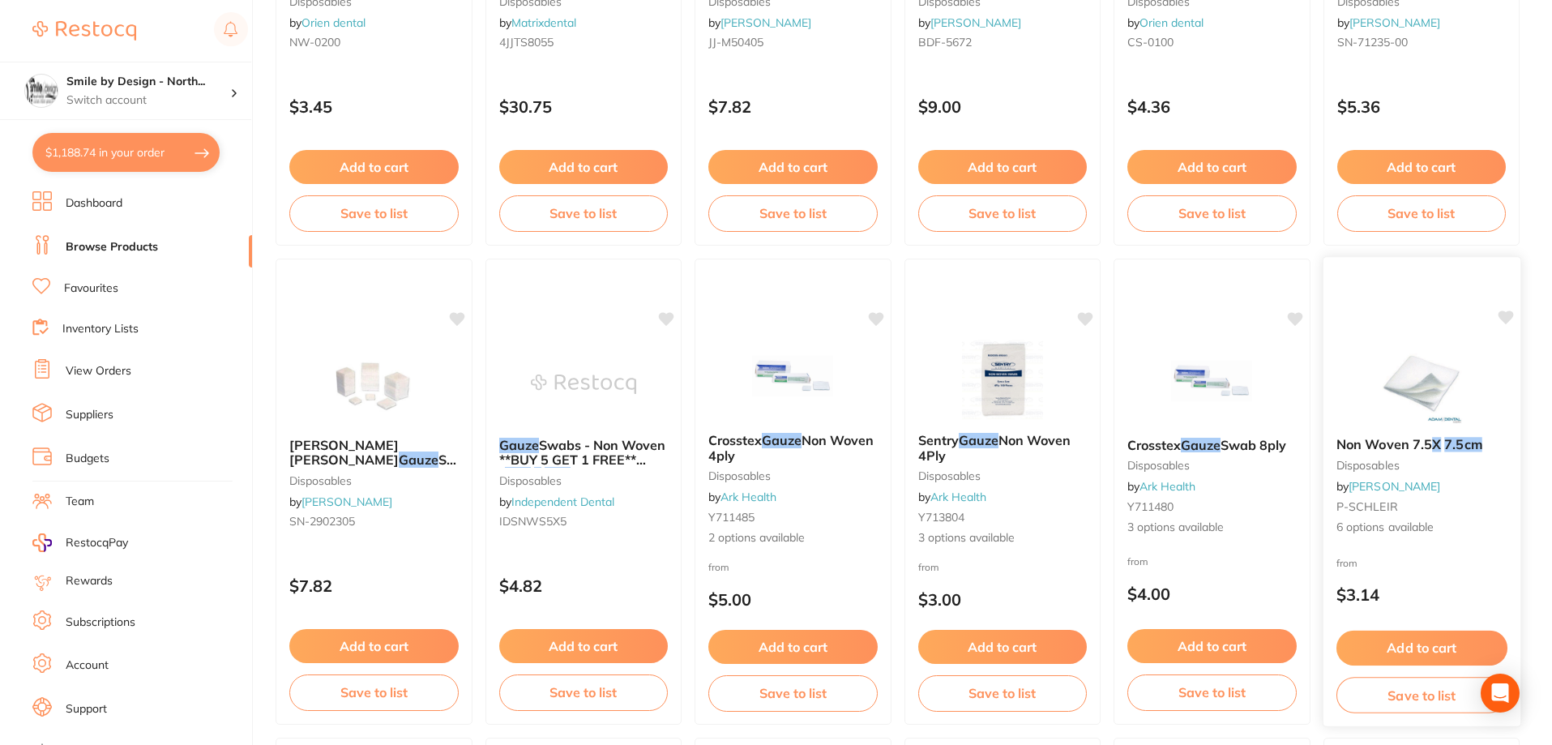
click at [1419, 451] on span "Non Woven 7.5" at bounding box center [1383, 444] width 96 height 16
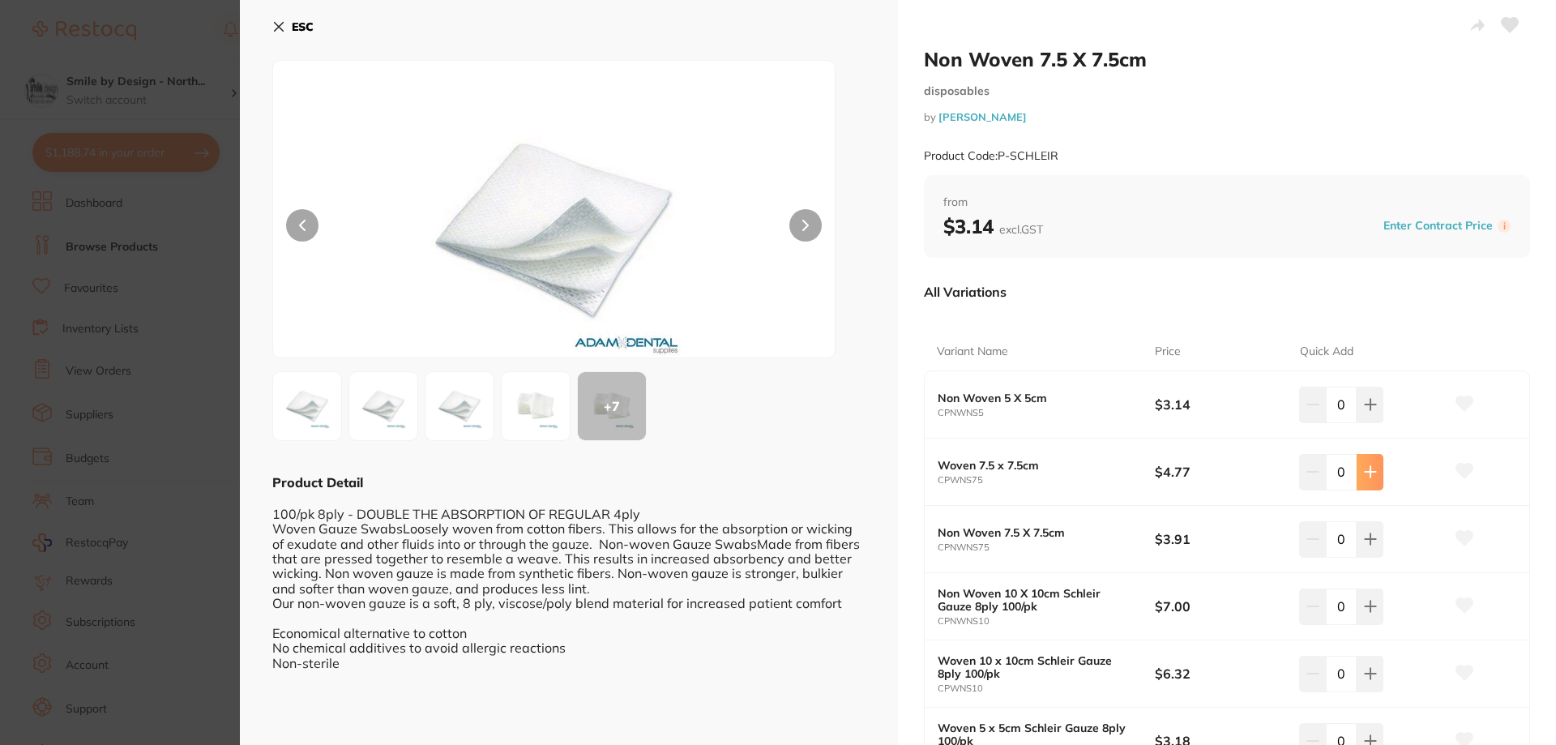
click at [1366, 477] on icon at bounding box center [1370, 472] width 11 height 11
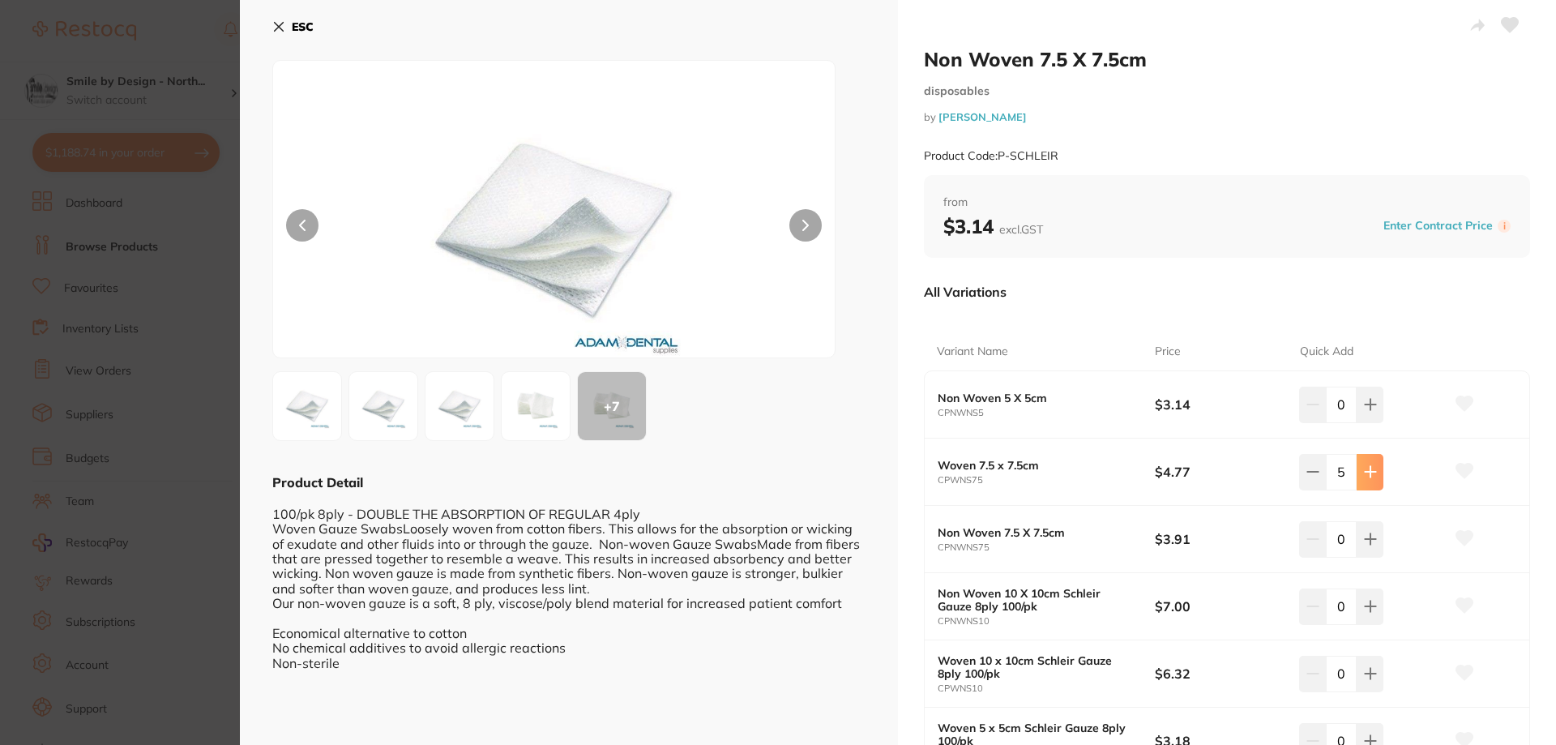
click at [1366, 477] on icon at bounding box center [1370, 472] width 11 height 11
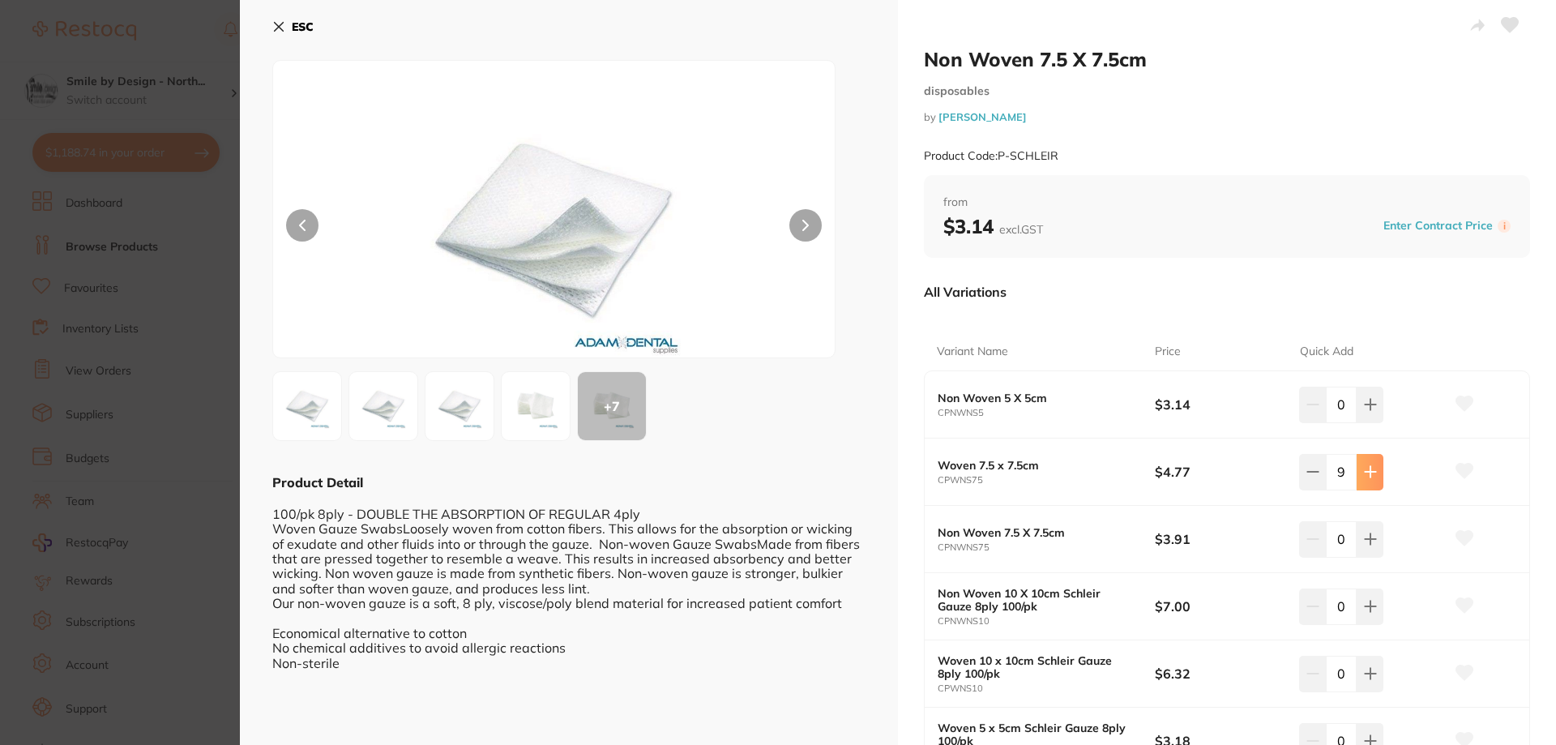
type input "10"
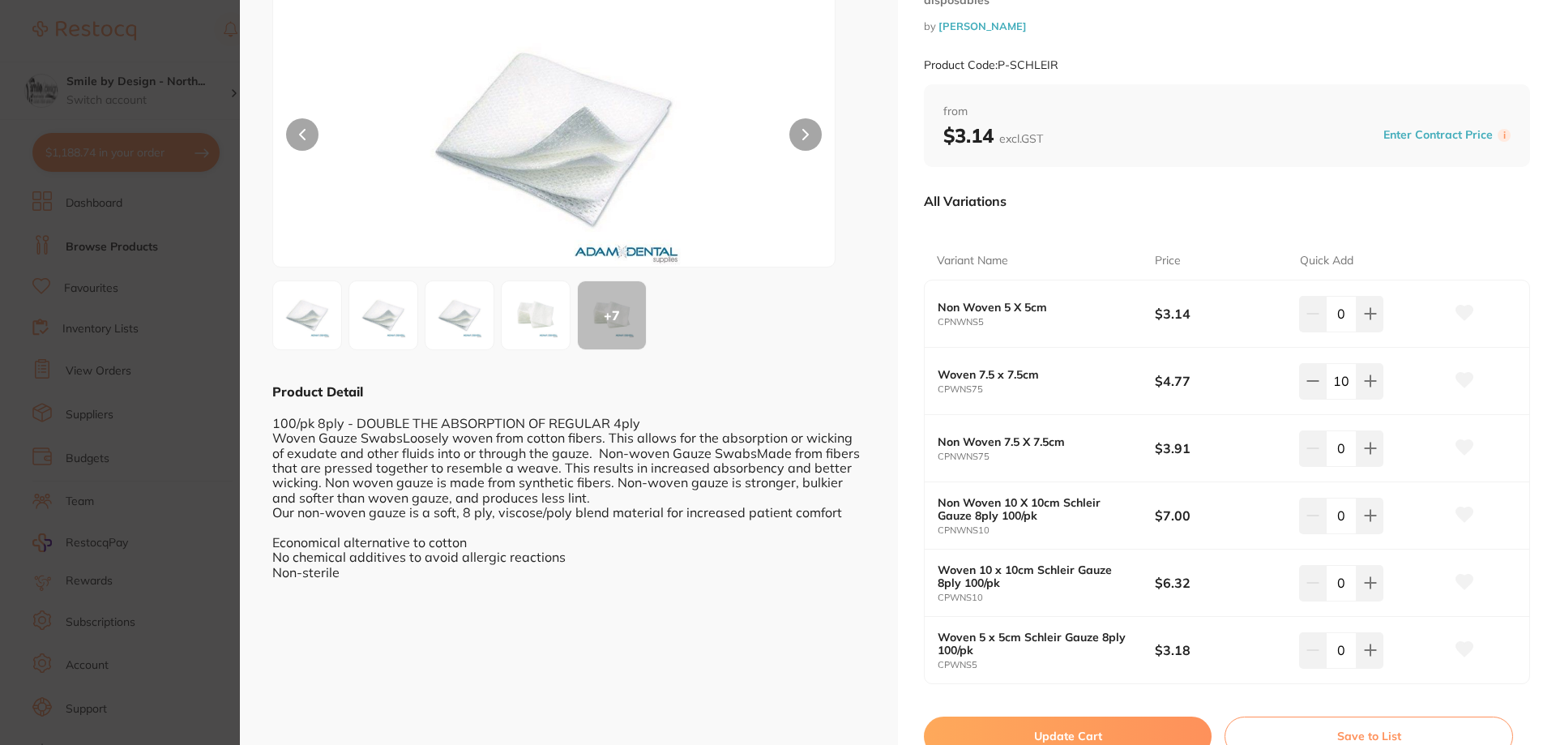
scroll to position [160, 0]
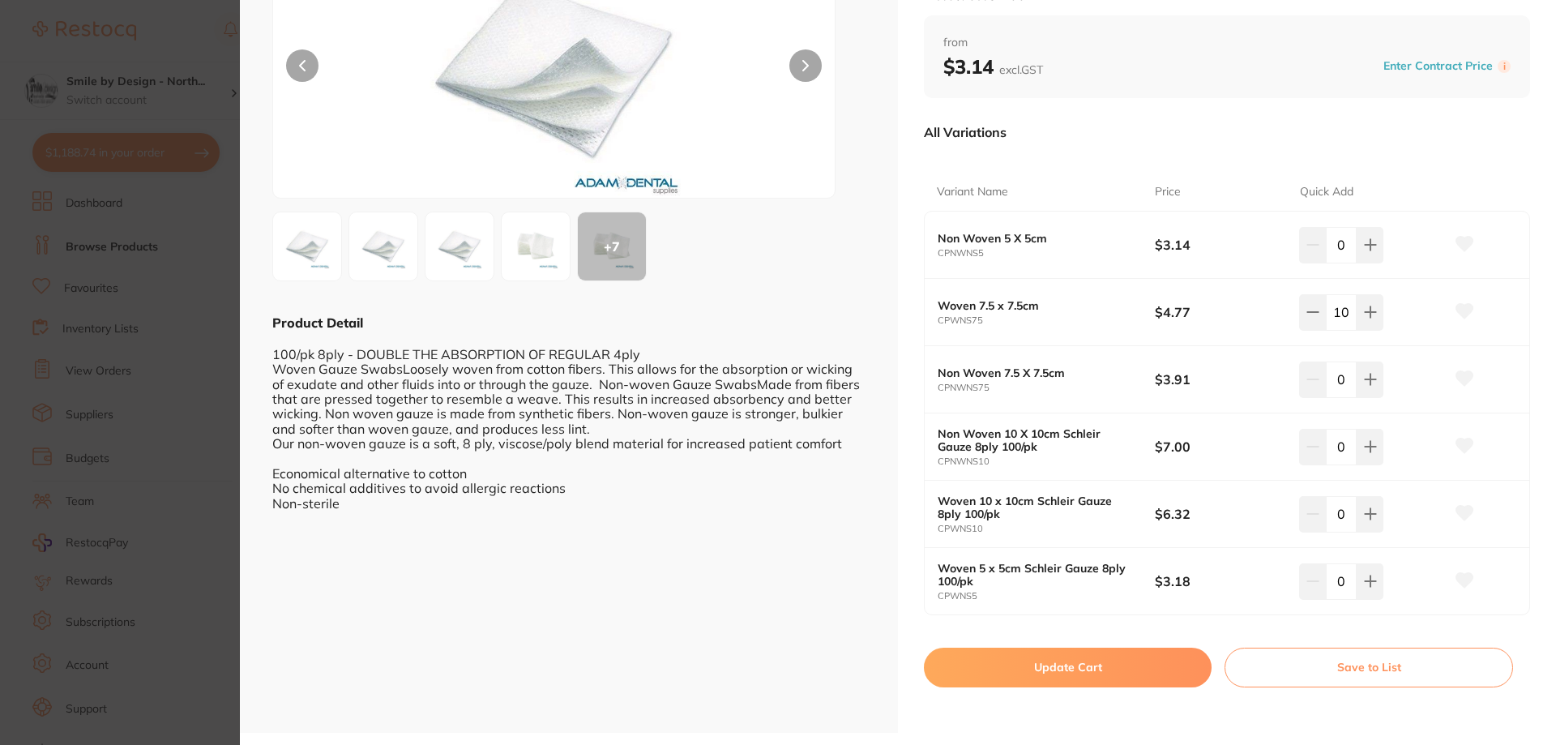
click at [1060, 672] on button "Update Cart" at bounding box center [1068, 666] width 288 height 39
checkbox input "false"
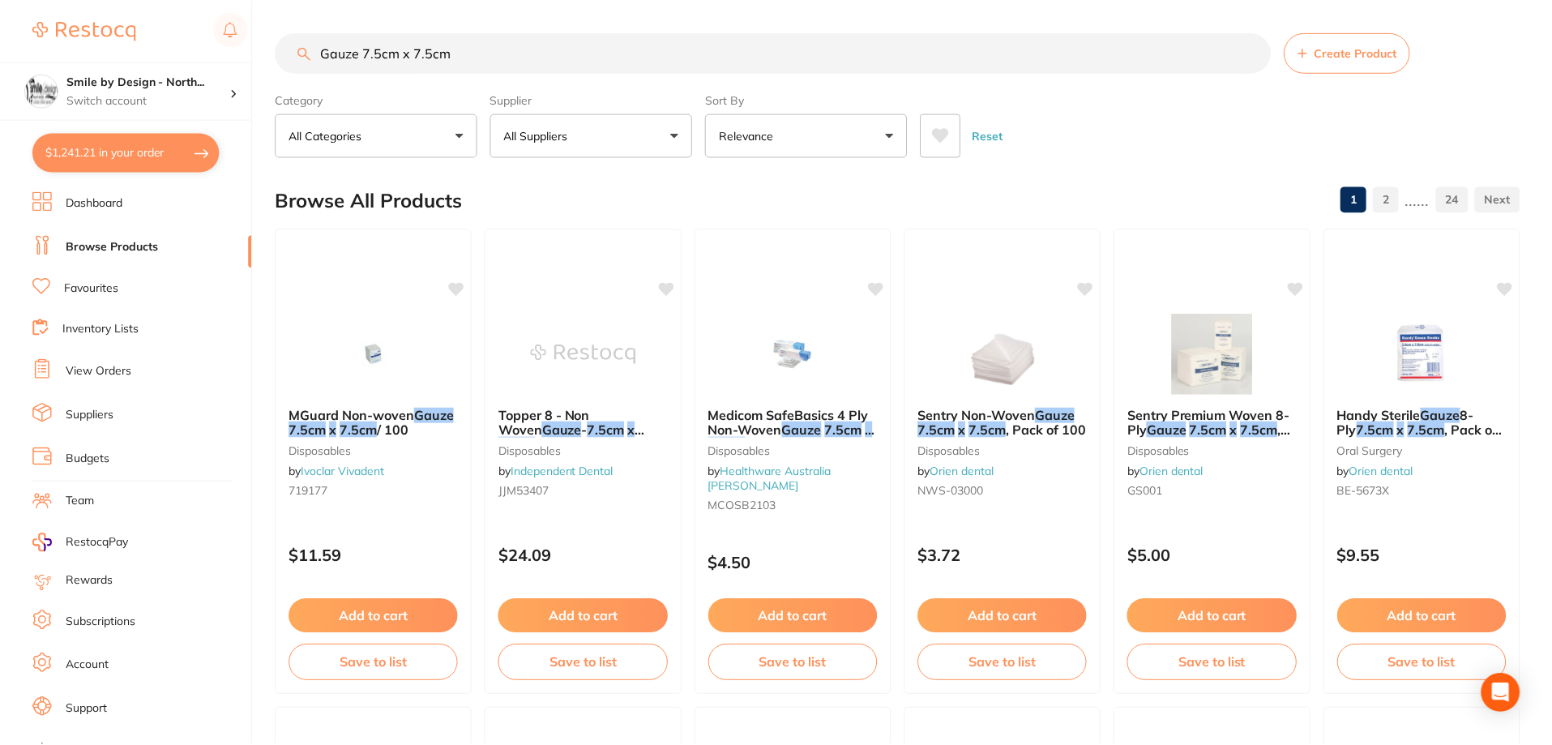
scroll to position [3322, 0]
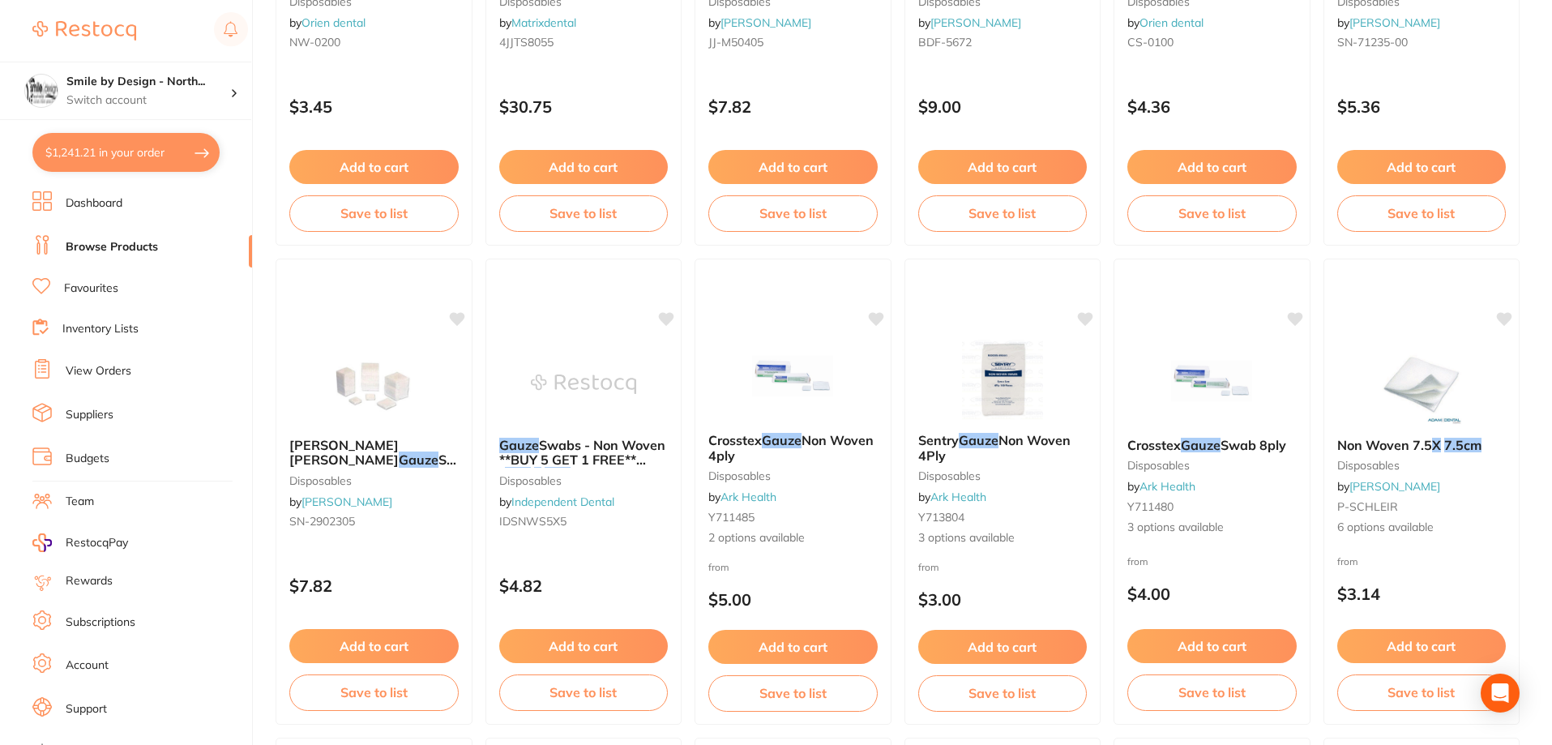
click at [101, 154] on button "$1,241.21 in your order" at bounding box center [125, 152] width 187 height 39
checkbox input "true"
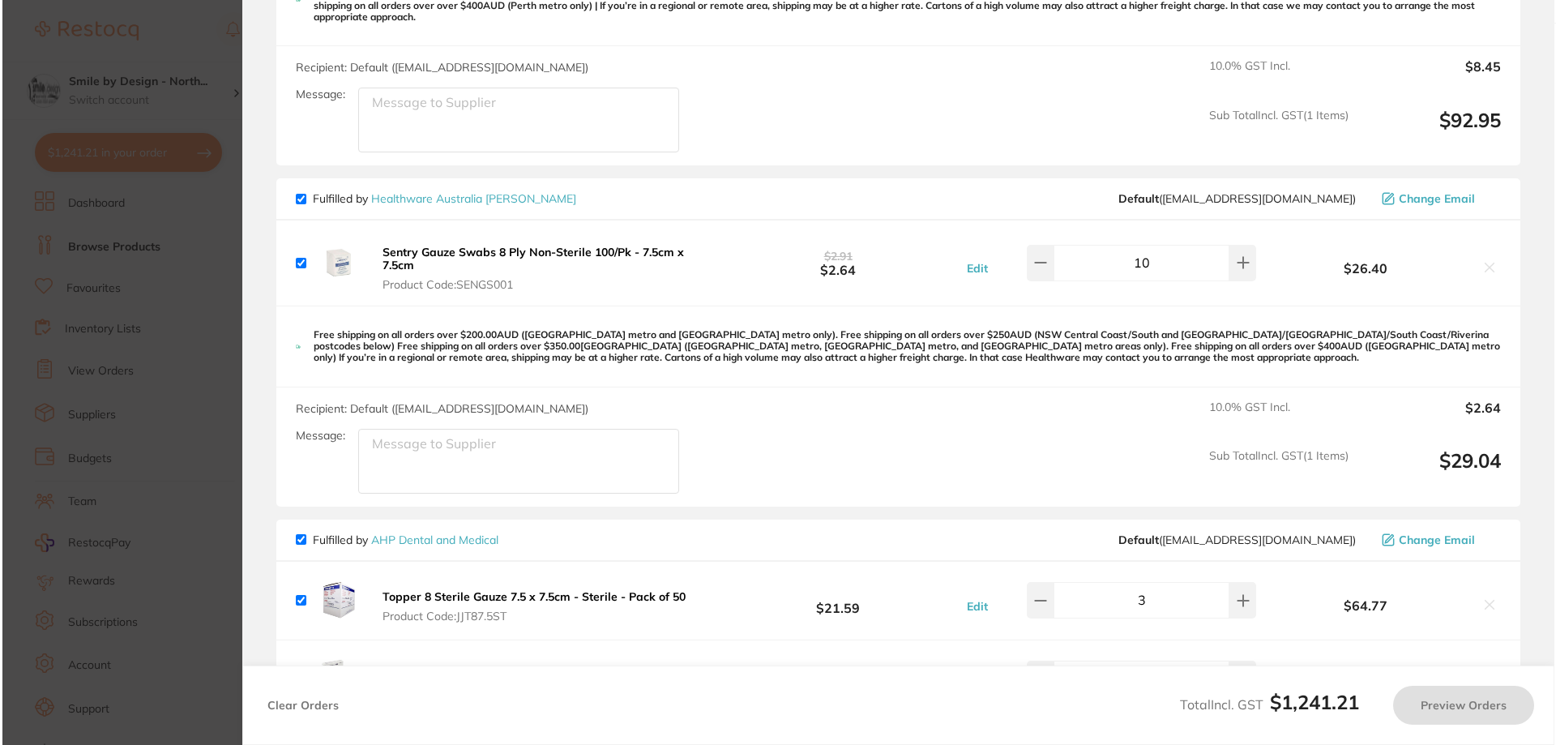
scroll to position [0, 0]
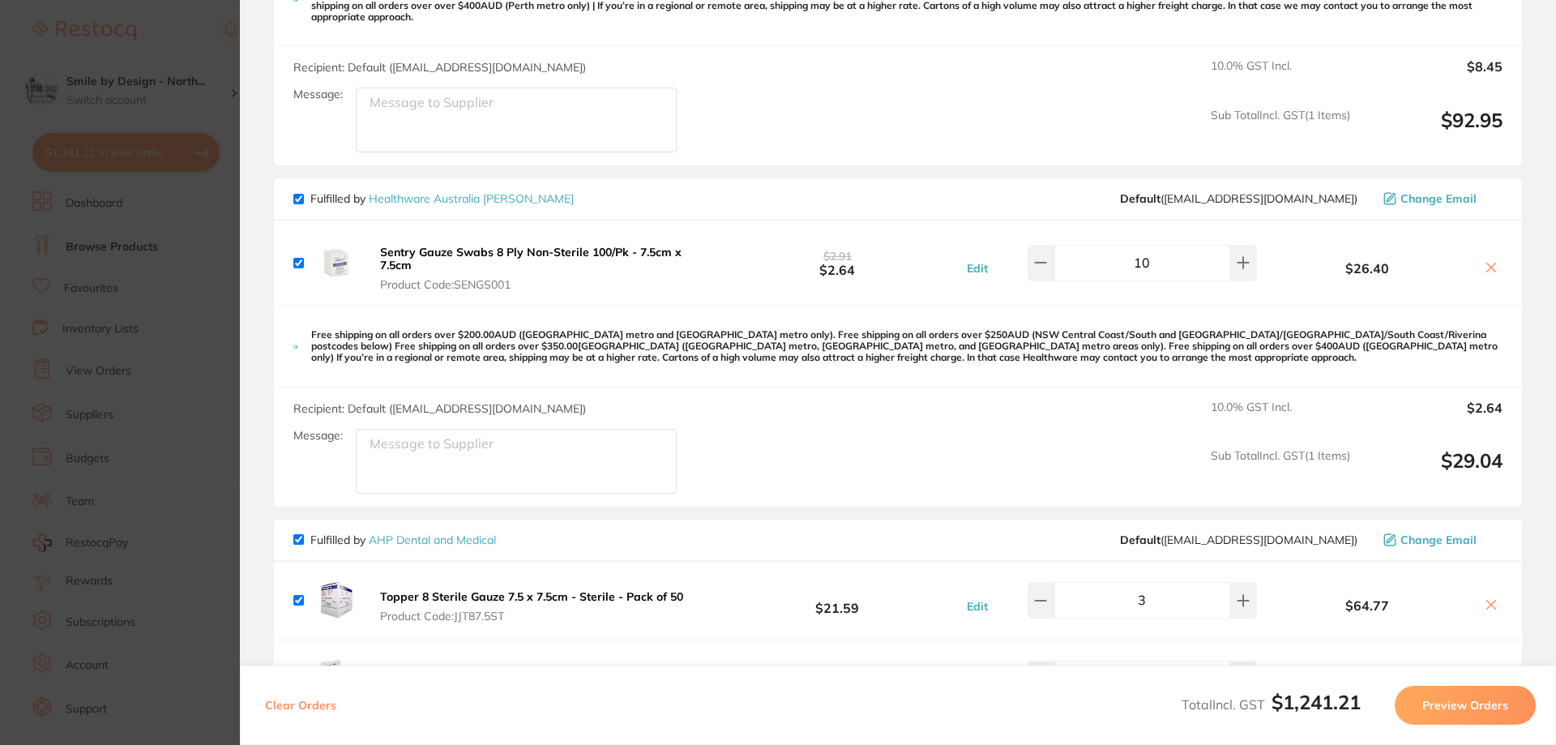
click at [1487, 263] on icon at bounding box center [1491, 267] width 9 height 9
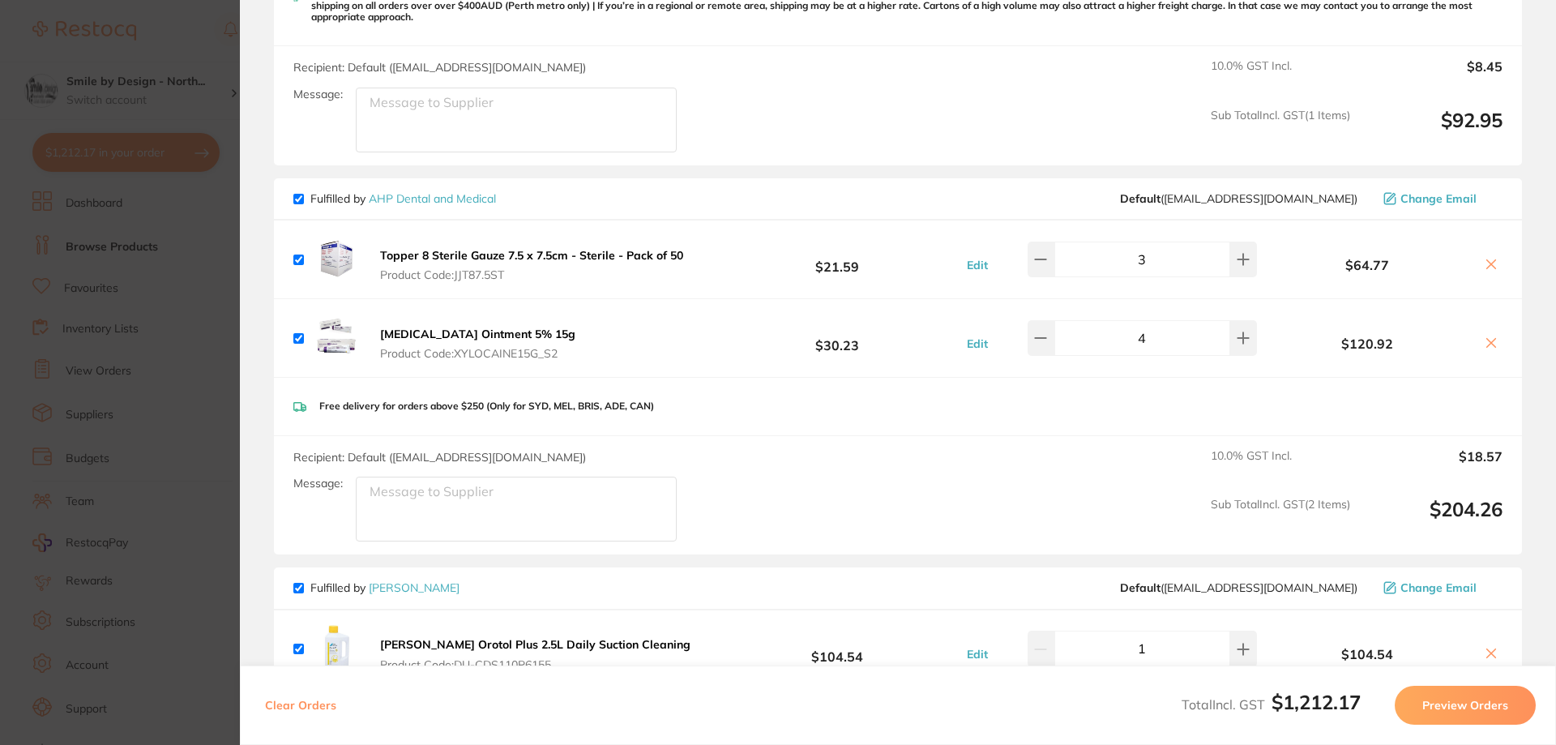
checkbox input "true"
